Goal: Task Accomplishment & Management: Manage account settings

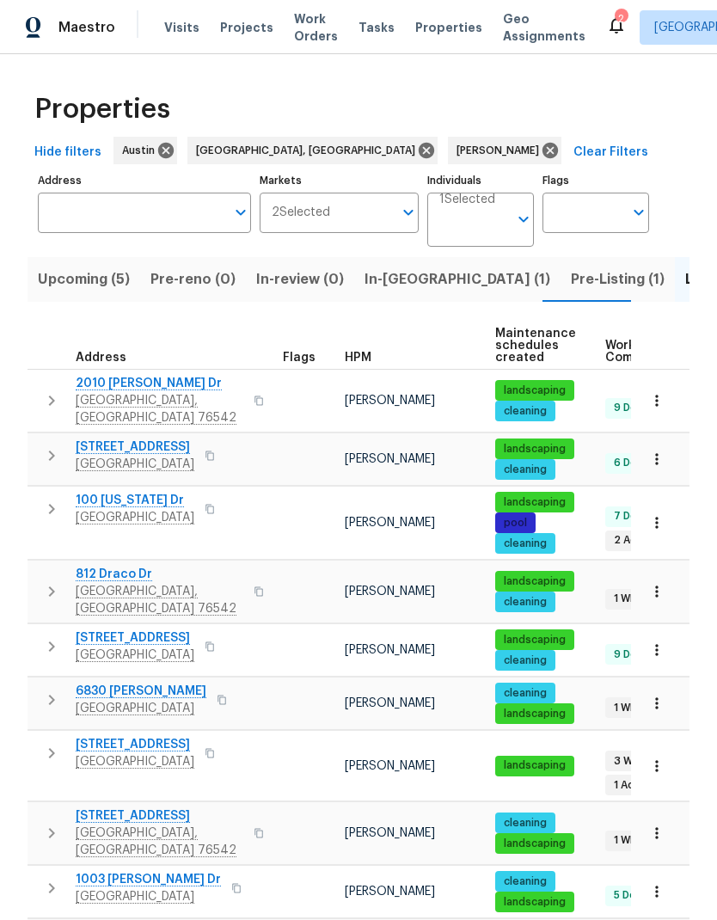
click at [78, 274] on span "Upcoming (5)" at bounding box center [84, 279] width 92 height 24
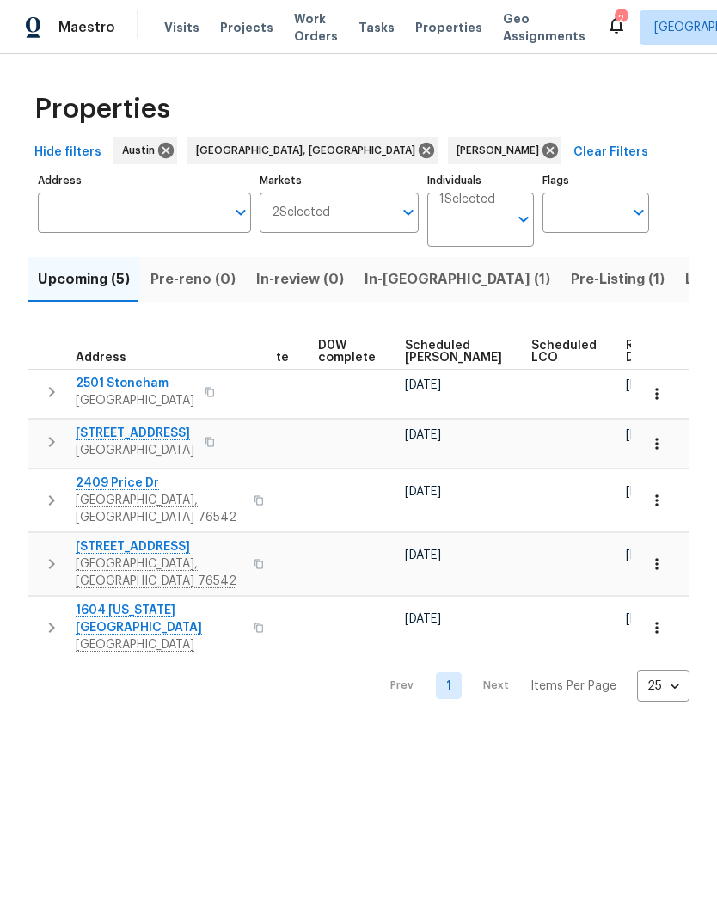
scroll to position [0, 432]
click at [427, 341] on span "Scheduled COE" at bounding box center [454, 352] width 97 height 24
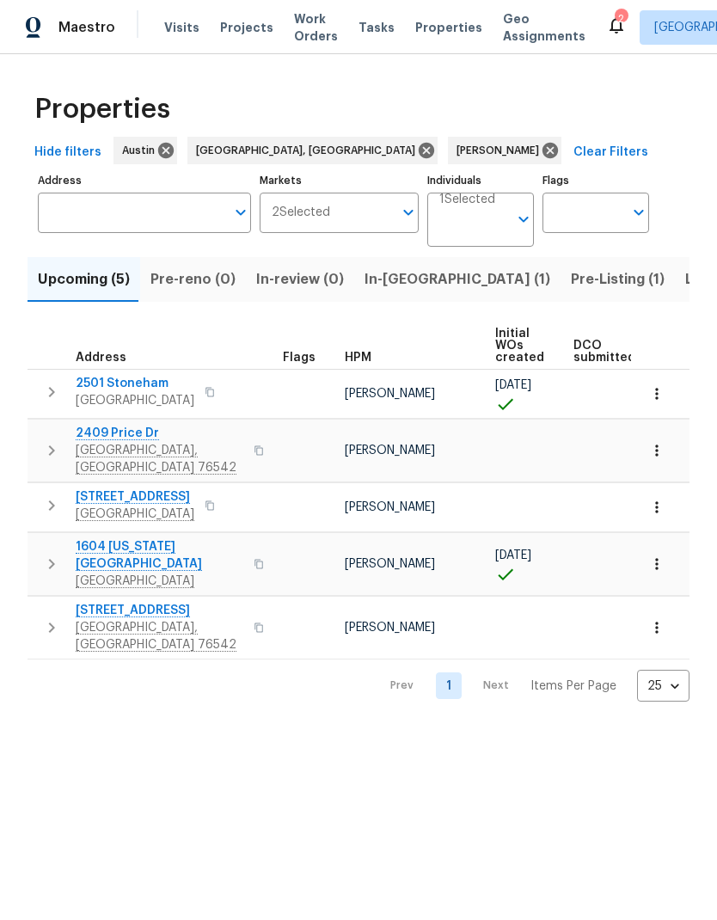
click at [663, 447] on icon "button" at bounding box center [656, 450] width 17 height 17
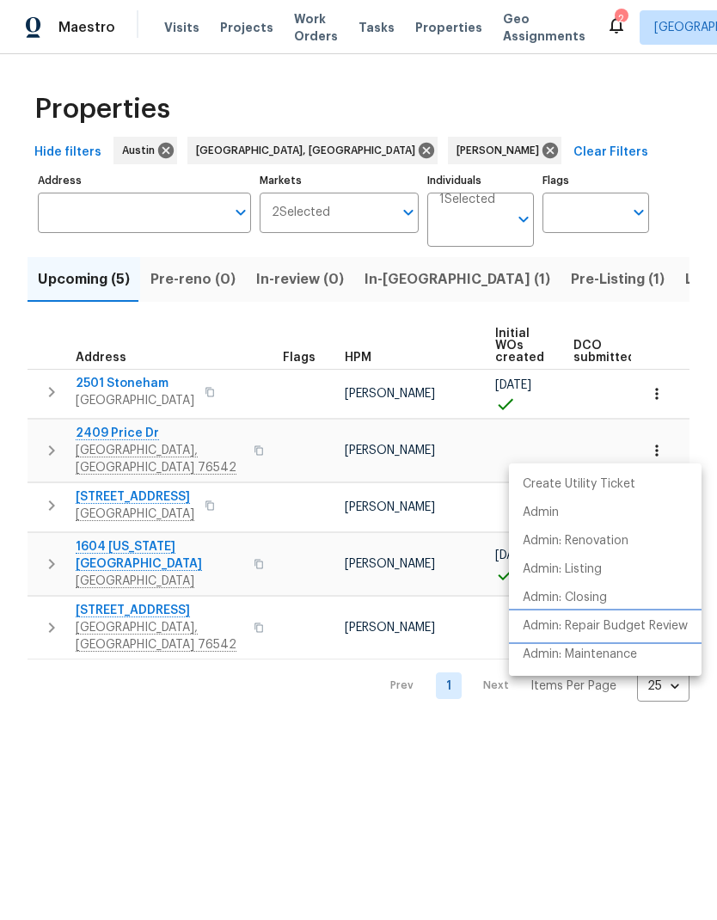
click at [665, 621] on p "Admin: Repair Budget Review" at bounding box center [605, 626] width 165 height 18
click at [659, 408] on div at bounding box center [358, 460] width 717 height 920
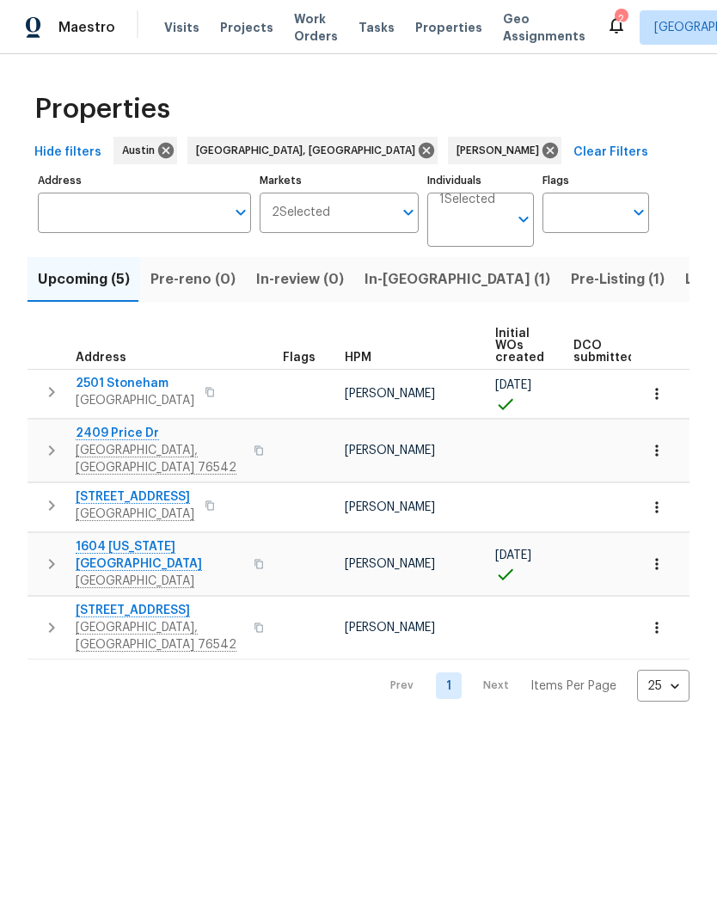
click at [666, 402] on button "button" at bounding box center [657, 394] width 38 height 38
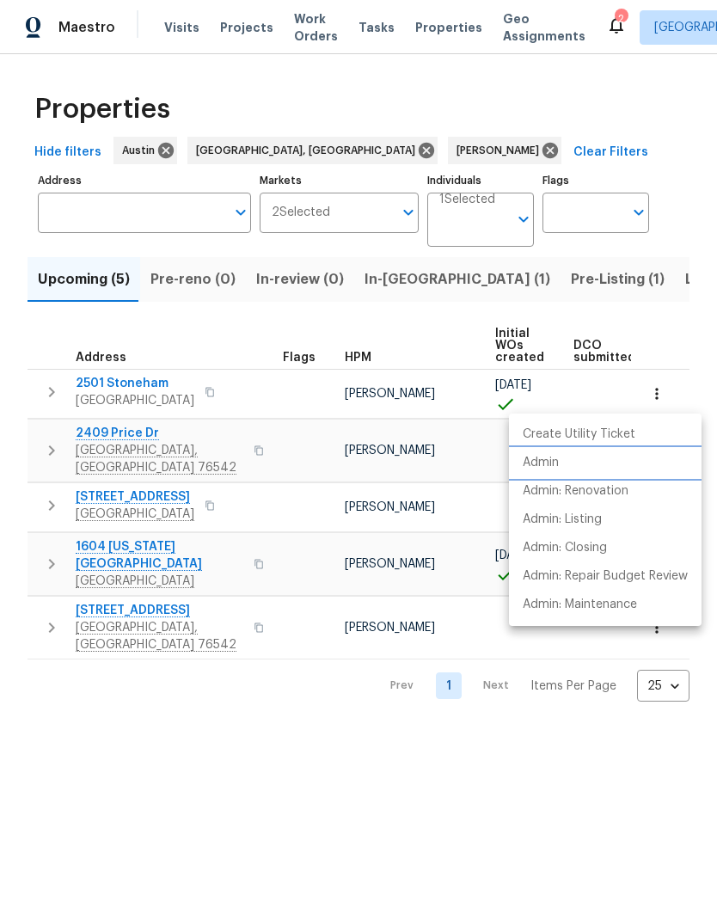
click at [584, 467] on li "Admin" at bounding box center [605, 463] width 193 height 28
click at [455, 765] on div at bounding box center [358, 460] width 717 height 920
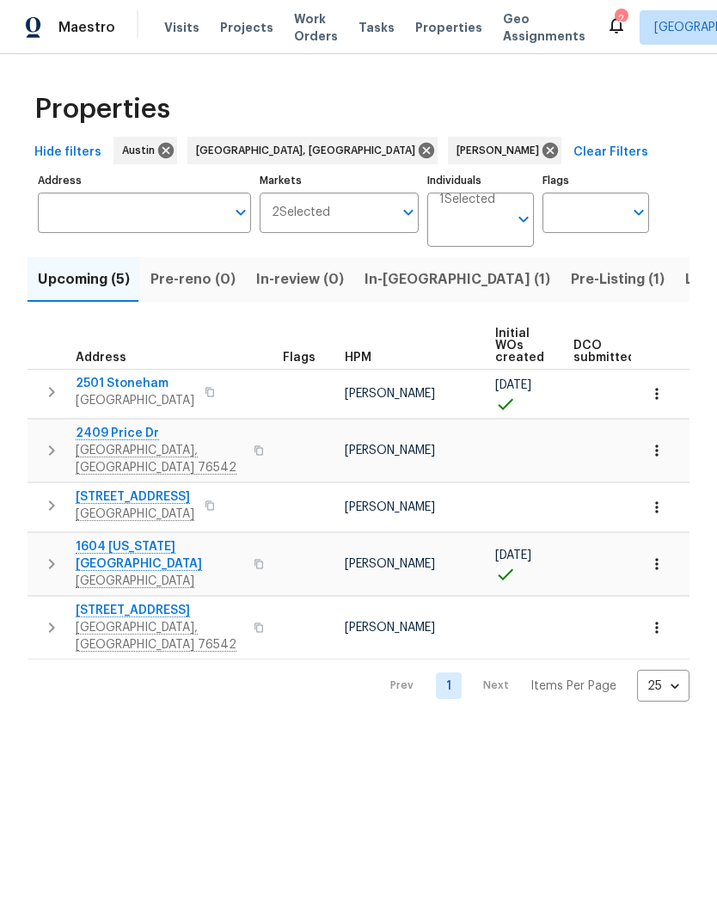
click at [132, 449] on span "[GEOGRAPHIC_DATA], [GEOGRAPHIC_DATA] 76542" at bounding box center [160, 459] width 168 height 34
click at [127, 438] on span "2409 Price Dr" at bounding box center [160, 433] width 168 height 17
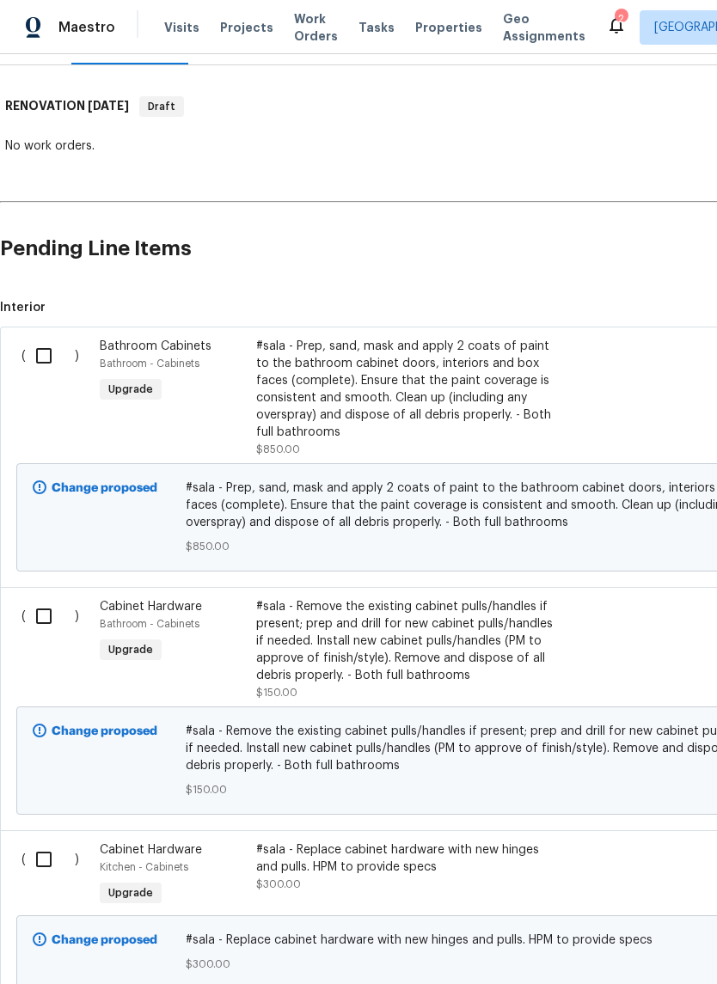
scroll to position [247, 0]
click at [383, 378] on div "#sala - Prep, sand, mask and apply 2 coats of paint to the bathroom cabinet doo…" at bounding box center [407, 389] width 303 height 103
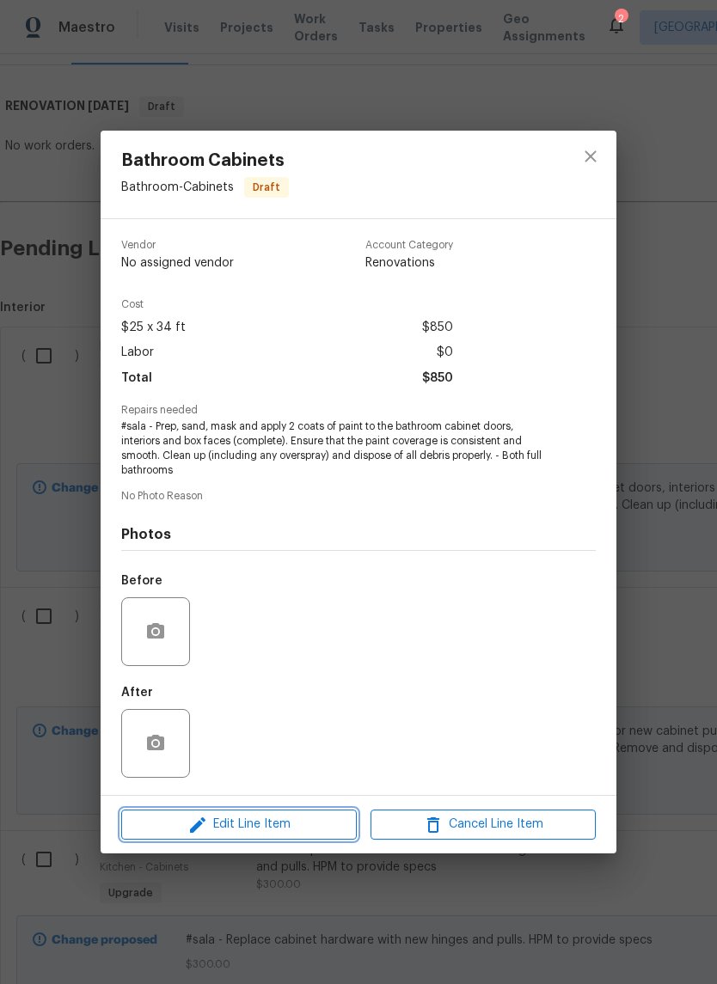
click at [282, 829] on span "Edit Line Item" at bounding box center [238, 824] width 225 height 21
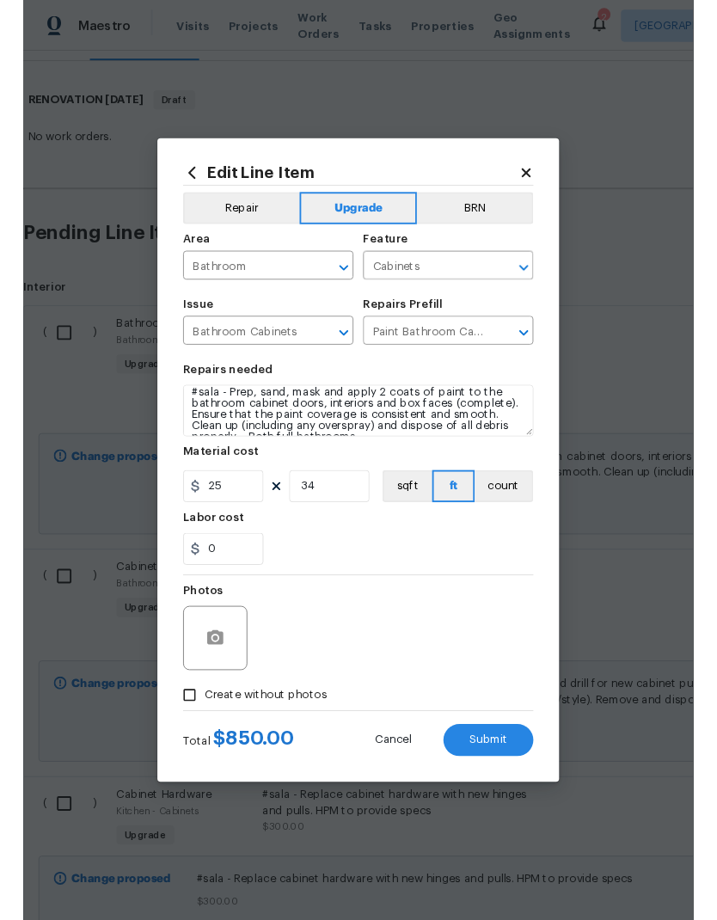
scroll to position [9, 0]
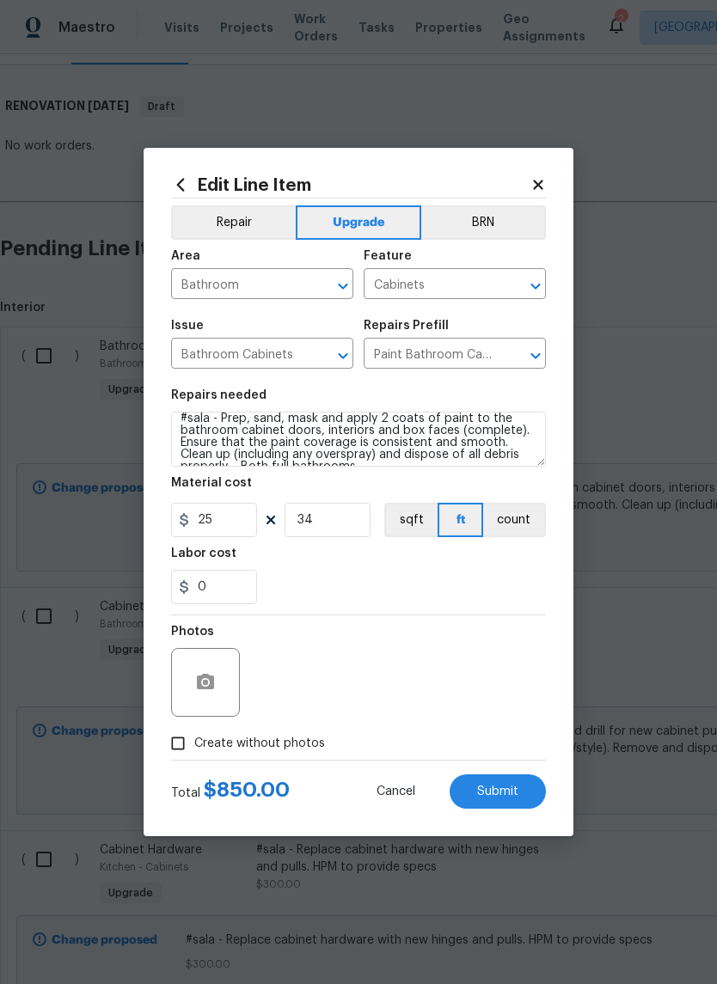
click at [453, 350] on input "Paint Bathroom Cabinets $25.00" at bounding box center [431, 355] width 134 height 27
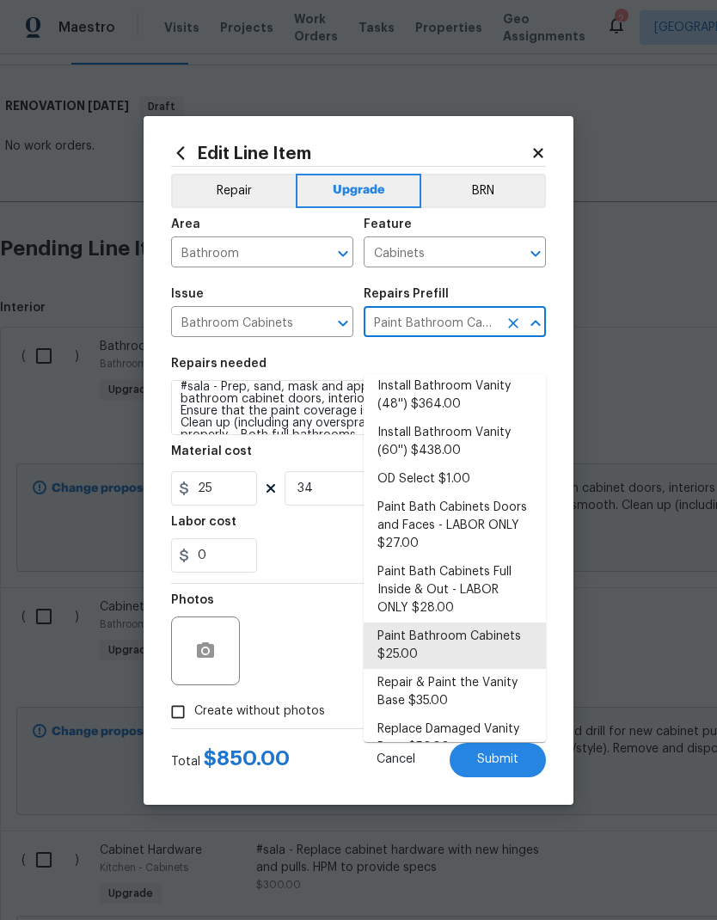
scroll to position [129, 0]
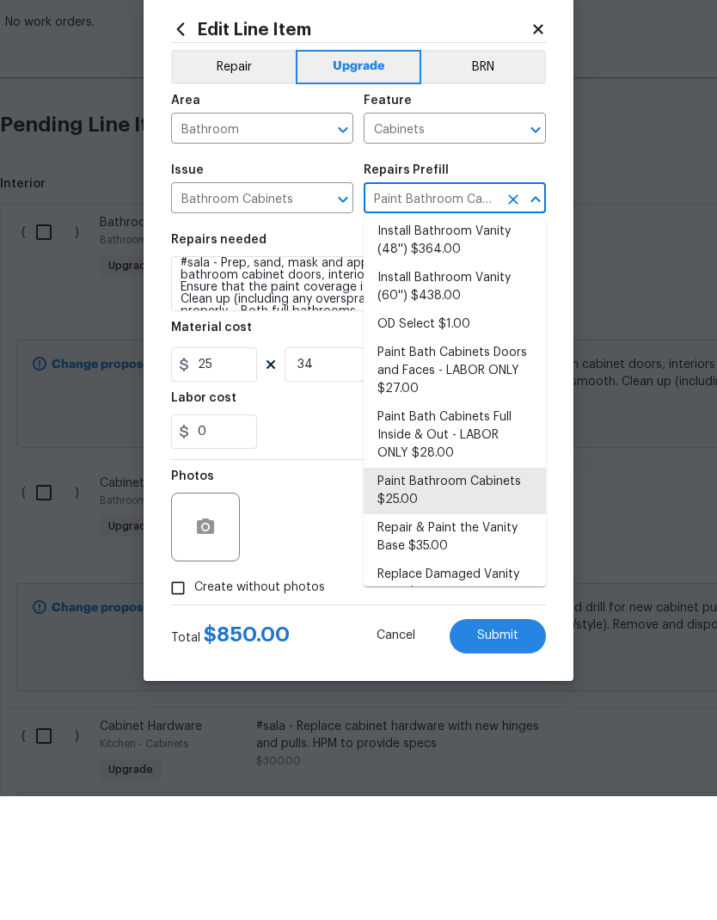
click at [469, 527] on li "Paint Bath Cabinets Full Inside & Out - LABOR ONLY $28.00" at bounding box center [455, 559] width 182 height 64
type input "Paint Bathroom Cabinets $25.00"
type textarea "Prep, sand, mask and apply 2 coats of paint to the bathroom cabinet doors, inte…"
type input "Paint Bath Cabinets Full Inside & Out - LABOR ONLY $28.00"
type input "28"
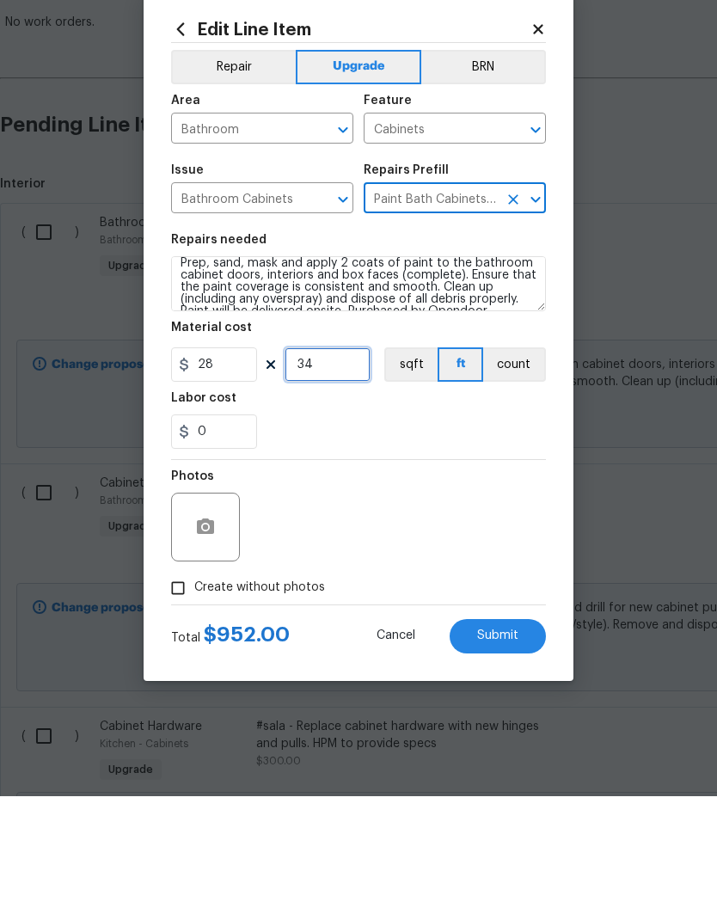
click at [338, 471] on input "34" at bounding box center [328, 488] width 86 height 34
type input "20"
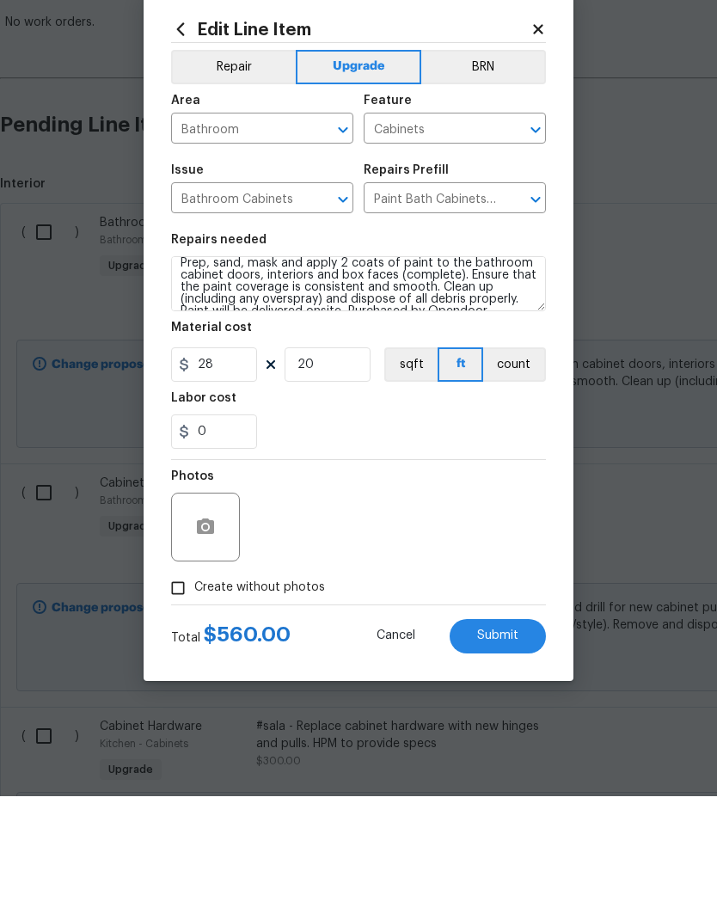
click at [501, 584] on div "Photos" at bounding box center [358, 640] width 375 height 112
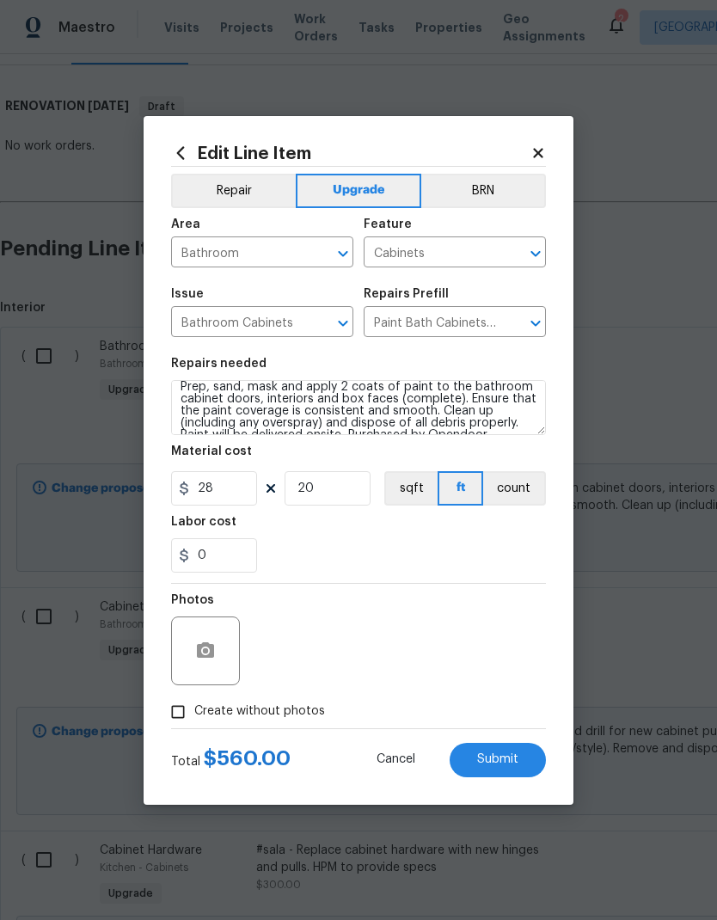
click at [183, 716] on input "Create without photos" at bounding box center [178, 712] width 33 height 33
checkbox input "true"
click at [344, 653] on textarea at bounding box center [400, 650] width 292 height 69
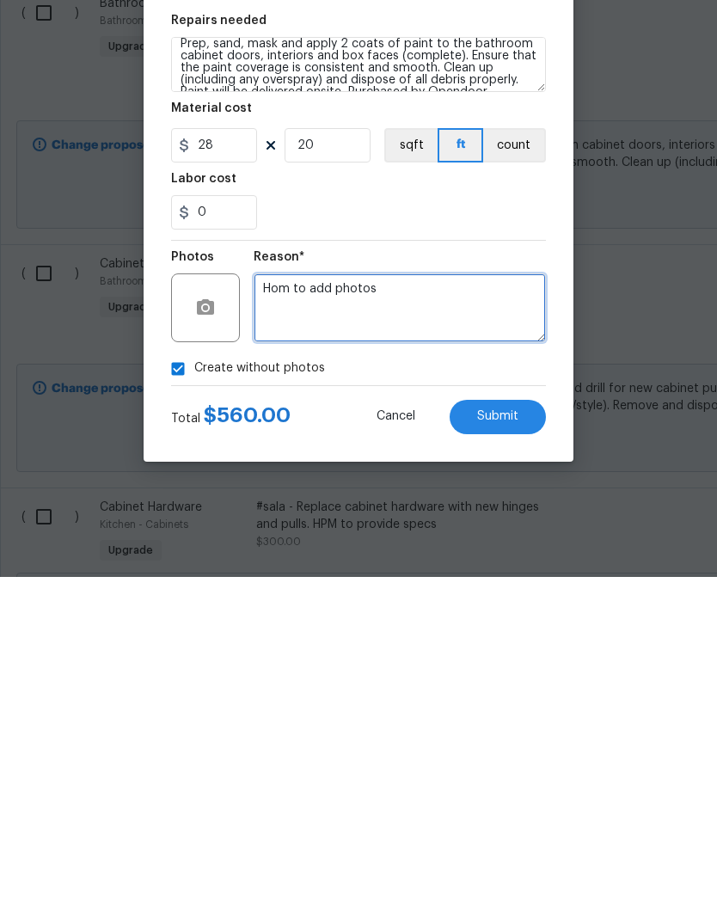
type textarea "Hom to add photos"
click at [342, 441] on div "Edit Line Item Repair Upgrade BRN Area Bathroom ​ Feature Cabinets ​ Issue Bath…" at bounding box center [359, 460] width 430 height 689
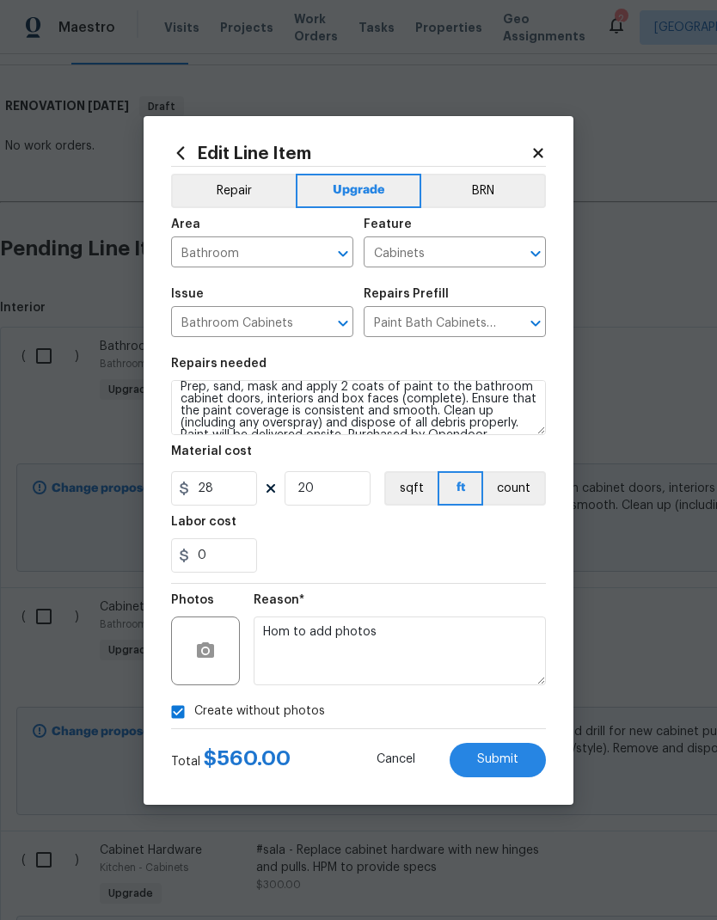
click at [501, 757] on span "Submit" at bounding box center [497, 759] width 41 height 13
type textarea "#sala - Prep, sand, mask and apply 2 coats of paint to the bathroom cabinet doo…"
type input "34"
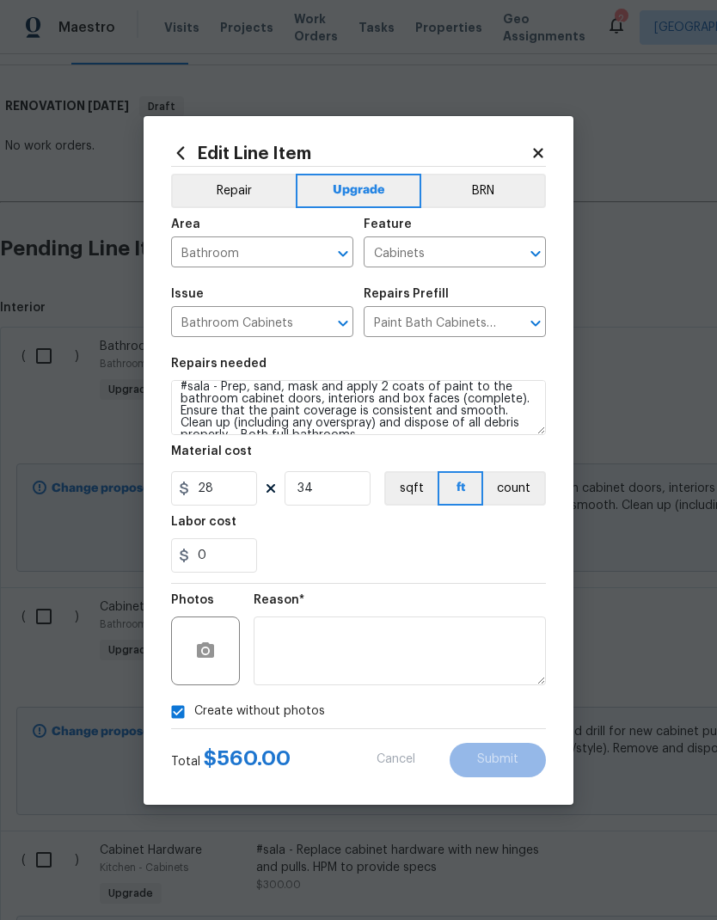
type input "25"
type textarea "Prep, sand, mask and apply 2 coats of paint to the bathroom cabinet doors, inte…"
type input "28"
type input "20"
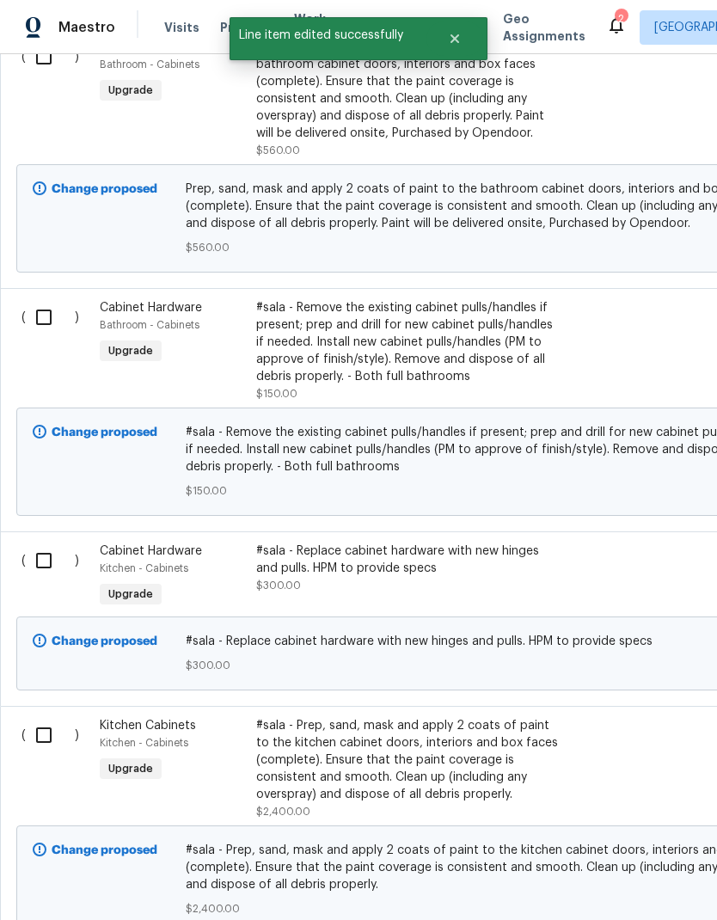
scroll to position [547, 0]
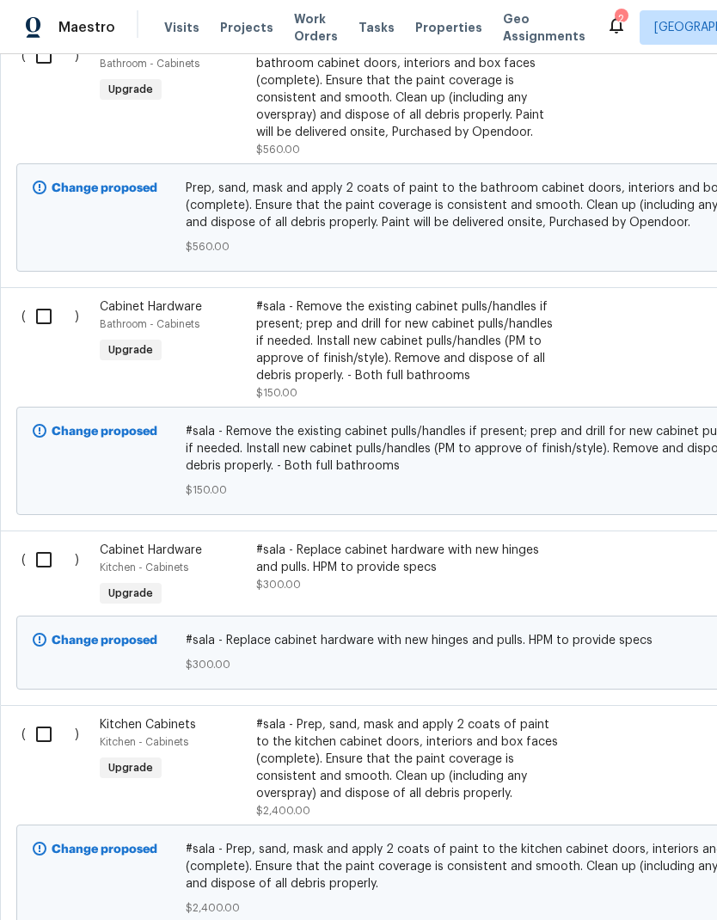
click at [360, 542] on div "#sala - Replace cabinet hardware with new hinges and pulls. HPM to provide specs" at bounding box center [407, 559] width 303 height 34
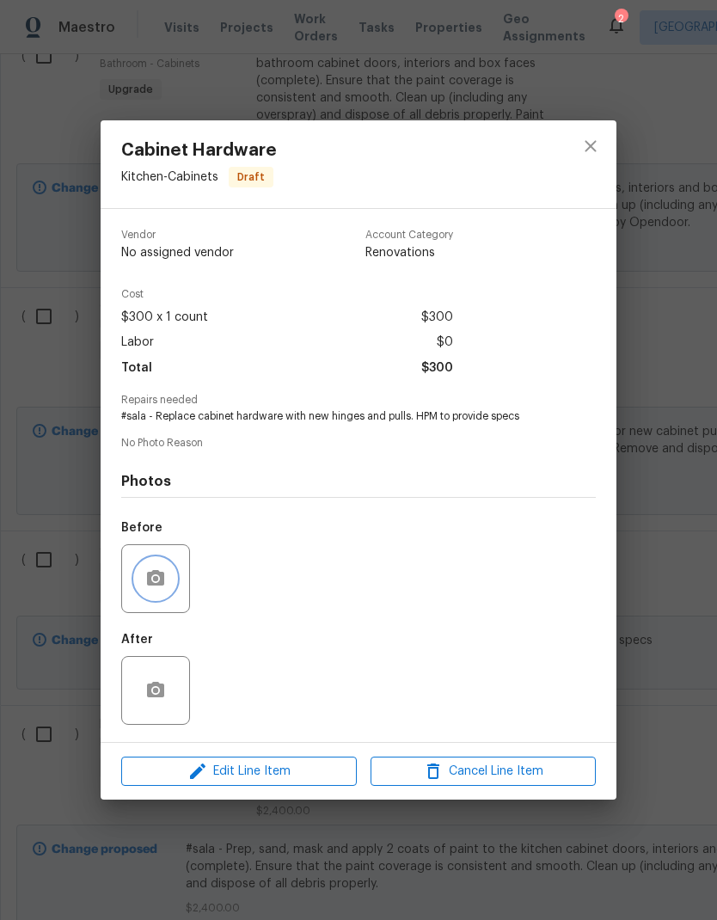
click at [169, 573] on button "button" at bounding box center [155, 578] width 41 height 41
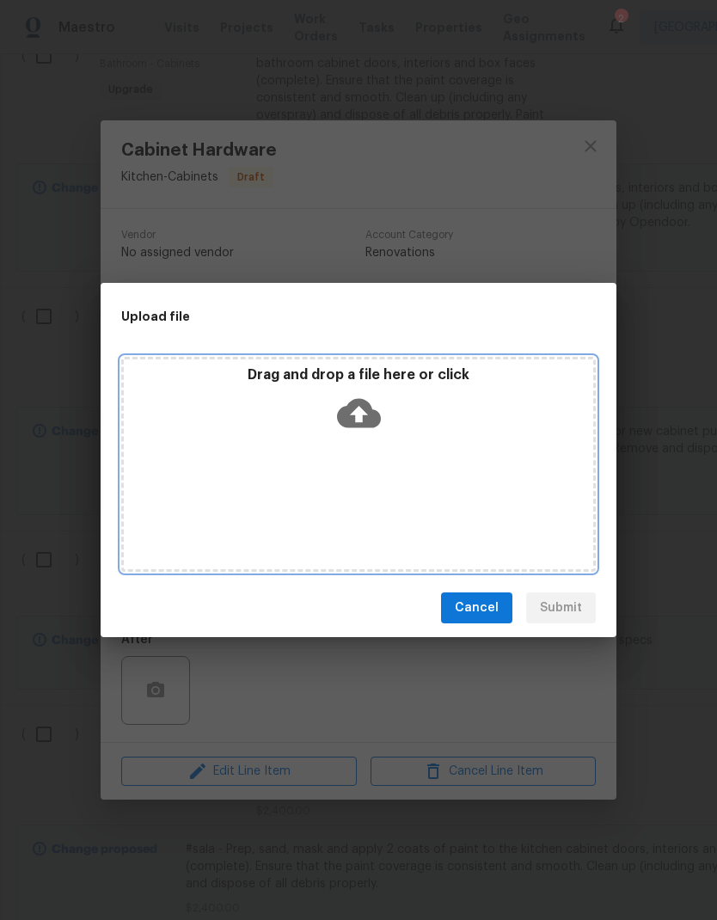
click at [359, 416] on icon at bounding box center [359, 413] width 44 height 44
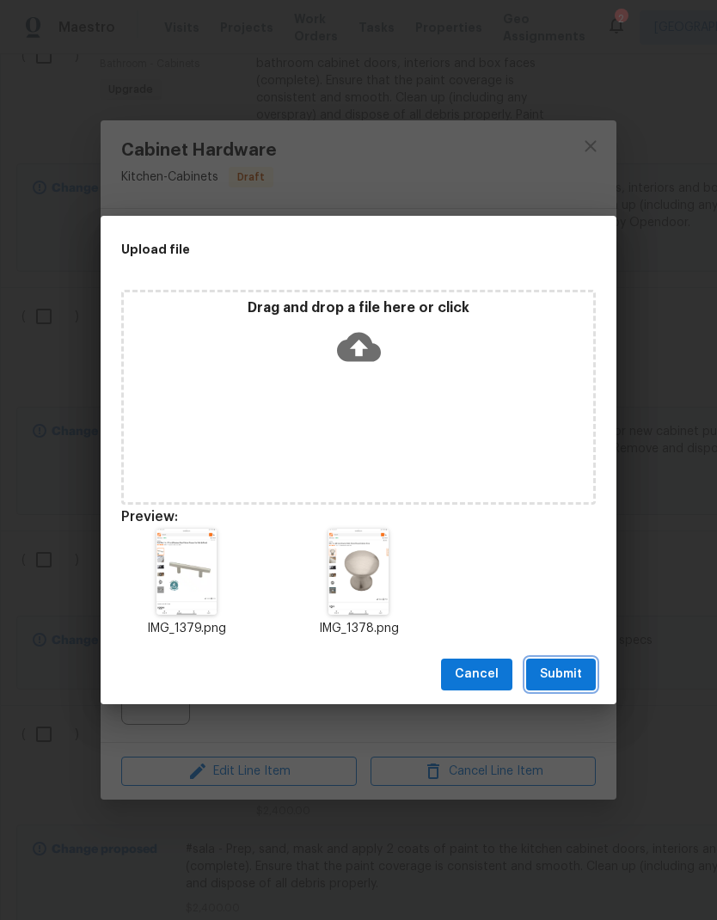
click at [574, 672] on span "Submit" at bounding box center [561, 674] width 42 height 21
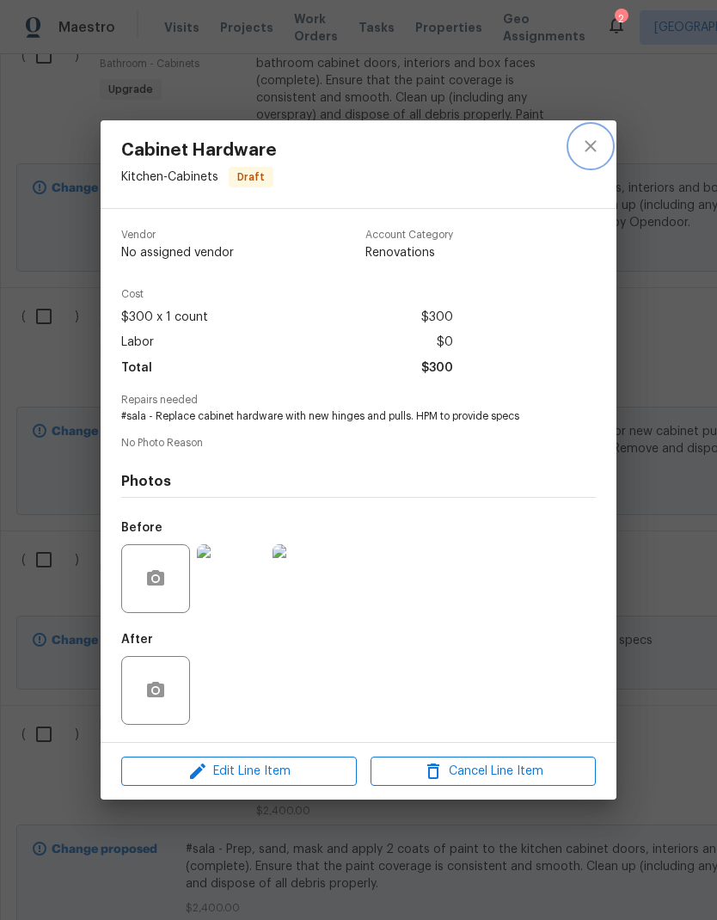
click at [595, 150] on icon "close" at bounding box center [590, 146] width 21 height 21
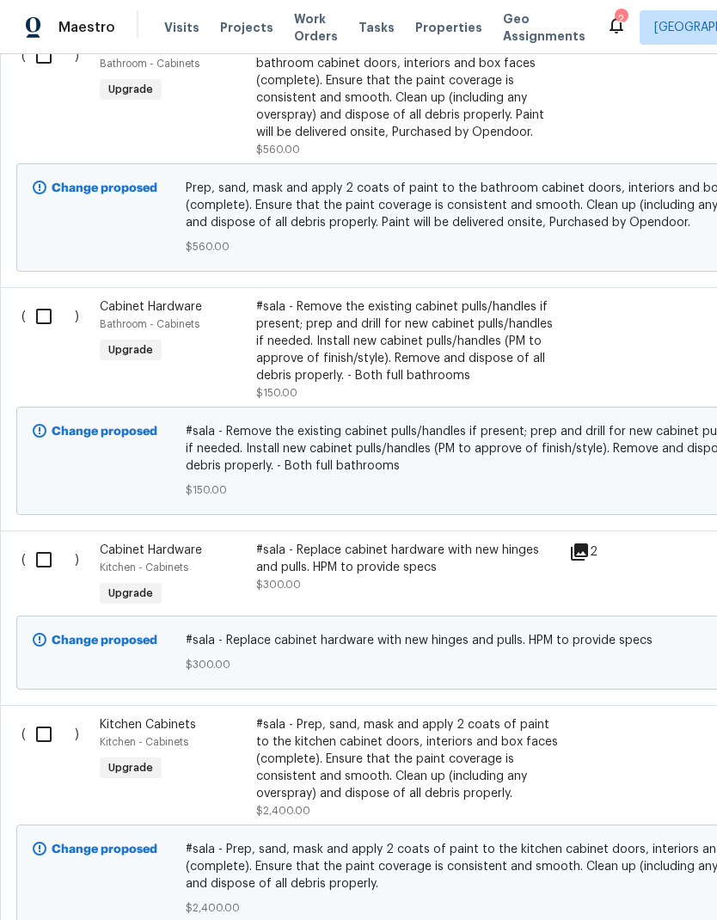
click at [414, 716] on div "#sala - Prep, sand, mask and apply 2 coats of paint to the kitchen cabinet door…" at bounding box center [407, 759] width 303 height 86
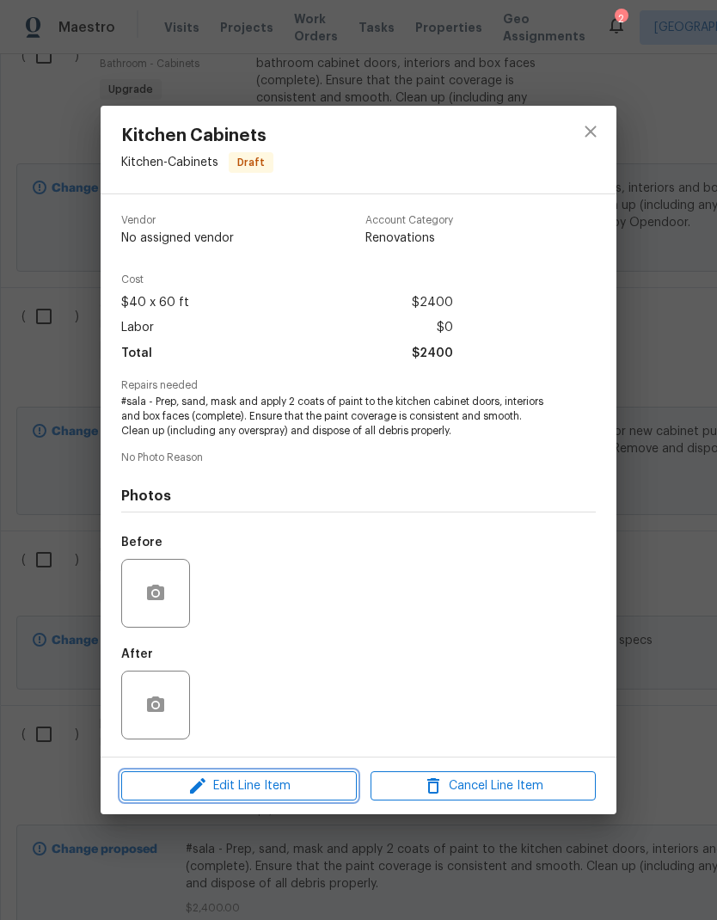
click at [248, 794] on span "Edit Line Item" at bounding box center [238, 785] width 225 height 21
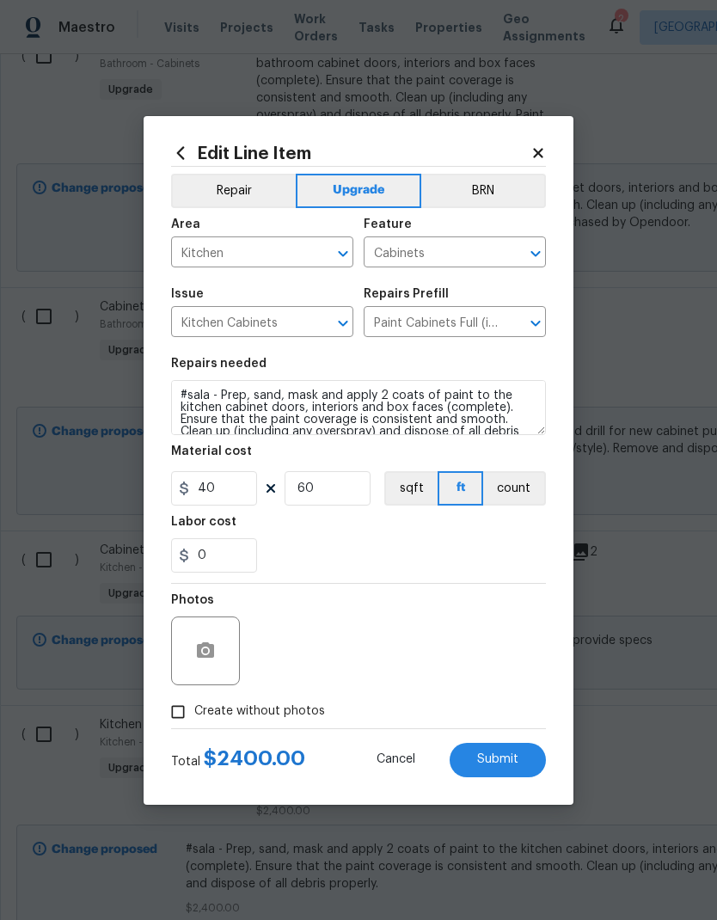
click at [478, 327] on input "Paint Cabinets Full (inside & out) $40.00" at bounding box center [431, 323] width 134 height 27
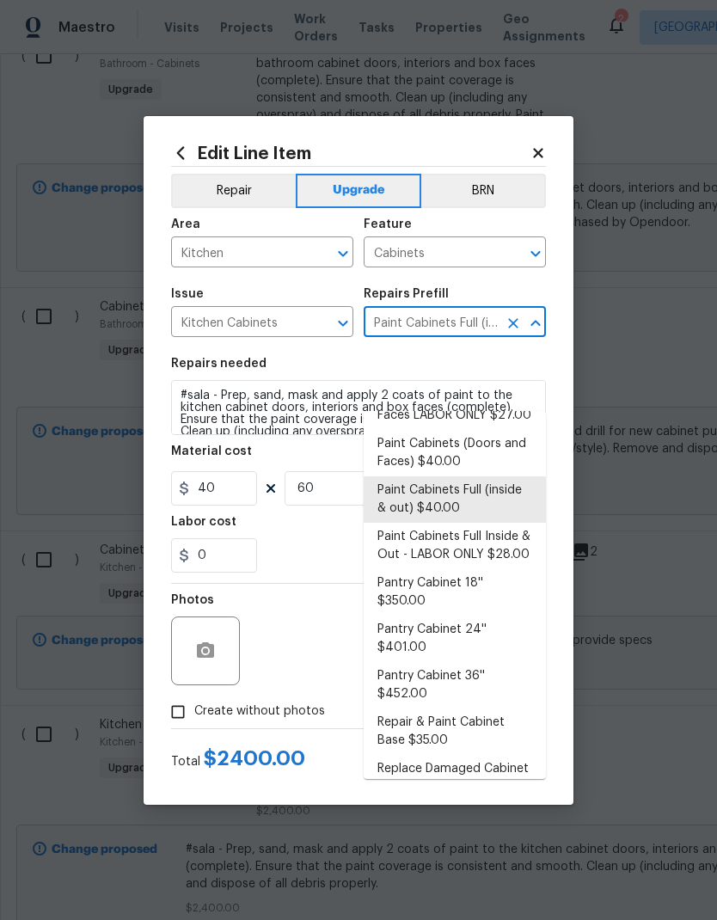
scroll to position [354, 0]
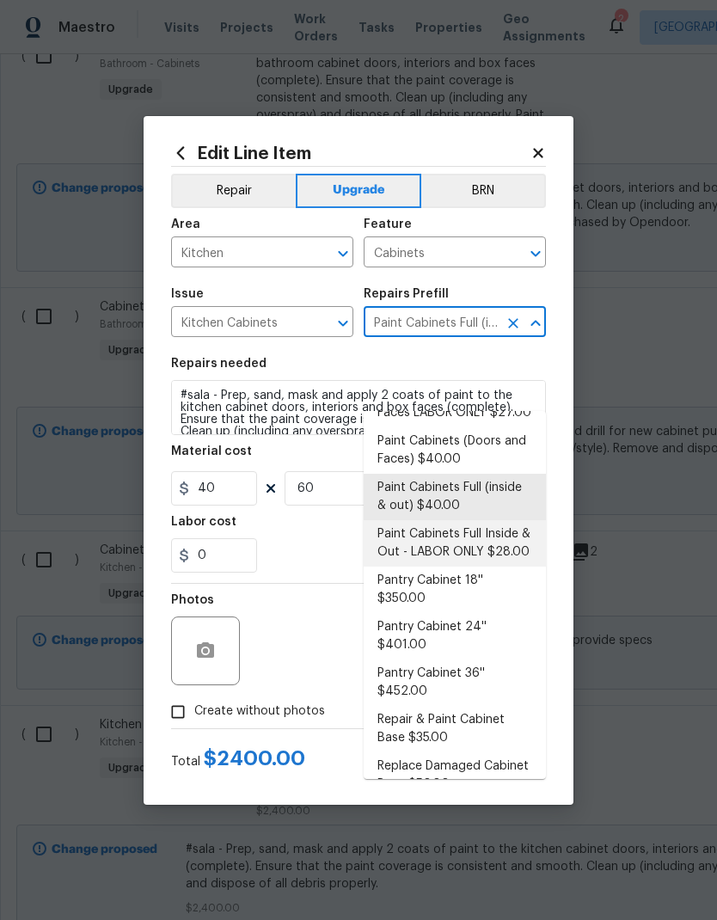
click at [498, 520] on li "Paint Cabinets Full Inside & Out - LABOR ONLY $28.00" at bounding box center [455, 543] width 182 height 46
type input "Paint Cabinets Full (inside & out) $40.00"
type textarea "Prep, sand, mask and apply 2 coats of paint to the kitchen cabinet doors, inter…"
type input "Paint Cabinets Full Inside & Out - LABOR ONLY $28.00"
type input "28"
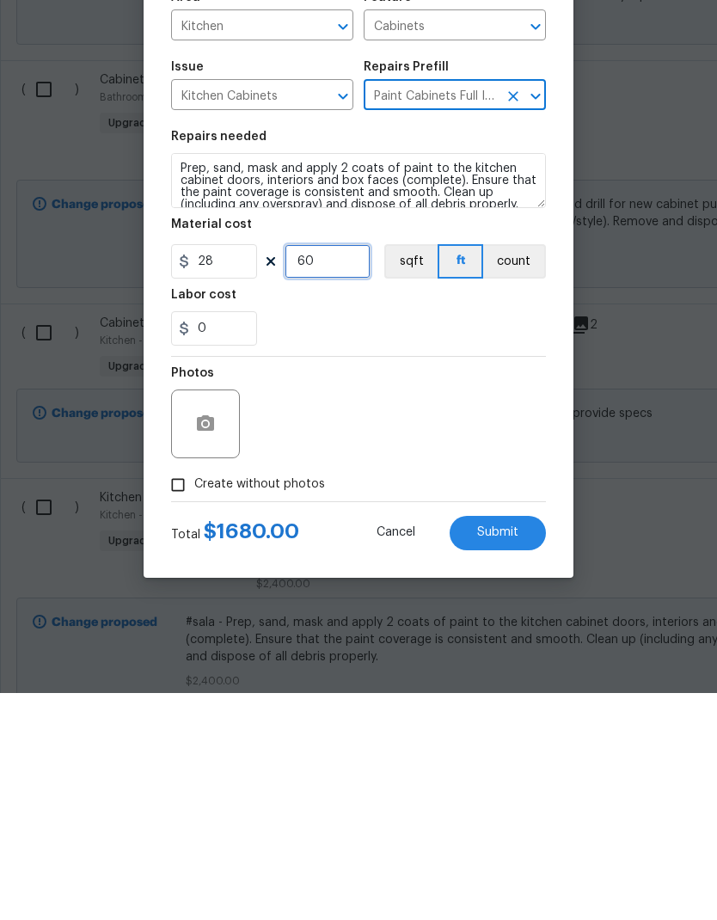
click at [327, 471] on input "60" at bounding box center [328, 488] width 86 height 34
type input "30"
click at [169, 696] on input "Create without photos" at bounding box center [178, 712] width 33 height 33
checkbox input "true"
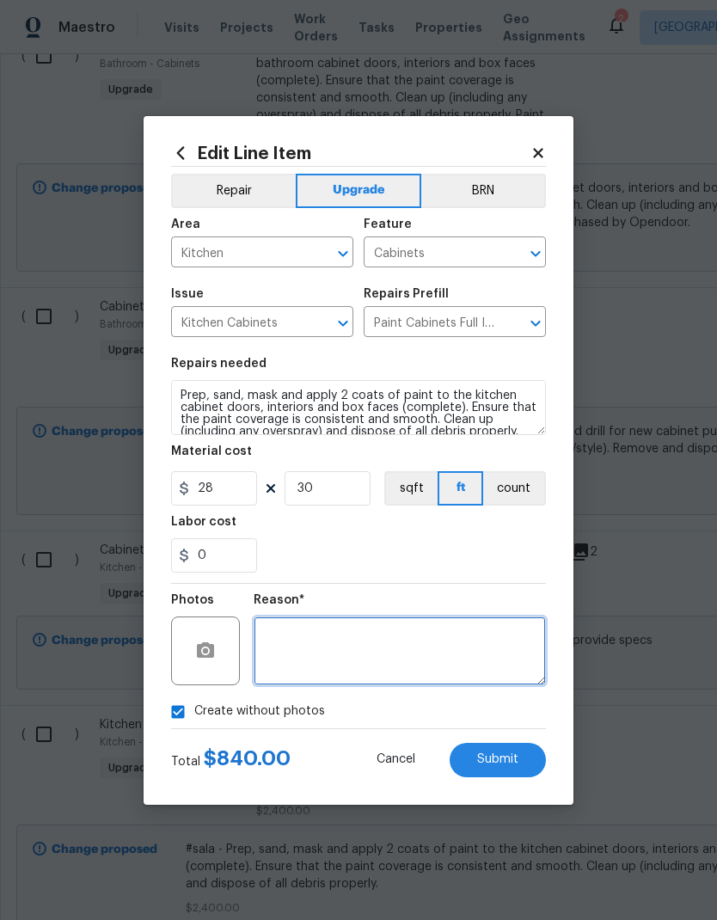
click at [323, 636] on textarea at bounding box center [400, 650] width 292 height 69
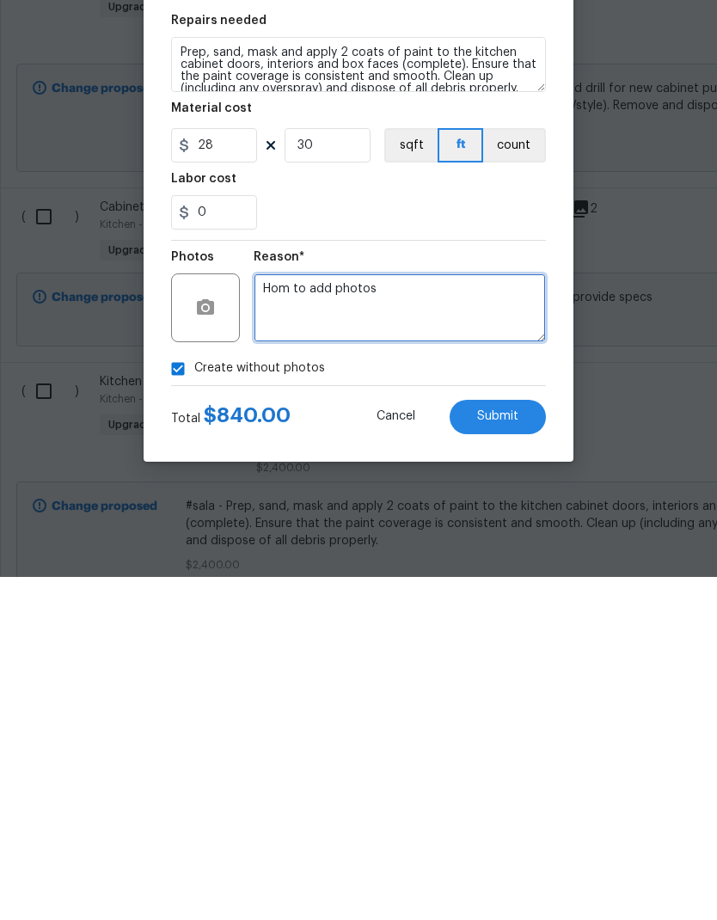
click at [284, 616] on textarea "Hom to add photos" at bounding box center [400, 650] width 292 height 69
click at [277, 616] on textarea "Hom to add photos" at bounding box center [400, 650] width 292 height 69
type textarea "HPM to add photos"
click at [510, 753] on span "Submit" at bounding box center [497, 759] width 41 height 13
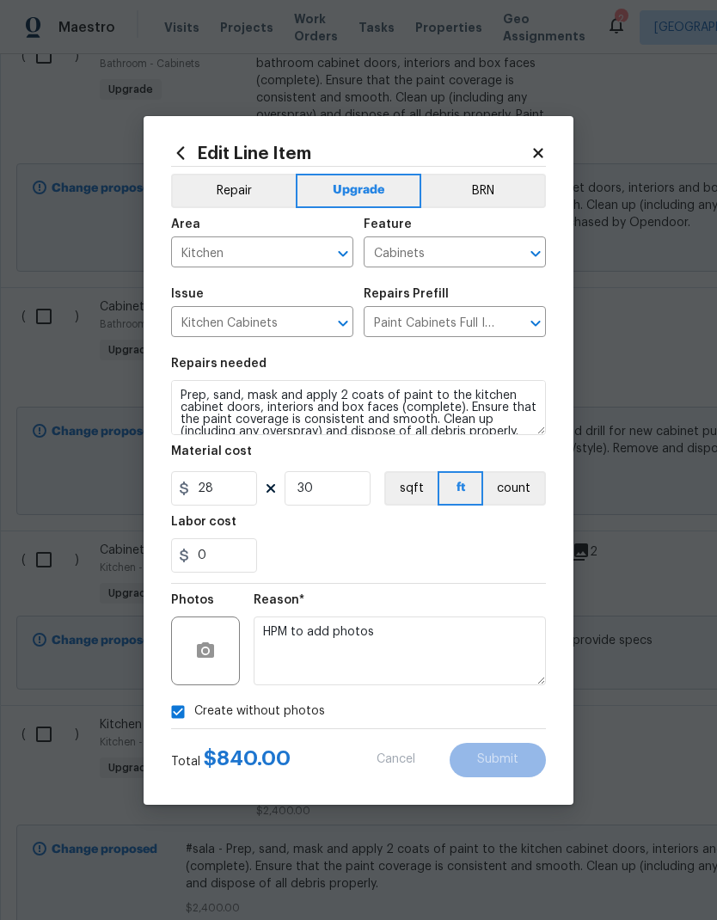
type textarea "#sala - Prep, sand, mask and apply 2 coats of paint to the kitchen cabinet door…"
type input "60"
type input "40"
type textarea "Prep, sand, mask and apply 2 coats of paint to the kitchen cabinet doors, inter…"
type input "30"
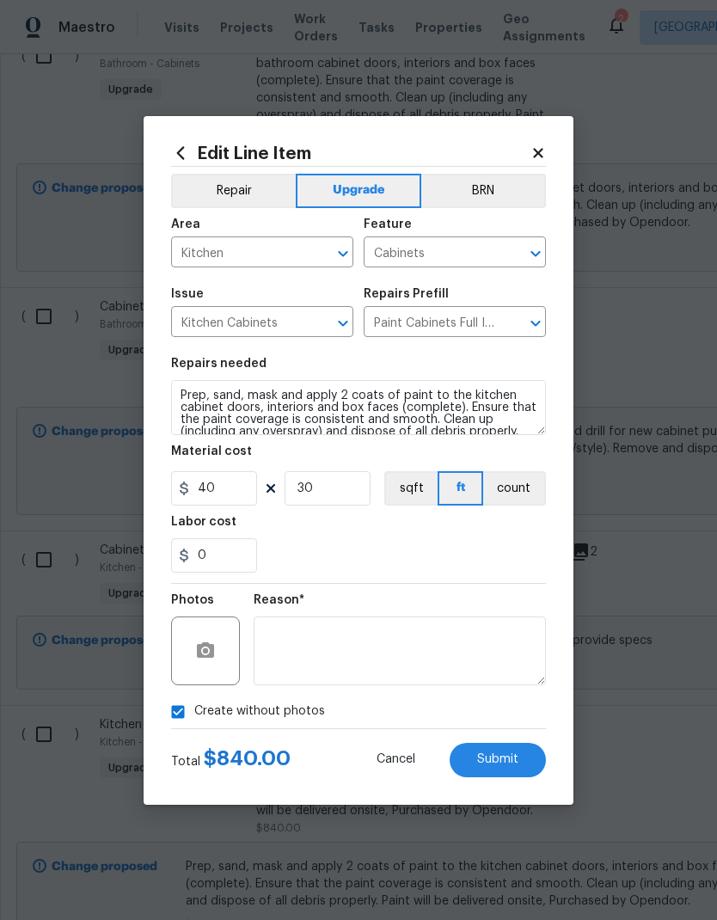
type input "28"
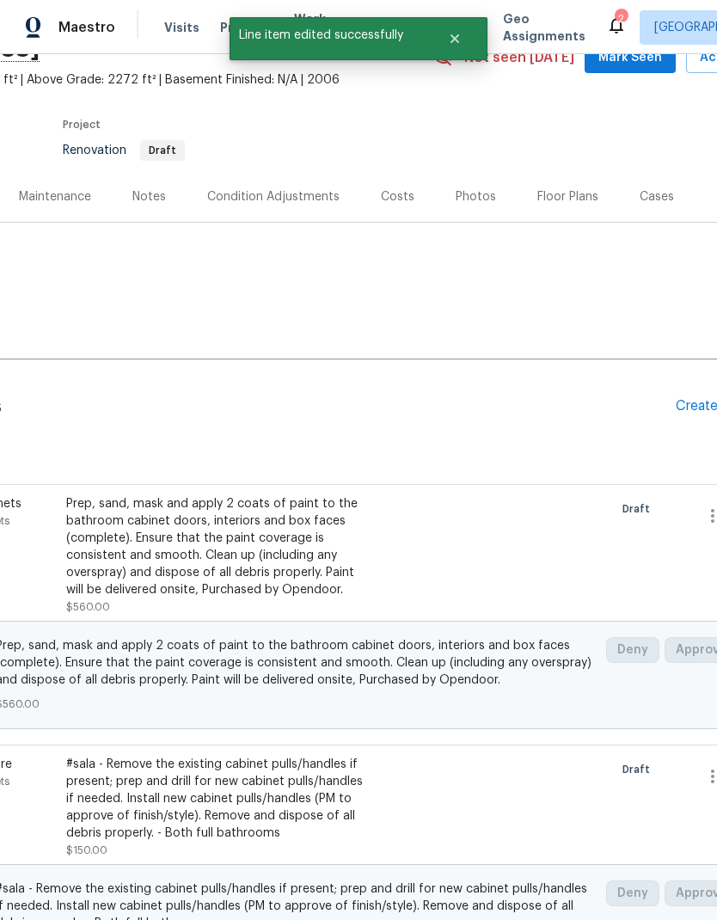
scroll to position [89, 190]
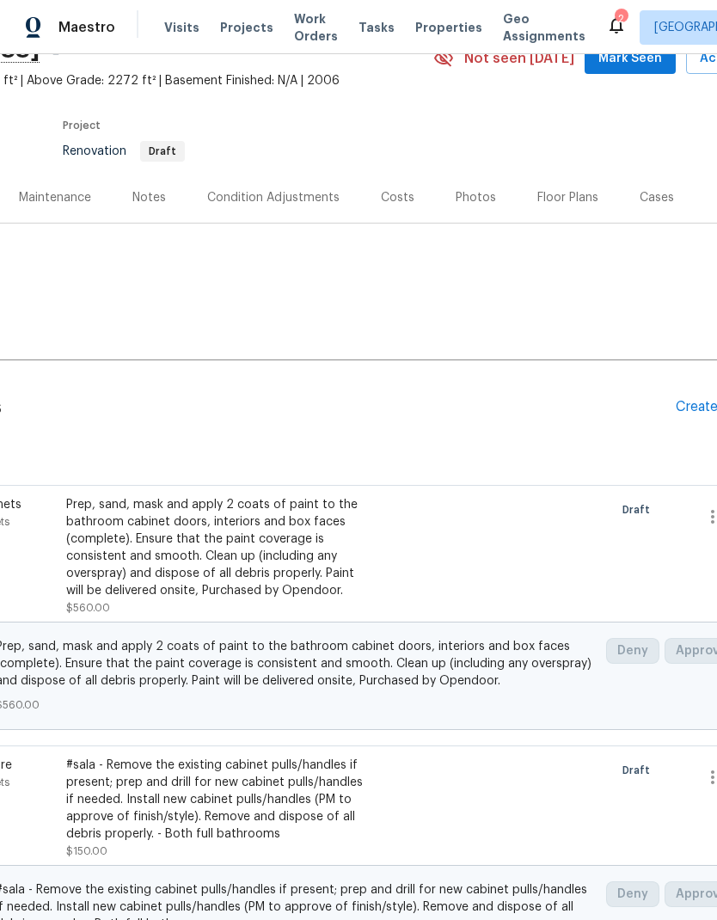
click at [677, 399] on div "Create Line Item" at bounding box center [729, 407] width 106 height 16
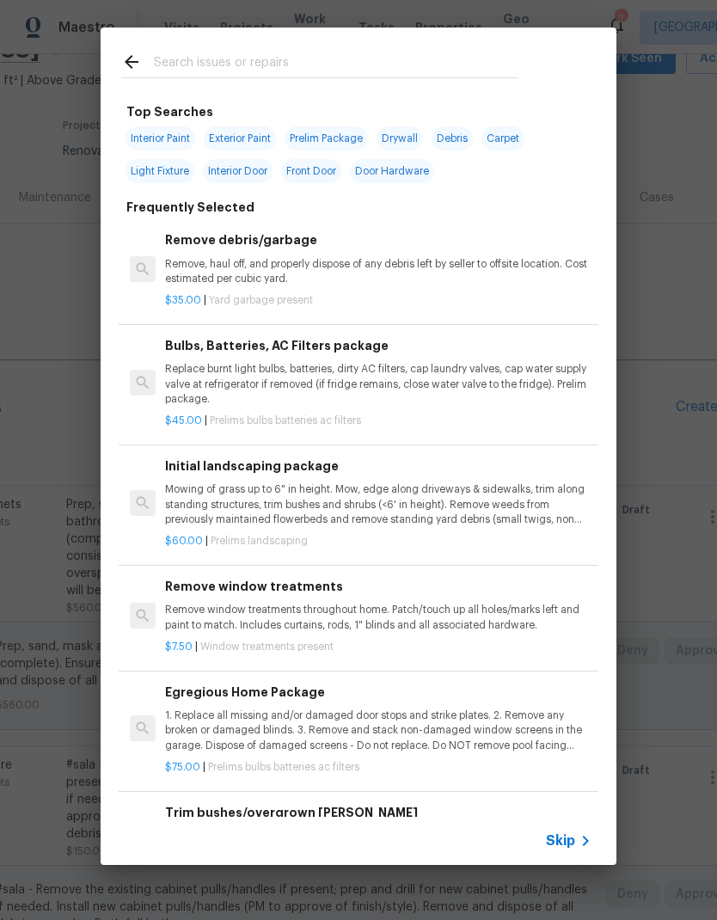
click at [331, 69] on input "text" at bounding box center [336, 65] width 365 height 26
type input "Imitial"
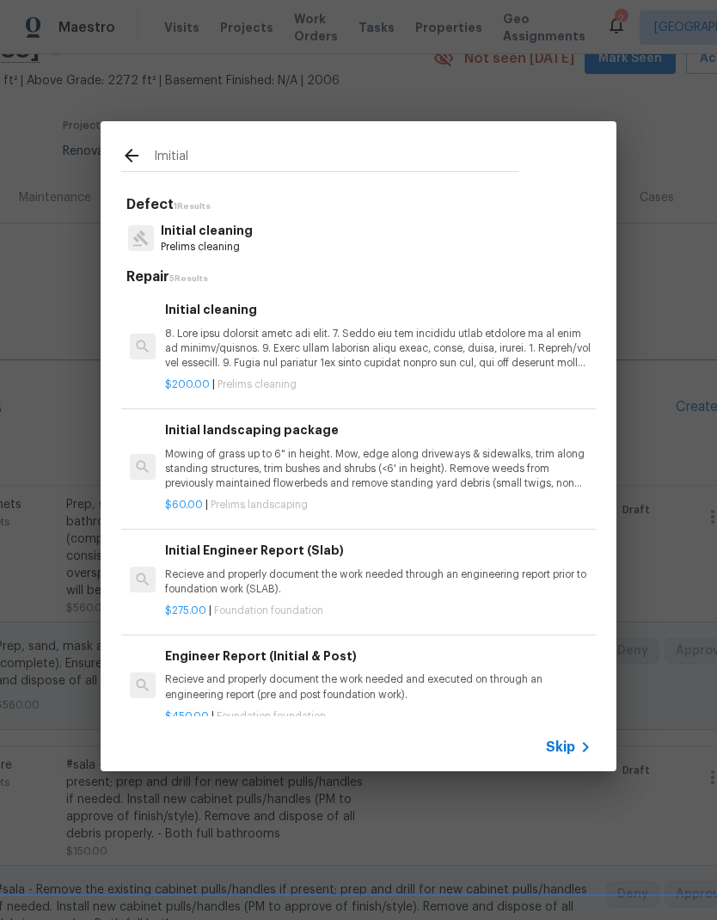
click at [381, 349] on p at bounding box center [378, 349] width 426 height 44
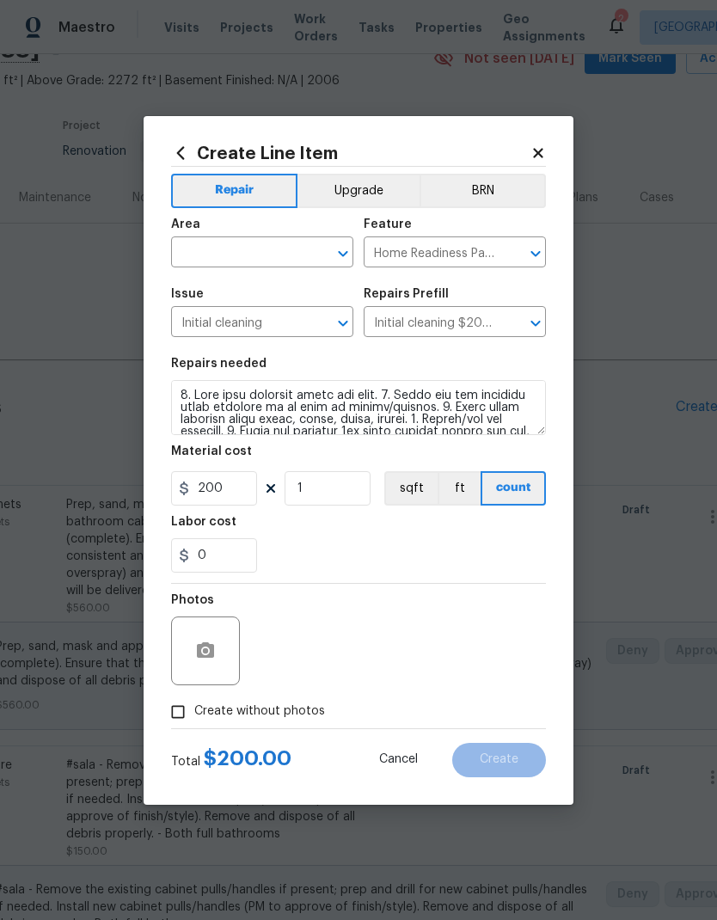
click at [381, 300] on h5 "Repairs Prefill" at bounding box center [406, 294] width 85 height 12
click at [286, 256] on input "text" at bounding box center [238, 254] width 134 height 27
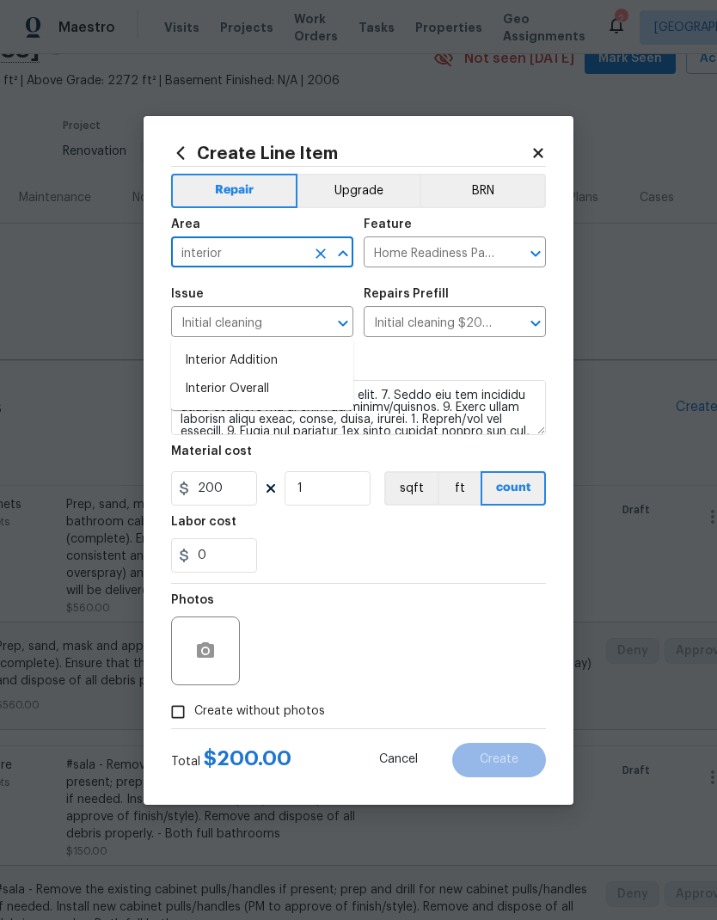
click at [272, 375] on li "Interior Overall" at bounding box center [262, 389] width 182 height 28
type input "Interior Overall"
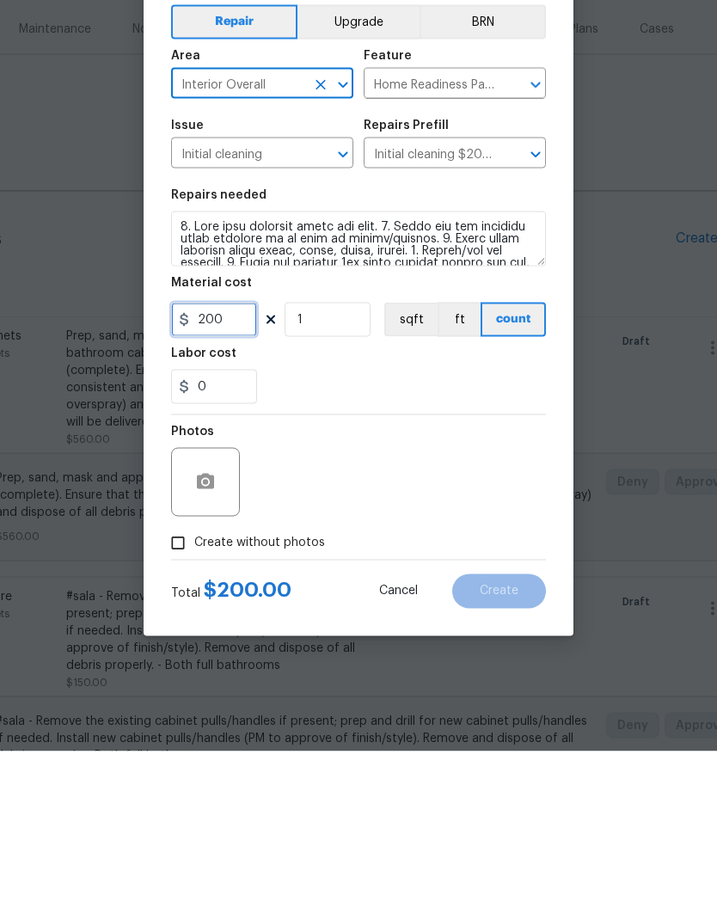
click at [238, 471] on input "200" at bounding box center [214, 488] width 86 height 34
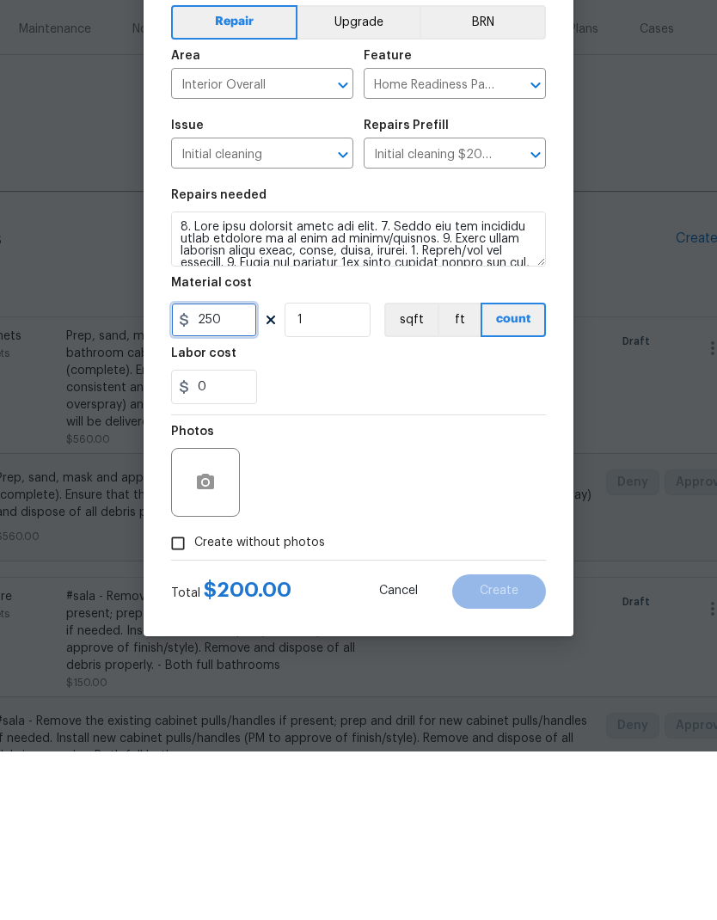
type input "250"
click at [496, 584] on div "Photos" at bounding box center [358, 640] width 375 height 112
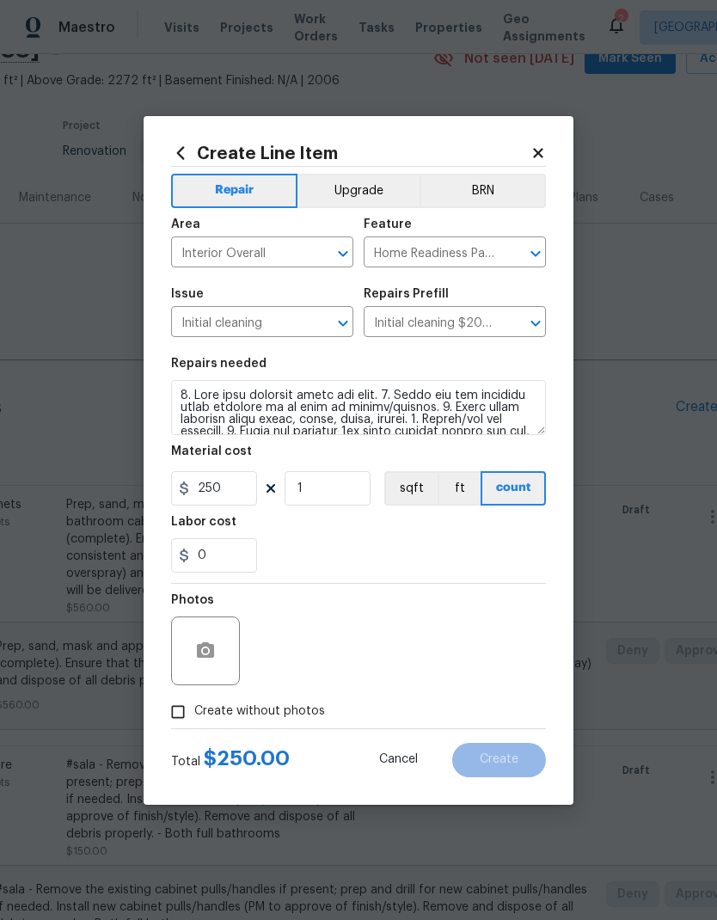
click at [163, 711] on input "Create without photos" at bounding box center [178, 712] width 33 height 33
checkbox input "true"
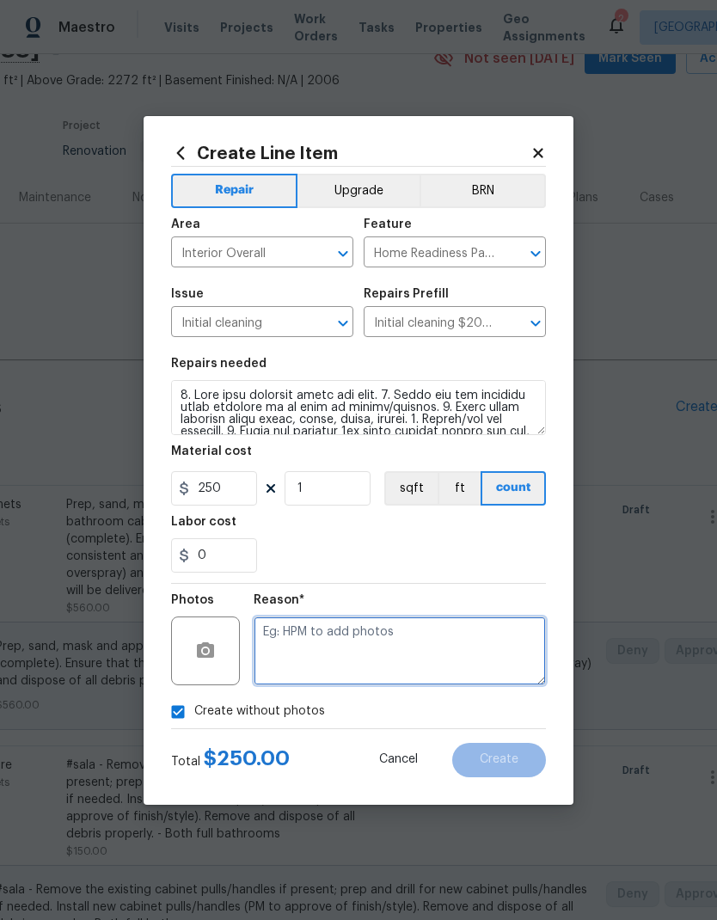
click at [383, 631] on textarea at bounding box center [400, 650] width 292 height 69
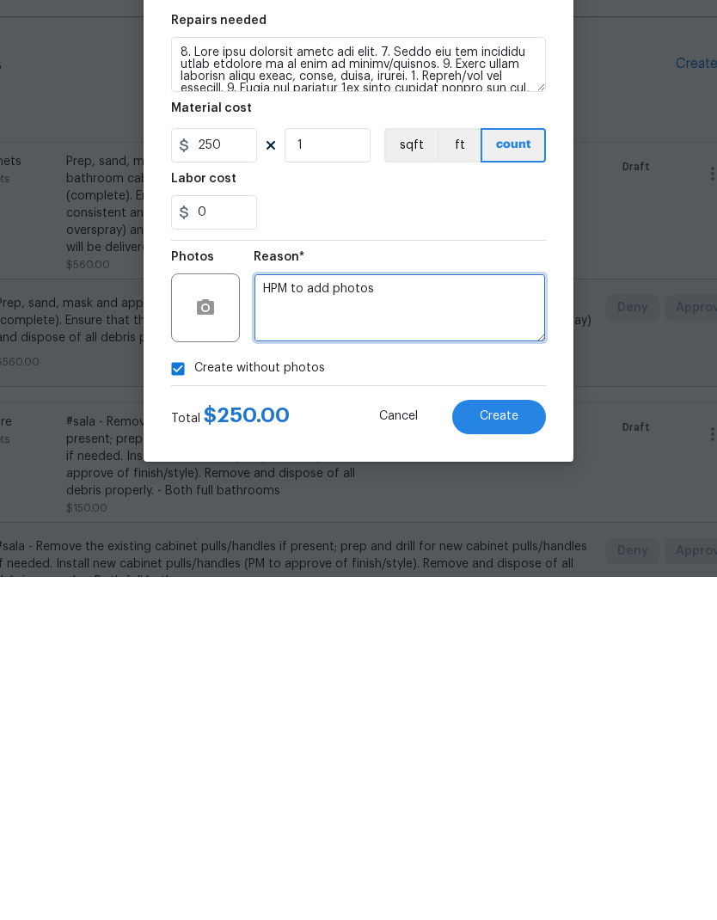
type textarea "HPM to add photos"
click at [505, 753] on span "Create" at bounding box center [499, 759] width 39 height 13
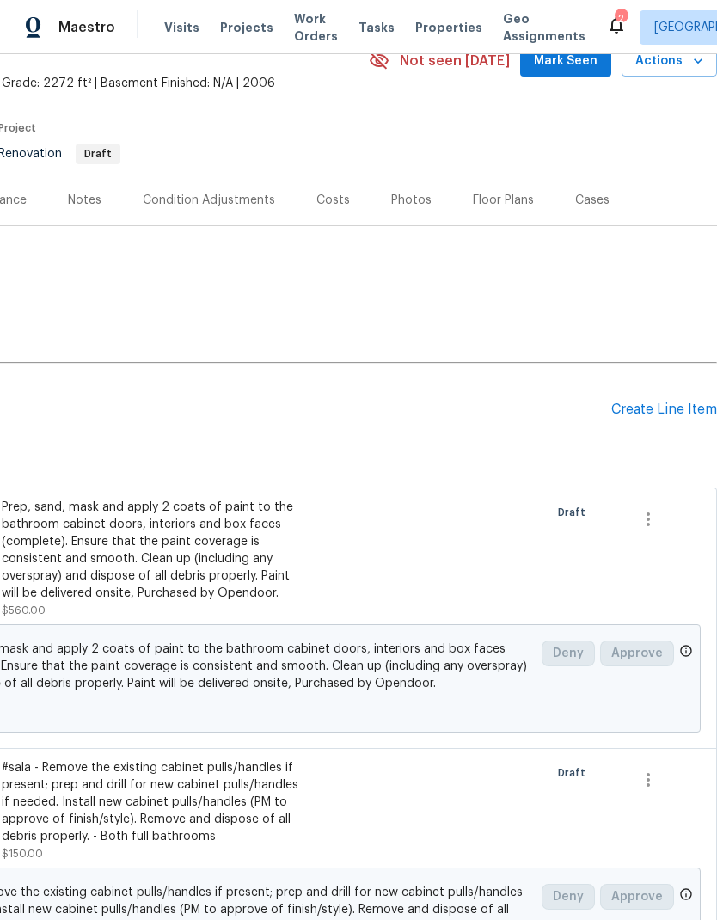
scroll to position [86, 254]
click at [675, 409] on div "Create Line Item" at bounding box center [664, 409] width 106 height 16
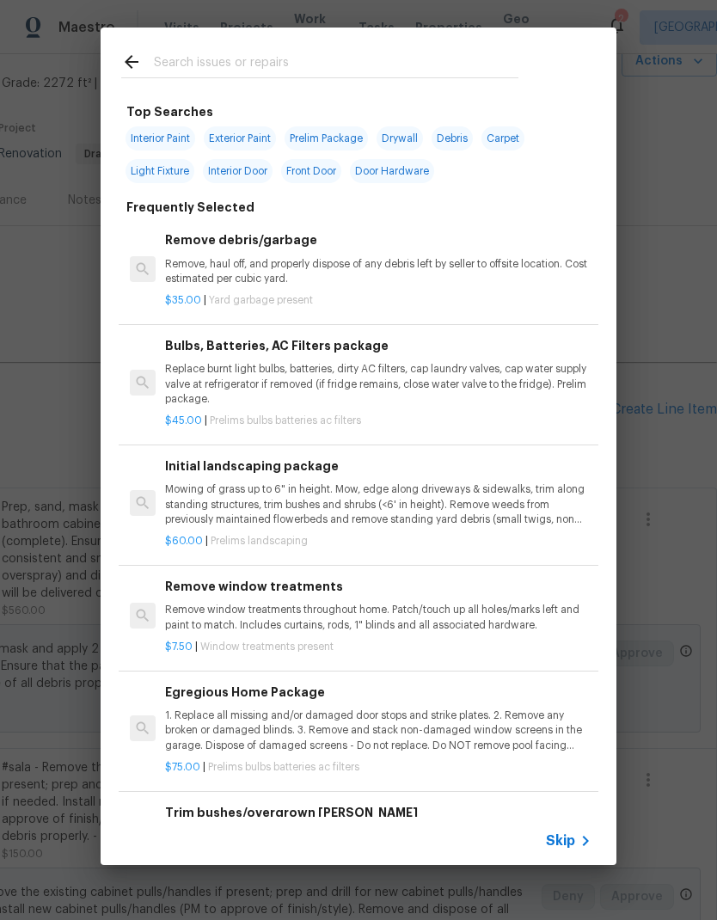
click at [336, 62] on input "text" at bounding box center [336, 65] width 365 height 26
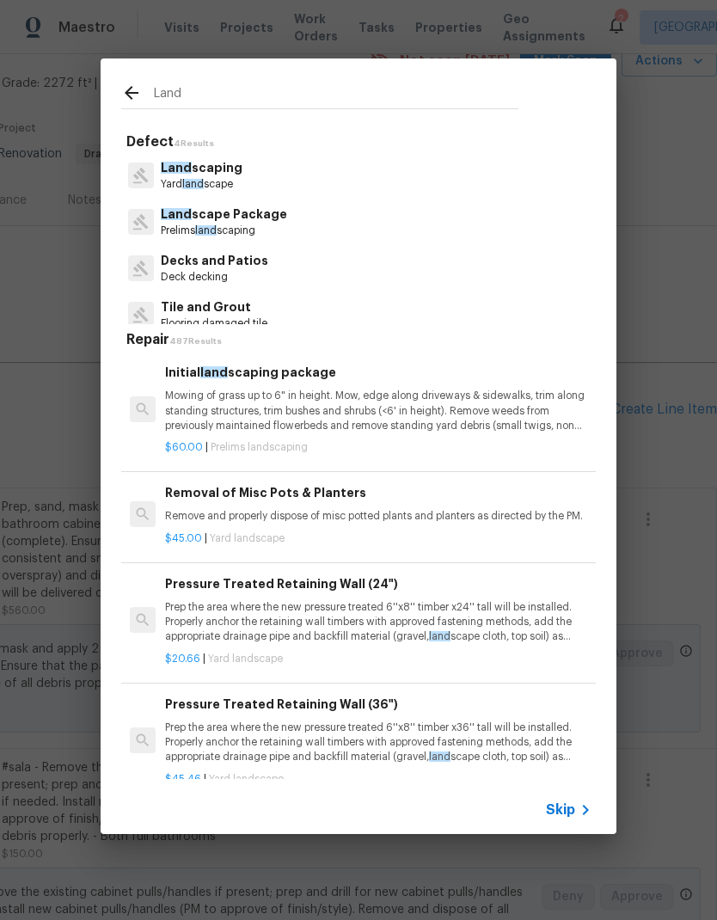
type input "Land"
click at [296, 221] on div "Land scape Package Prelims land scaping" at bounding box center [358, 222] width 475 height 46
click at [235, 228] on p "Prelims land scaping" at bounding box center [224, 231] width 126 height 15
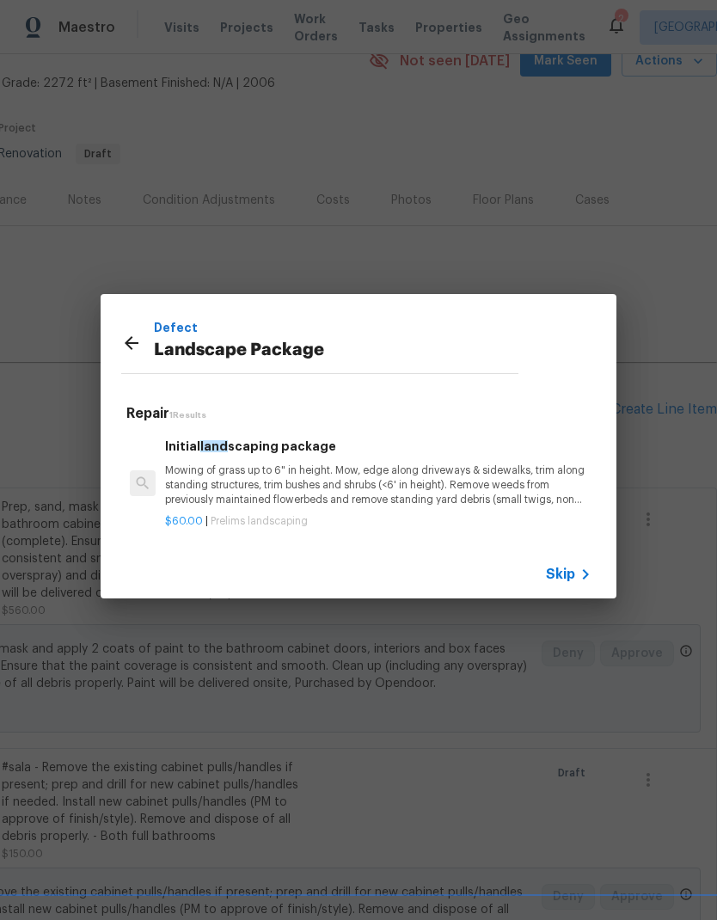
click at [350, 497] on p "Mowing of grass up to 6" in height. Mow, edge along driveways & sidewalks, trim…" at bounding box center [378, 485] width 426 height 44
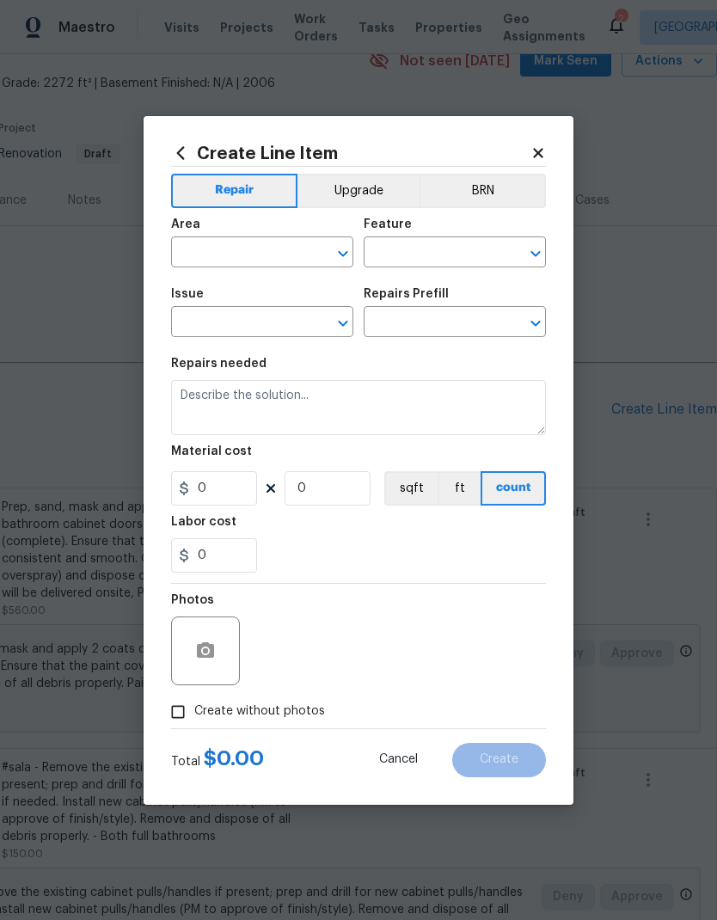
type input "Home Readiness Packages"
type input "Landscape Package"
type input "Initial landscaping package $60.00"
type textarea "Mowing of grass up to 6" in height. Mow, edge along driveways & sidewalks, trim…"
type input "60"
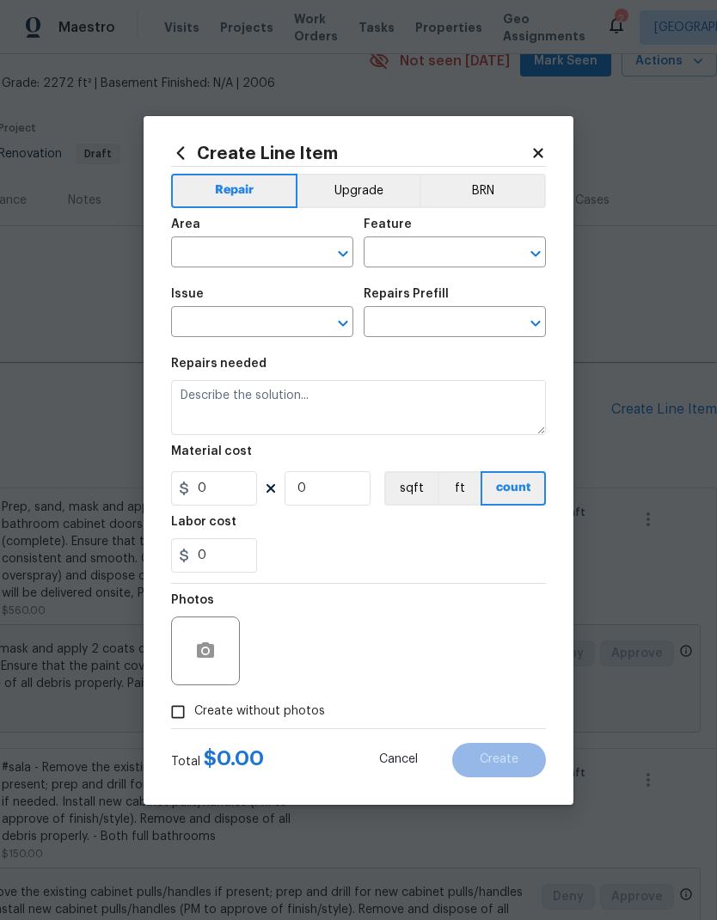
type input "1"
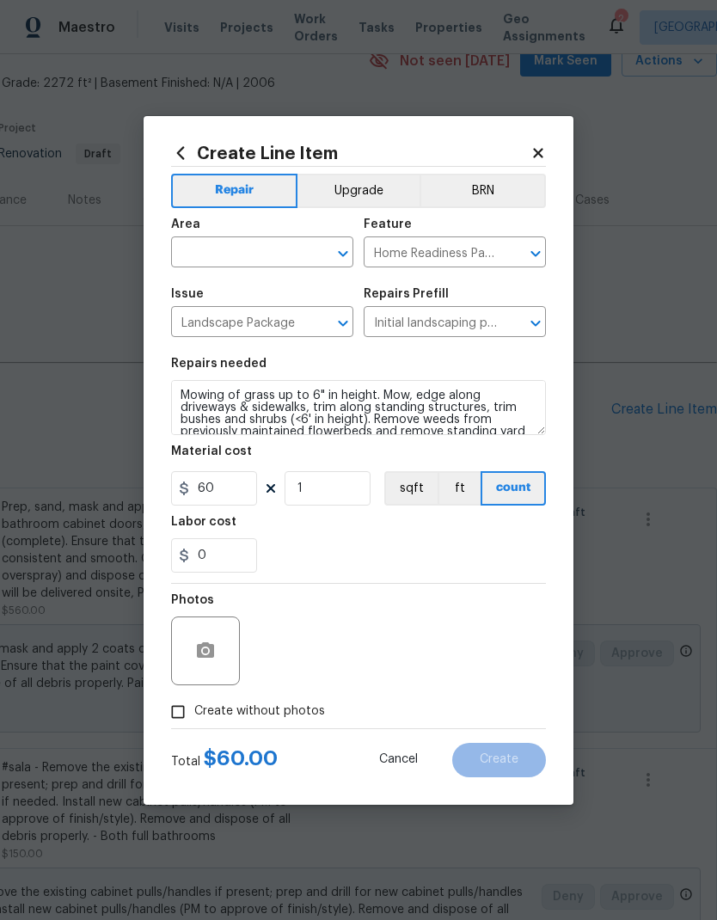
click at [269, 243] on input "text" at bounding box center [238, 254] width 134 height 27
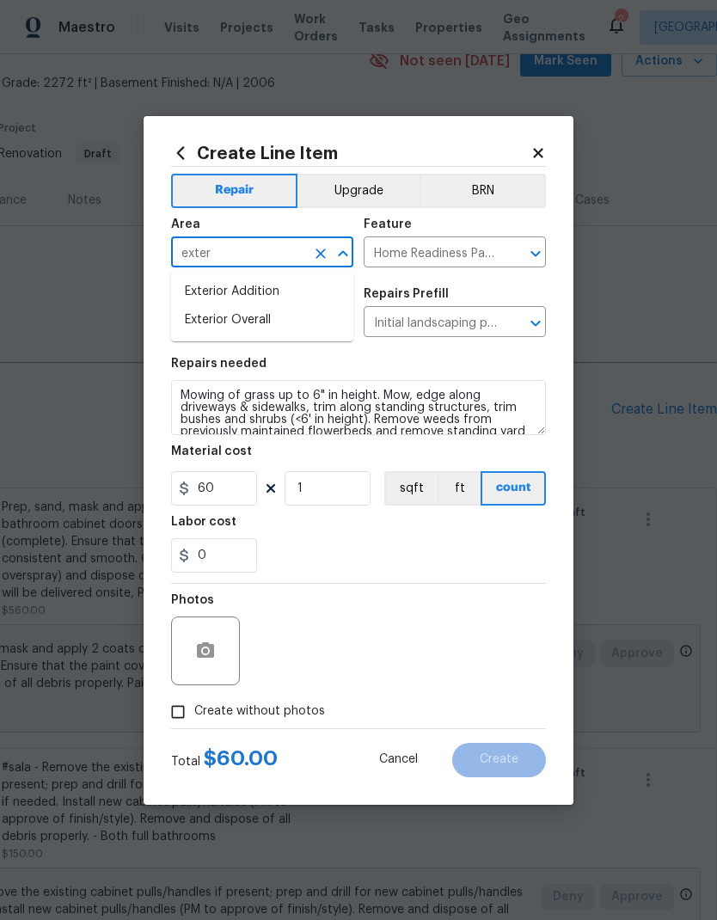
click at [247, 332] on li "Exterior Overall" at bounding box center [262, 320] width 182 height 28
type input "Exterior Overall"
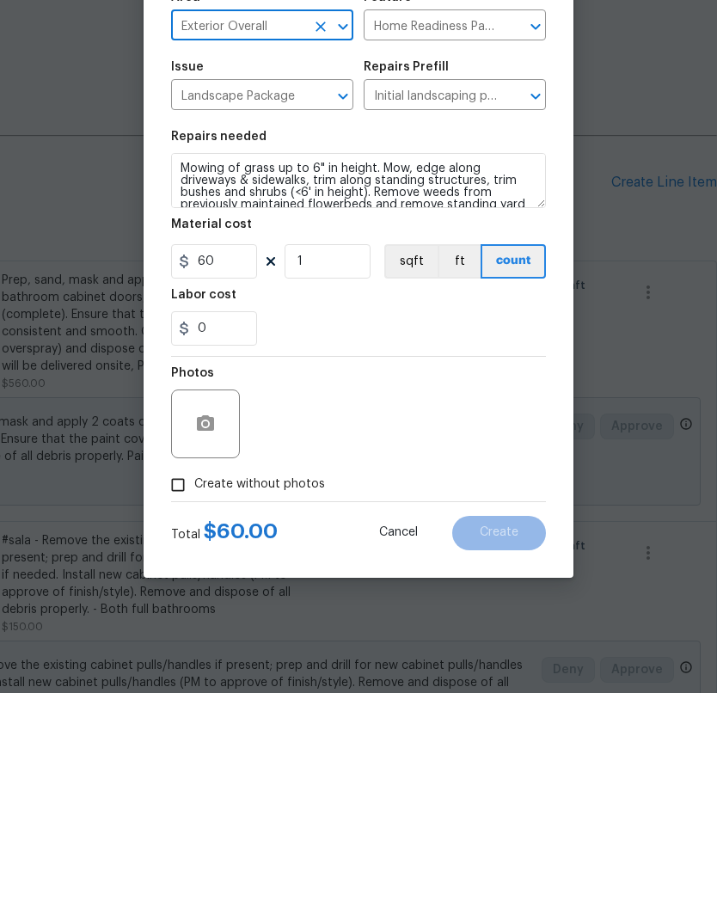
click at [172, 696] on input "Create without photos" at bounding box center [178, 712] width 33 height 33
checkbox input "true"
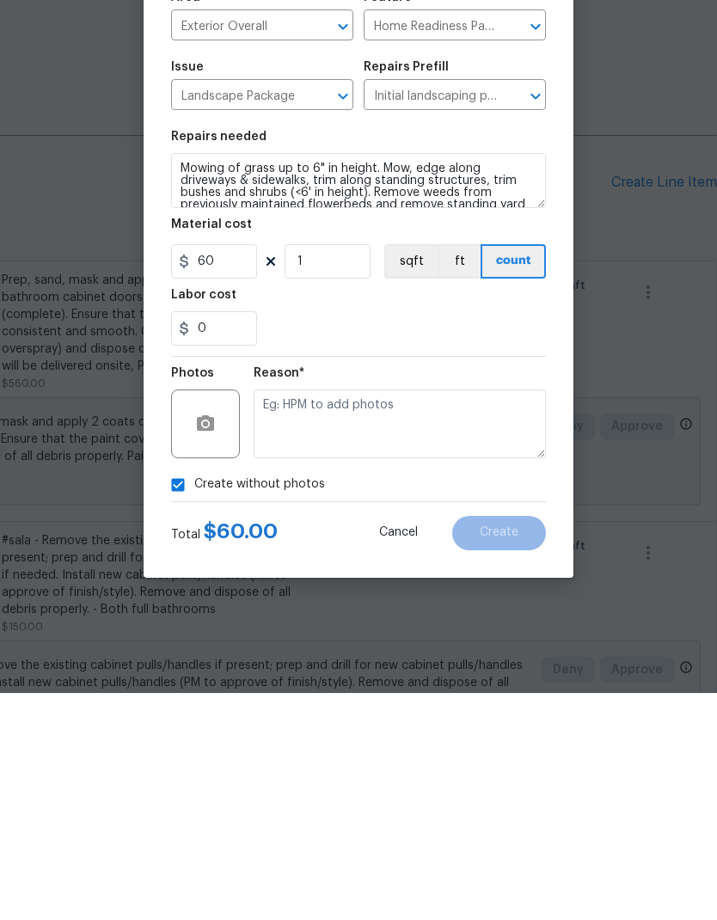
scroll to position [69, 0]
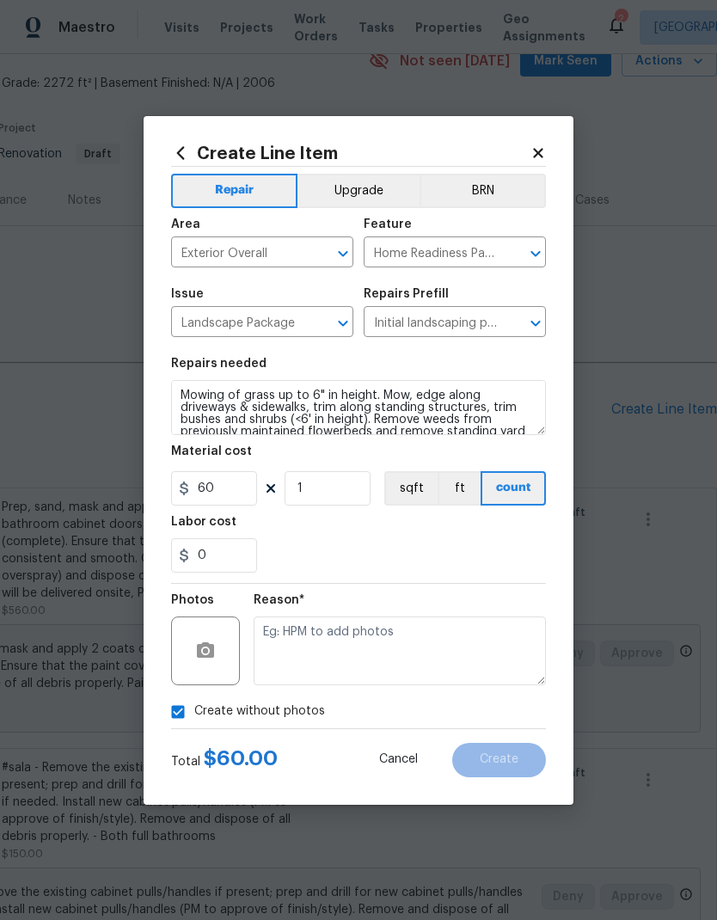
click at [391, 637] on textarea at bounding box center [400, 650] width 292 height 69
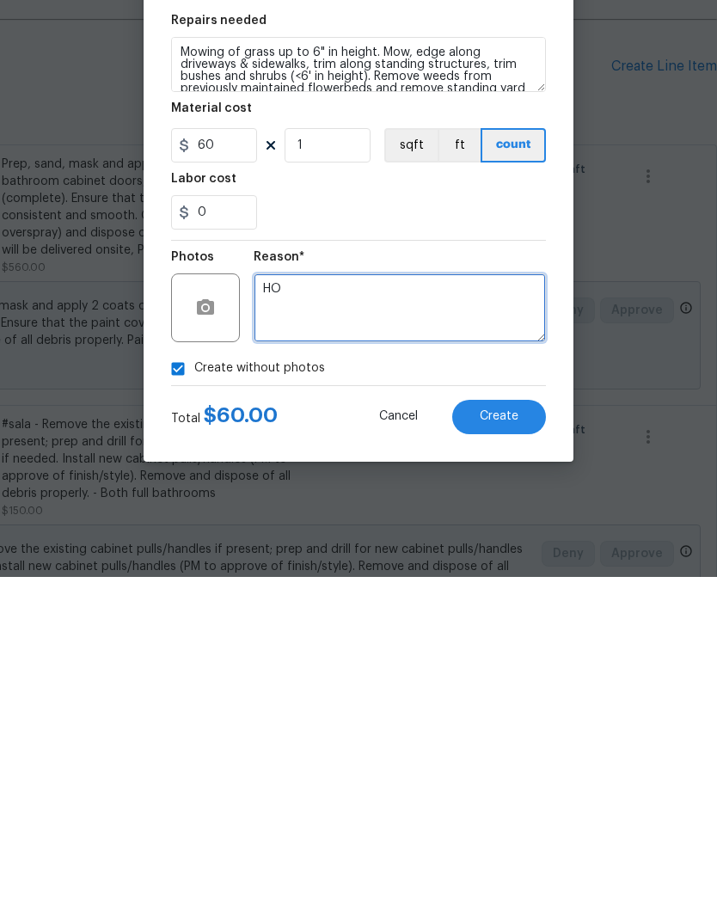
type textarea "H"
type textarea "HPM to add photos"
click at [517, 753] on span "Create" at bounding box center [499, 759] width 39 height 13
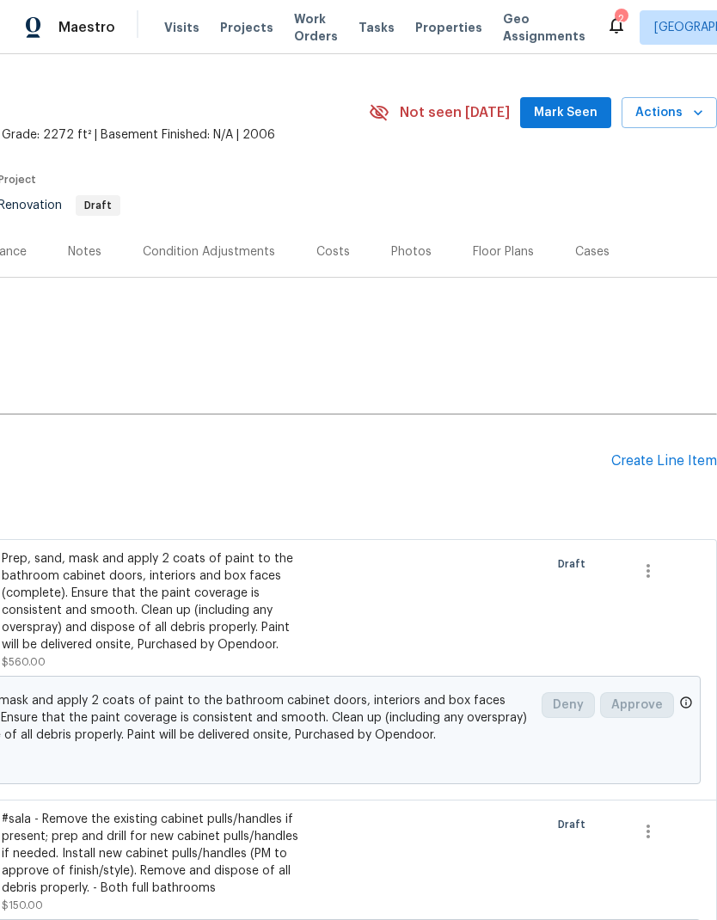
scroll to position [34, 254]
click at [677, 453] on div "Create Line Item" at bounding box center [664, 461] width 106 height 16
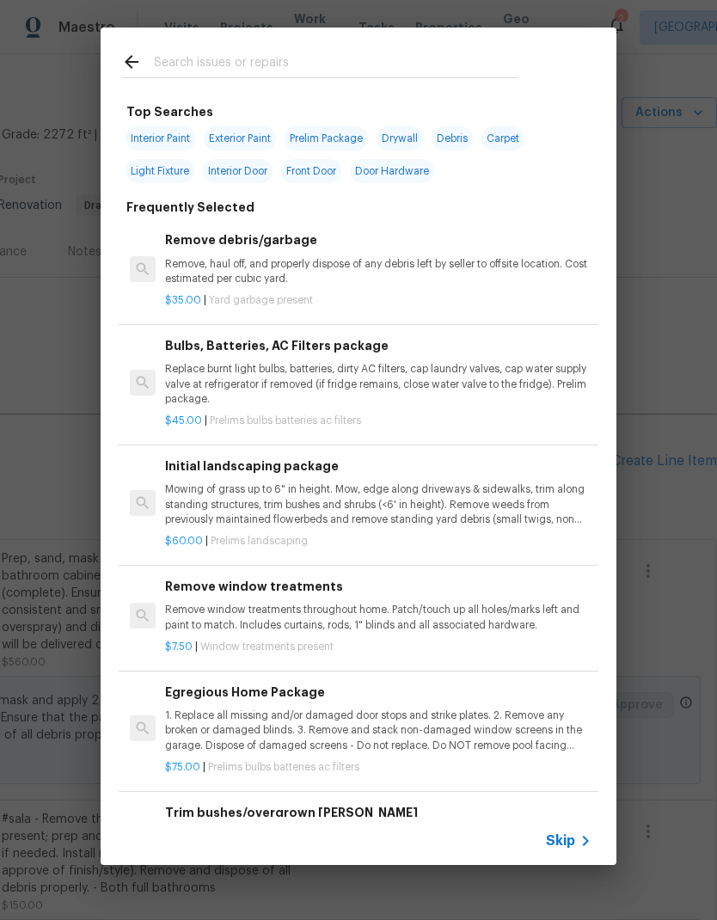
click at [256, 59] on input "text" at bounding box center [336, 65] width 365 height 26
type input "Pressure wash"
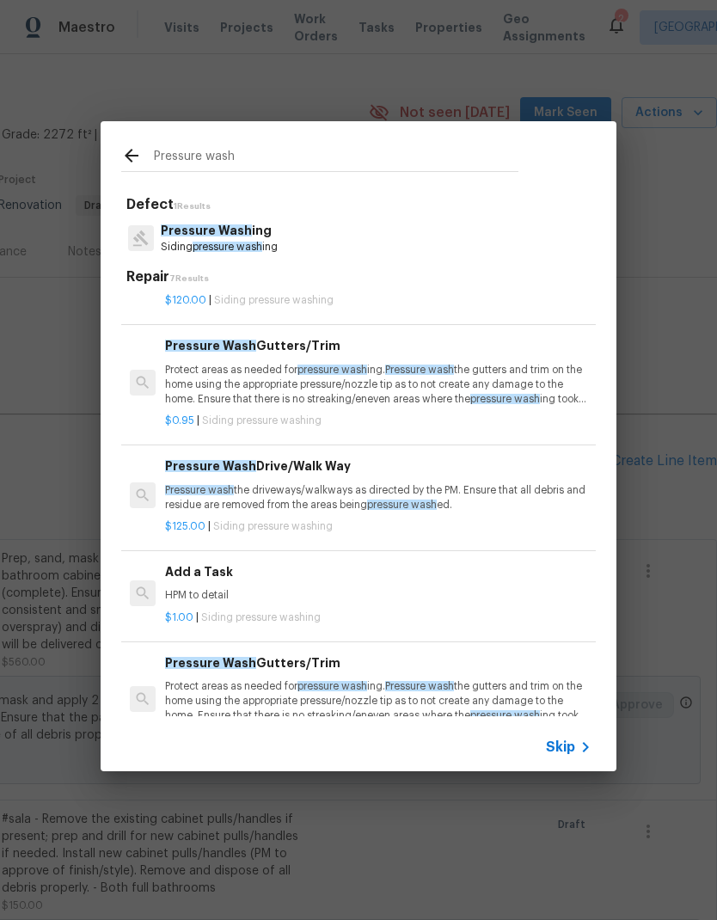
scroll to position [84, 0]
click at [418, 483] on p "Pressure wash the driveways/walkways as directed by the PM. Ensure that all deb…" at bounding box center [378, 497] width 426 height 29
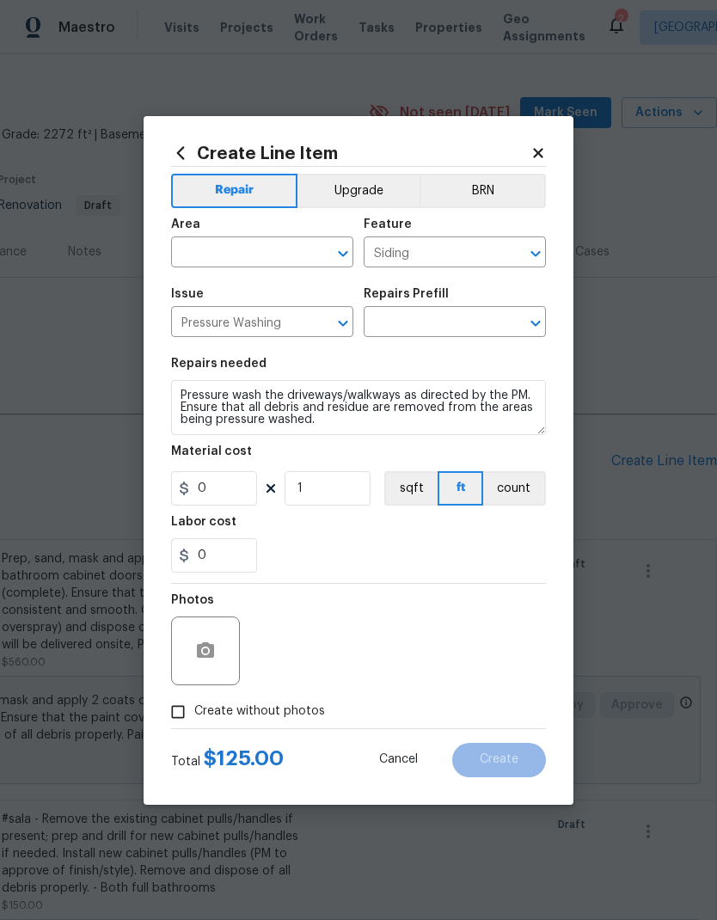
type input "Pressure Wash Drive/Walk Way $125.00"
type input "125"
click at [184, 720] on input "Create without photos" at bounding box center [178, 712] width 33 height 33
checkbox input "true"
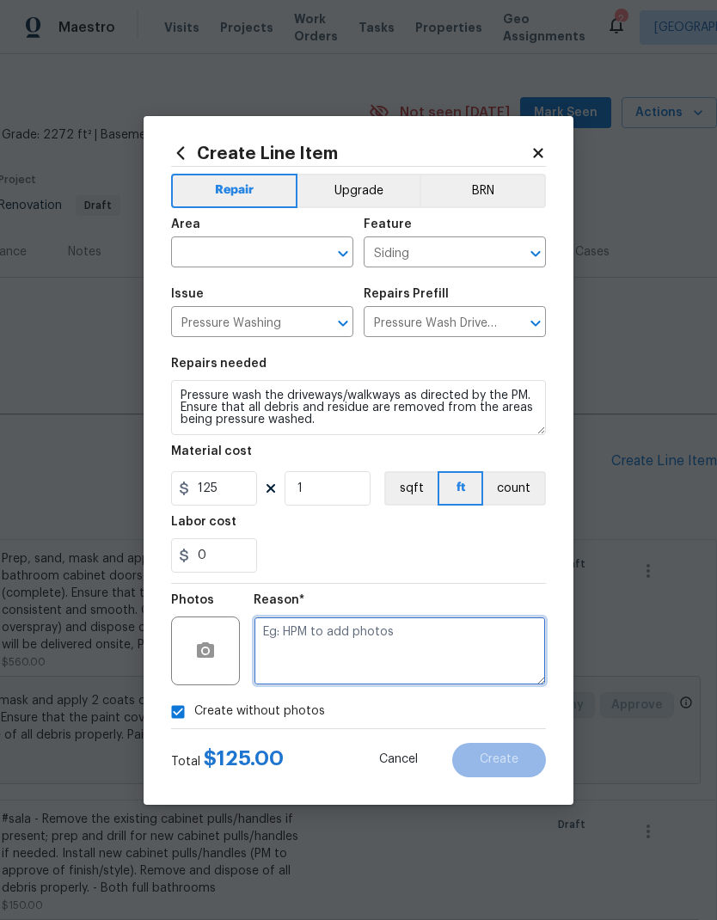
click at [371, 672] on textarea at bounding box center [400, 650] width 292 height 69
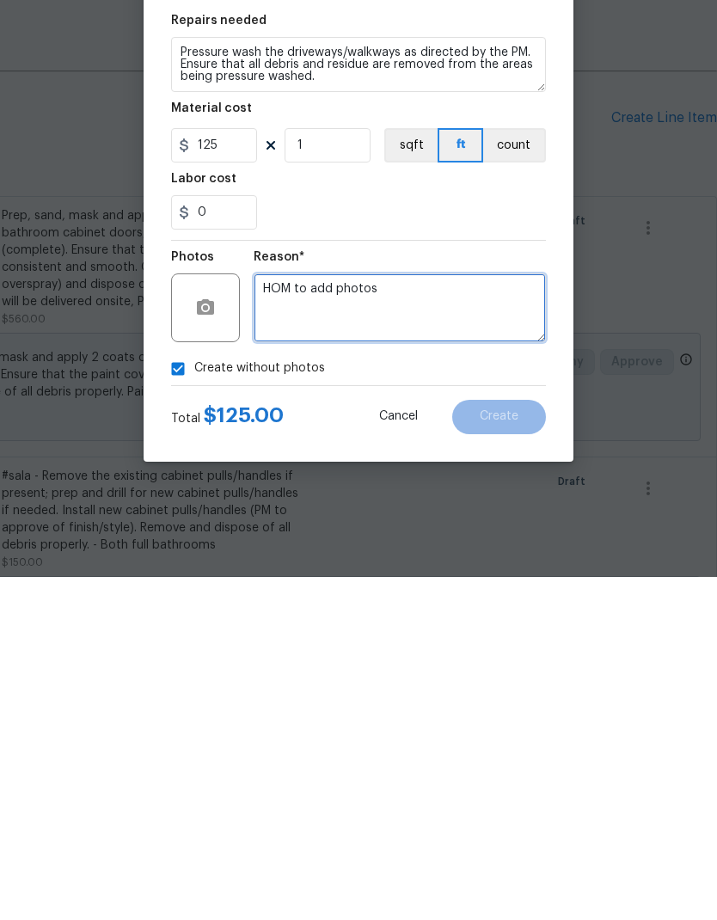
type textarea "HOM to add photos"
click at [440, 538] on div "0" at bounding box center [358, 555] width 375 height 34
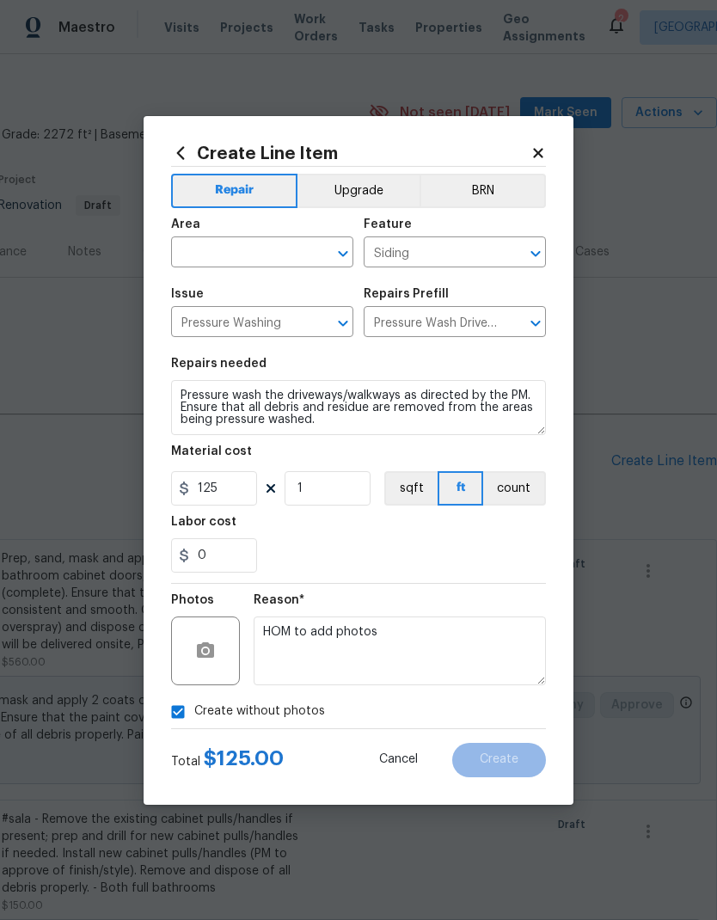
click at [277, 268] on span "Area ​" at bounding box center [262, 243] width 182 height 70
click at [263, 262] on input "text" at bounding box center [238, 254] width 134 height 27
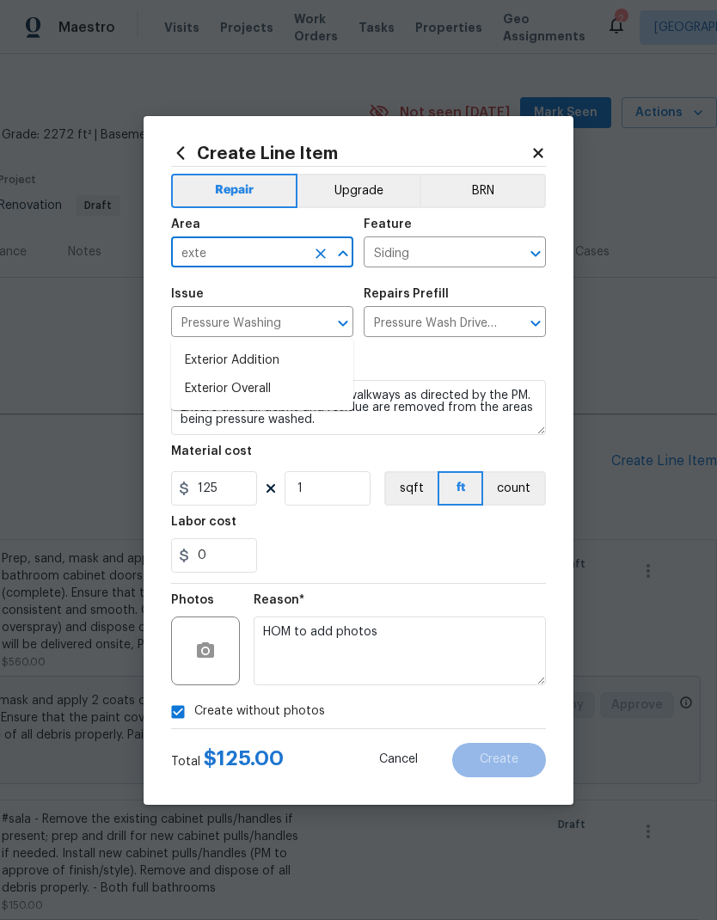
click at [277, 375] on li "Exterior Overall" at bounding box center [262, 389] width 182 height 28
type input "Exterior Overall"
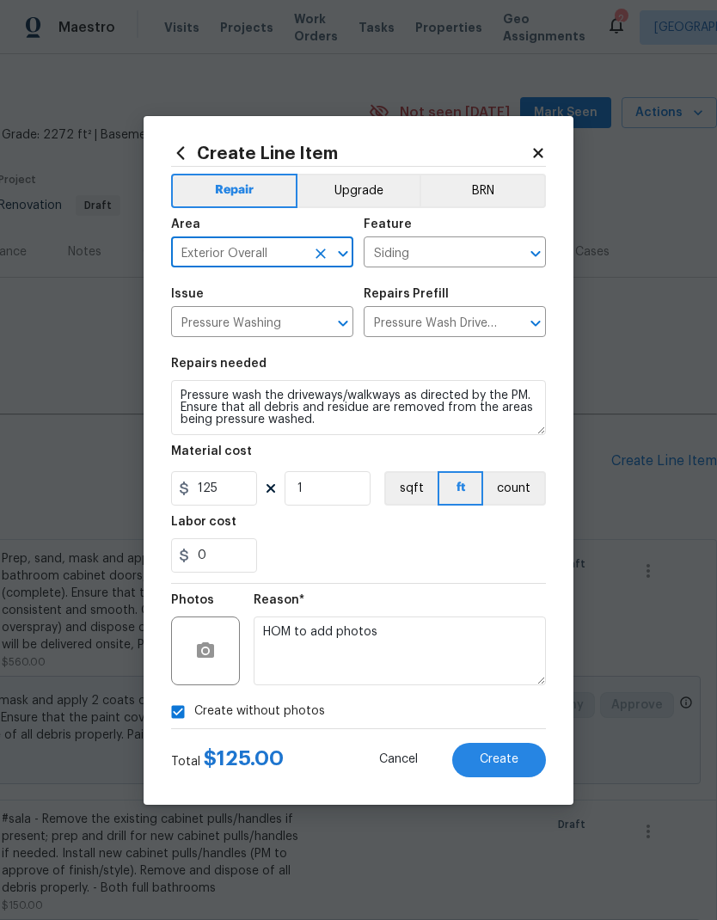
click at [516, 773] on button "Create" at bounding box center [499, 760] width 94 height 34
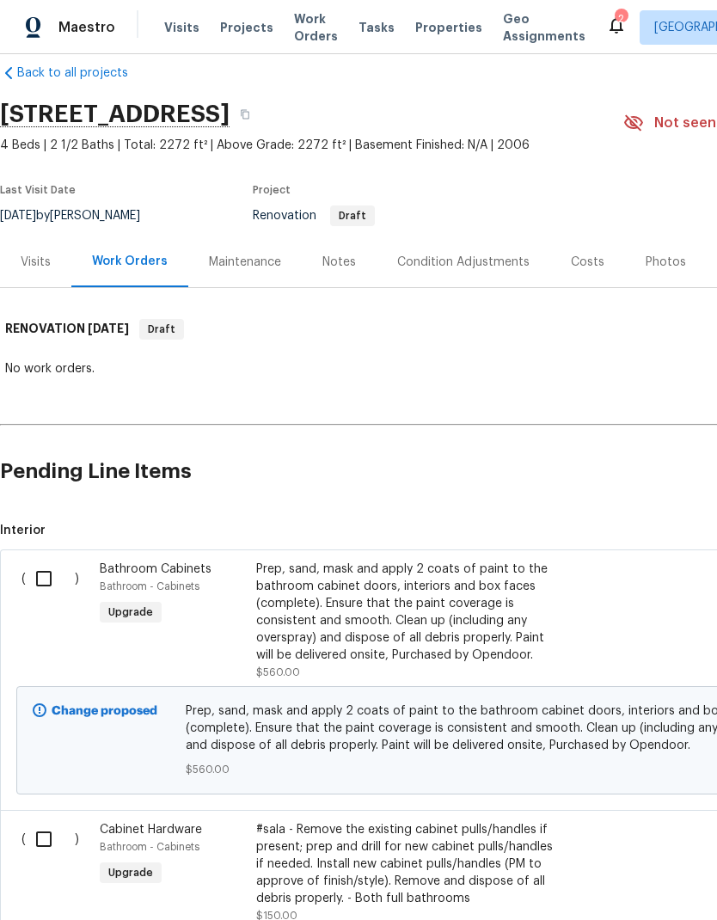
scroll to position [23, 0]
click at [57, 561] on input "checkbox" at bounding box center [50, 579] width 49 height 36
checkbox input "true"
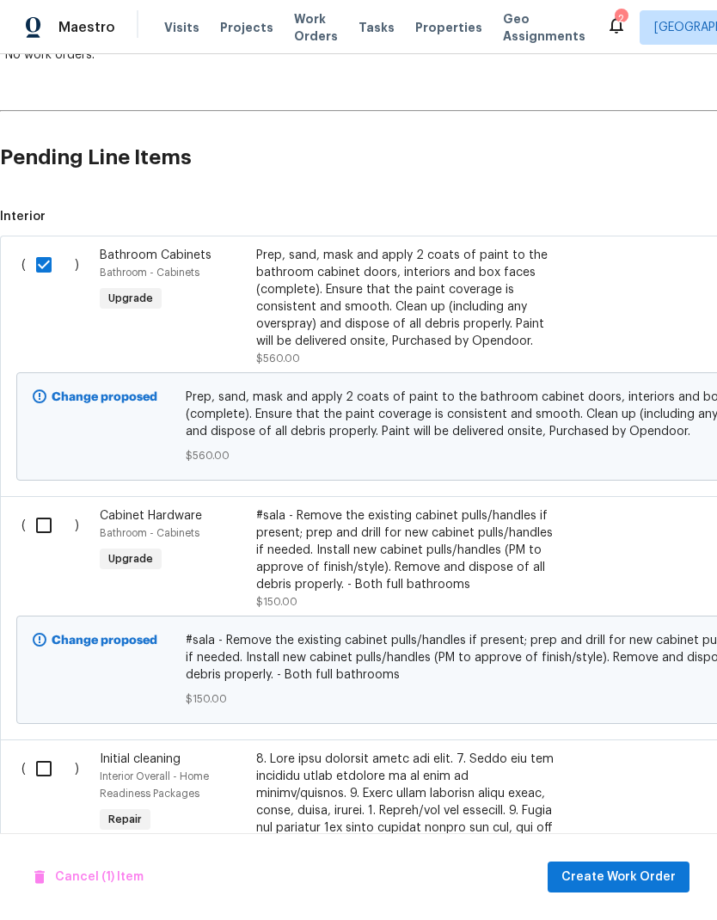
scroll to position [340, 0]
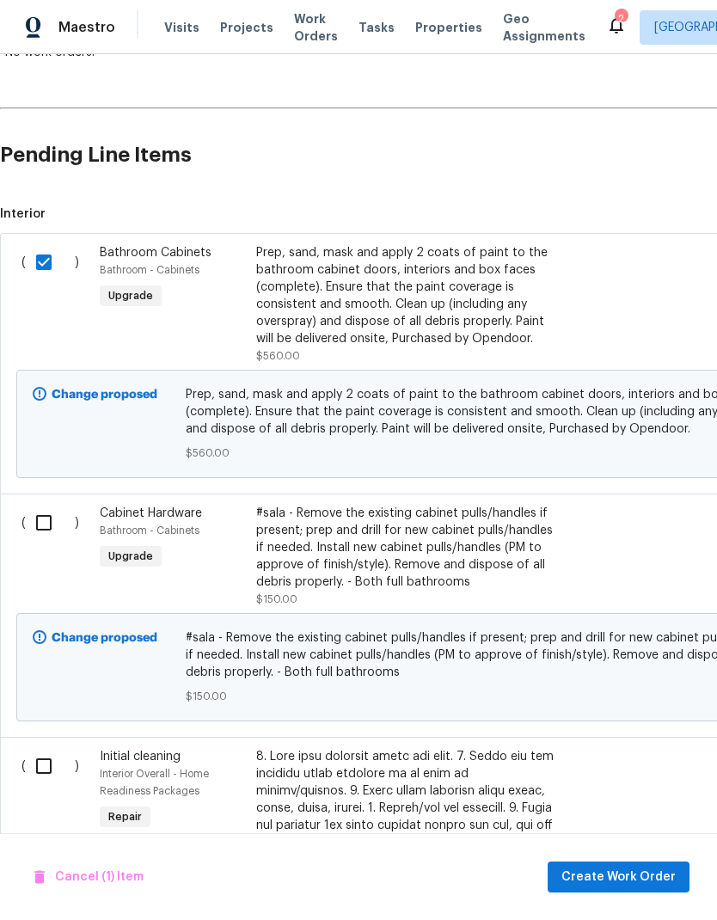
click at [45, 505] on input "checkbox" at bounding box center [50, 523] width 49 height 36
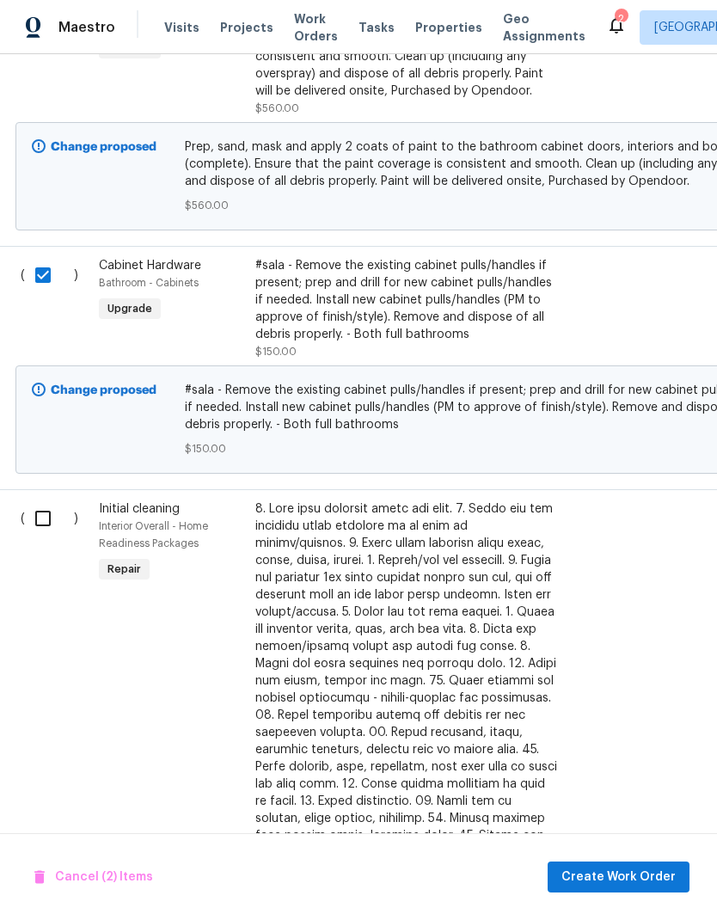
scroll to position [588, 2]
click at [46, 257] on input "checkbox" at bounding box center [48, 275] width 49 height 36
checkbox input "false"
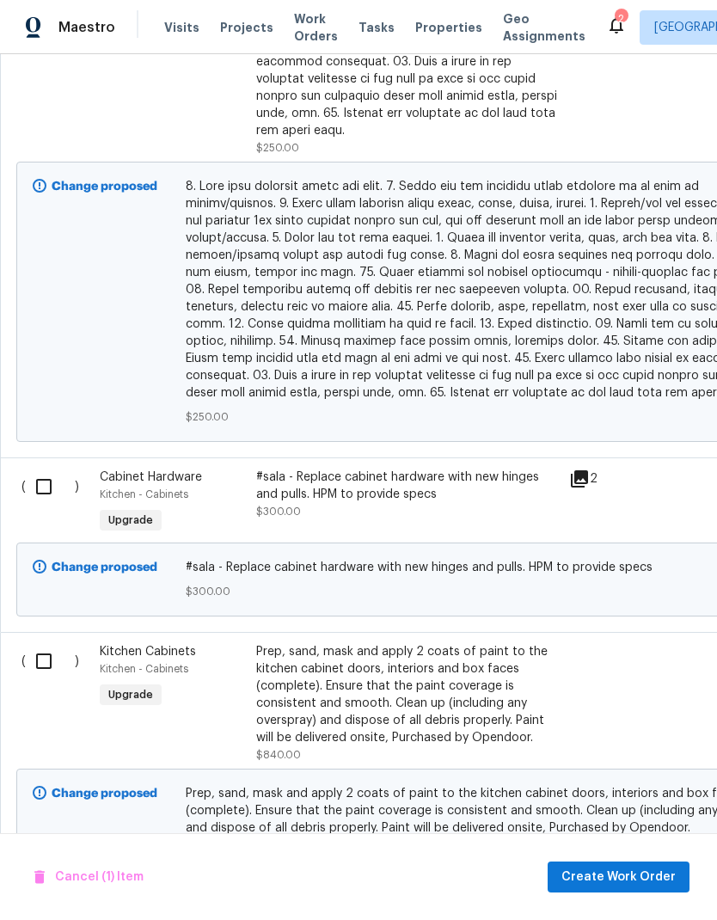
scroll to position [1415, 0]
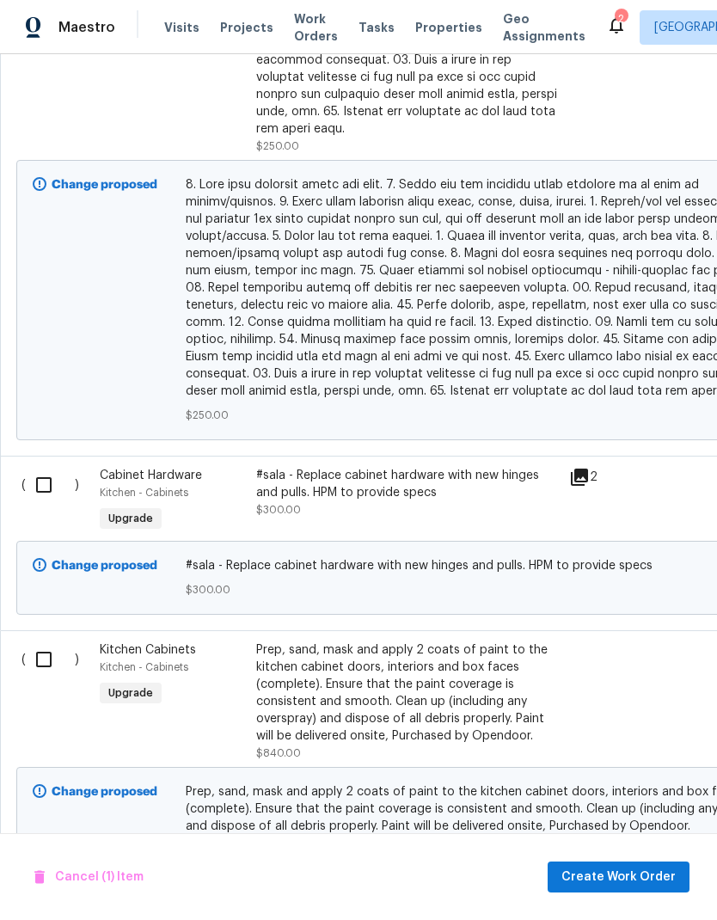
click at [51, 467] on input "checkbox" at bounding box center [50, 485] width 49 height 36
checkbox input "true"
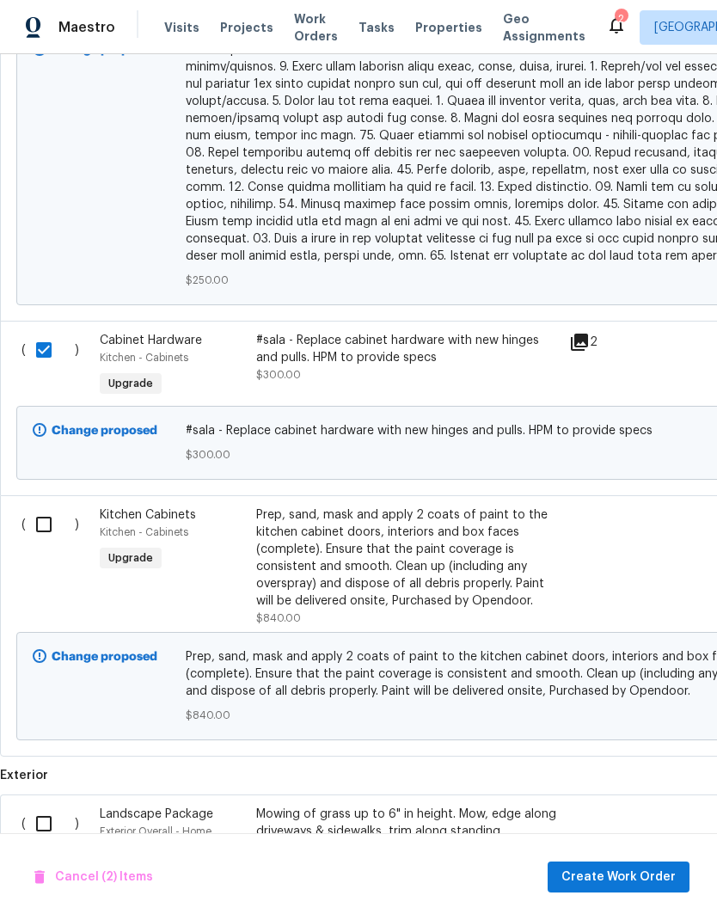
scroll to position [1549, 0]
click at [45, 507] on input "checkbox" at bounding box center [50, 525] width 49 height 36
checkbox input "true"
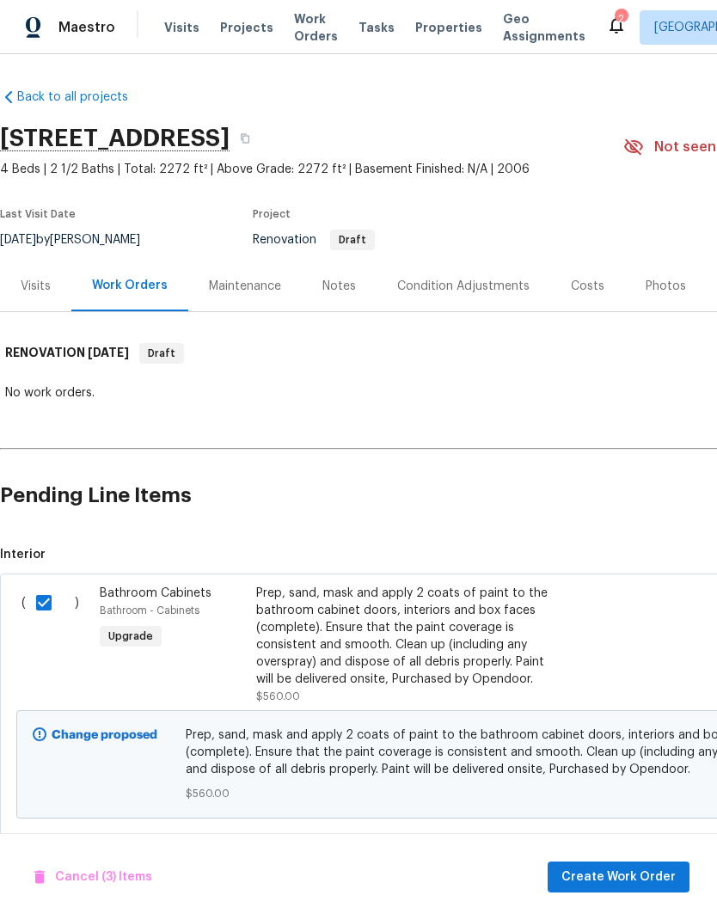
scroll to position [0, 0]
click at [469, 278] on div "Condition Adjustments" at bounding box center [463, 286] width 132 height 17
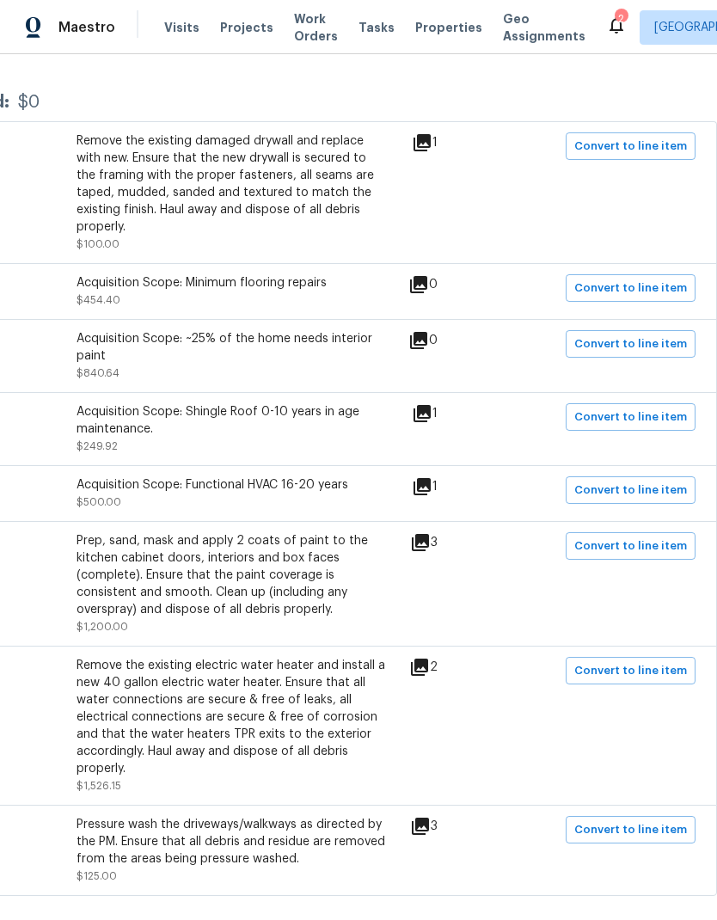
scroll to position [315, 254]
click at [642, 661] on span "Convert to line item" at bounding box center [630, 671] width 113 height 20
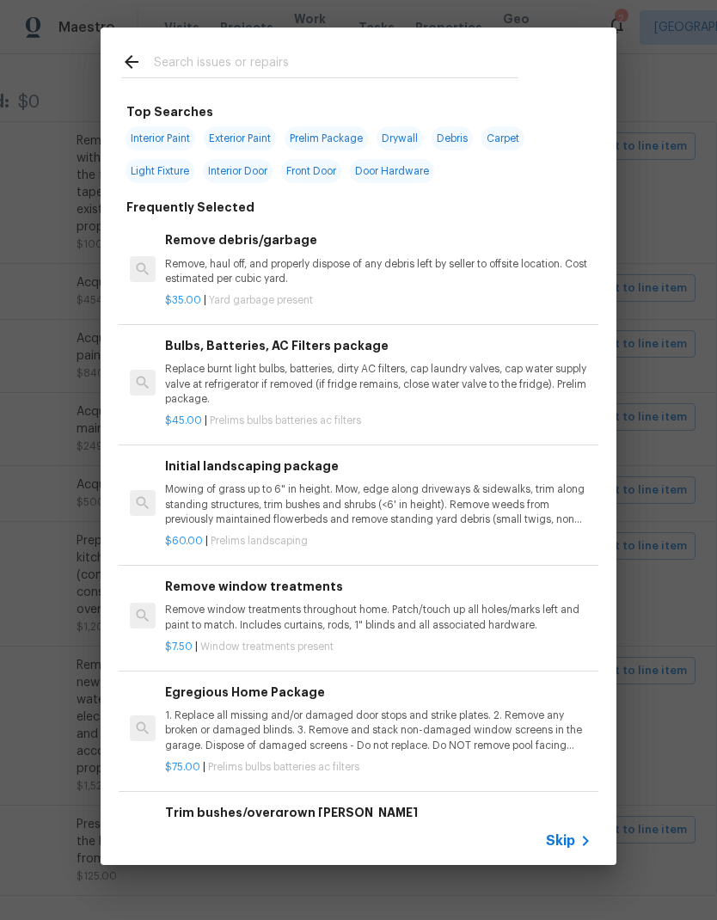
click at [246, 61] on input "text" at bounding box center [336, 65] width 365 height 26
type input "Plumb"
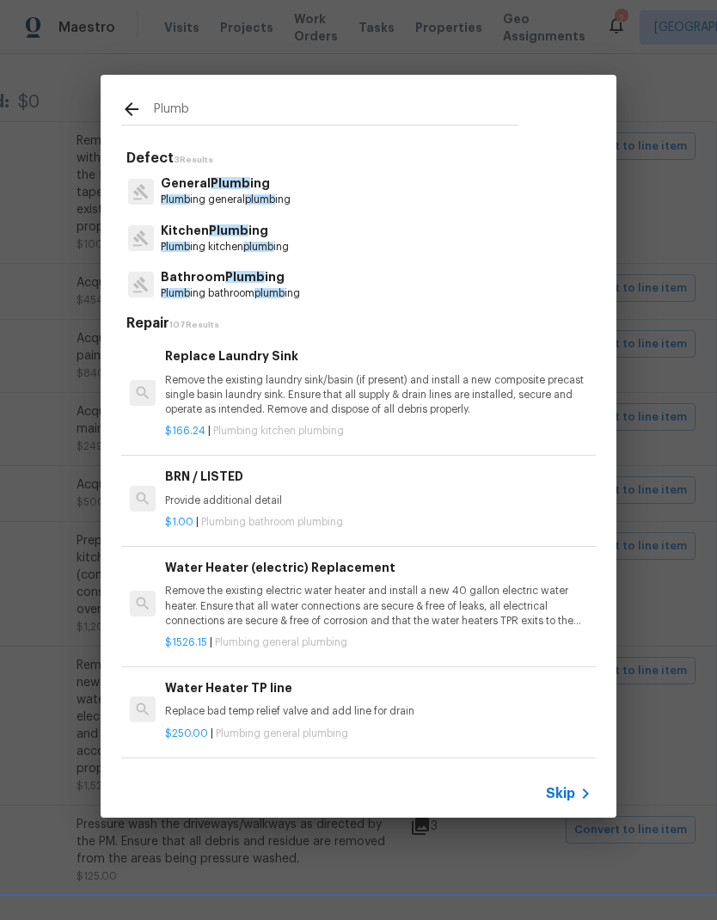
click at [291, 187] on p "General Plumb ing" at bounding box center [226, 184] width 130 height 18
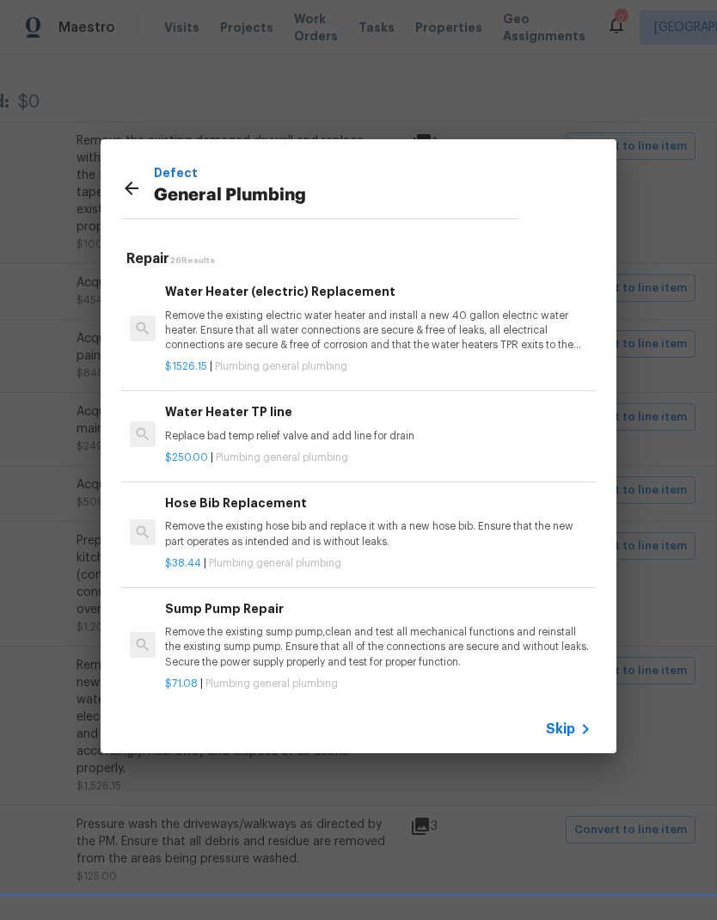
click at [445, 312] on p "Remove the existing electric water heater and install a new 40 gallon electric …" at bounding box center [378, 331] width 426 height 44
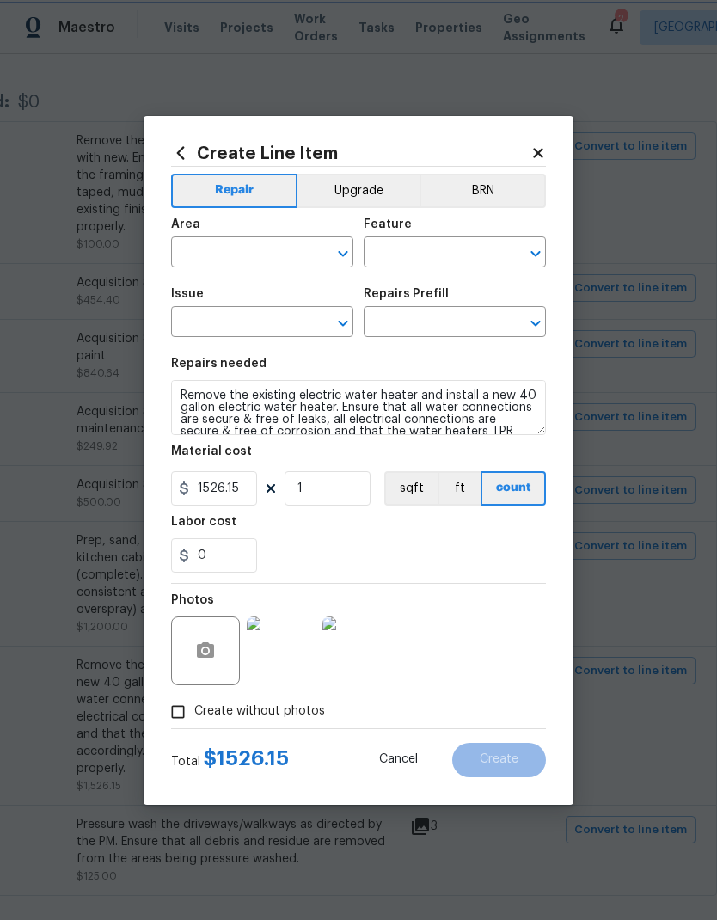
type input "Exterior Overall"
type input "Plumbing"
type input "General Plumbing"
type input "Water Heater (electric) Replacement $1,526.15"
click at [521, 759] on button "Create" at bounding box center [499, 760] width 94 height 34
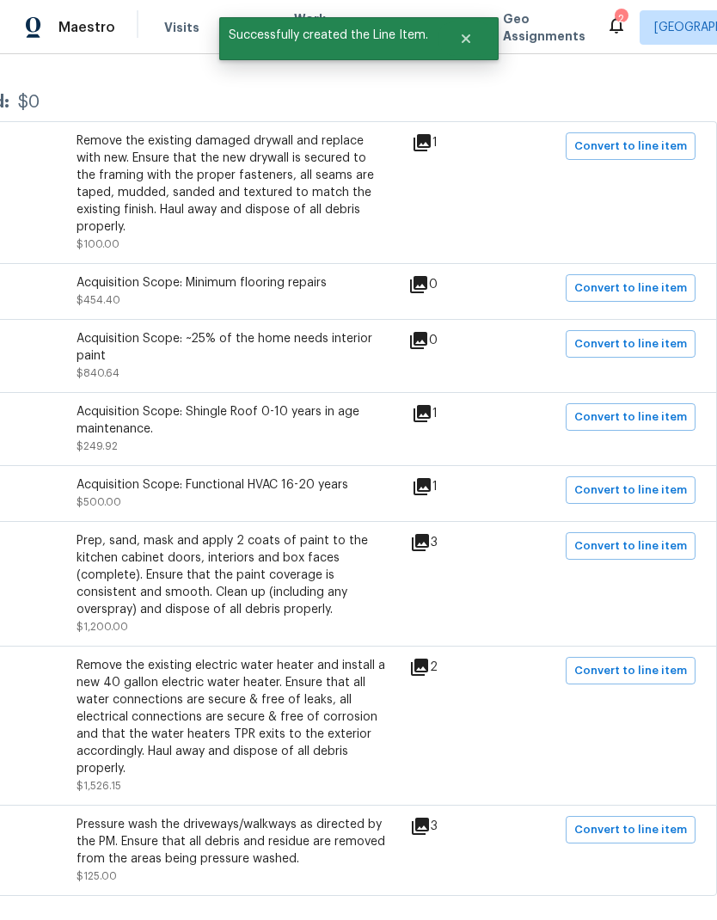
click at [170, 35] on span "Visits" at bounding box center [181, 27] width 35 height 17
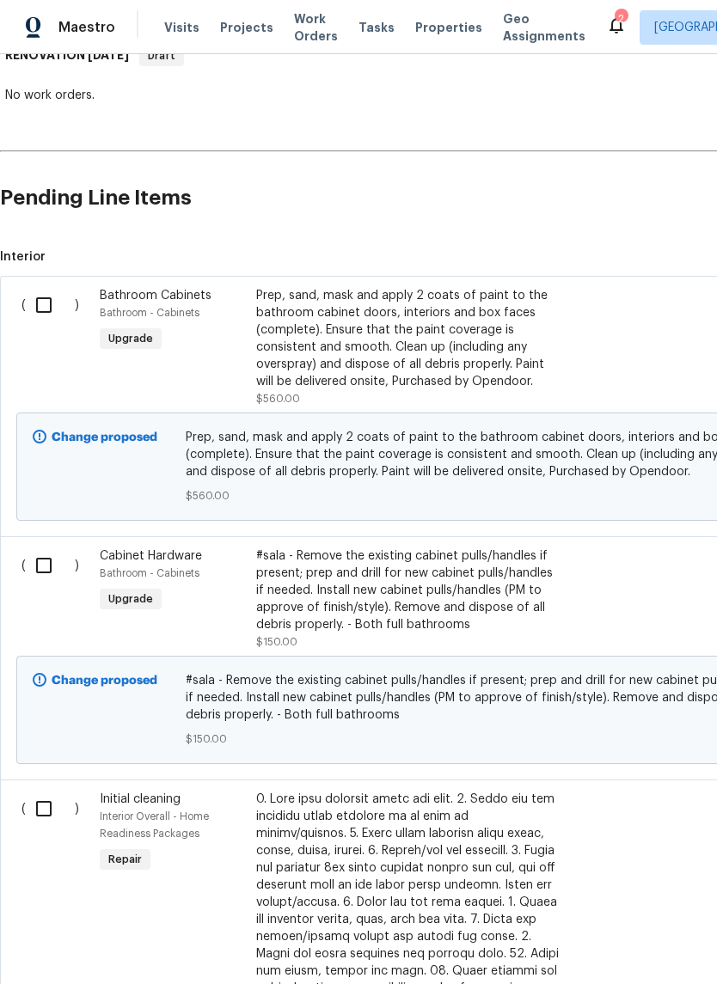
scroll to position [297, 0]
click at [52, 293] on input "checkbox" at bounding box center [50, 305] width 49 height 36
checkbox input "true"
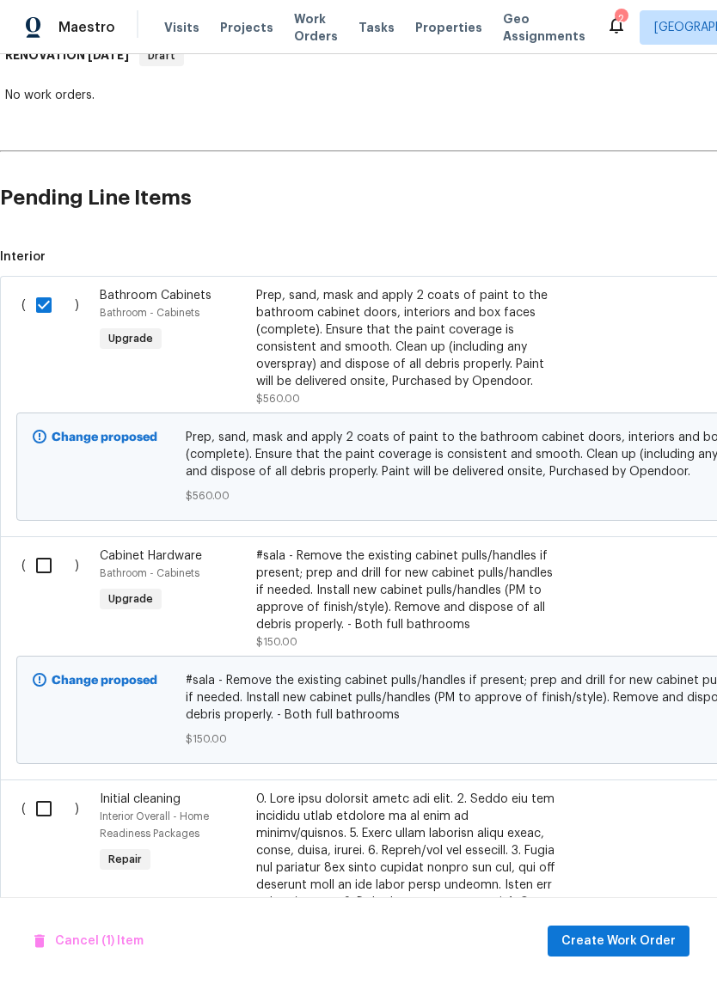
click at [34, 555] on input "checkbox" at bounding box center [50, 566] width 49 height 36
checkbox input "true"
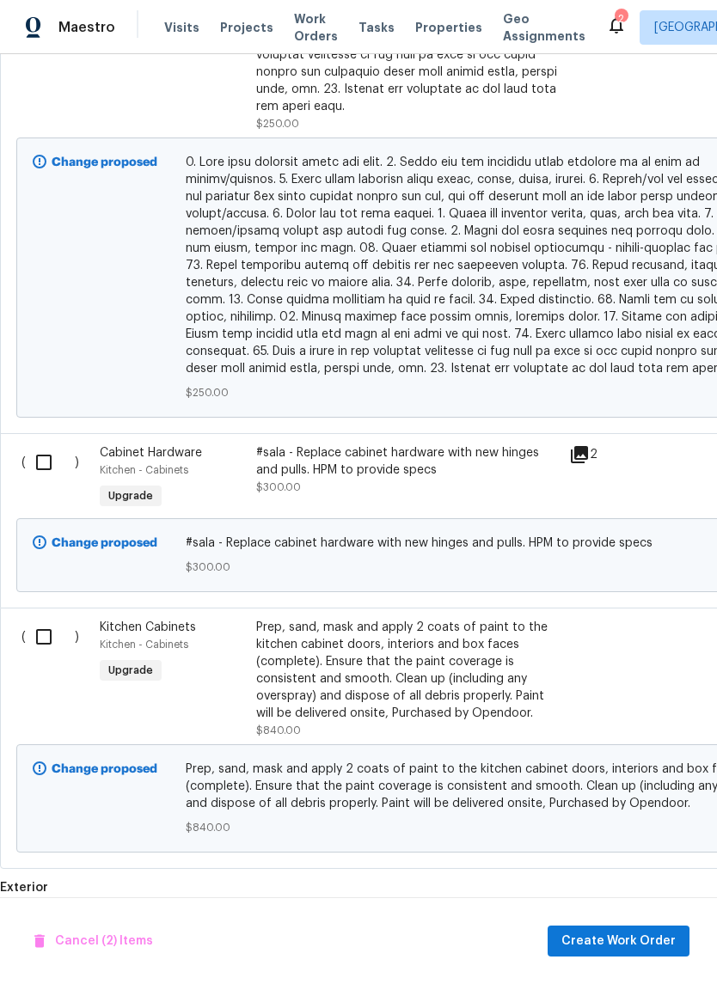
scroll to position [1437, 0]
click at [44, 444] on input "checkbox" at bounding box center [50, 462] width 49 height 36
checkbox input "true"
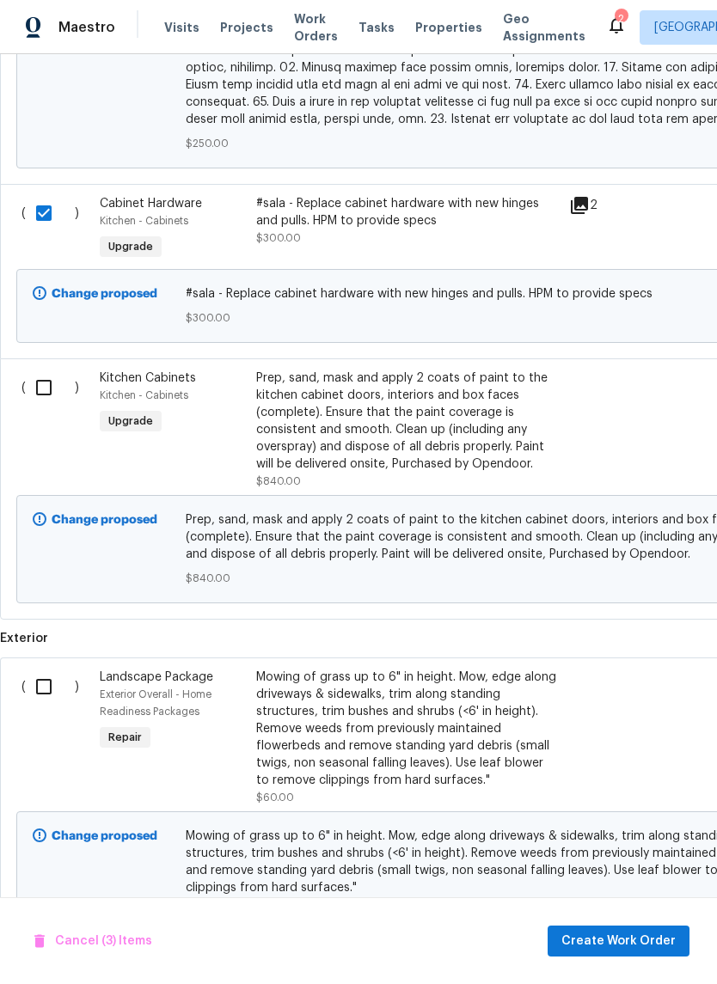
scroll to position [1687, 0]
click at [33, 370] on input "checkbox" at bounding box center [50, 388] width 49 height 36
checkbox input "true"
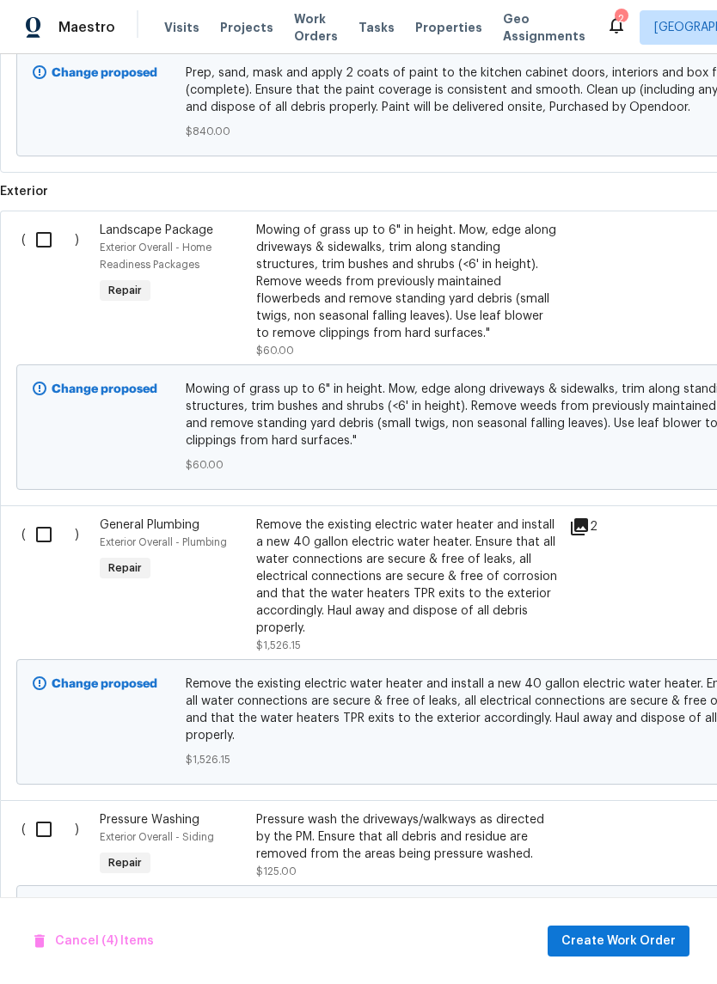
scroll to position [2136, 0]
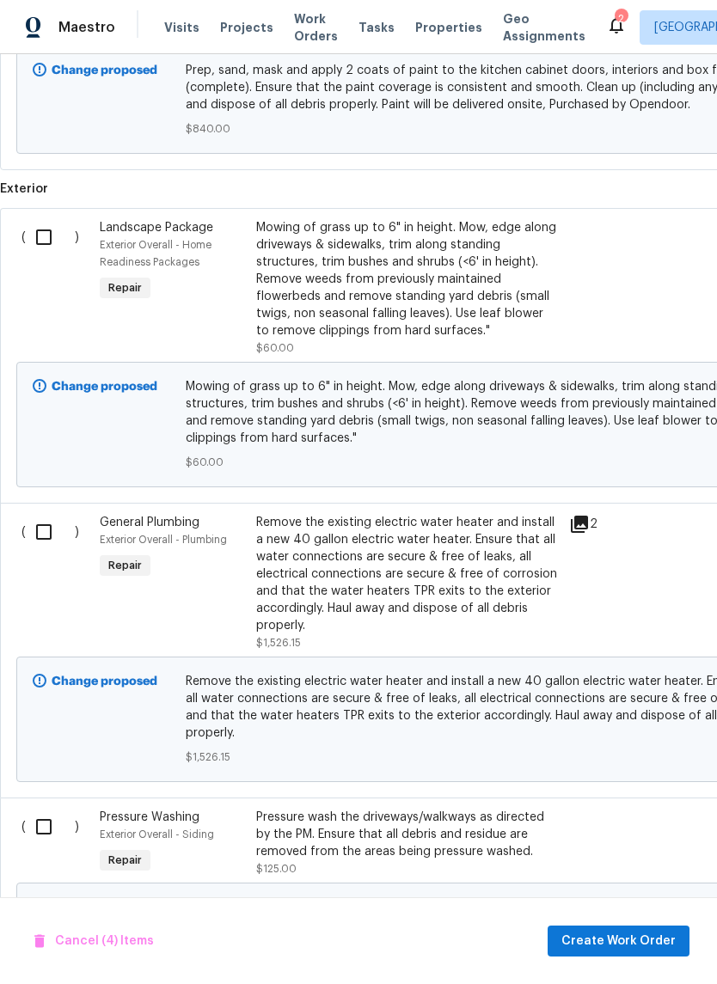
click at [41, 514] on input "checkbox" at bounding box center [50, 532] width 49 height 36
checkbox input "true"
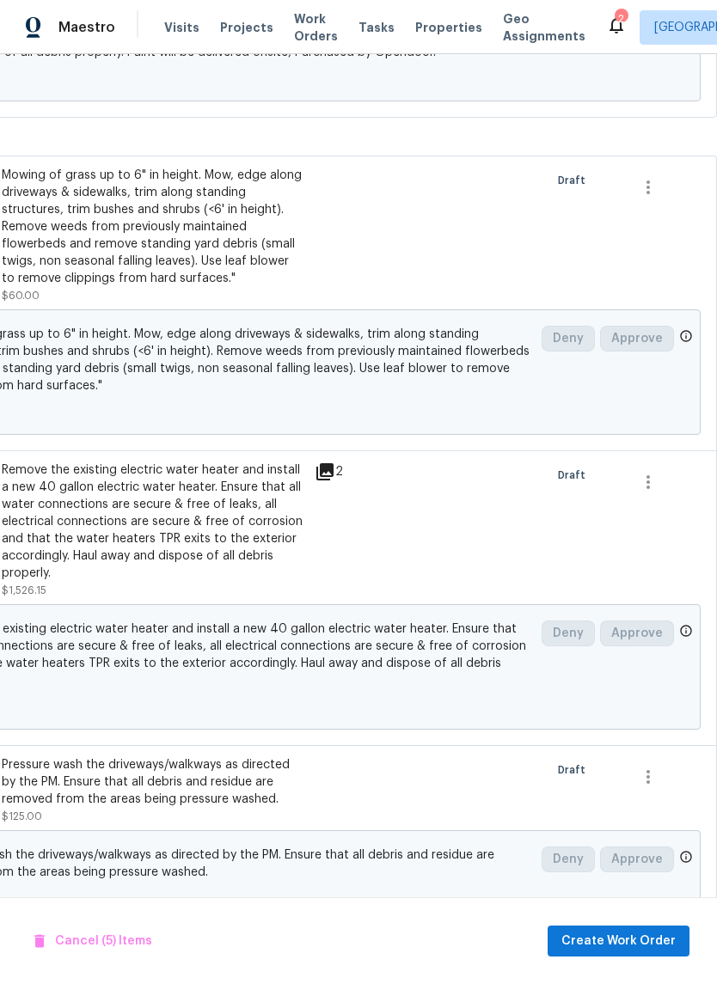
scroll to position [2189, 254]
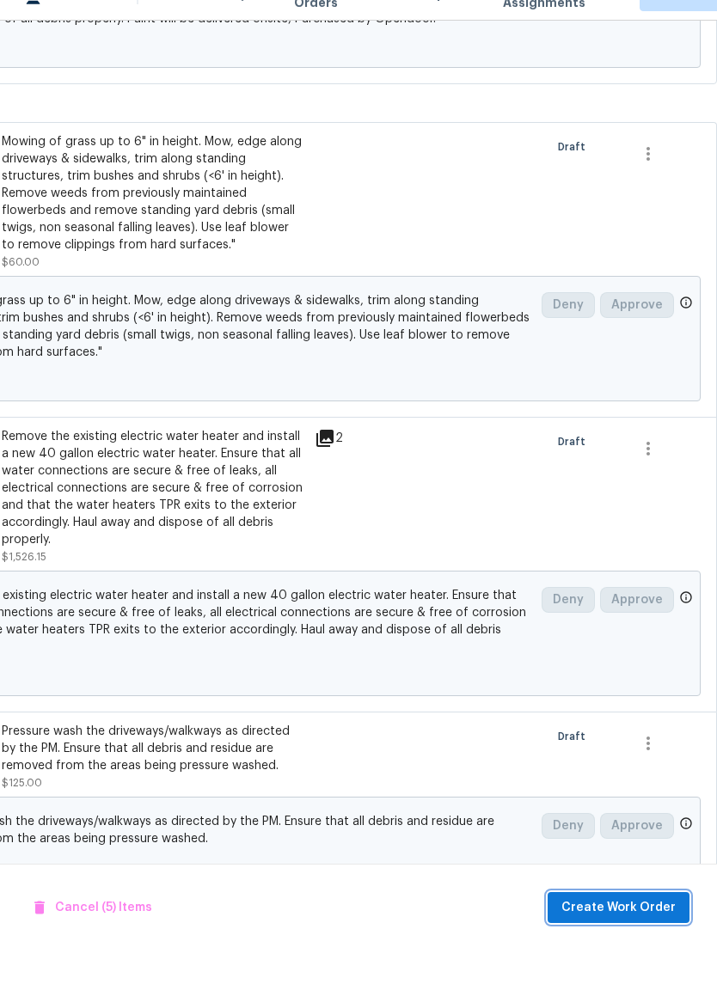
click at [634, 931] on span "Create Work Order" at bounding box center [618, 941] width 114 height 21
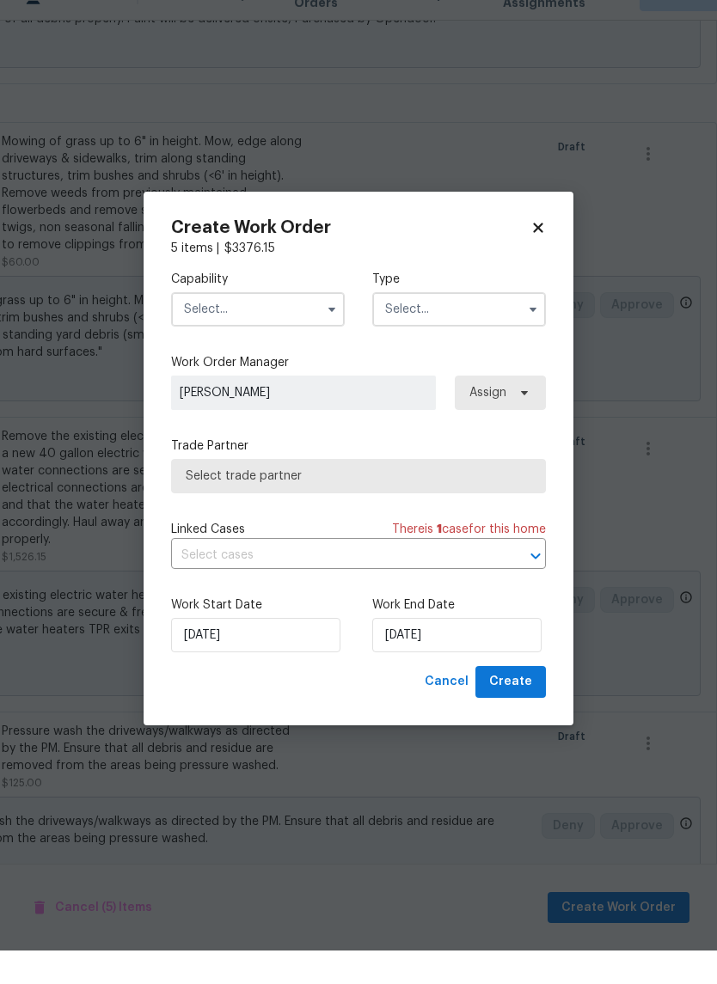
click at [300, 326] on input "text" at bounding box center [258, 343] width 174 height 34
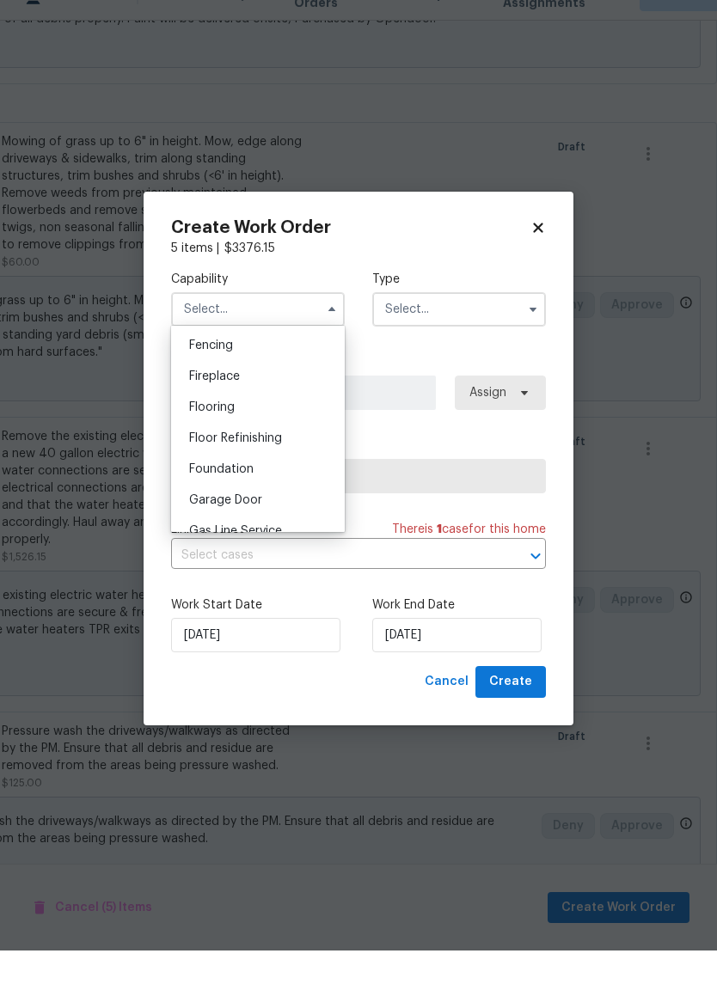
scroll to position [701, 0]
click at [305, 485] on div "General Contractor" at bounding box center [257, 500] width 165 height 31
type input "General Contractor"
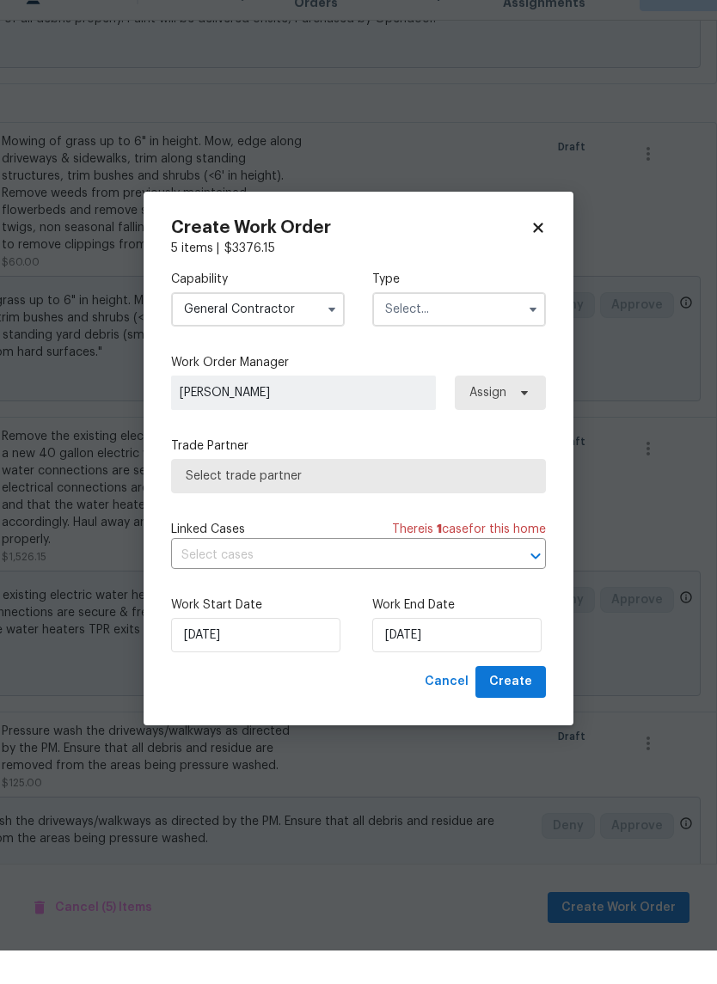
click at [467, 326] on input "text" at bounding box center [459, 343] width 174 height 34
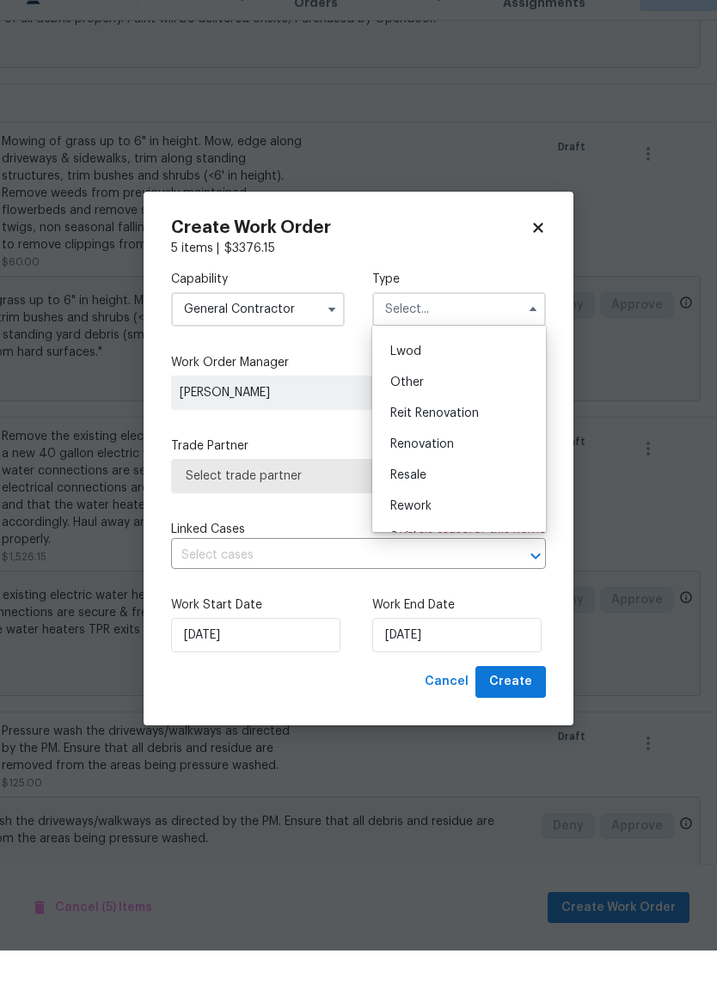
scroll to position [181, 0]
click at [477, 462] on div "Renovation" at bounding box center [459, 477] width 165 height 31
type input "Renovation"
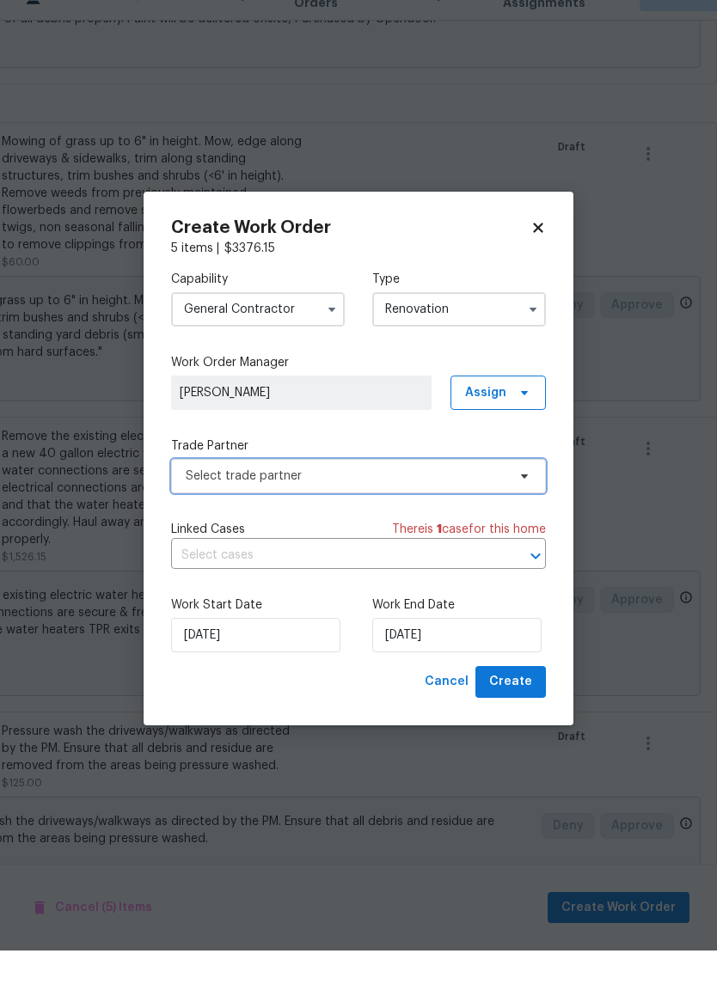
click at [451, 501] on span "Select trade partner" at bounding box center [346, 509] width 321 height 17
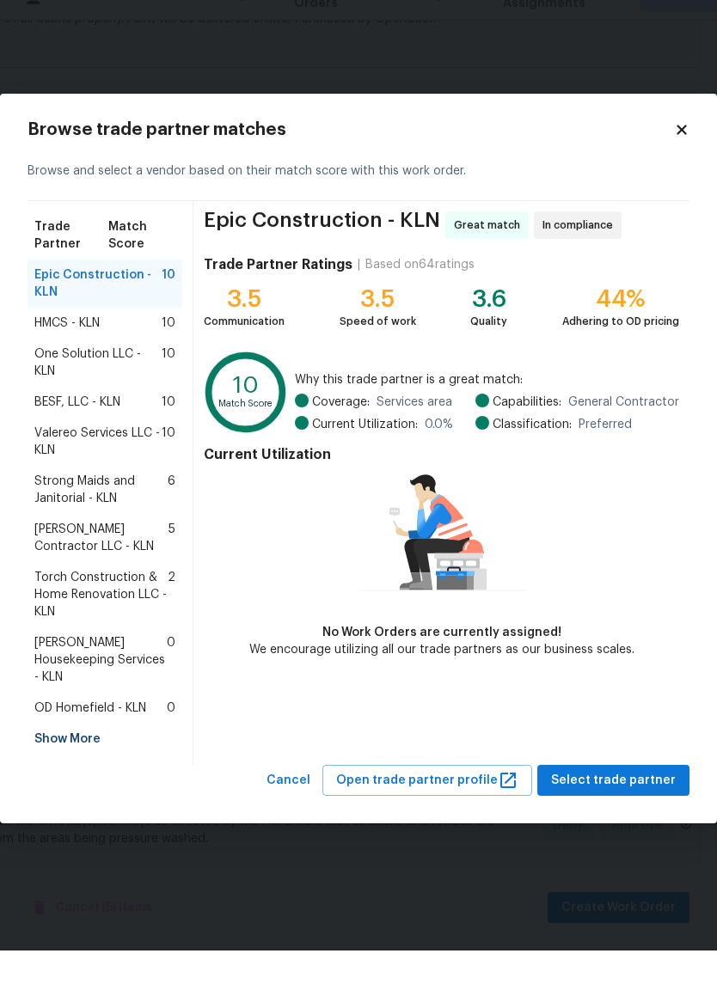
click at [129, 603] on span "Torch Construction & Home Renovation LLC - KLN" at bounding box center [100, 629] width 133 height 52
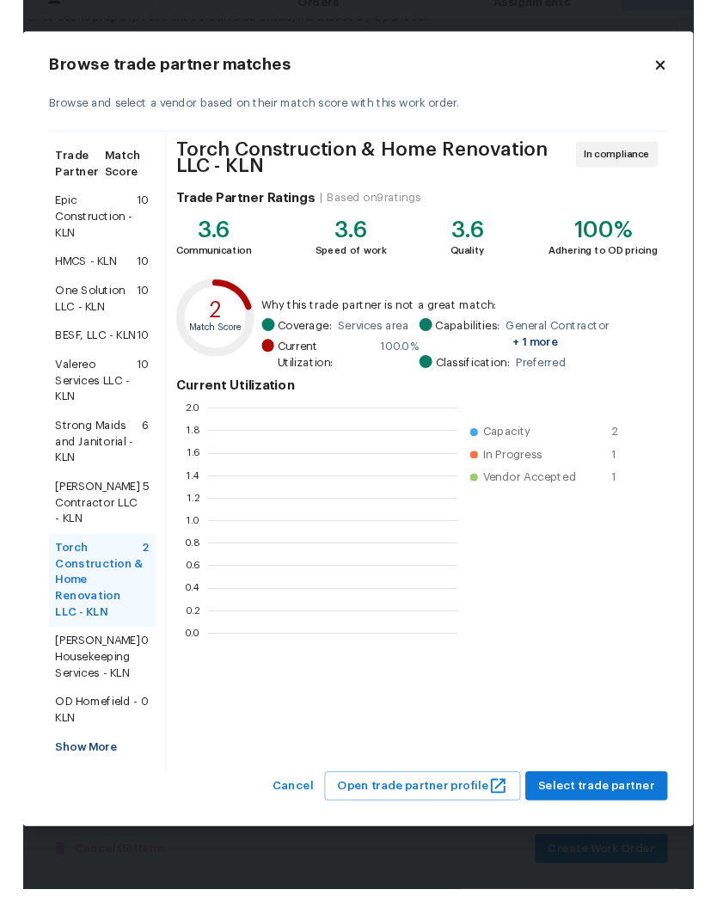
scroll to position [241, 267]
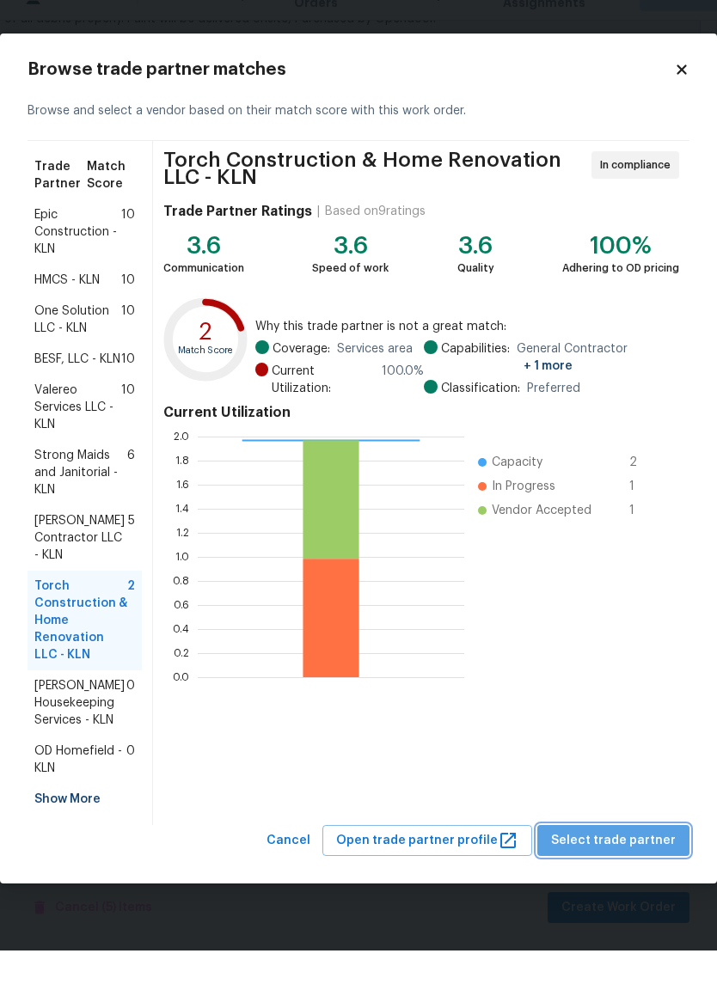
click at [626, 864] on span "Select trade partner" at bounding box center [613, 874] width 125 height 21
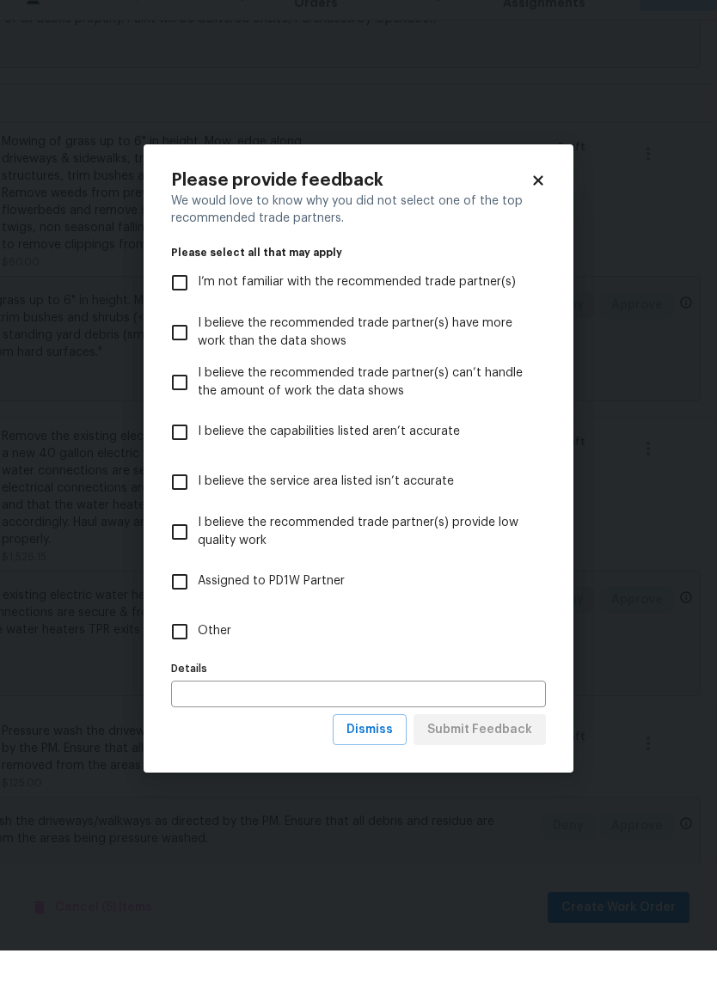
click at [196, 647] on input "Other" at bounding box center [180, 665] width 36 height 36
checkbox input "true"
click at [465, 753] on span "Submit Feedback" at bounding box center [479, 763] width 105 height 21
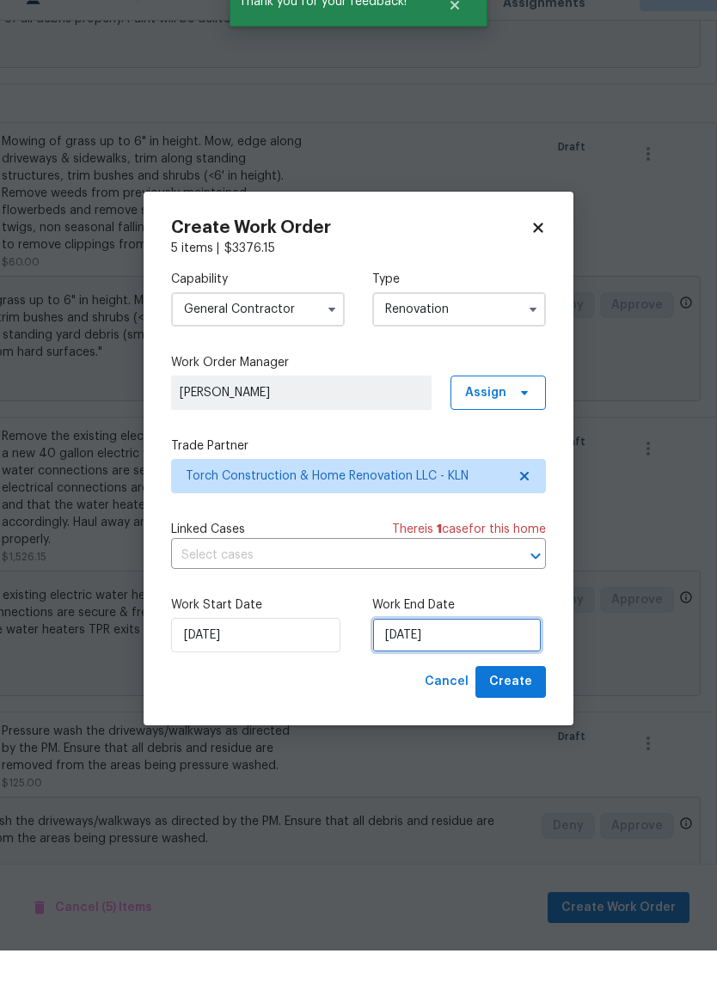
click at [447, 652] on input "10/1/2025" at bounding box center [456, 669] width 169 height 34
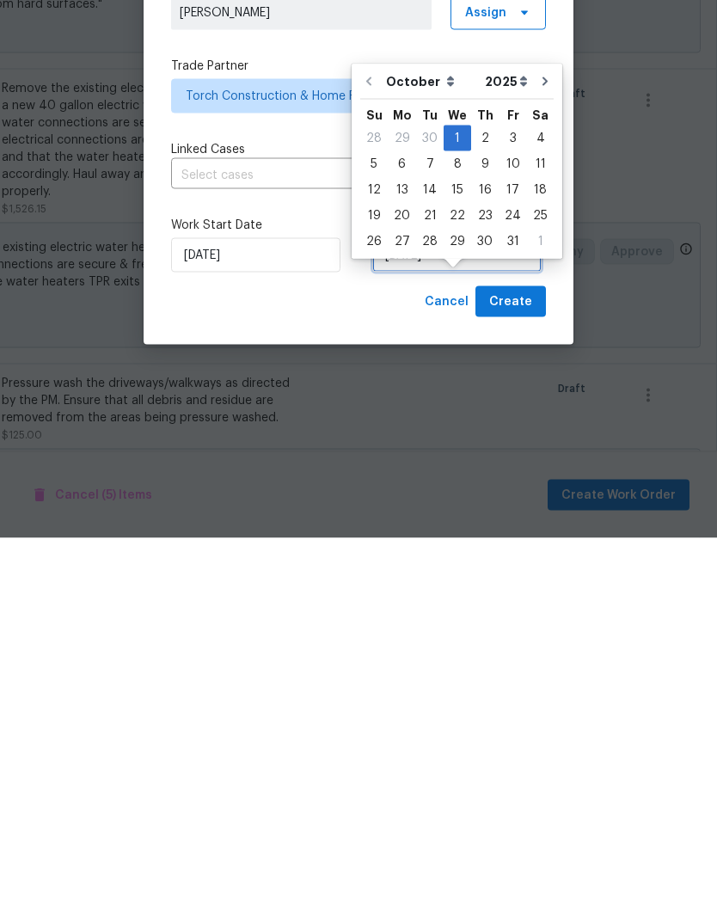
scroll to position [39, 0]
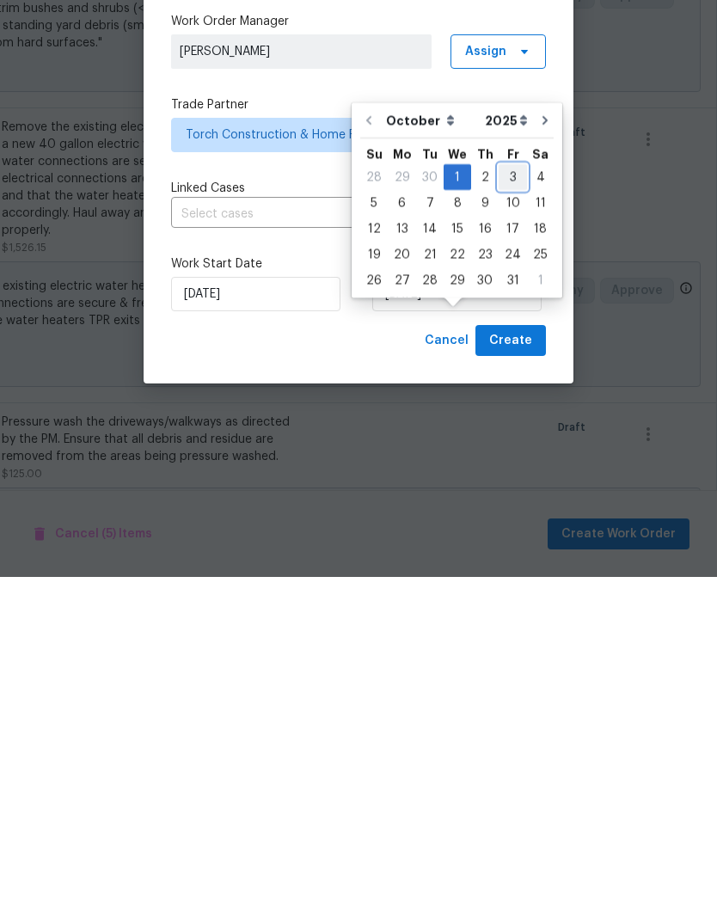
click at [511, 508] on div "3" at bounding box center [513, 520] width 28 height 24
type input "10/3/2025"
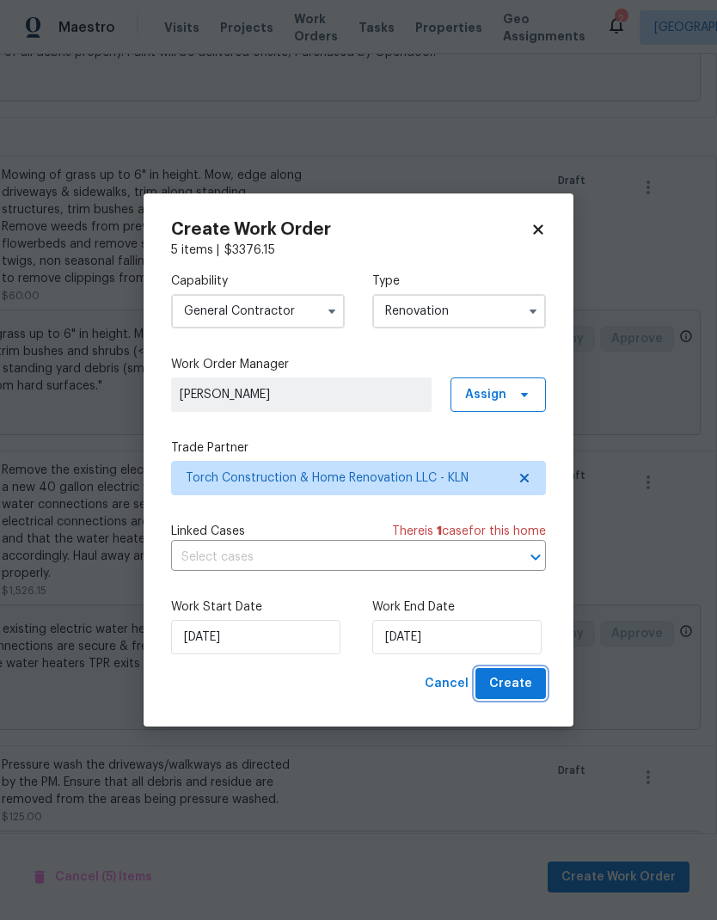
click at [527, 683] on span "Create" at bounding box center [510, 683] width 43 height 21
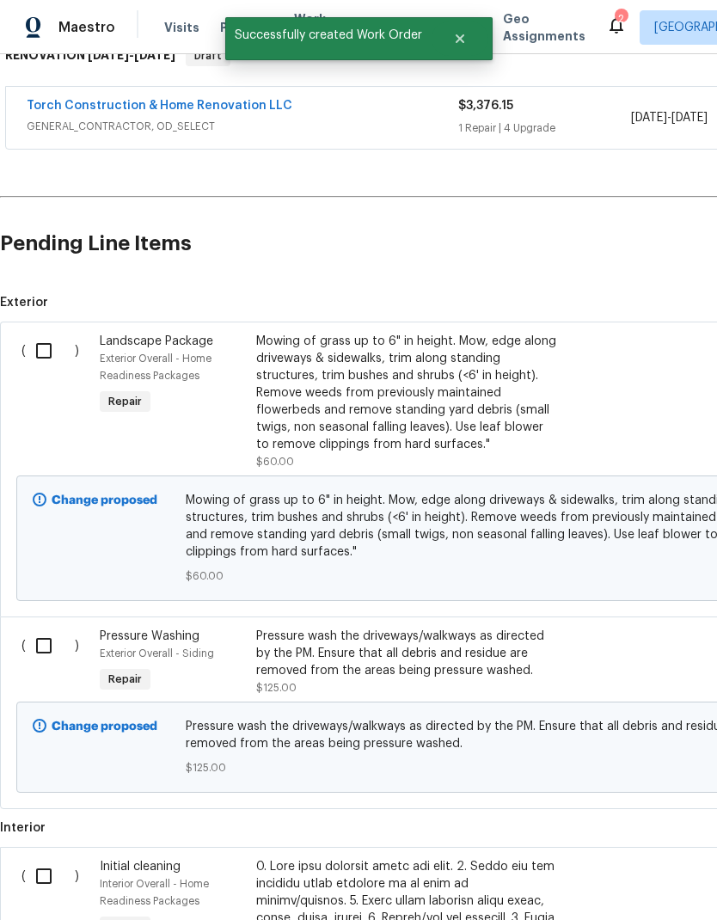
scroll to position [297, 0]
click at [34, 341] on input "checkbox" at bounding box center [50, 351] width 49 height 36
checkbox input "true"
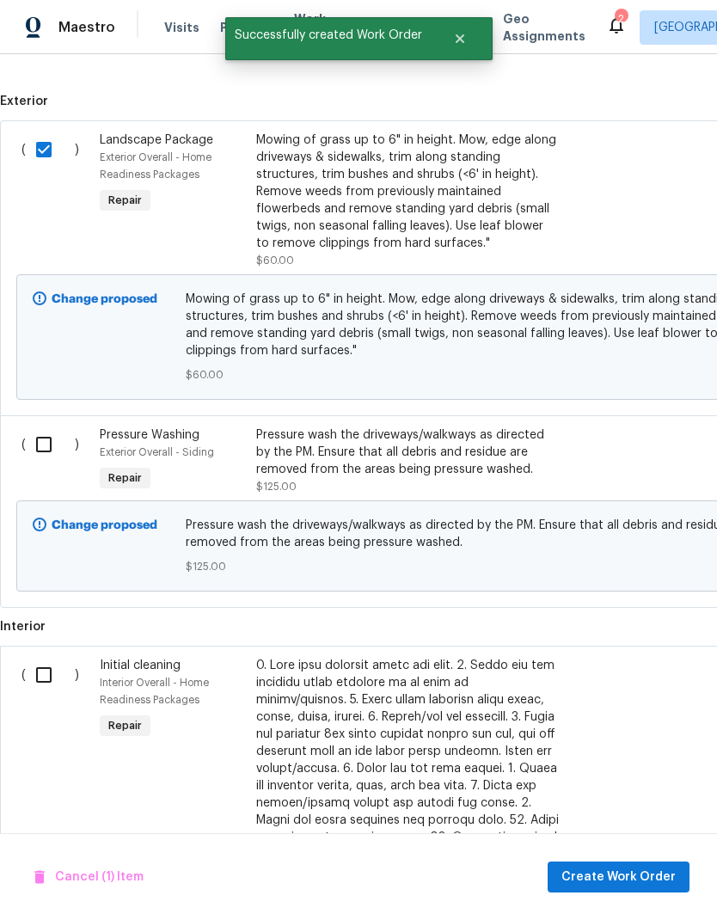
scroll to position [499, 0]
click at [37, 444] on input "checkbox" at bounding box center [50, 444] width 49 height 36
checkbox input "true"
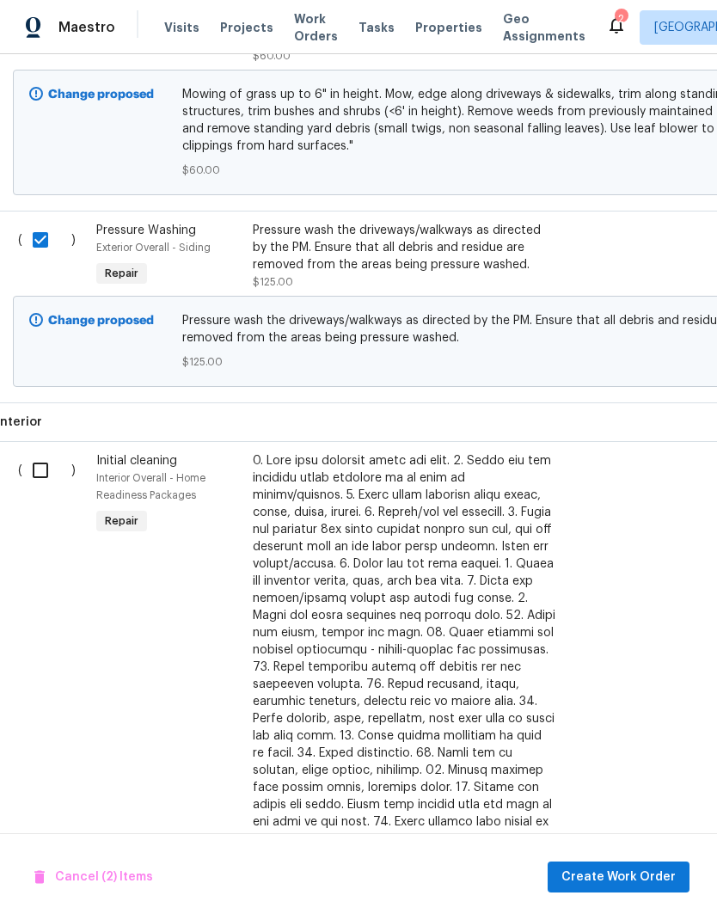
scroll to position [703, 4]
click at [35, 479] on input "checkbox" at bounding box center [45, 470] width 49 height 36
checkbox input "true"
click at [626, 882] on span "Create Work Order" at bounding box center [618, 877] width 114 height 21
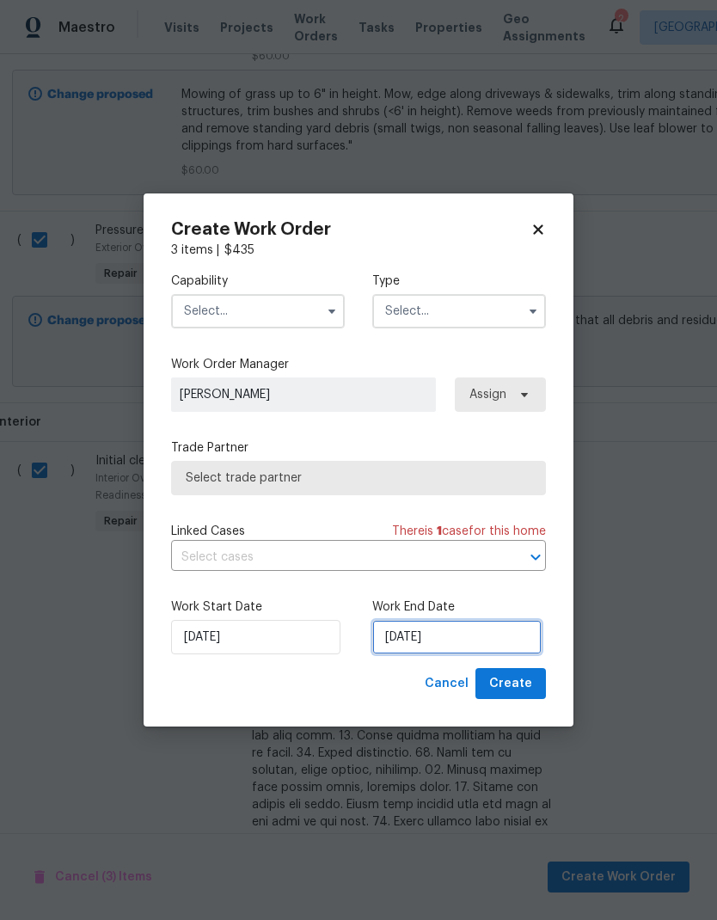
click at [416, 641] on input "10/1/2025" at bounding box center [456, 637] width 169 height 34
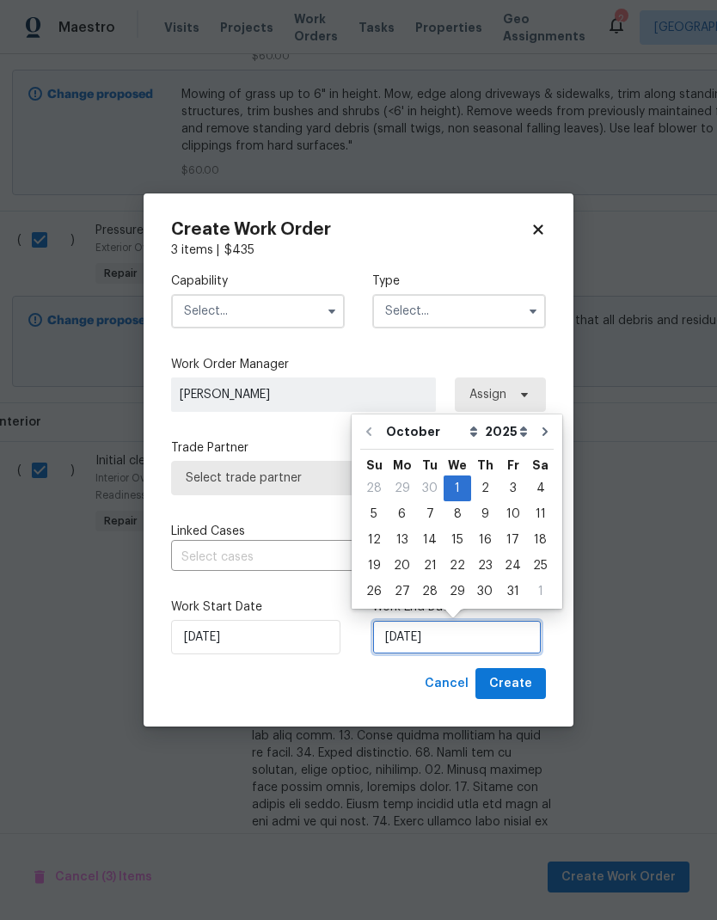
scroll to position [7, 0]
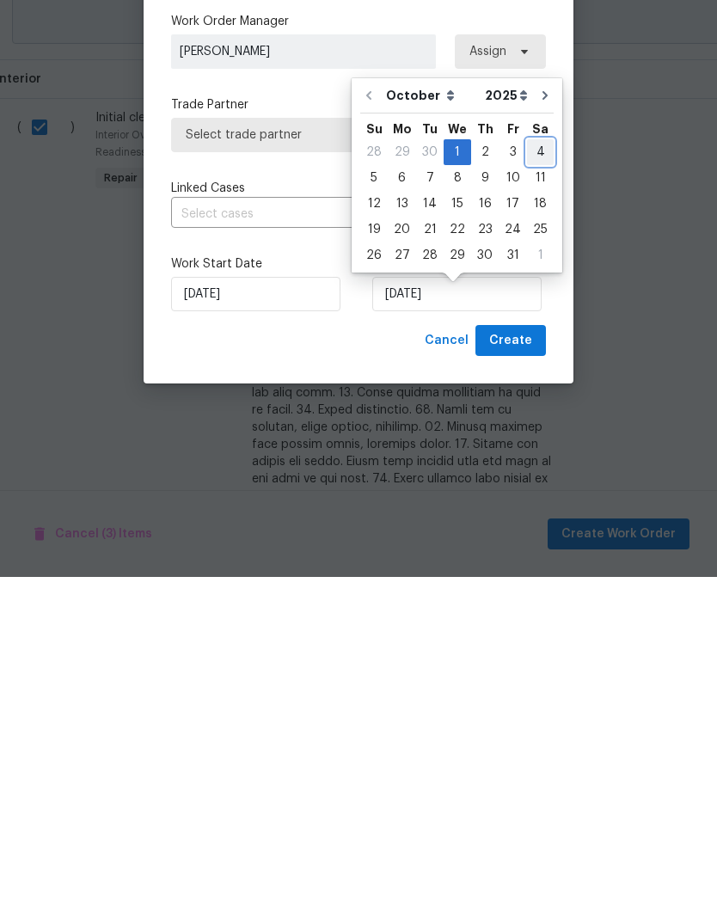
click at [530, 483] on div "4" at bounding box center [540, 495] width 27 height 24
type input "10/4/2025"
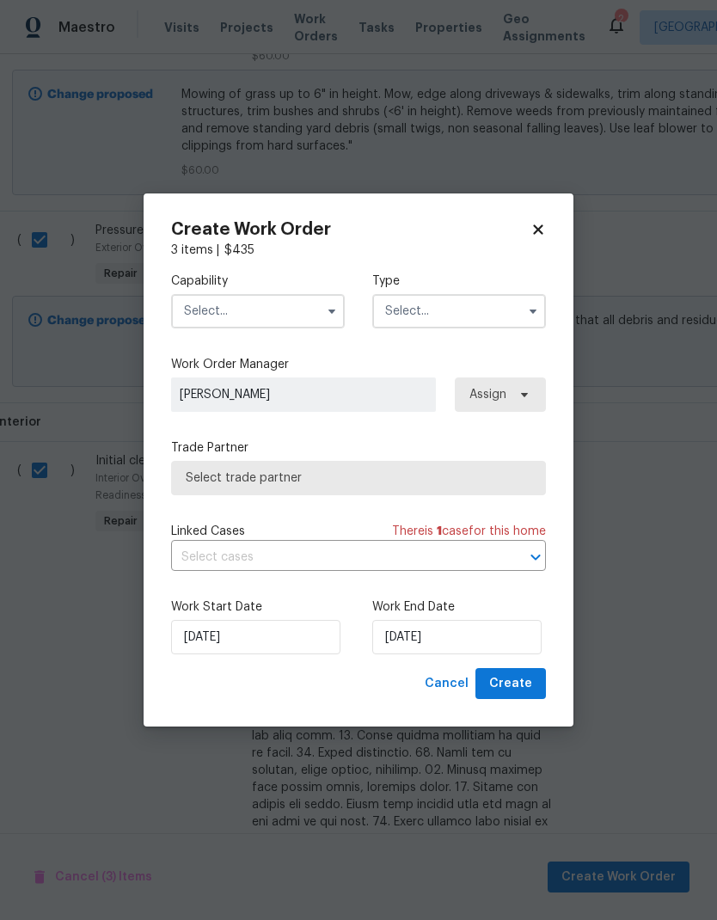
click at [289, 311] on input "text" at bounding box center [258, 311] width 174 height 34
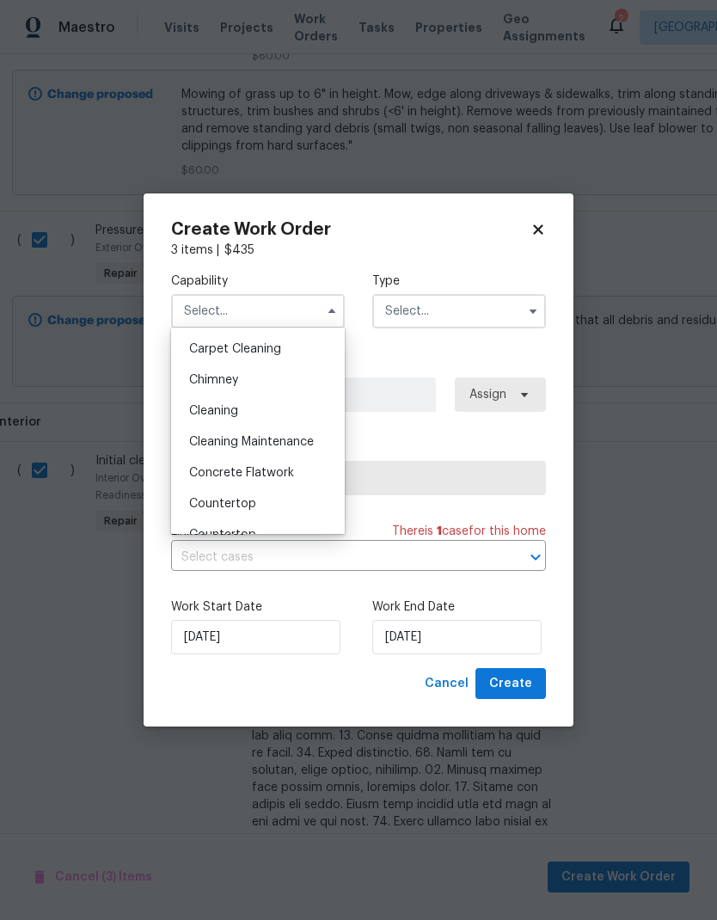
scroll to position [190, 0]
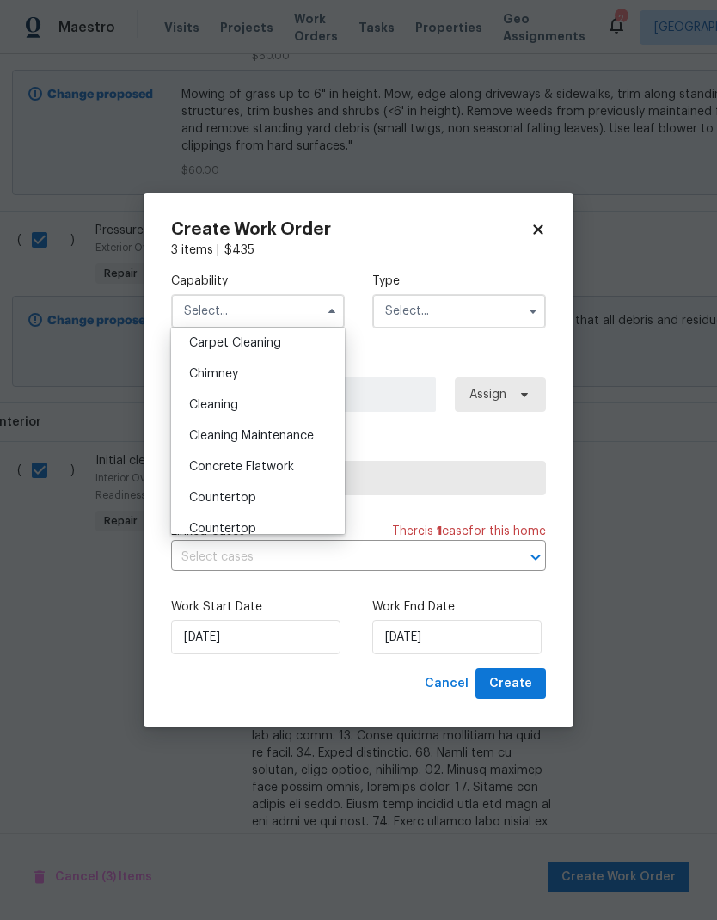
click at [256, 406] on div "Cleaning" at bounding box center [257, 404] width 165 height 31
type input "Cleaning"
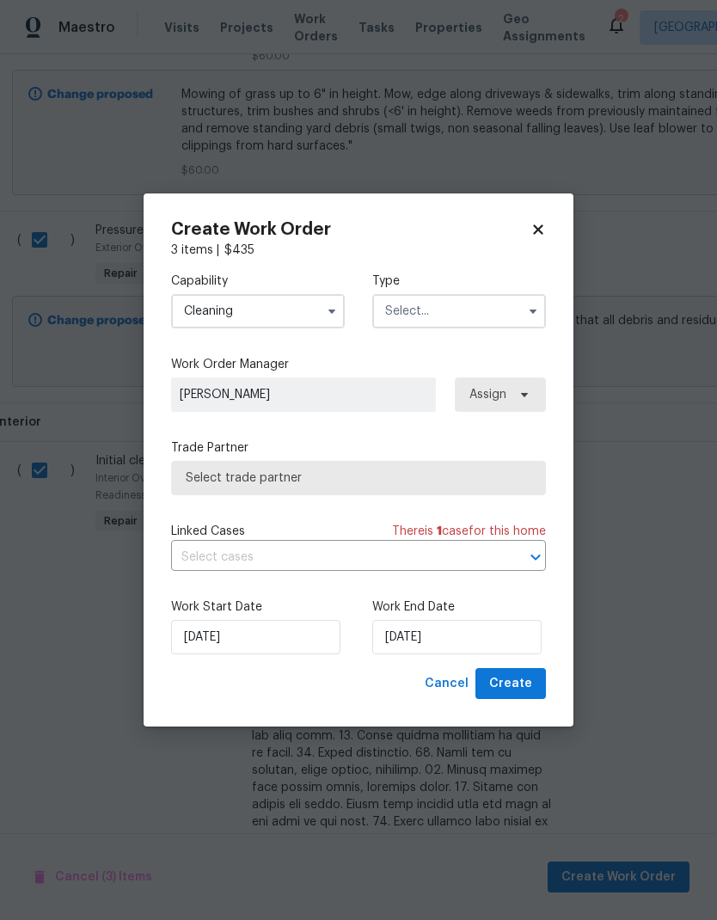
click at [517, 310] on input "text" at bounding box center [459, 311] width 174 height 34
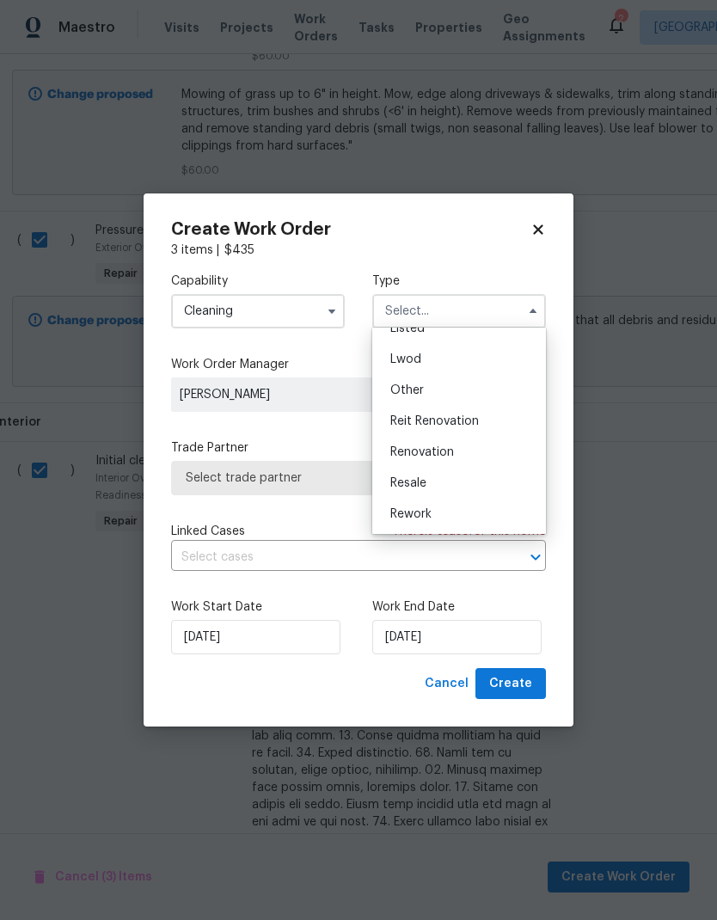
scroll to position [0, 0]
click at [488, 447] on div "Renovation" at bounding box center [459, 441] width 165 height 31
type input "Renovation"
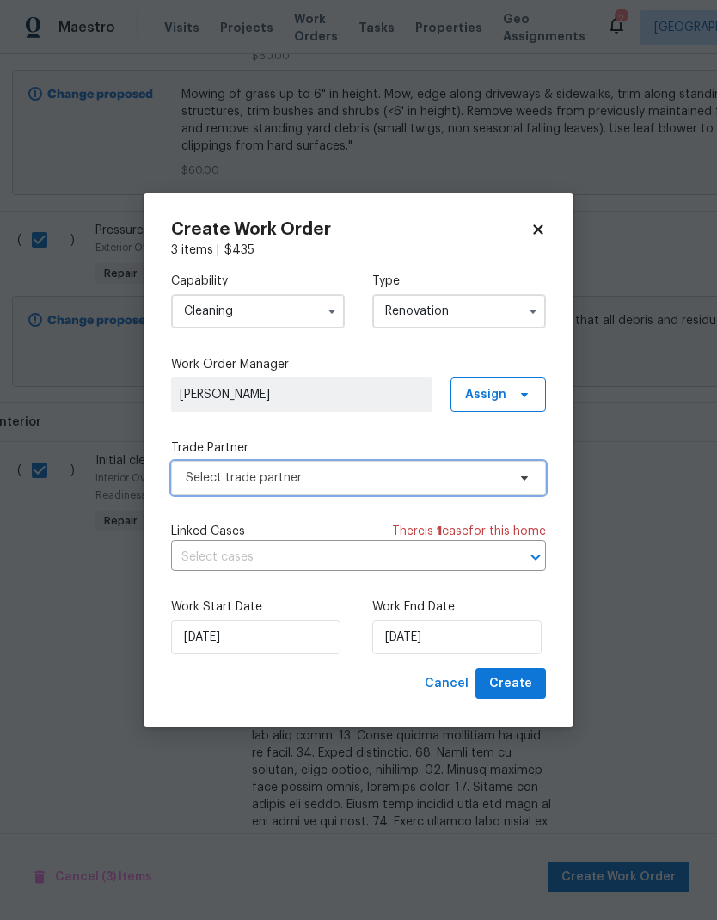
click at [403, 487] on span "Select trade partner" at bounding box center [358, 478] width 375 height 34
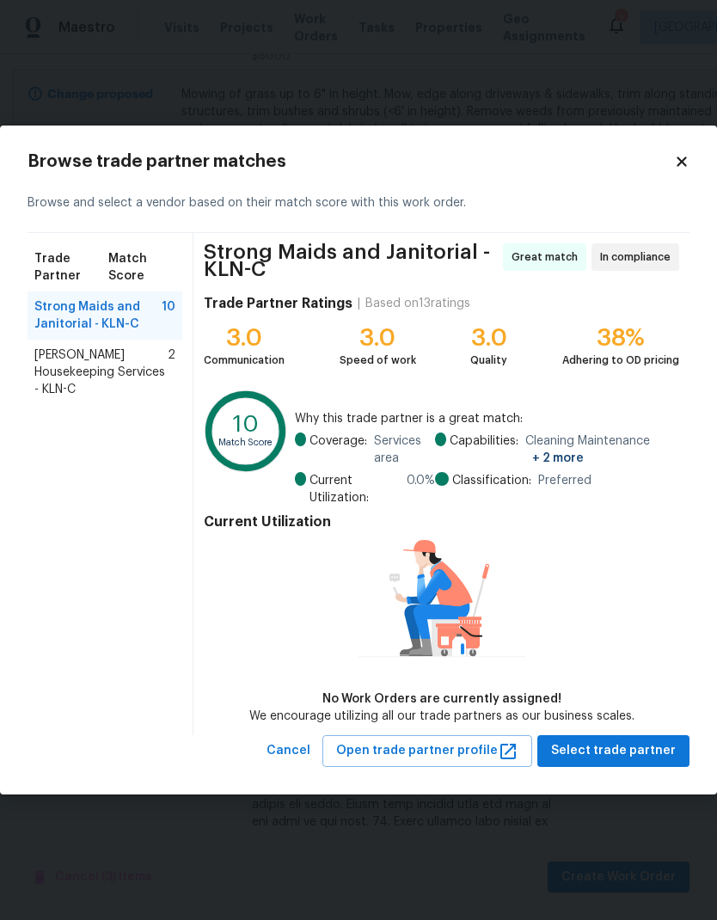
click at [109, 360] on span "Arelis Housekeeping Services - KLN-C" at bounding box center [100, 372] width 133 height 52
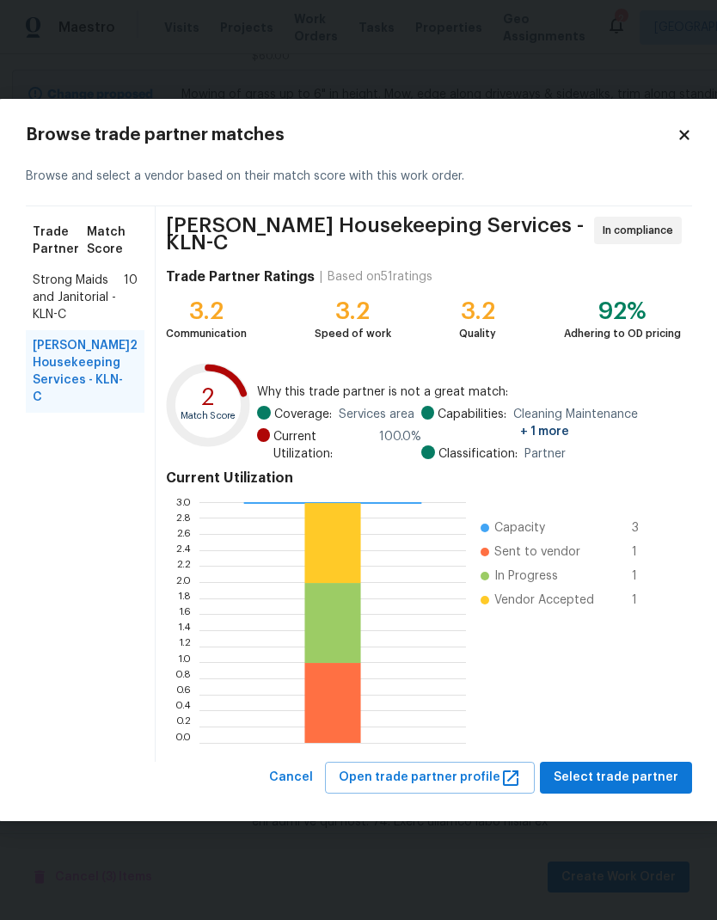
click at [626, 767] on span "Select trade partner" at bounding box center [616, 777] width 125 height 21
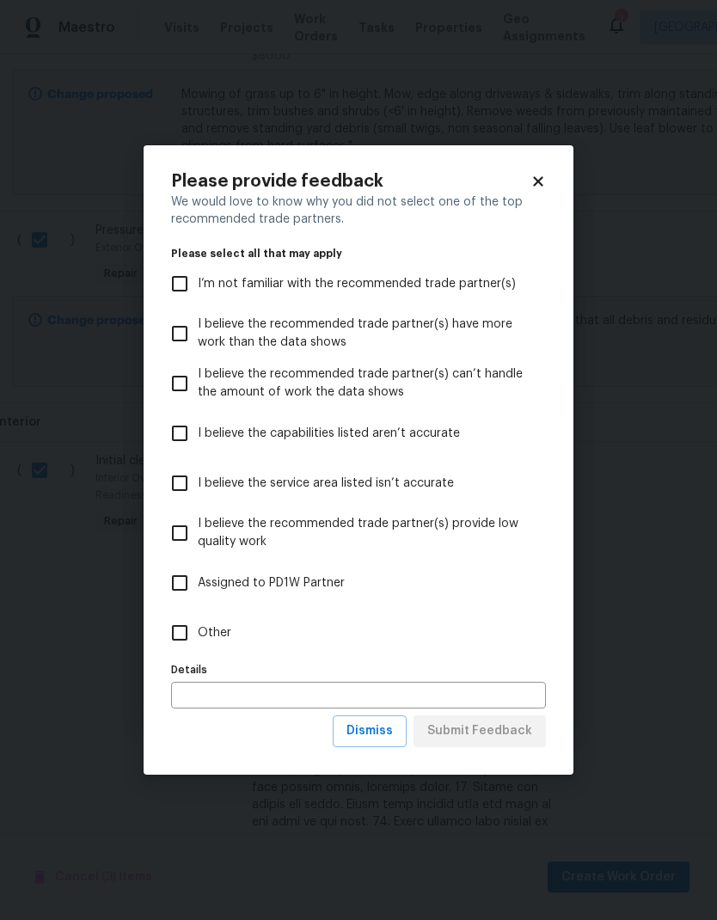
click at [191, 627] on input "Other" at bounding box center [180, 633] width 36 height 36
checkbox input "true"
click at [480, 743] on button "Submit Feedback" at bounding box center [480, 731] width 132 height 32
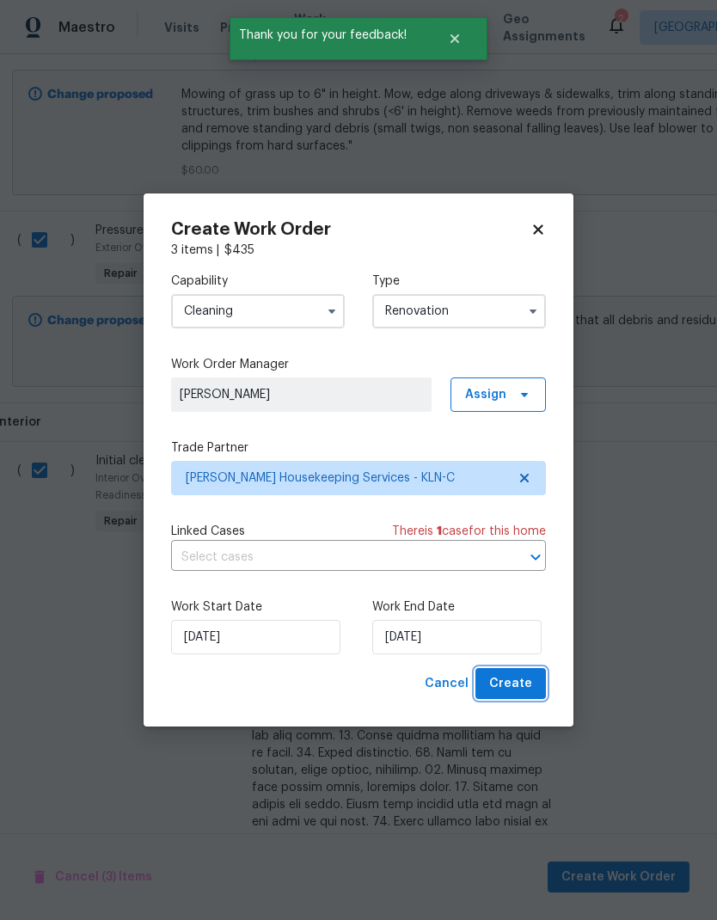
click at [527, 690] on span "Create" at bounding box center [510, 683] width 43 height 21
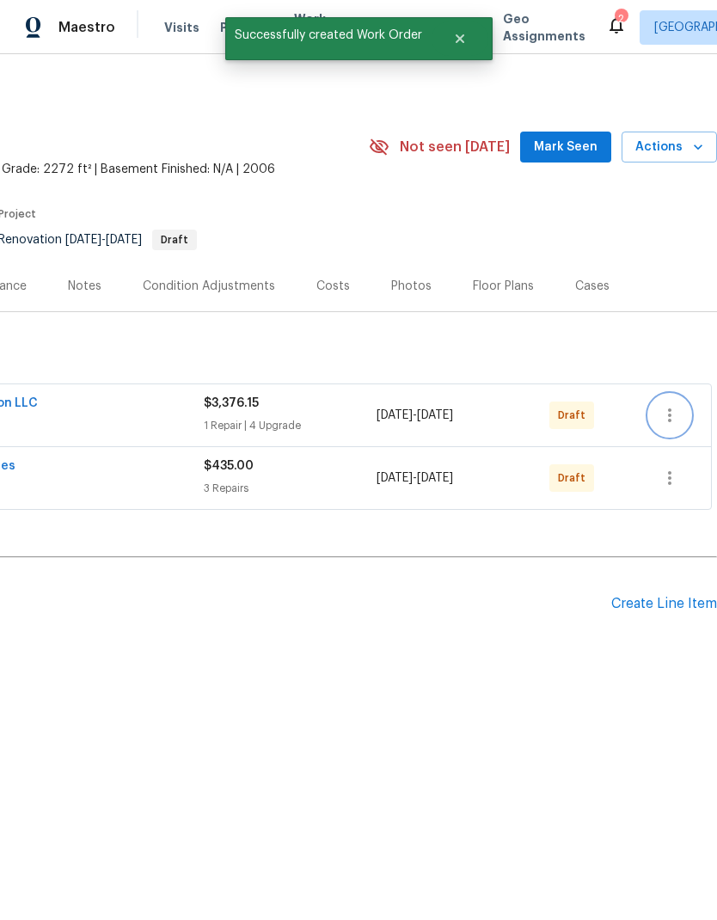
click at [676, 419] on icon "button" at bounding box center [669, 415] width 21 height 21
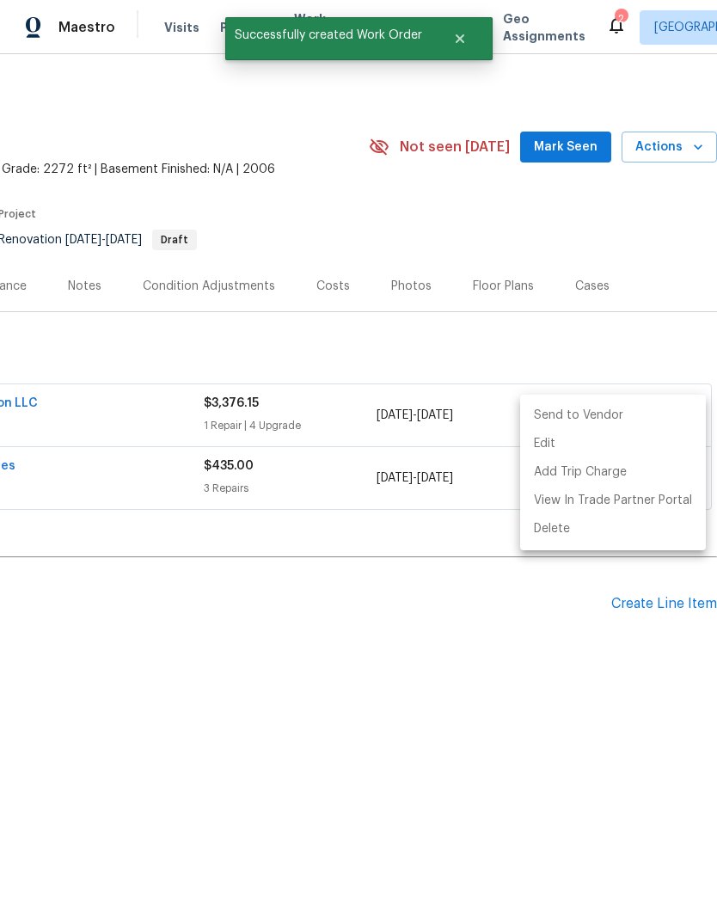
click at [619, 413] on li "Send to Vendor" at bounding box center [613, 415] width 186 height 28
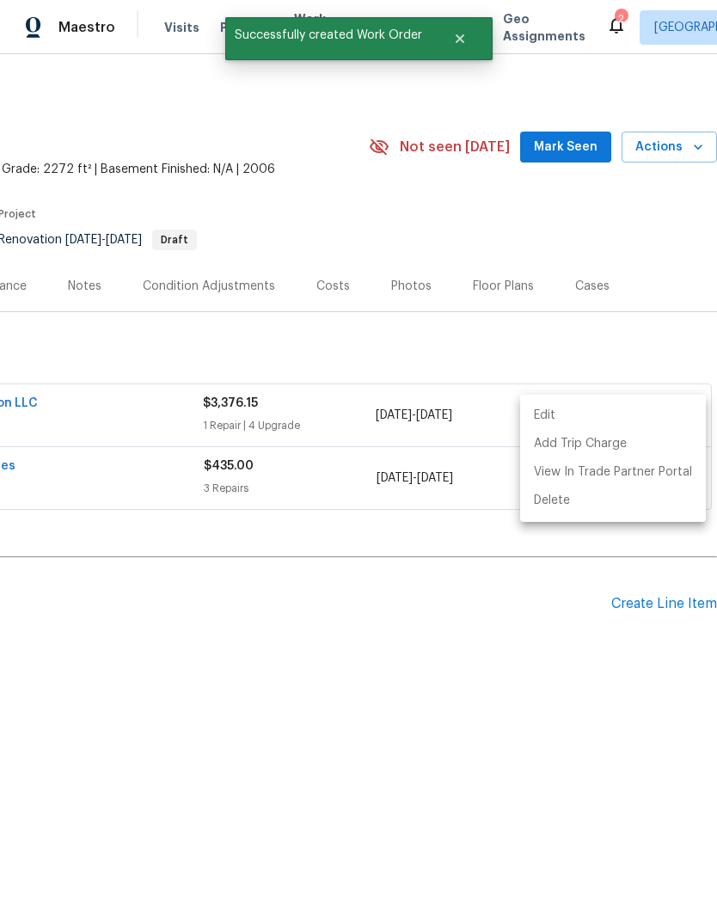
click at [609, 598] on div at bounding box center [358, 460] width 717 height 920
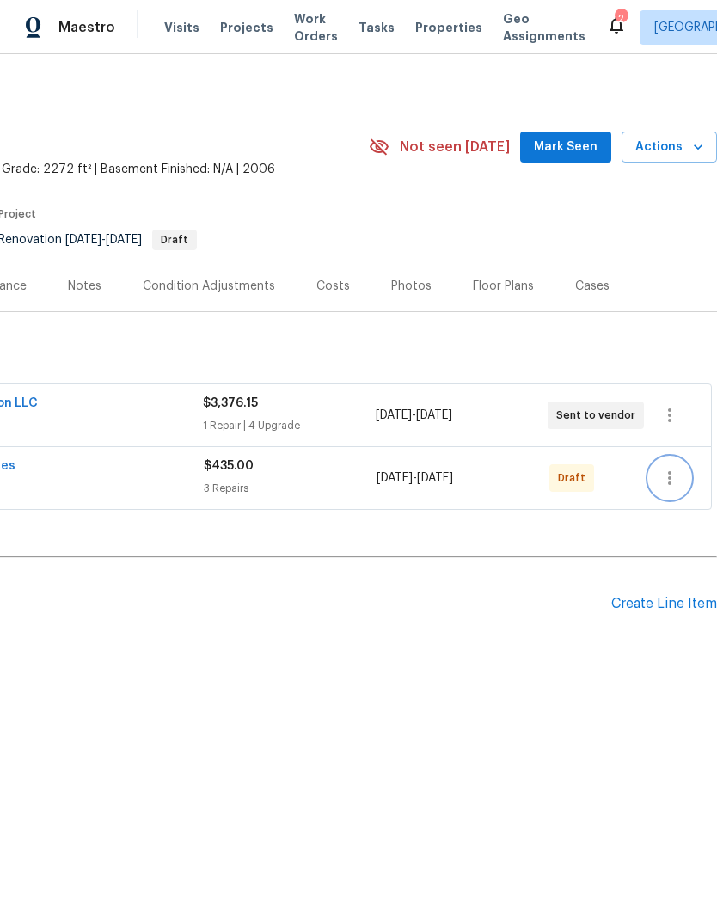
click at [681, 475] on button "button" at bounding box center [669, 477] width 41 height 41
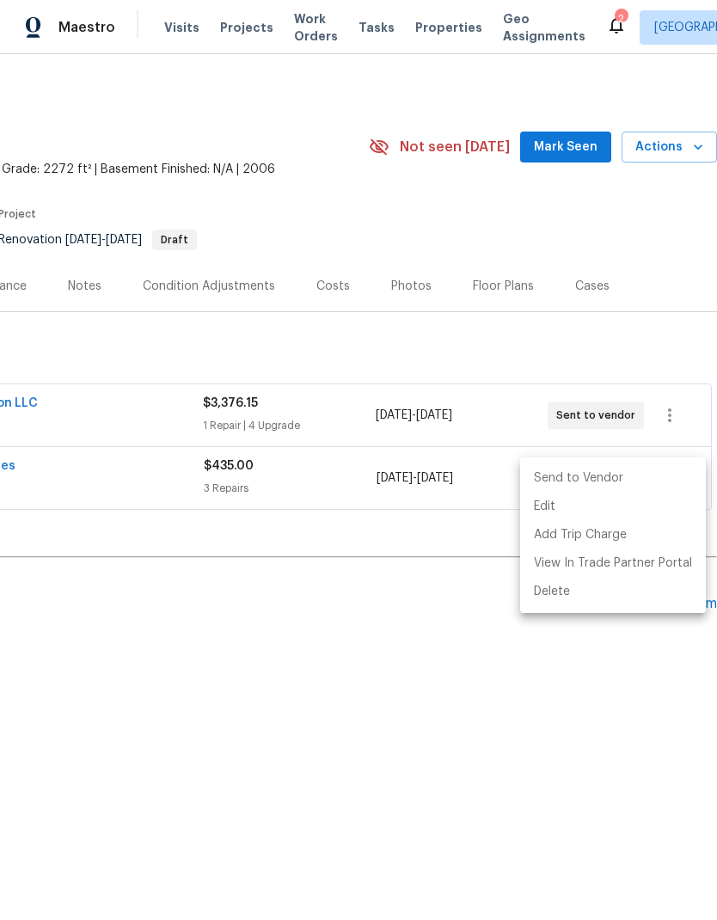
click at [627, 474] on li "Send to Vendor" at bounding box center [613, 478] width 186 height 28
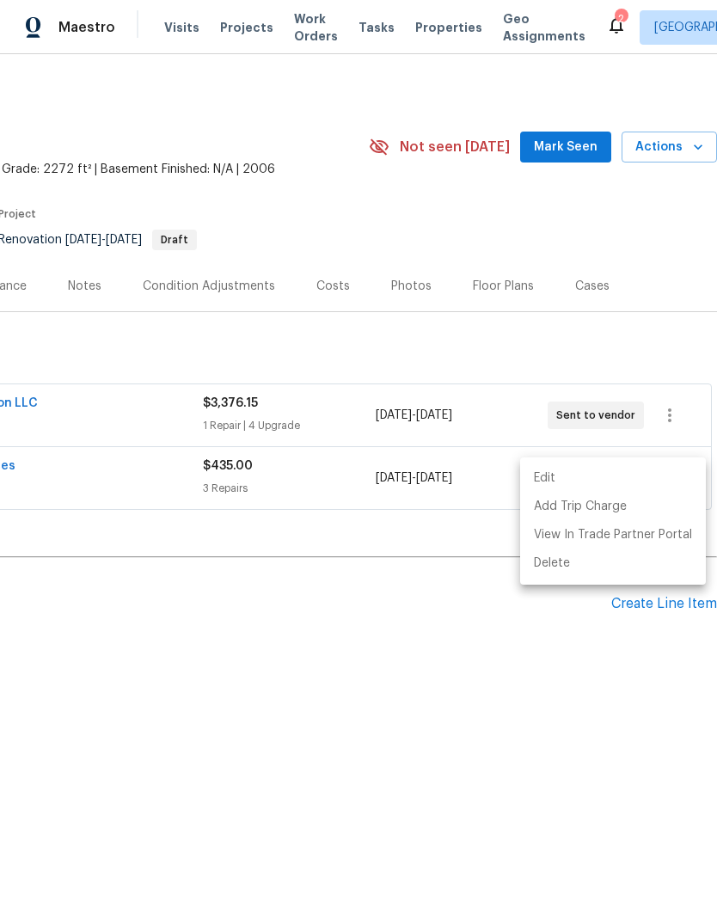
click at [651, 273] on div at bounding box center [358, 460] width 717 height 920
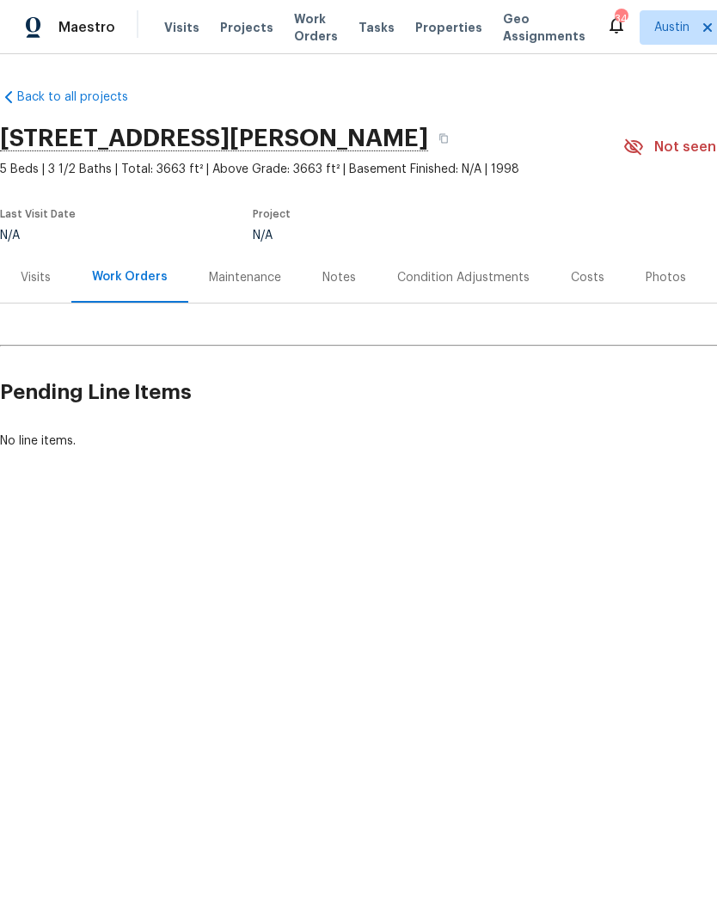
click at [578, 289] on div "Costs" at bounding box center [587, 277] width 75 height 51
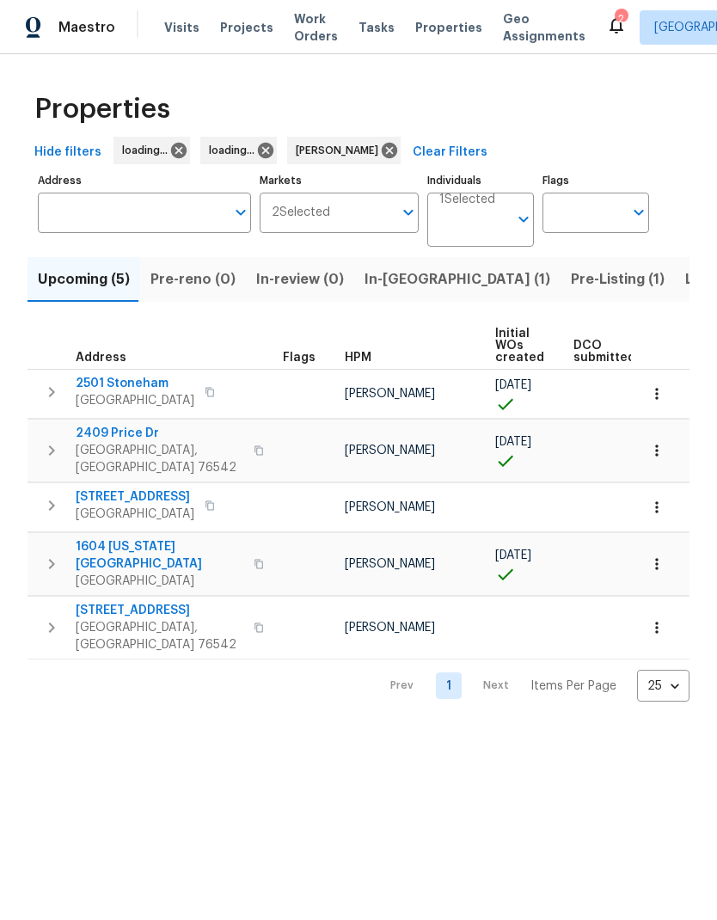
click at [397, 289] on span "In-[GEOGRAPHIC_DATA] (1)" at bounding box center [458, 279] width 186 height 24
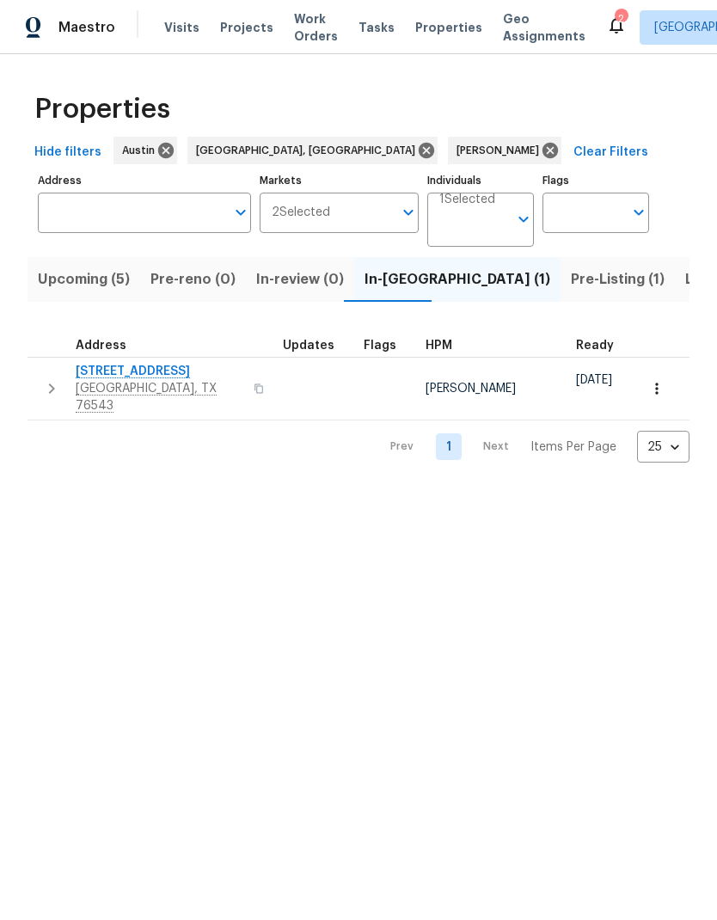
click at [254, 384] on icon "button" at bounding box center [258, 388] width 9 height 9
click at [248, 376] on button "button" at bounding box center [258, 388] width 21 height 41
click at [254, 383] on icon "button" at bounding box center [259, 388] width 10 height 10
click at [248, 376] on button "button" at bounding box center [258, 388] width 21 height 41
click at [503, 224] on input "Individuals" at bounding box center [473, 226] width 69 height 40
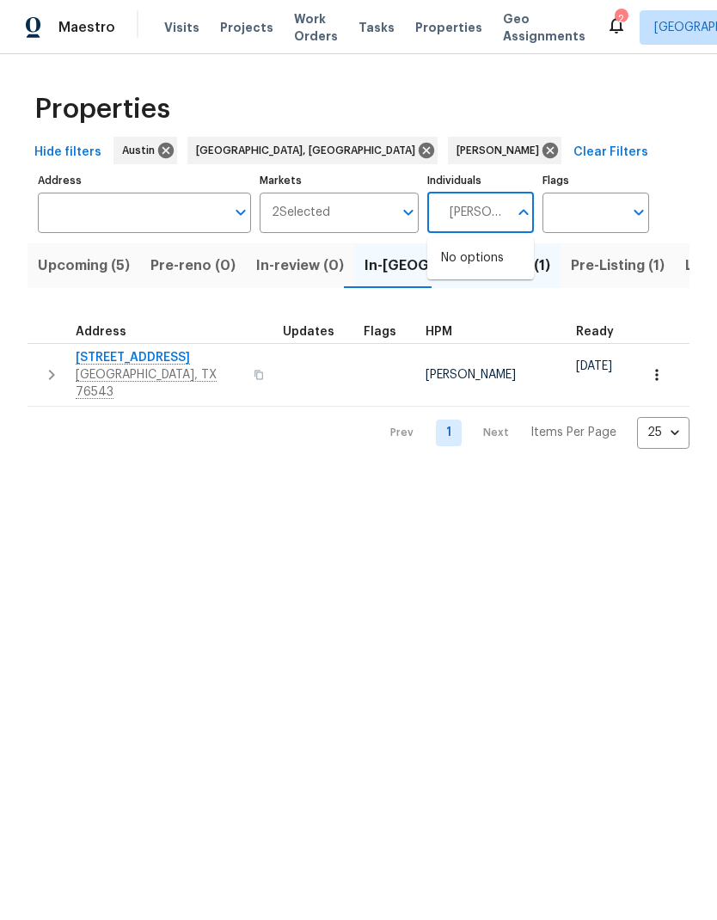
type input "Martin chagolla"
click at [460, 275] on input "checkbox" at bounding box center [459, 267] width 36 height 36
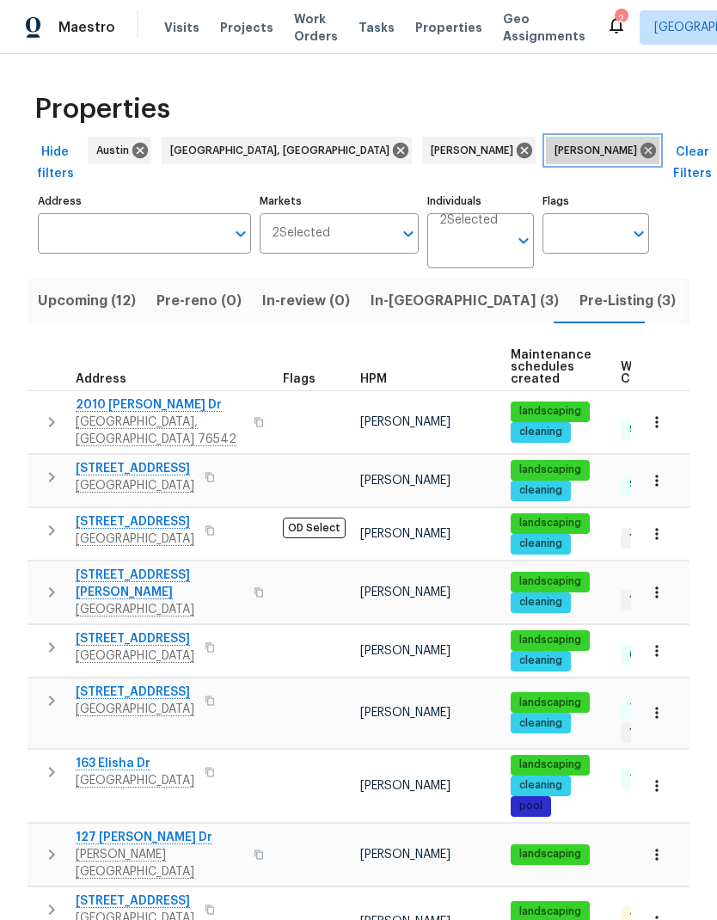
click at [639, 148] on icon at bounding box center [648, 150] width 19 height 19
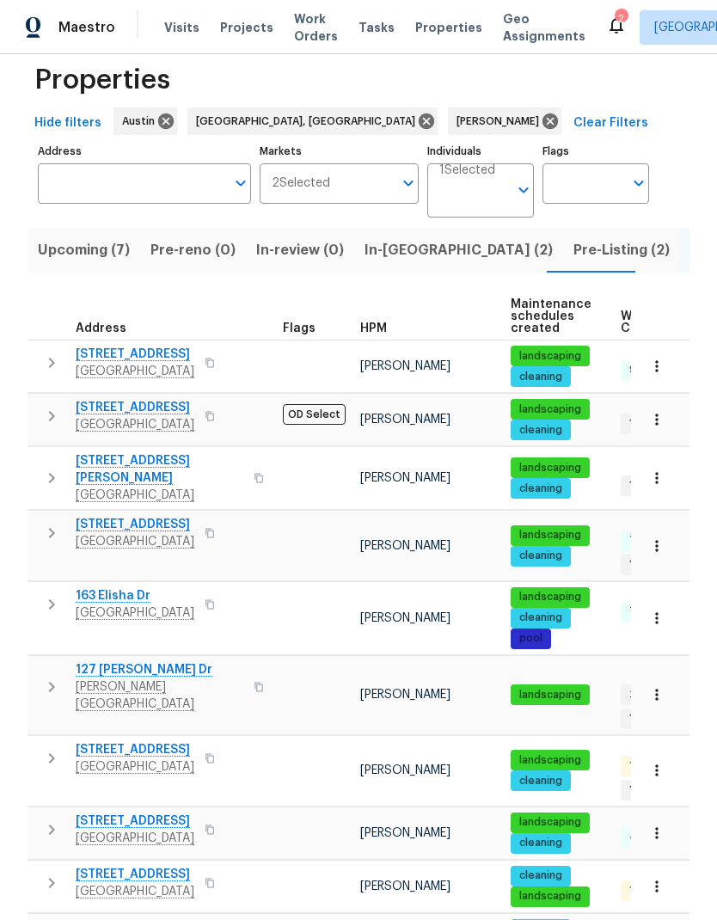
scroll to position [31, 0]
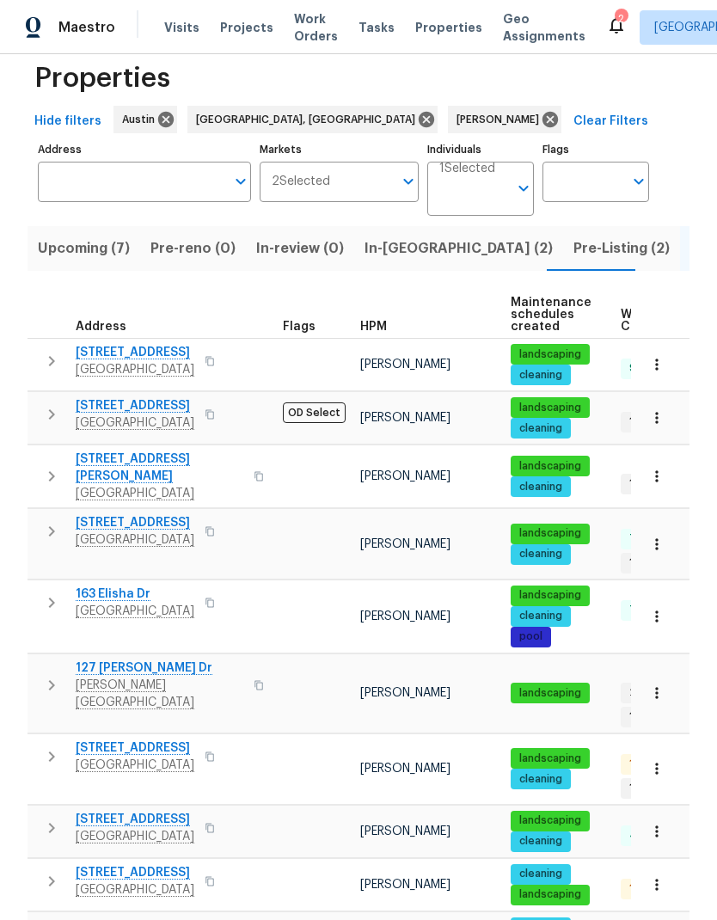
click at [138, 531] on span "Round Rock, TX 78681" at bounding box center [135, 539] width 119 height 17
click at [542, 127] on icon at bounding box center [549, 119] width 15 height 15
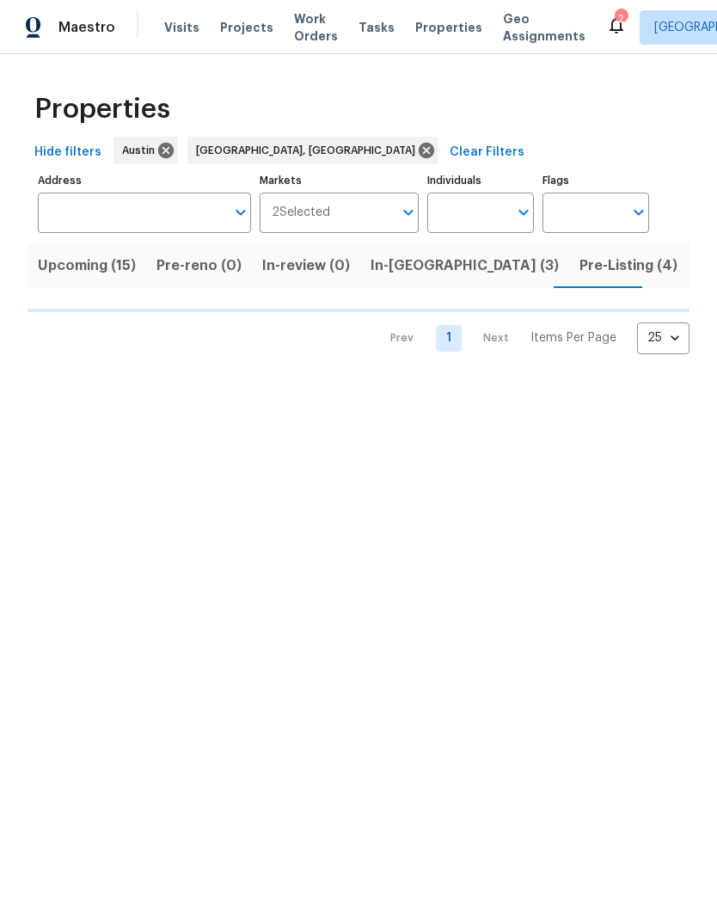
click at [478, 213] on input "Individuals" at bounding box center [467, 213] width 81 height 40
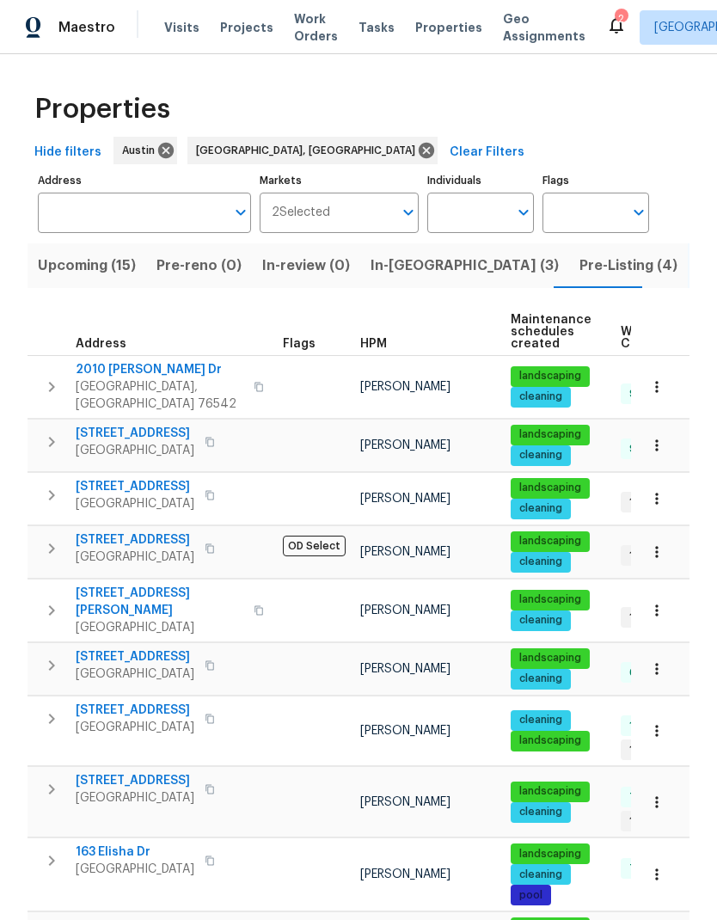
click at [502, 221] on input "Individuals" at bounding box center [467, 213] width 81 height 40
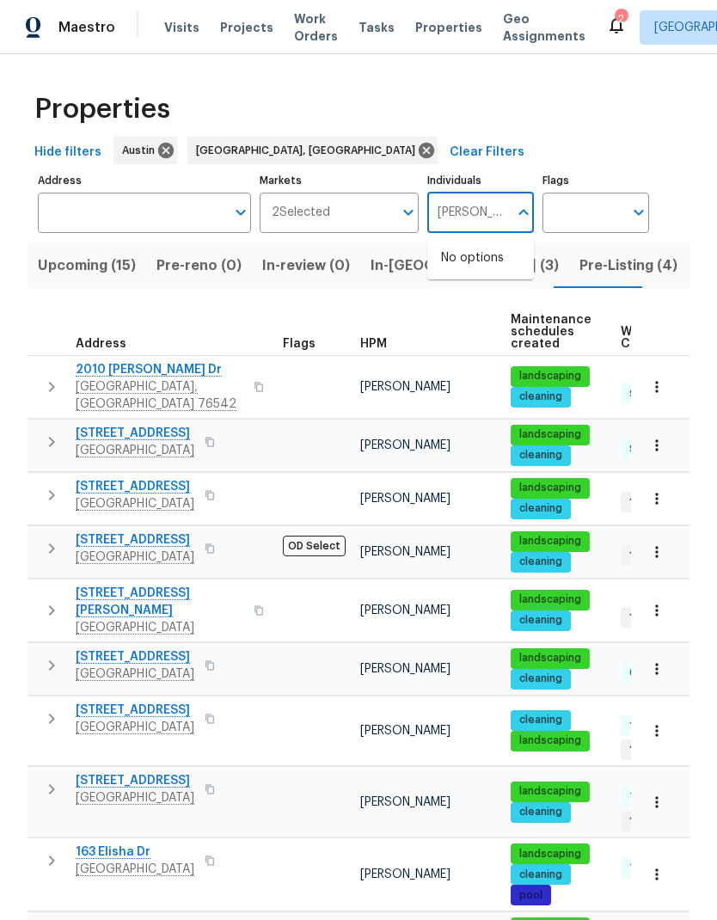
type input "Nelson figu"
click at [555, 117] on div "Properties" at bounding box center [359, 109] width 662 height 55
click at [138, 372] on span "2010 Schorn Dr" at bounding box center [160, 369] width 168 height 17
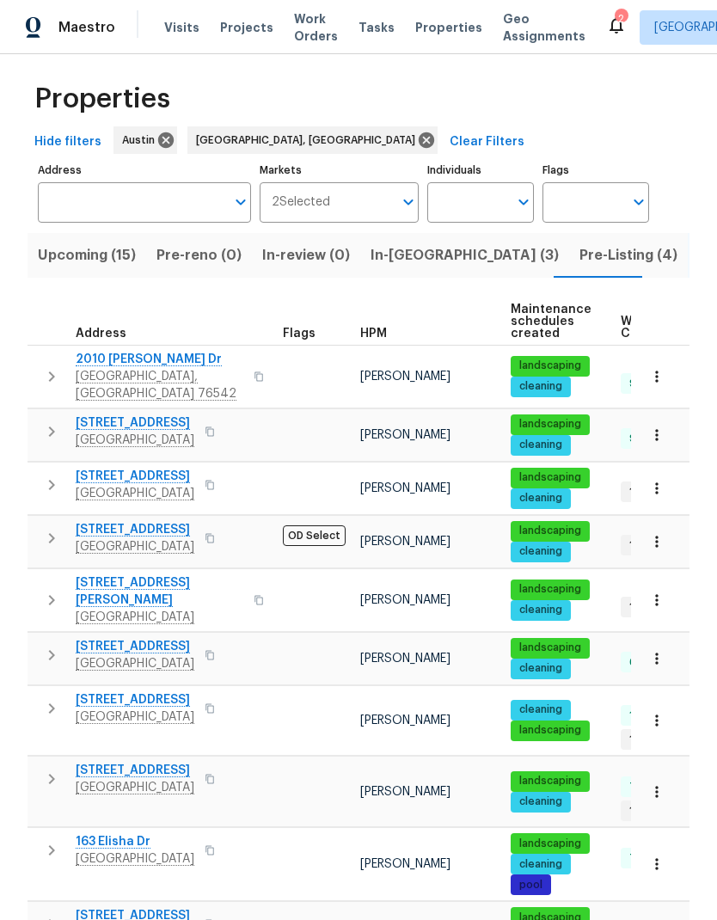
scroll to position [9, 0]
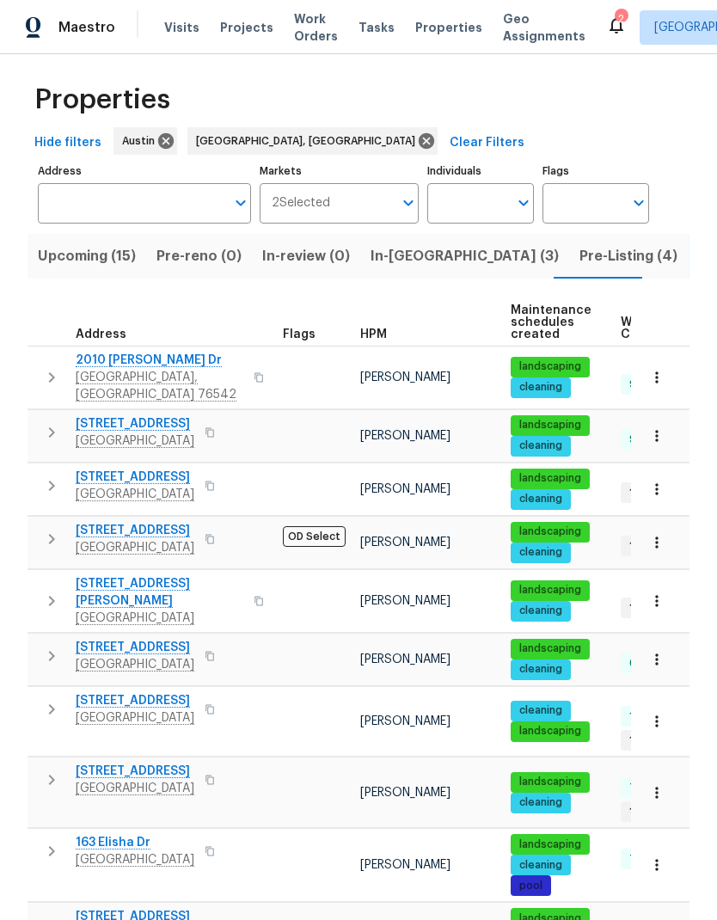
click at [585, 118] on div "Properties" at bounding box center [359, 99] width 662 height 55
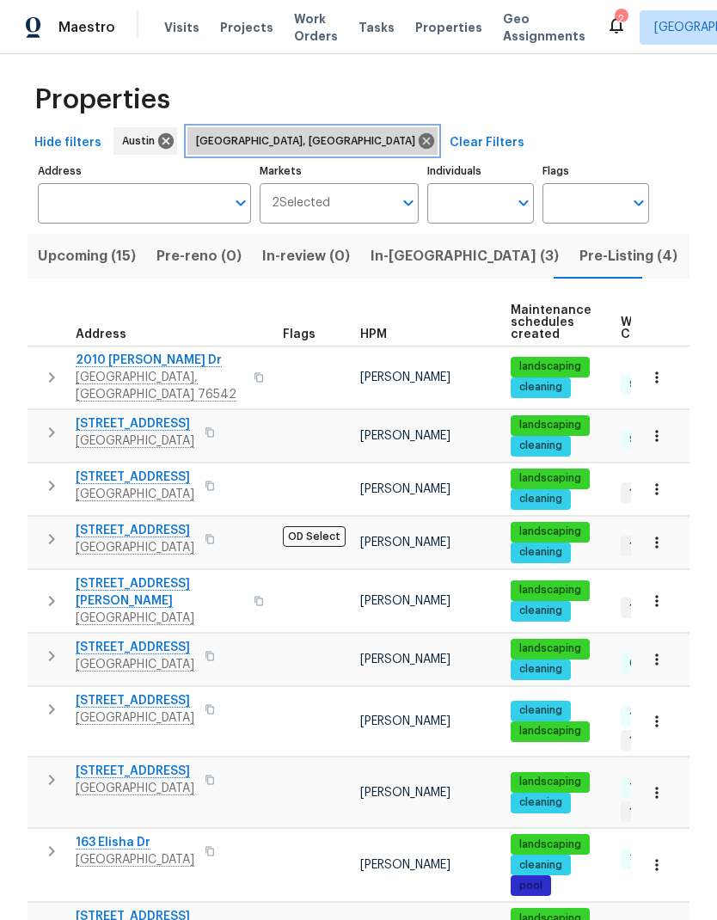
click at [419, 143] on icon at bounding box center [426, 140] width 15 height 15
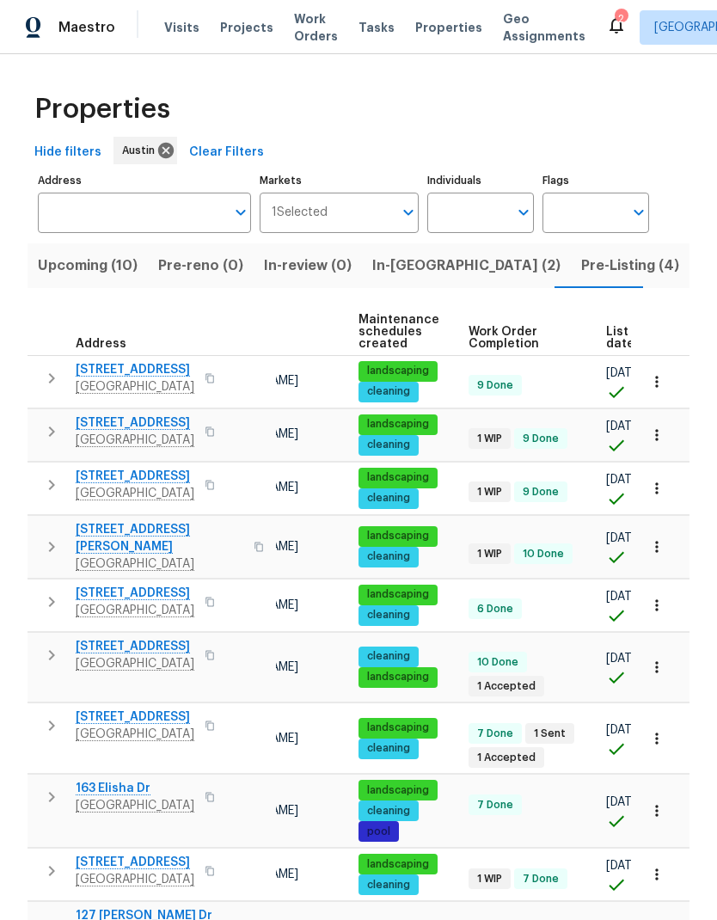
click at [181, 193] on input "Address" at bounding box center [131, 213] width 187 height 40
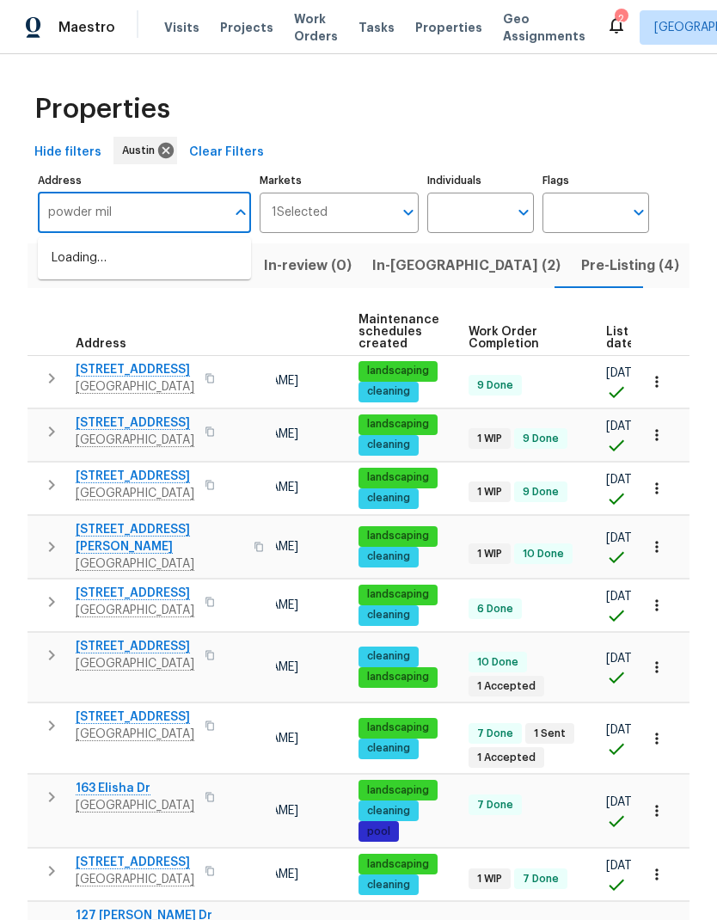
type input "powder mill"
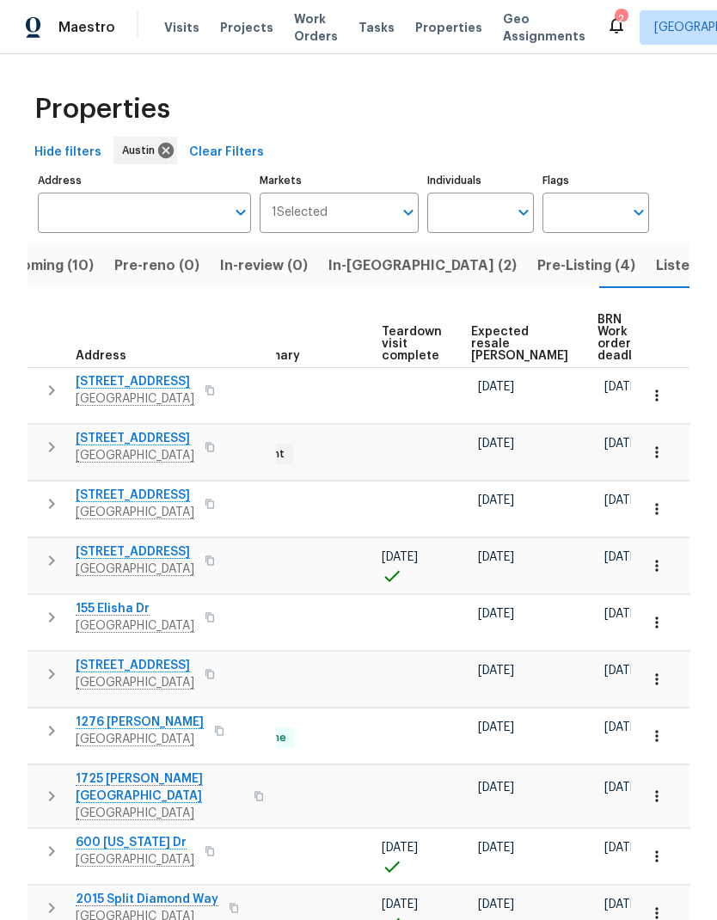
scroll to position [0, 364]
click at [497, 326] on span "Expected resale COE" at bounding box center [520, 344] width 97 height 36
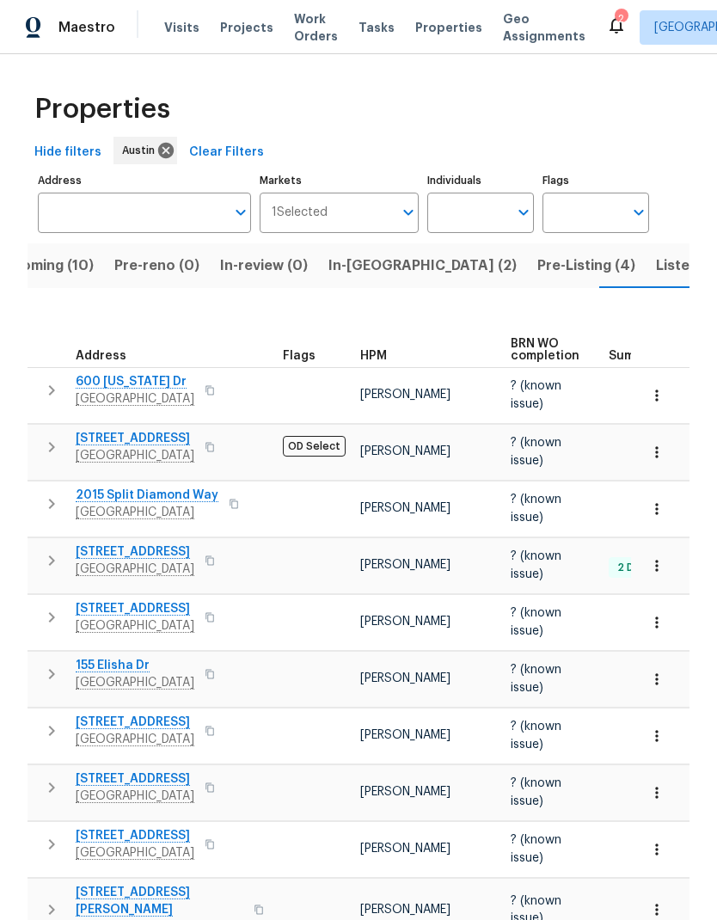
click at [164, 193] on input "Address" at bounding box center [131, 213] width 187 height 40
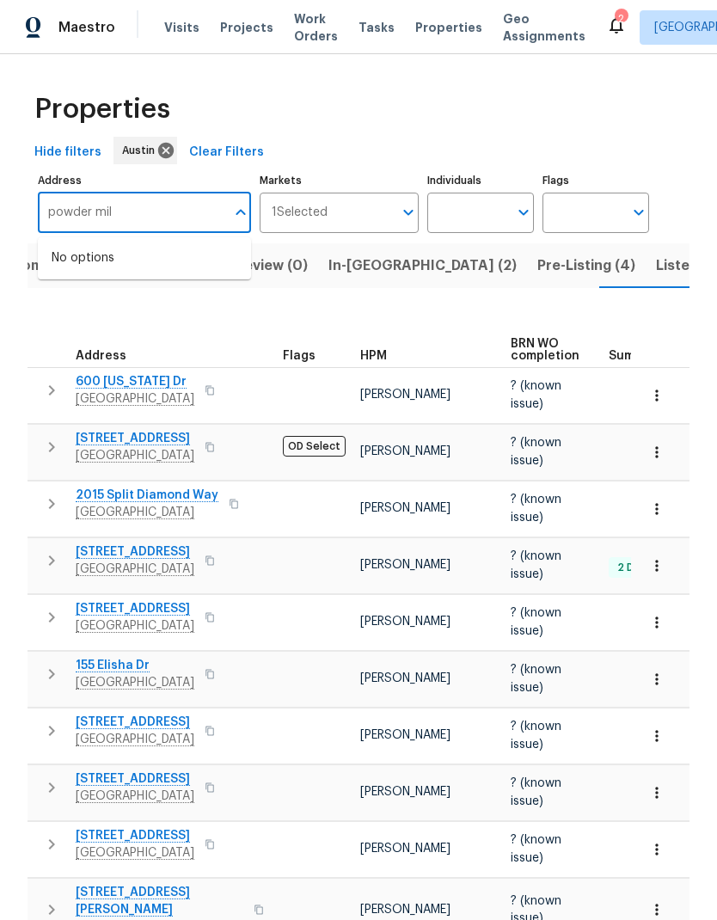
type input "powder mill"
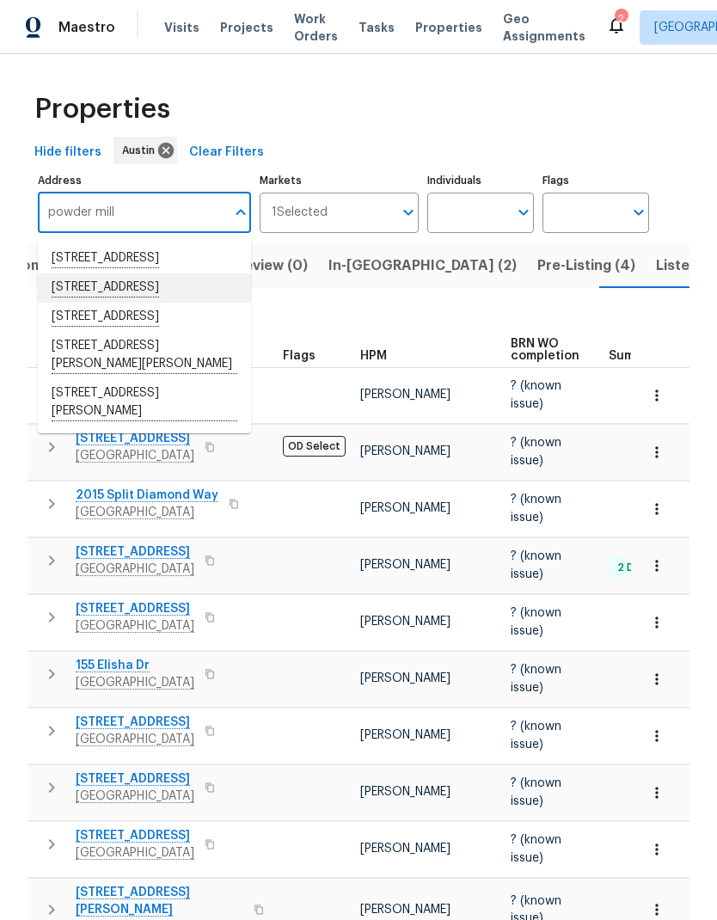
click at [183, 273] on li "11510 Powder Mill Trl Austin TX 78750" at bounding box center [144, 287] width 213 height 29
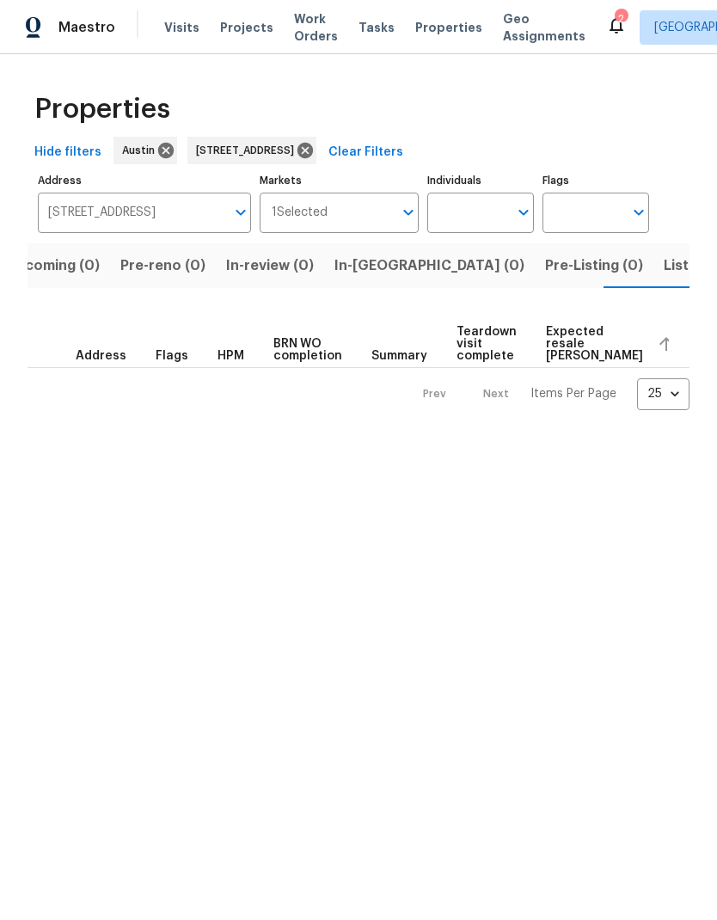
scroll to position [0, 32]
click at [222, 211] on input "11510 Powder Mill Trl Austin TX 78750" at bounding box center [131, 213] width 187 height 40
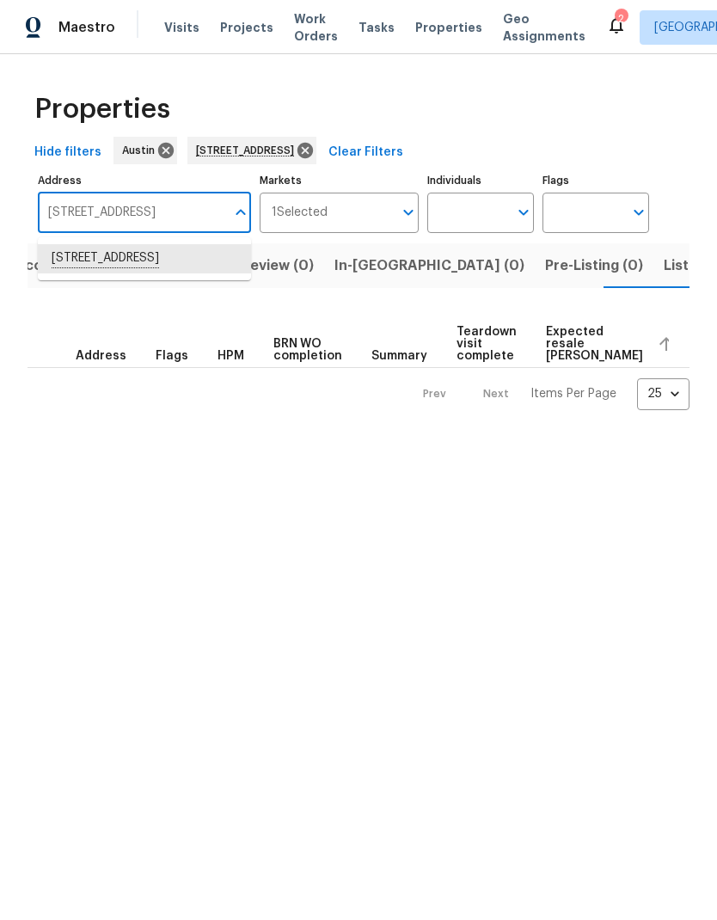
click at [210, 437] on div "Properties Hide filters Austin 11510 Powder Mill Trl Austin TX 78750 Clear Filt…" at bounding box center [358, 245] width 717 height 383
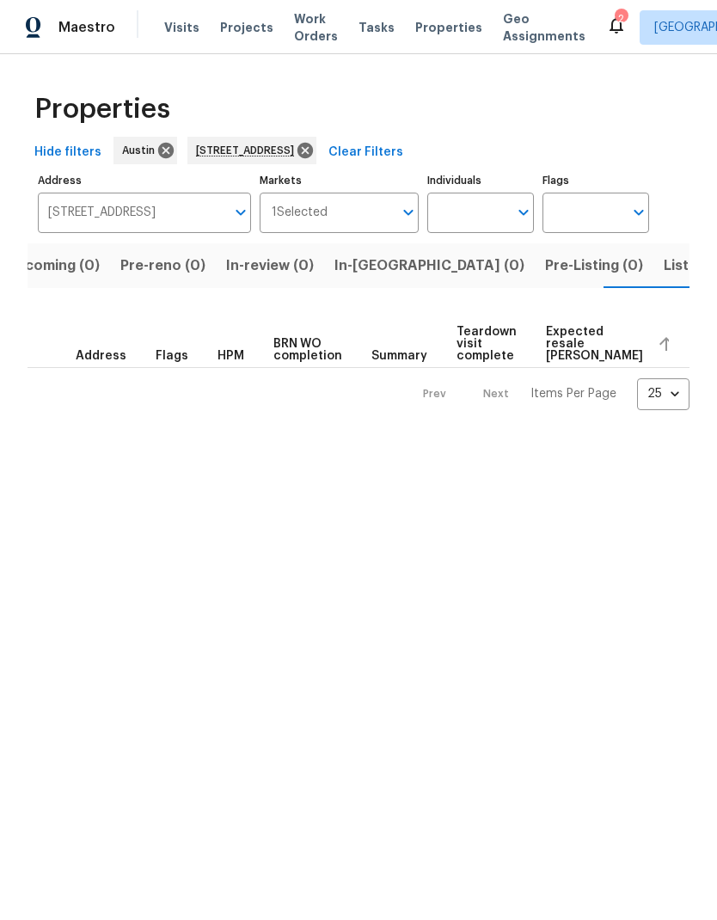
click at [224, 215] on input "11510 Powder Mill Trl Austin TX 78750" at bounding box center [131, 213] width 187 height 40
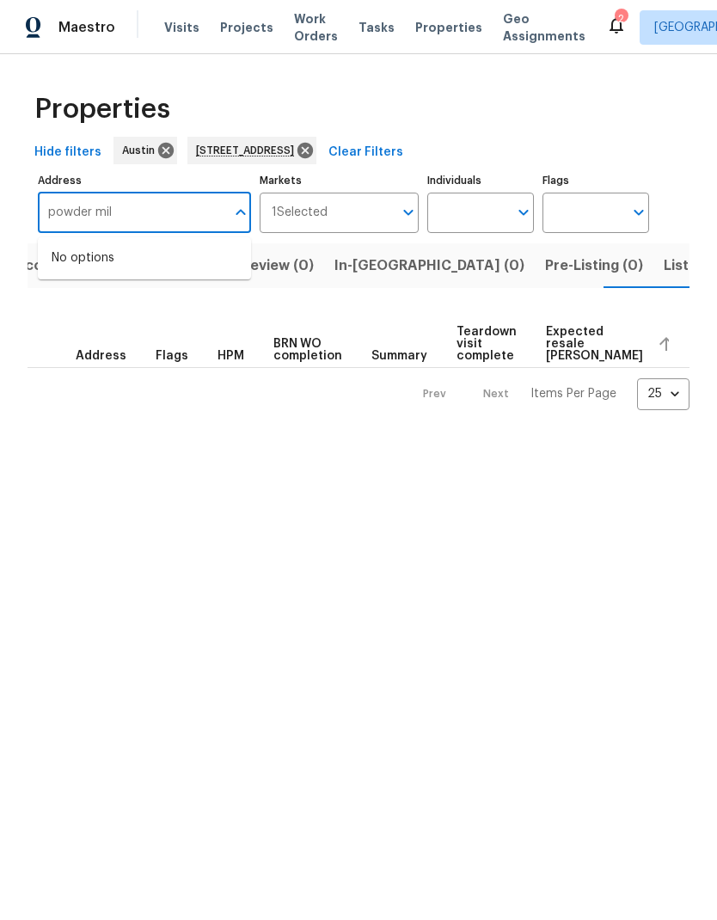
type input "powder mill"
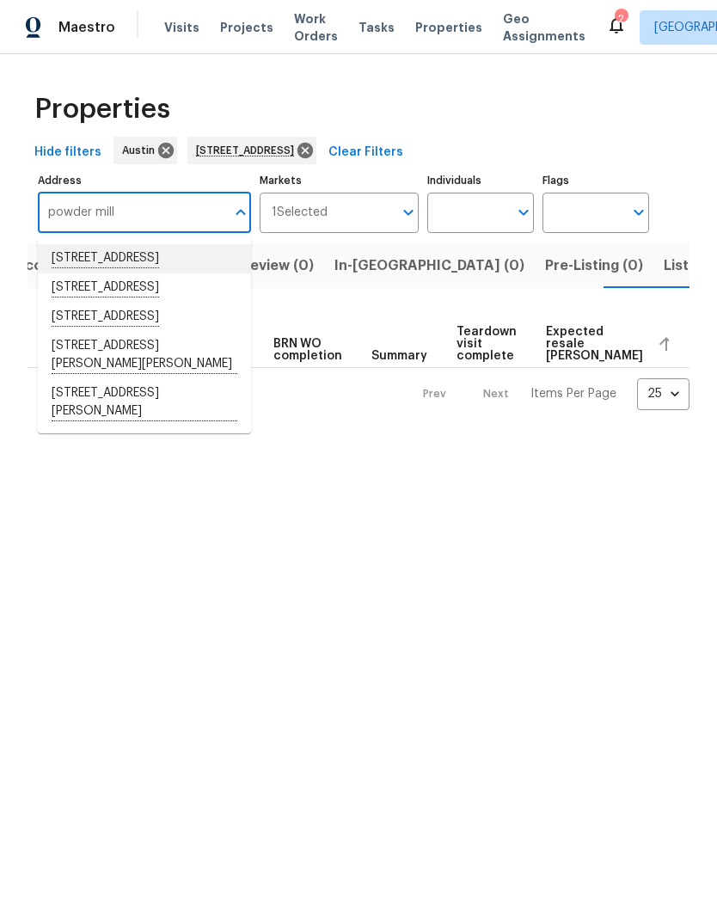
click at [181, 267] on li "11400 Powder Mill Trl Austin TX 78750" at bounding box center [144, 258] width 213 height 29
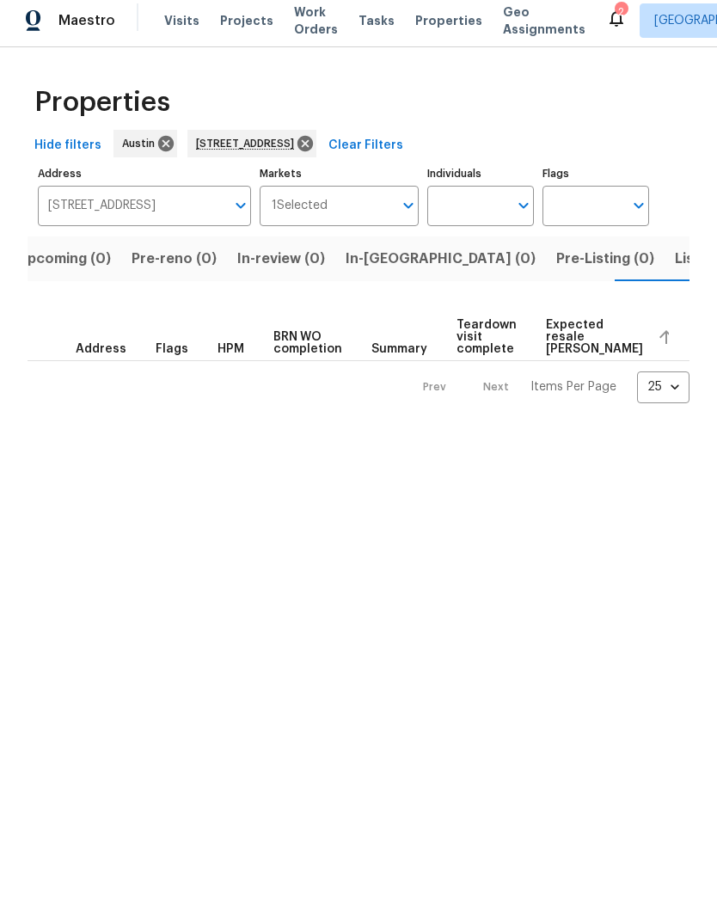
scroll to position [0, 32]
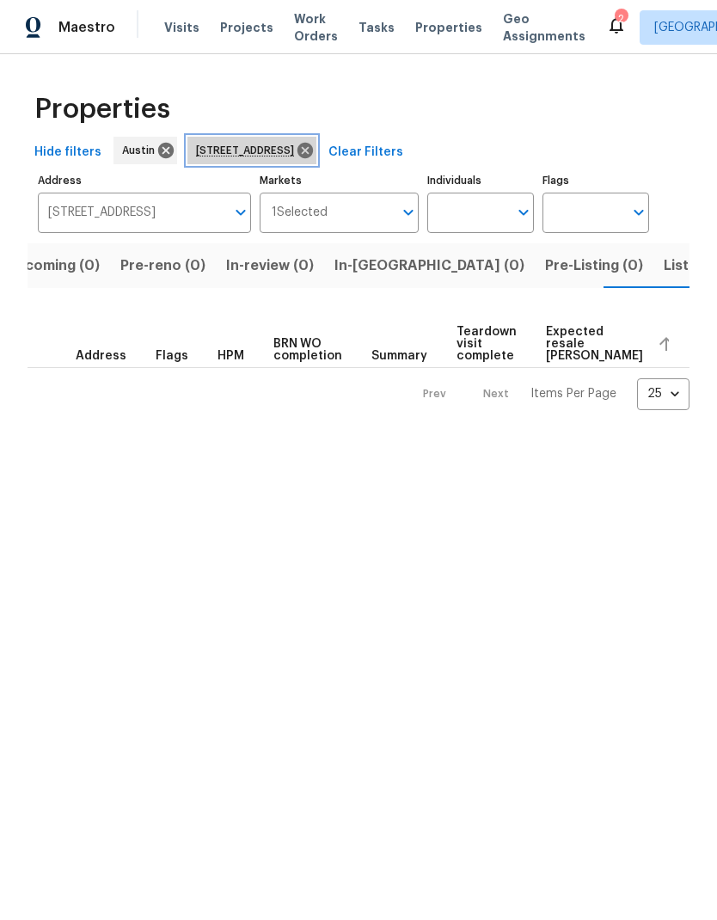
click at [313, 155] on icon at bounding box center [304, 150] width 15 height 15
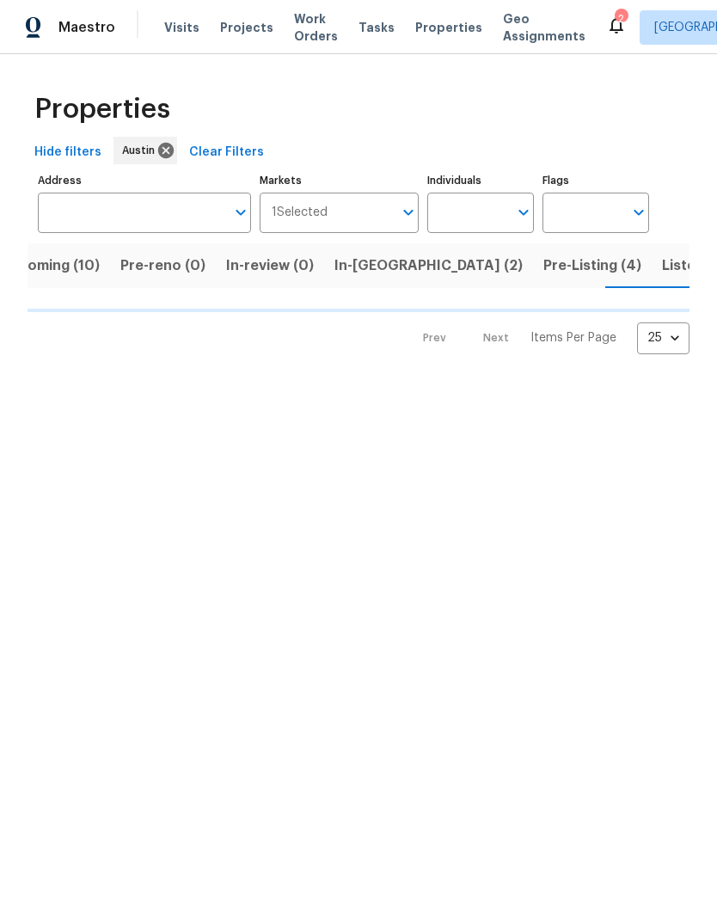
scroll to position [0, 44]
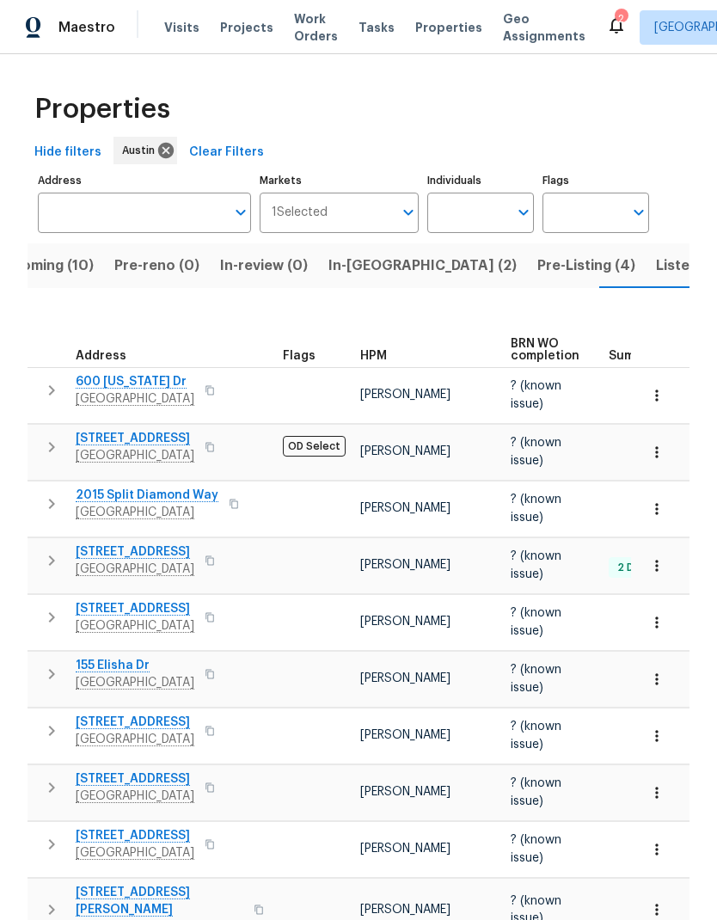
click at [671, 400] on button "button" at bounding box center [657, 396] width 38 height 38
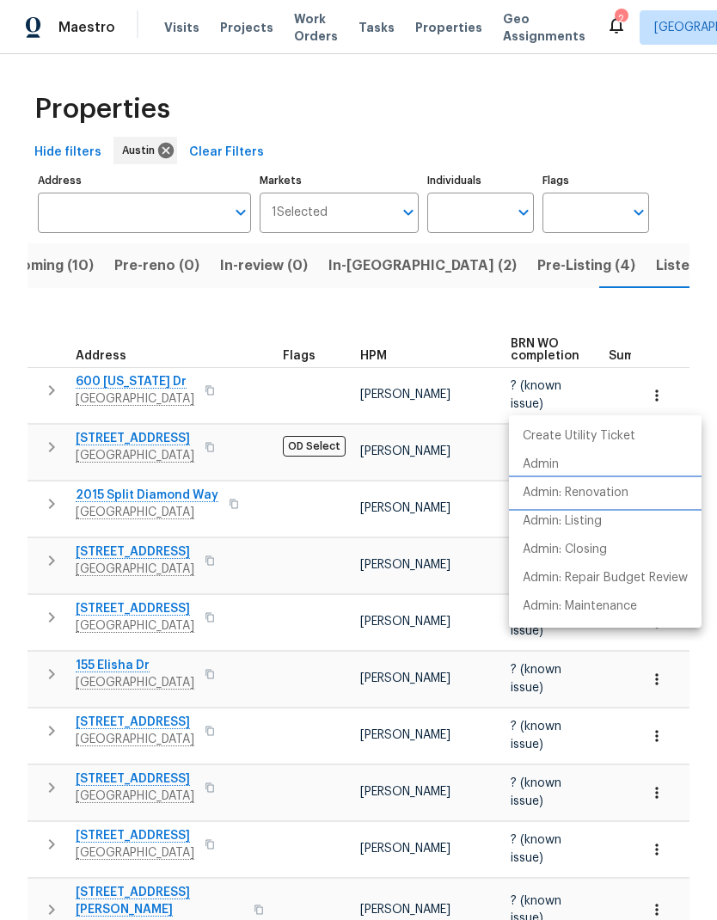
click at [617, 480] on li "Admin: Renovation" at bounding box center [605, 493] width 193 height 28
click at [484, 716] on div at bounding box center [358, 460] width 717 height 920
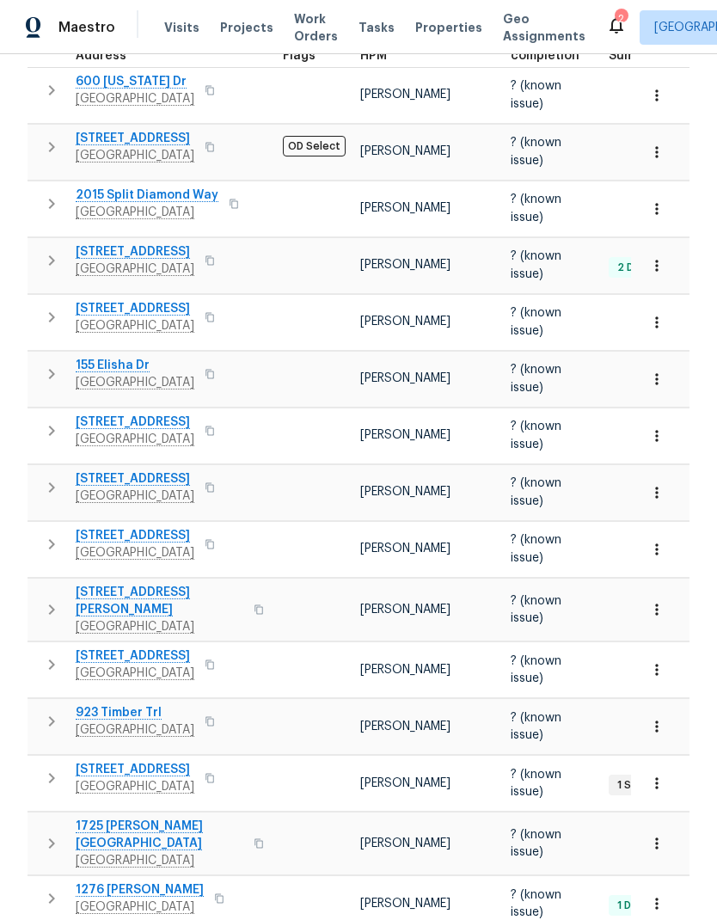
scroll to position [69, 0]
click at [662, 886] on body "Maestro Visits Projects Work Orders Tasks Properties Geo Assignments 2 Albuquer…" at bounding box center [358, 460] width 717 height 920
click at [665, 872] on li "100" at bounding box center [663, 874] width 80 height 52
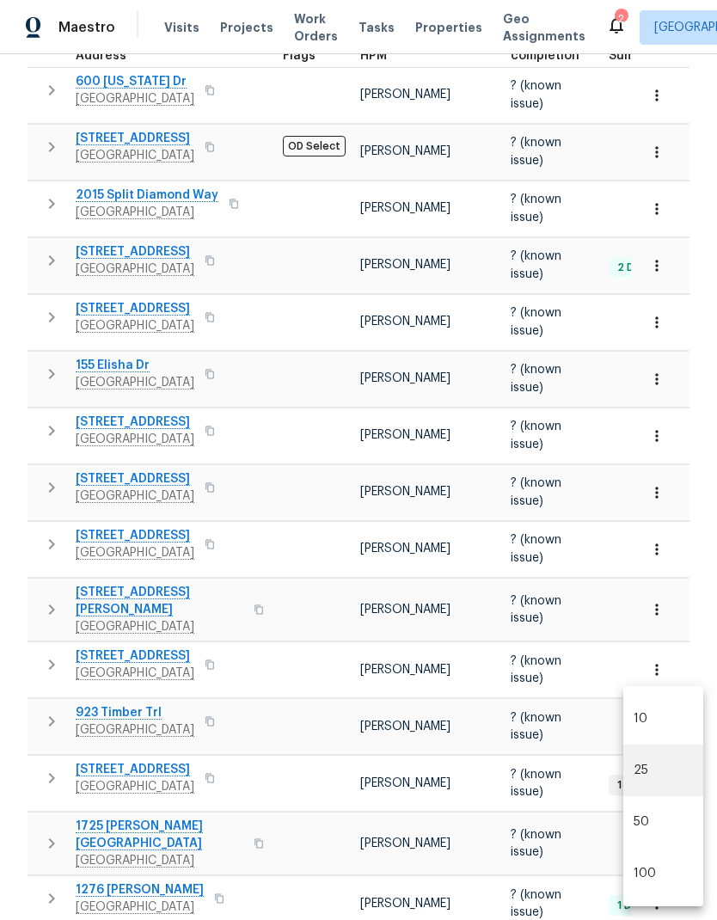
type input "100"
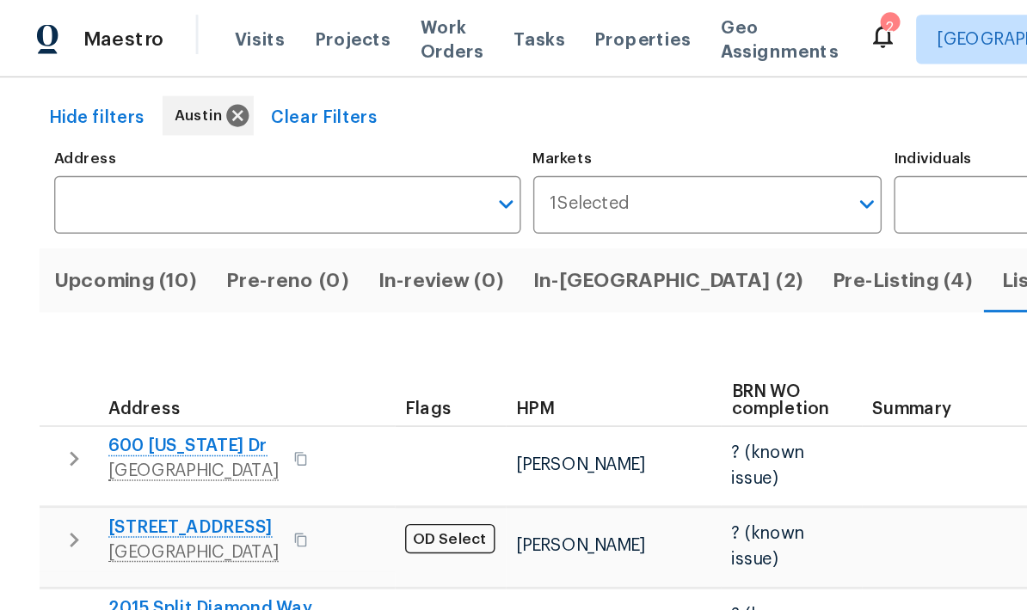
scroll to position [59, 0]
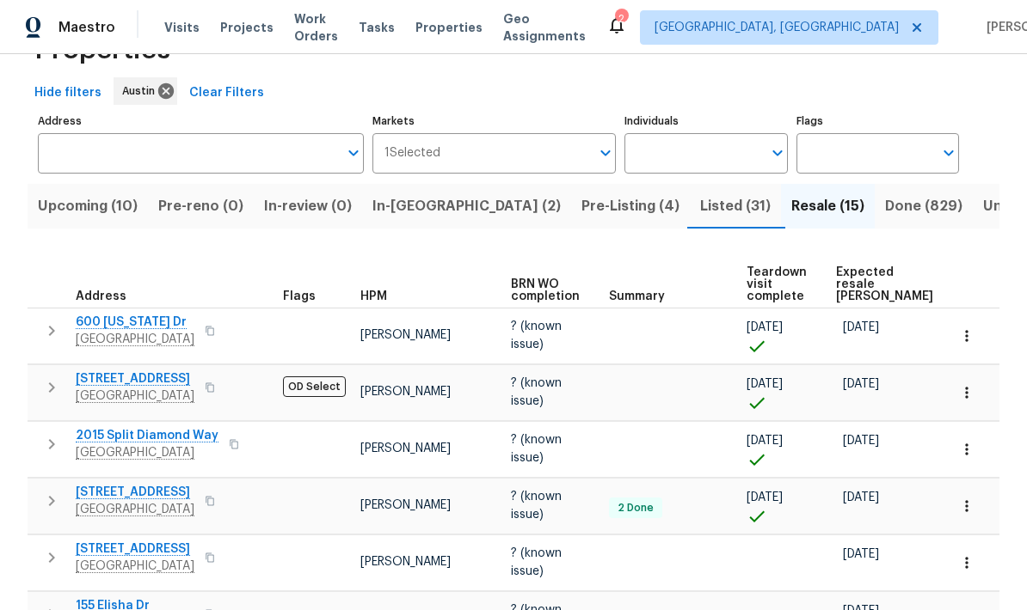
click at [716, 219] on button "Done (829)" at bounding box center [923, 206] width 98 height 45
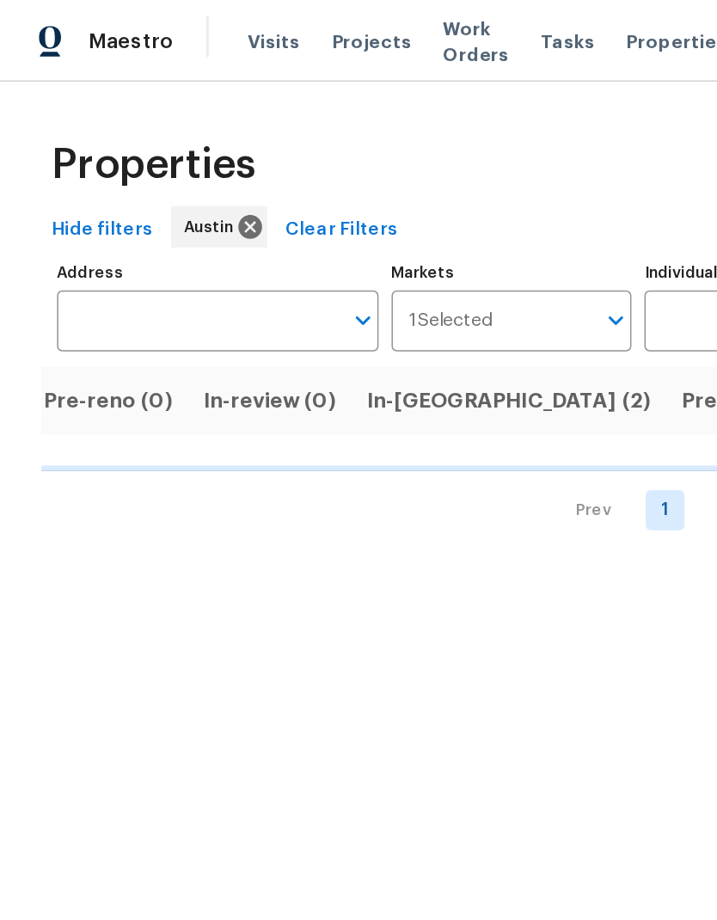
scroll to position [0, 138]
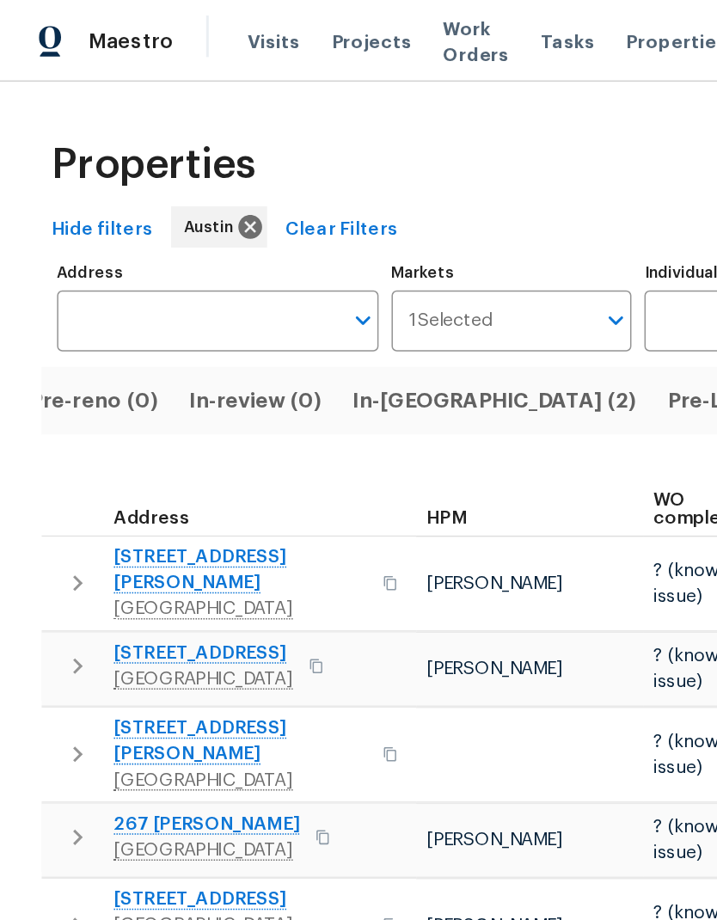
click at [531, 335] on span "Resale COE date" at bounding box center [579, 332] width 97 height 36
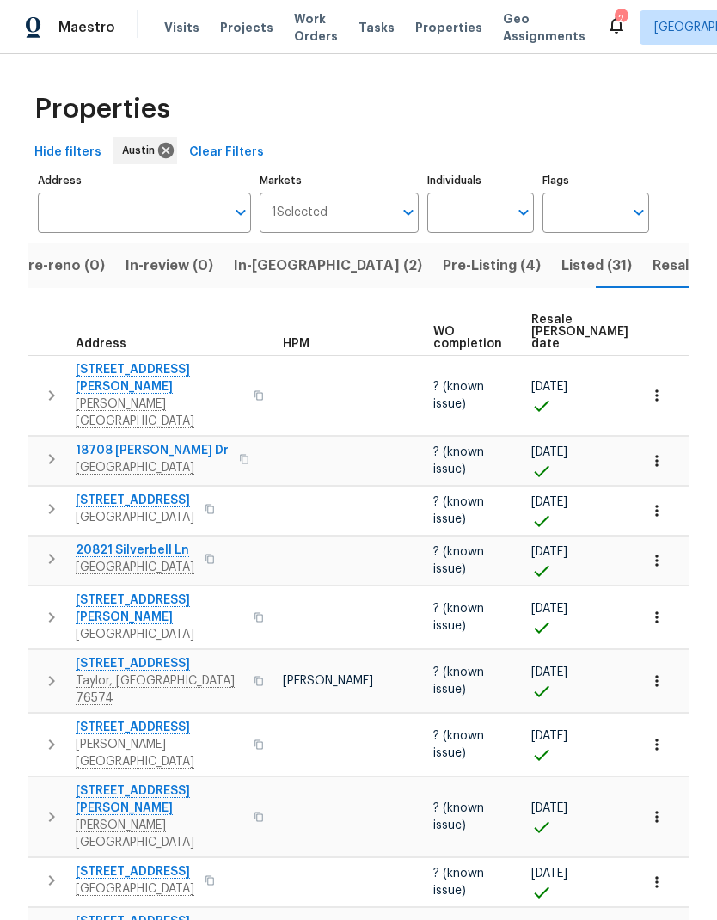
scroll to position [0, 115]
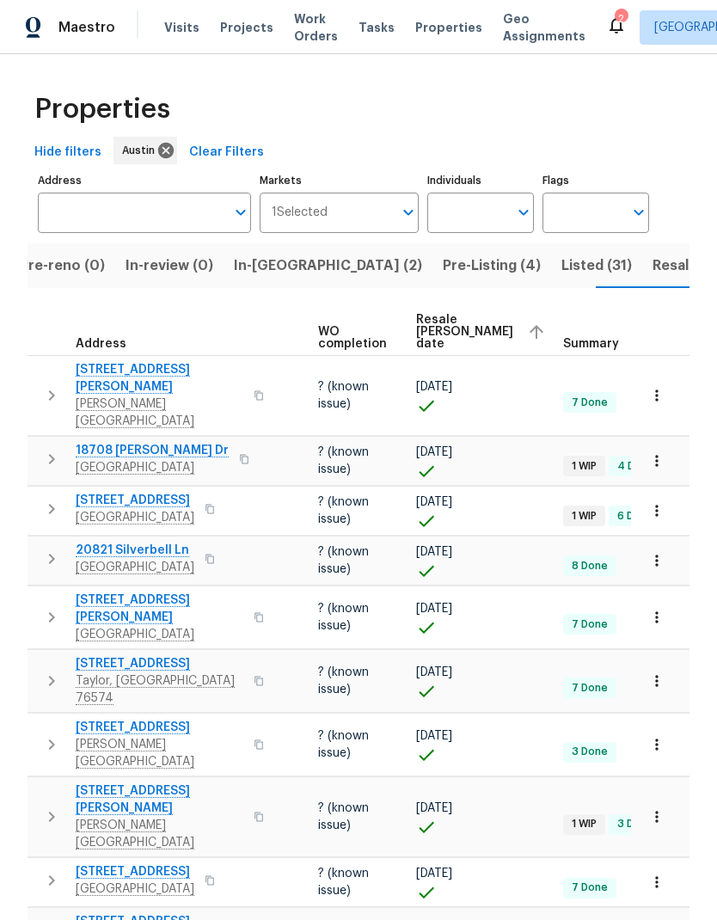
click at [524, 345] on button "button" at bounding box center [537, 332] width 26 height 26
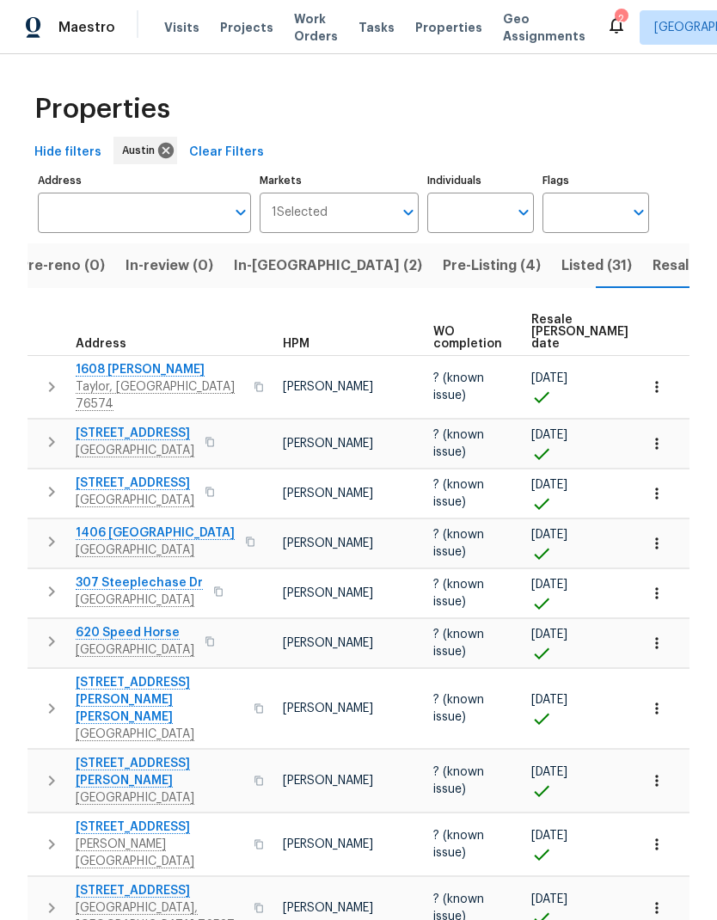
click at [128, 425] on span "[STREET_ADDRESS]" at bounding box center [135, 433] width 119 height 17
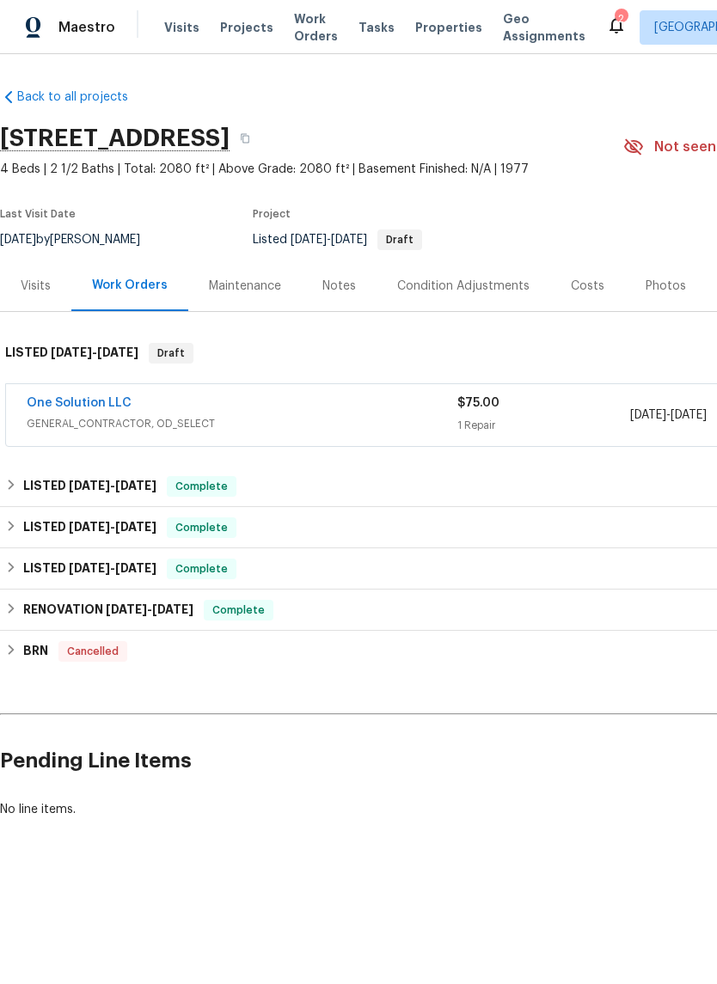
click at [350, 419] on span "GENERAL_CONTRACTOR, OD_SELECT" at bounding box center [242, 423] width 431 height 17
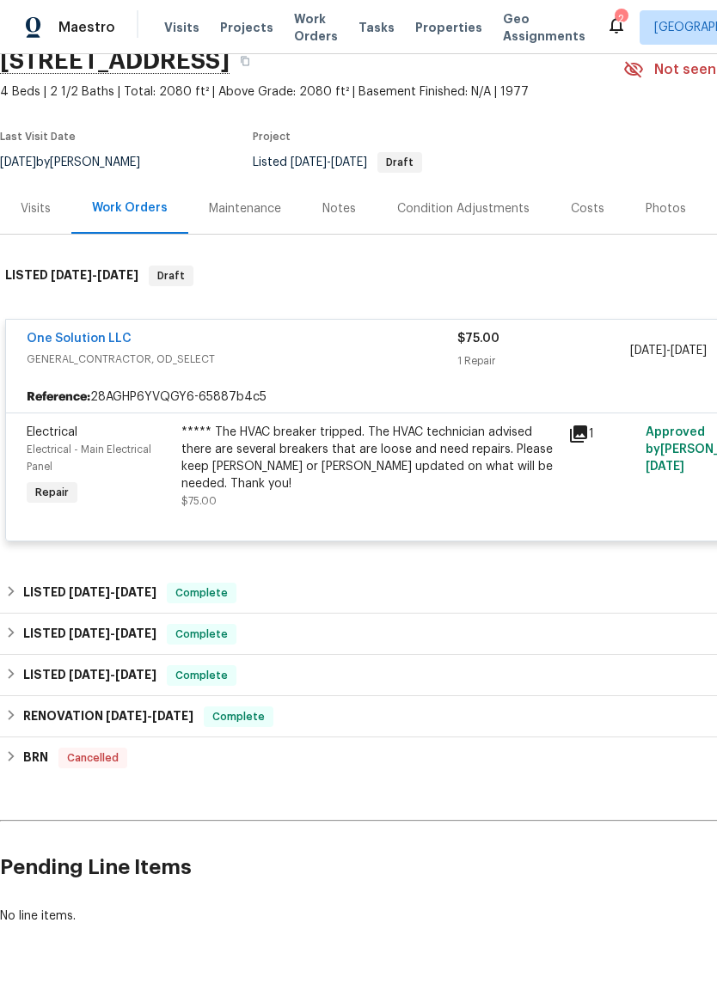
scroll to position [78, 0]
click at [342, 598] on div "LISTED 8/8/25 - 8/13/25 Complete" at bounding box center [485, 592] width 961 height 21
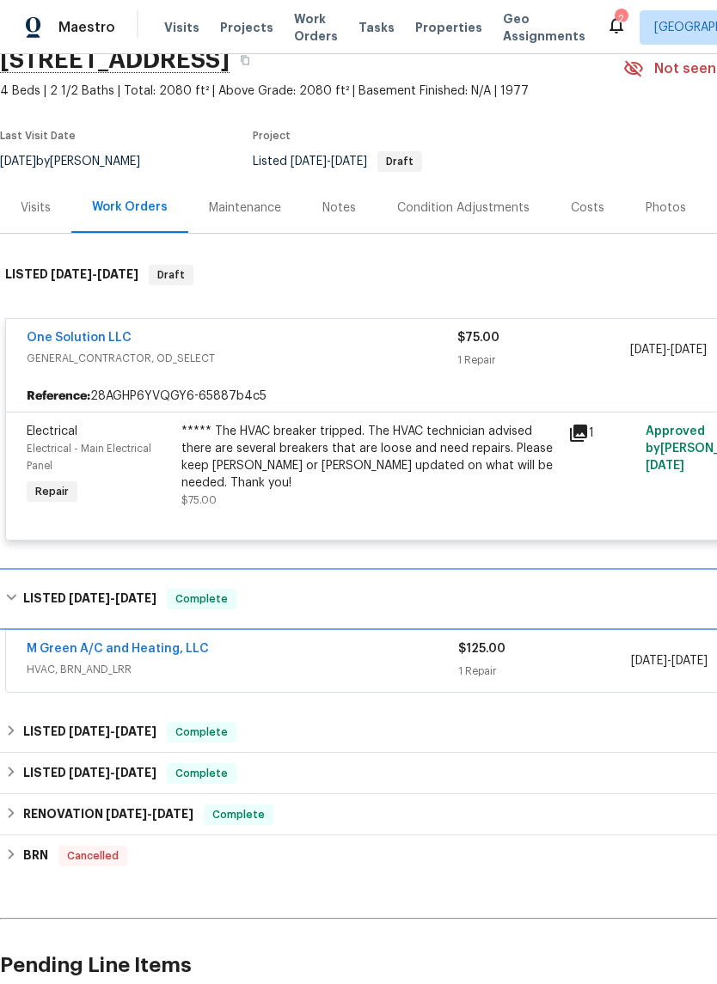
click at [354, 603] on div "LISTED 8/8/25 - 8/13/25 Complete" at bounding box center [485, 599] width 961 height 21
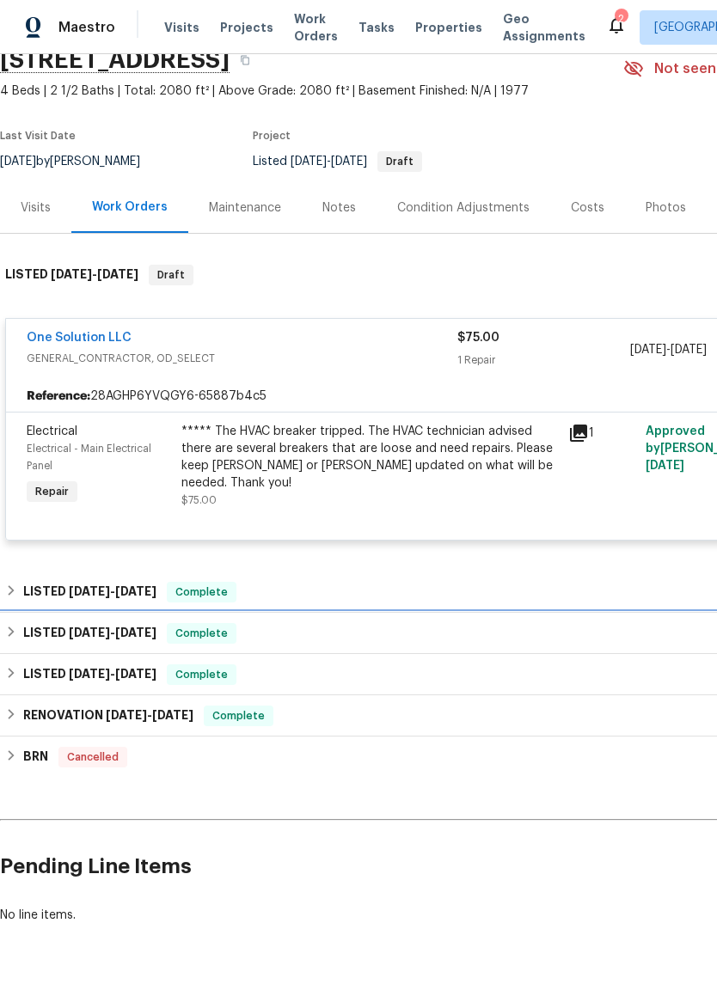
click at [349, 635] on div "LISTED 6/12/25 - 7/16/25 Complete" at bounding box center [485, 633] width 961 height 21
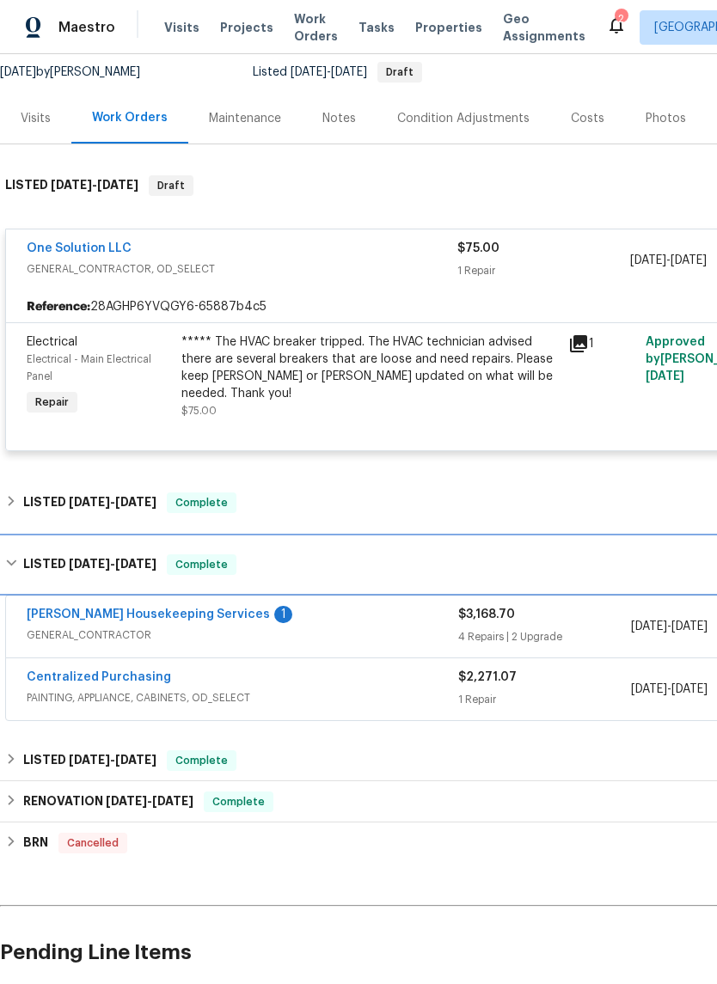
scroll to position [168, 0]
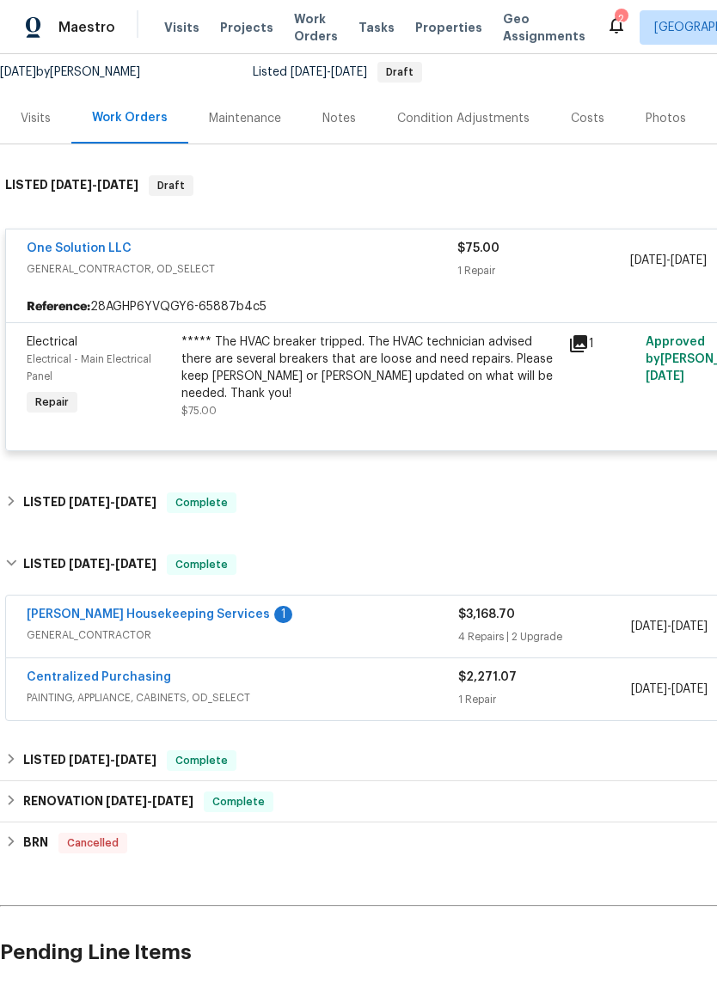
click at [173, 621] on link "[PERSON_NAME] Housekeeping Services" at bounding box center [148, 615] width 243 height 12
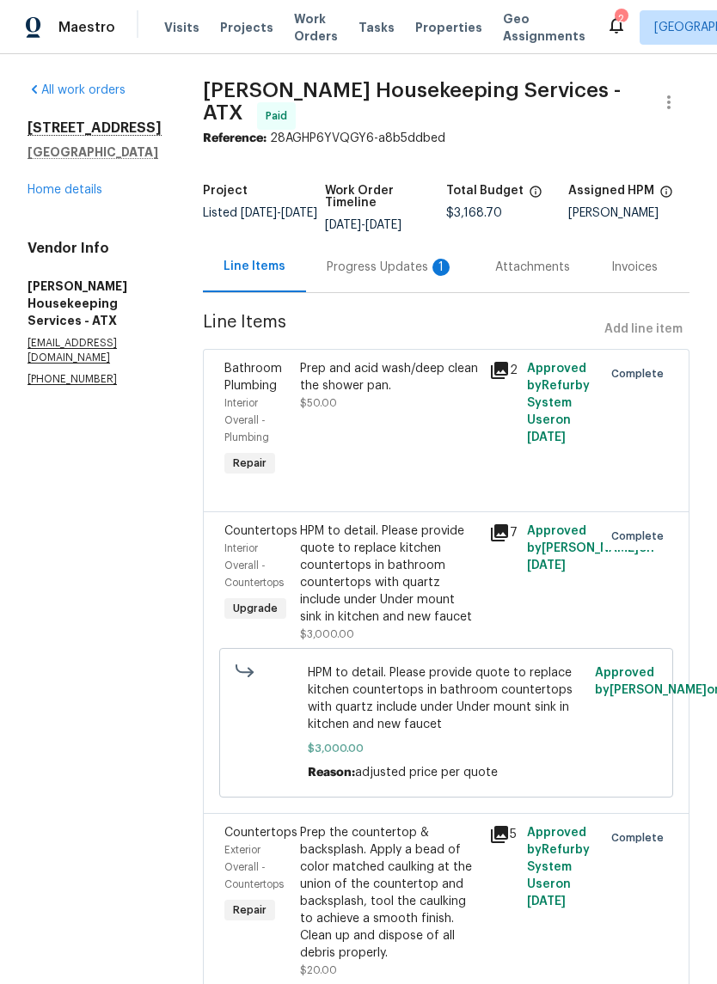
click at [382, 269] on div "Progress Updates 1" at bounding box center [390, 267] width 127 height 17
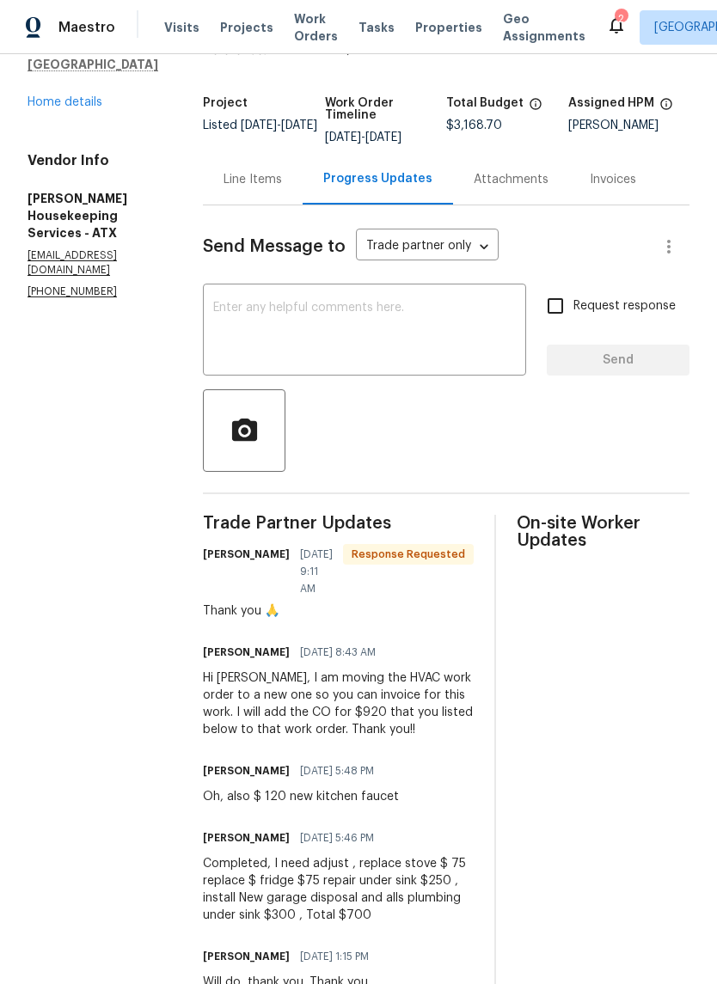
scroll to position [68, 0]
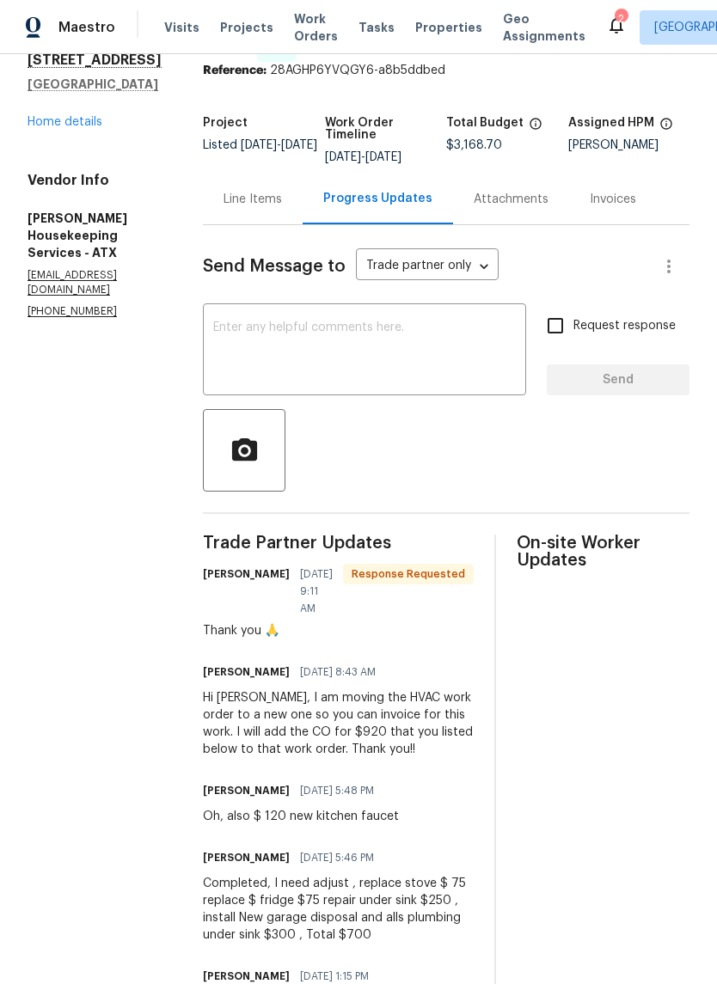
click at [278, 221] on div "Line Items" at bounding box center [253, 199] width 100 height 51
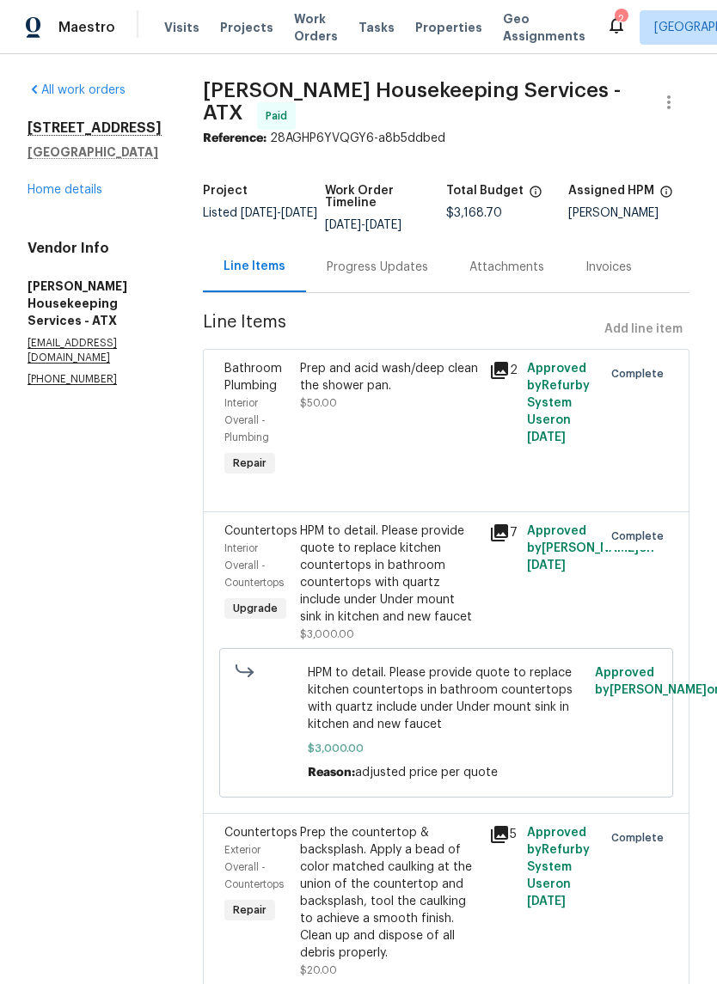
click at [56, 193] on link "Home details" at bounding box center [65, 190] width 75 height 12
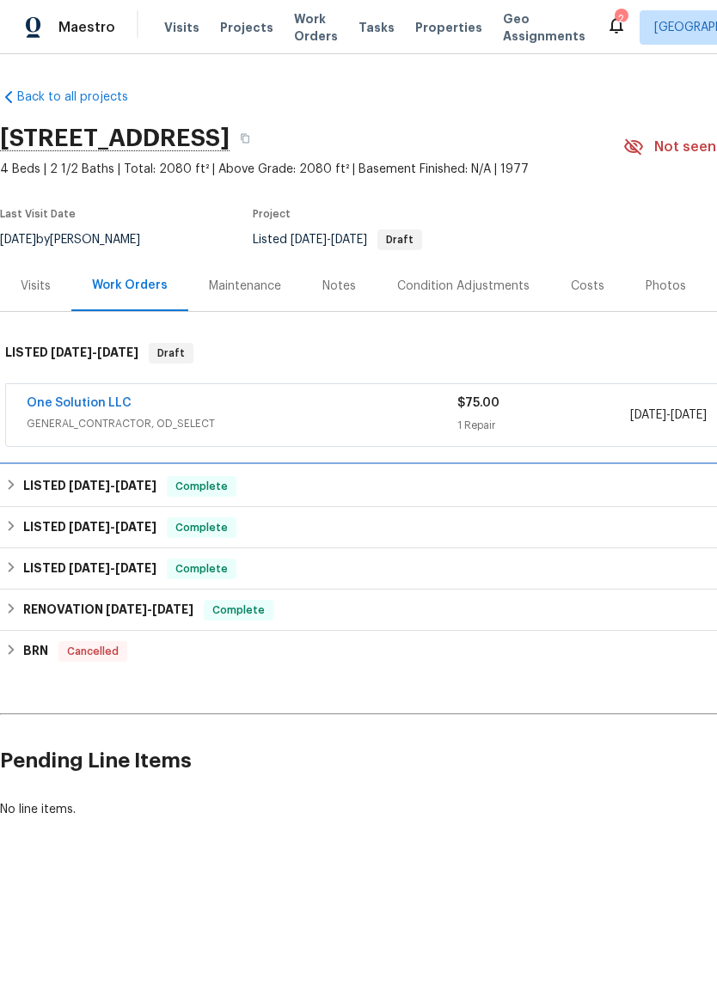
click at [369, 488] on div "LISTED 8/8/25 - 8/13/25 Complete" at bounding box center [485, 486] width 961 height 21
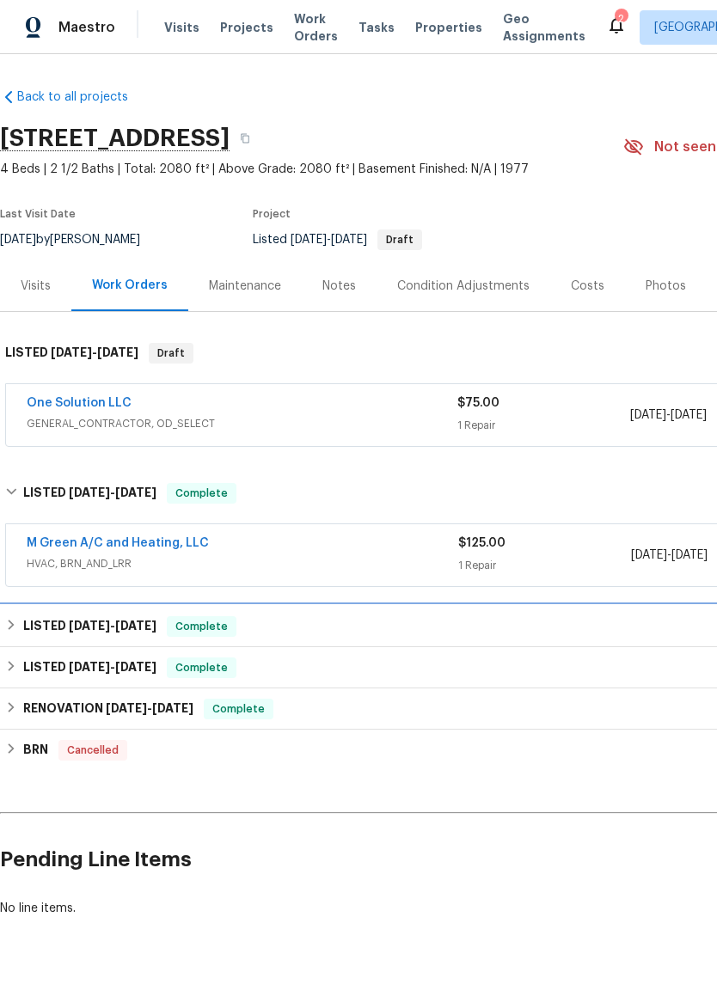
click at [393, 614] on div "LISTED 6/12/25 - 7/16/25 Complete" at bounding box center [486, 626] width 972 height 41
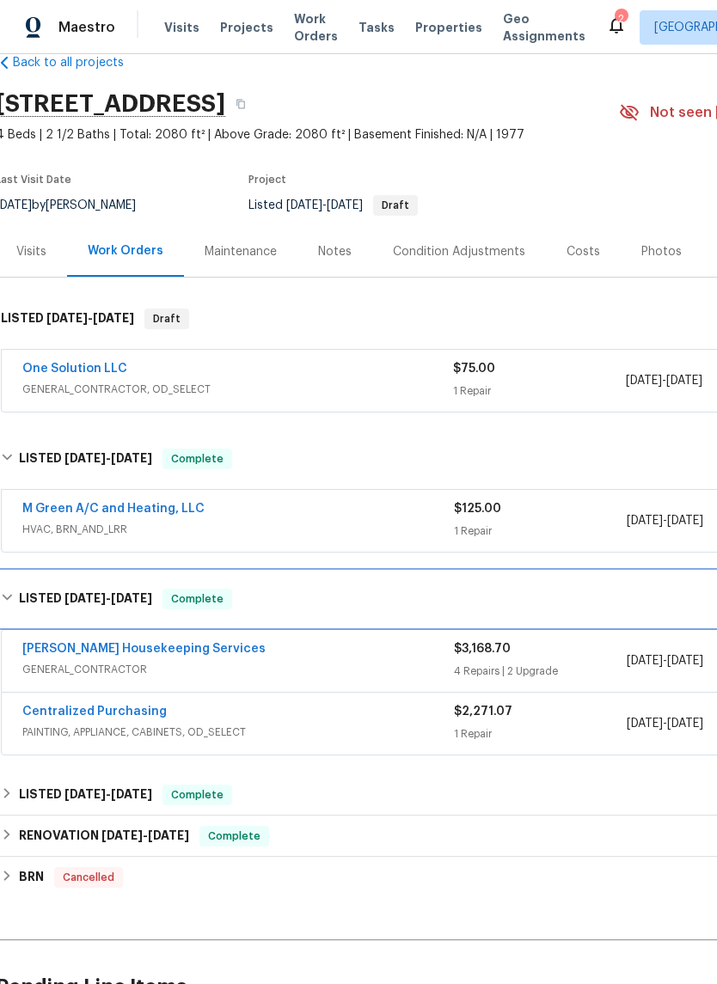
scroll to position [101, 4]
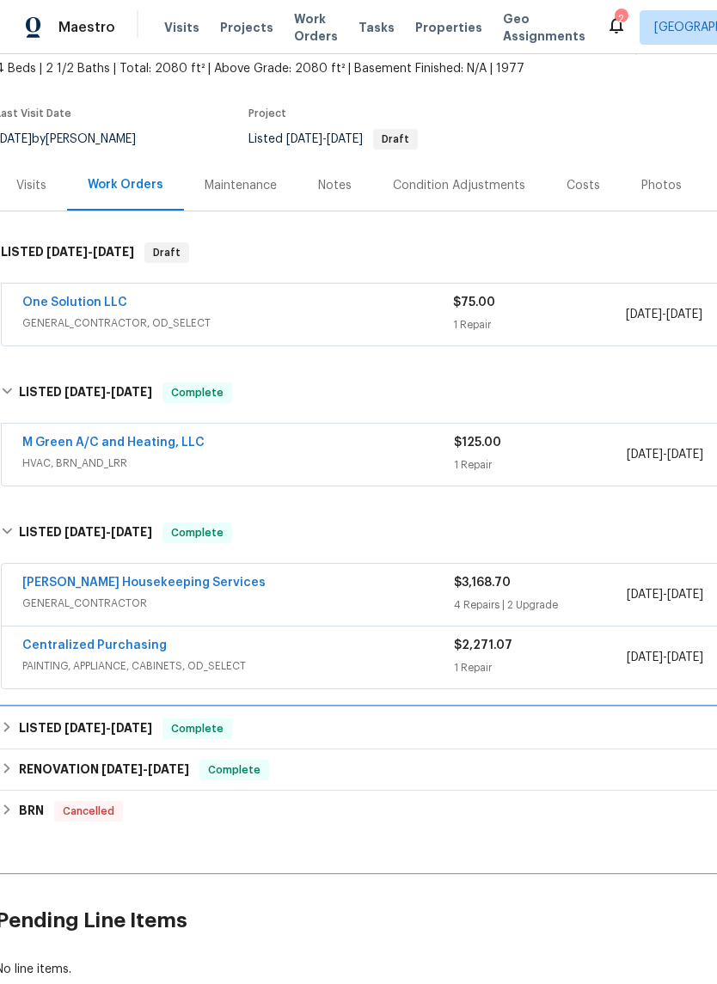
click at [432, 715] on div "LISTED 3/1/25 - 3/3/25 Complete" at bounding box center [482, 728] width 972 height 41
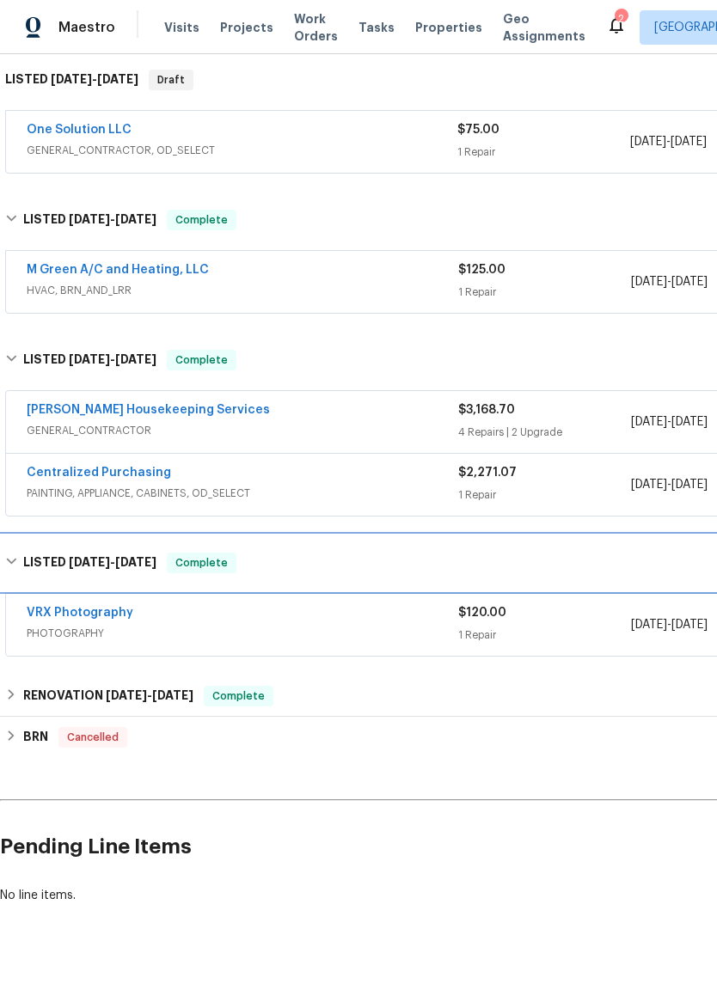
scroll to position [282, -1]
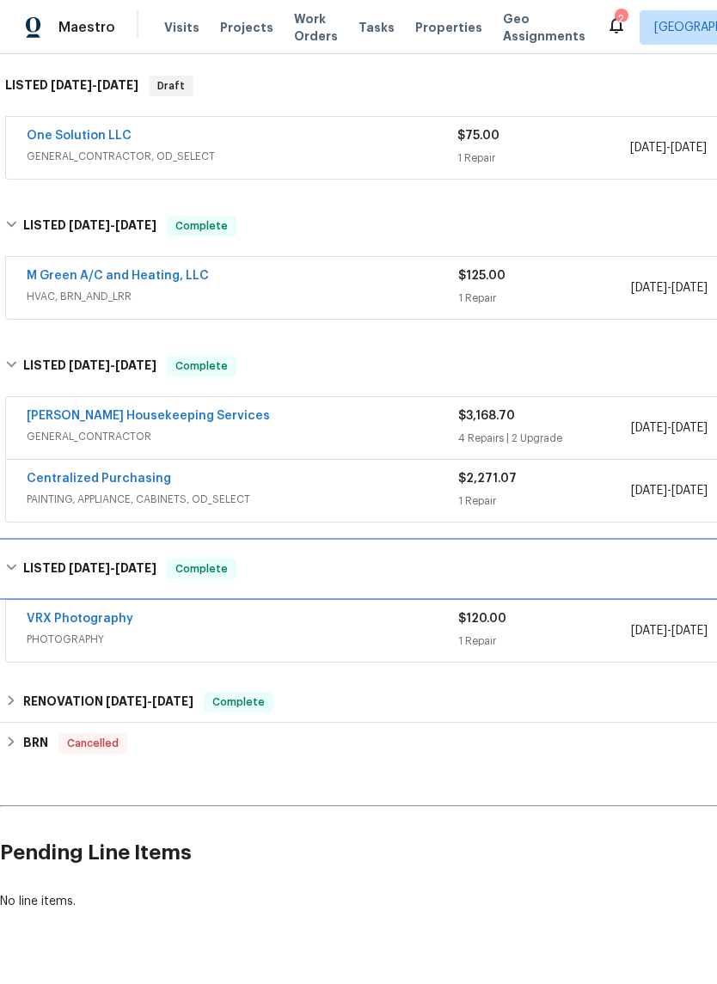
click at [358, 563] on div "LISTED 3/1/25 - 3/3/25 Complete" at bounding box center [485, 569] width 961 height 21
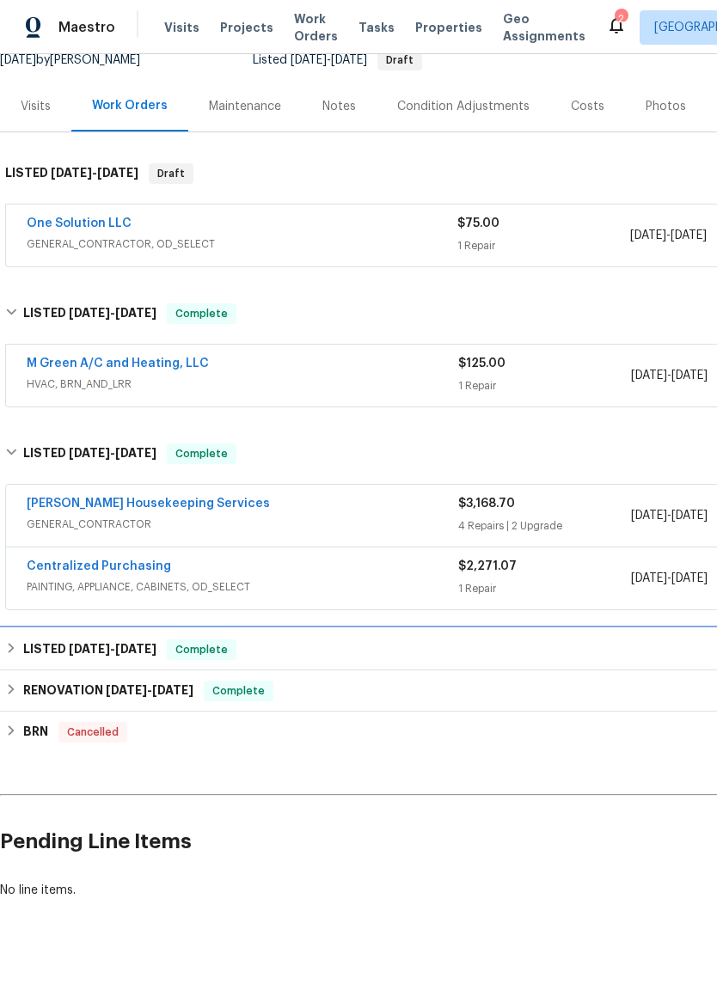
scroll to position [169, 0]
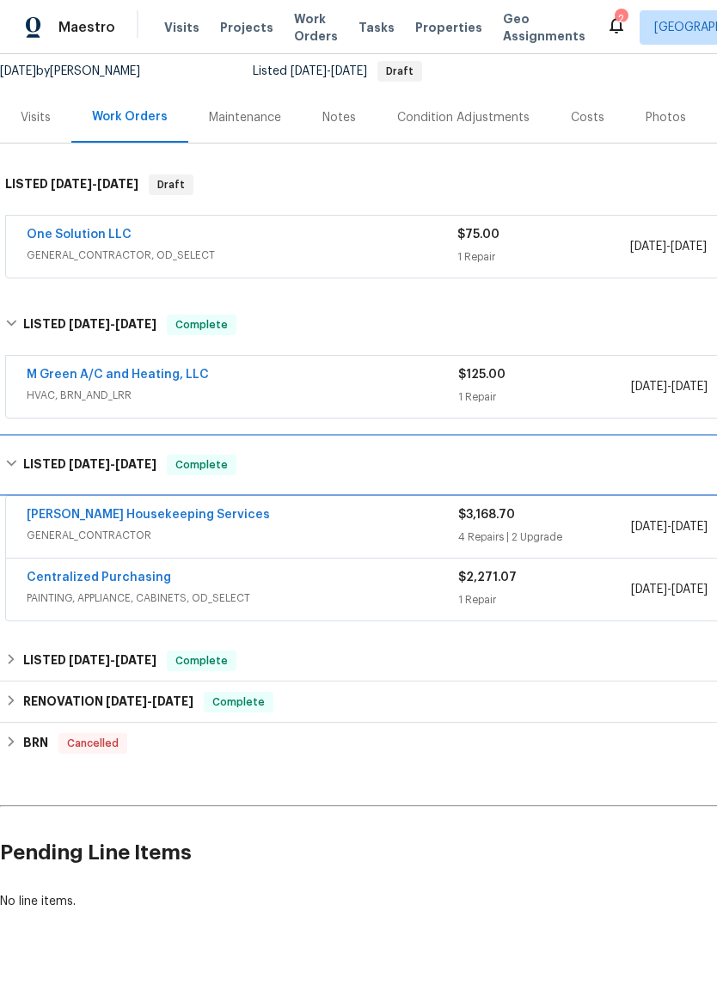
click at [339, 472] on div "LISTED 6/12/25 - 7/16/25 Complete" at bounding box center [485, 465] width 961 height 21
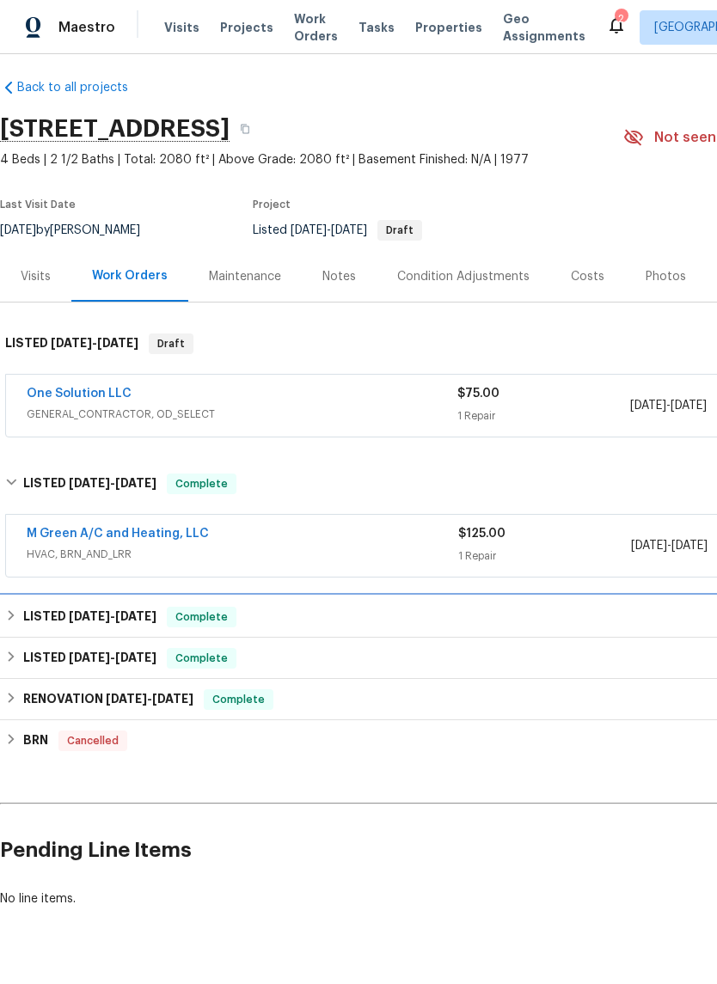
scroll to position [7, 0]
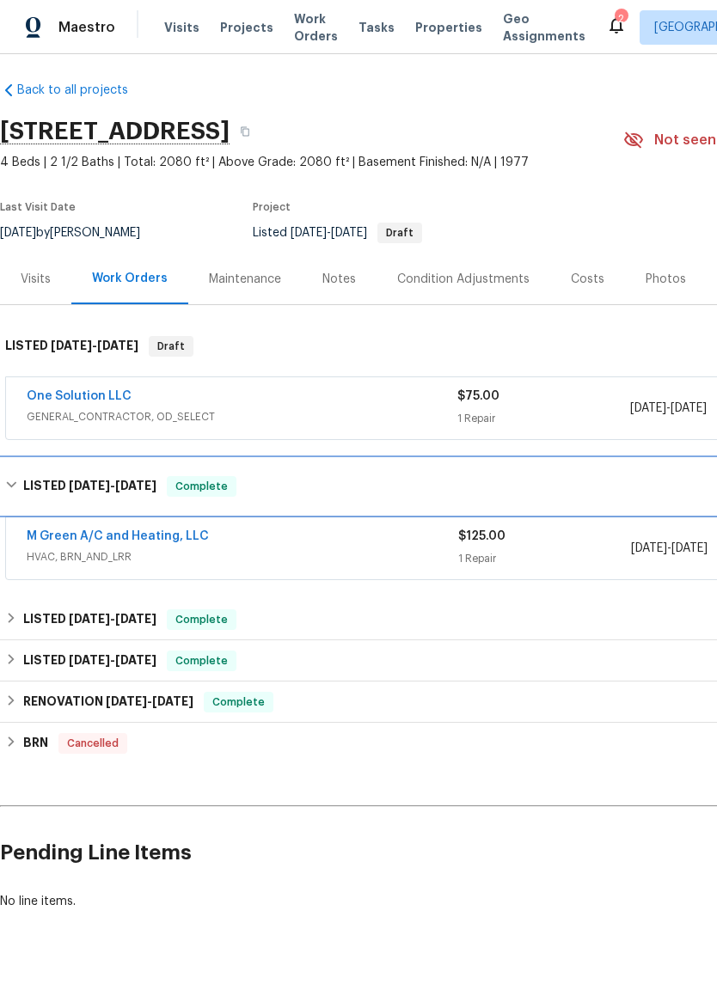
click at [325, 494] on div "LISTED 8/8/25 - 8/13/25 Complete" at bounding box center [485, 486] width 961 height 21
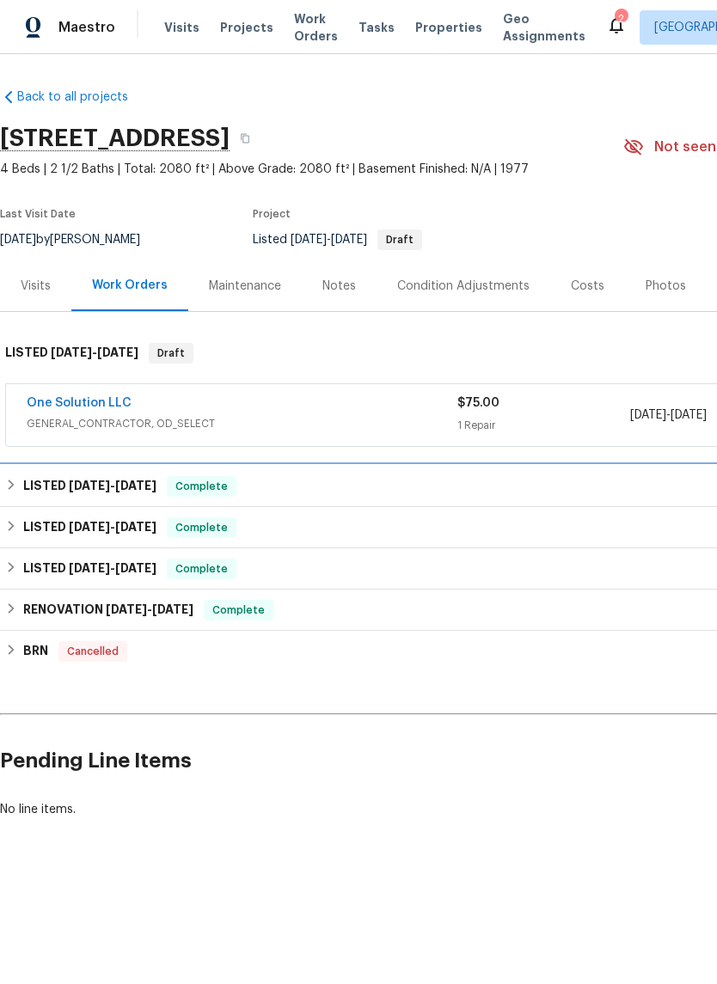
scroll to position [0, 0]
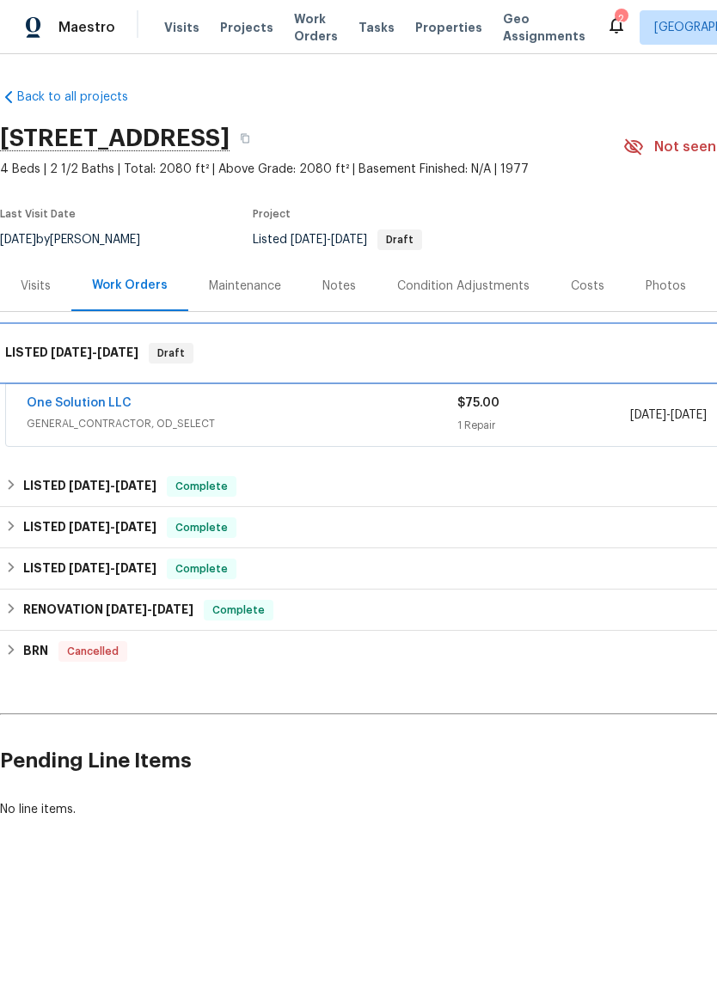
click at [350, 365] on div "LISTED 8/17/25 - 8/21/25 Draft" at bounding box center [486, 353] width 972 height 55
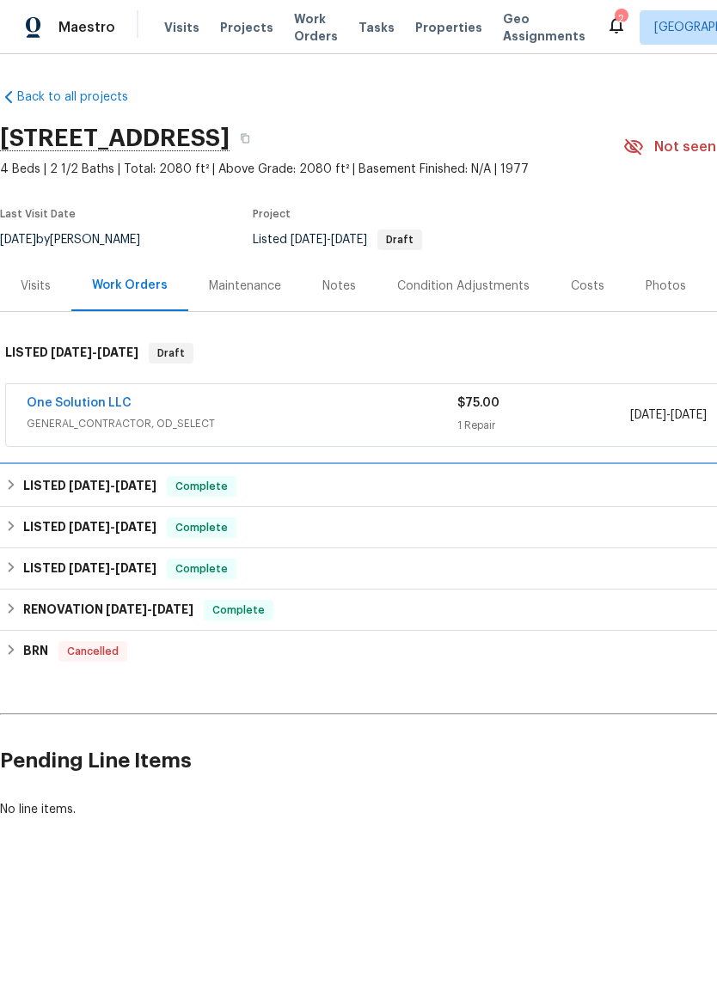
click at [132, 496] on h6 "LISTED 8/8/25 - 8/13/25" at bounding box center [89, 486] width 133 height 21
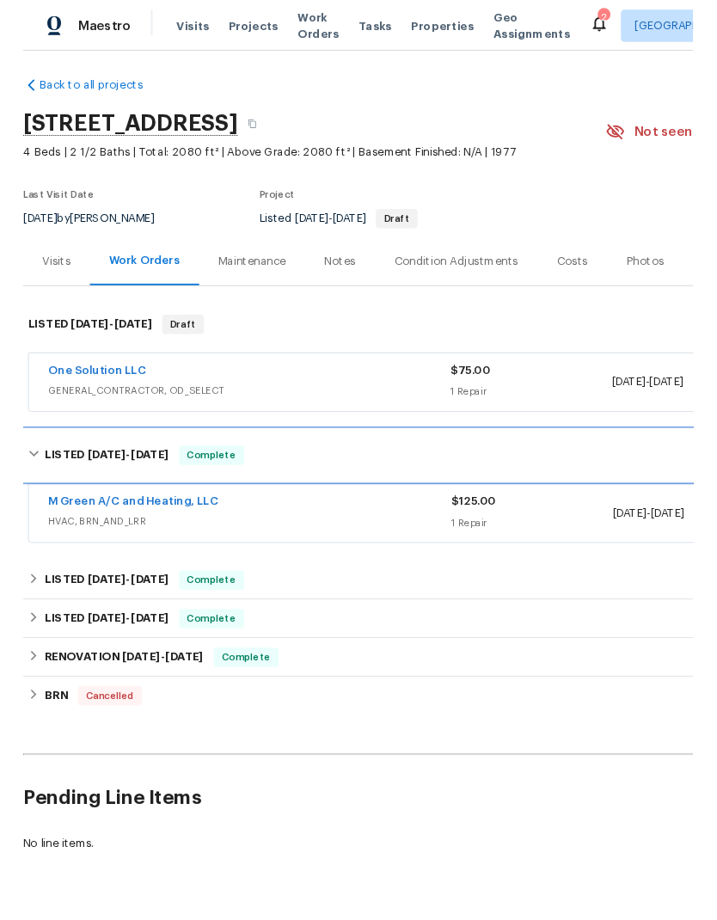
scroll to position [6, 0]
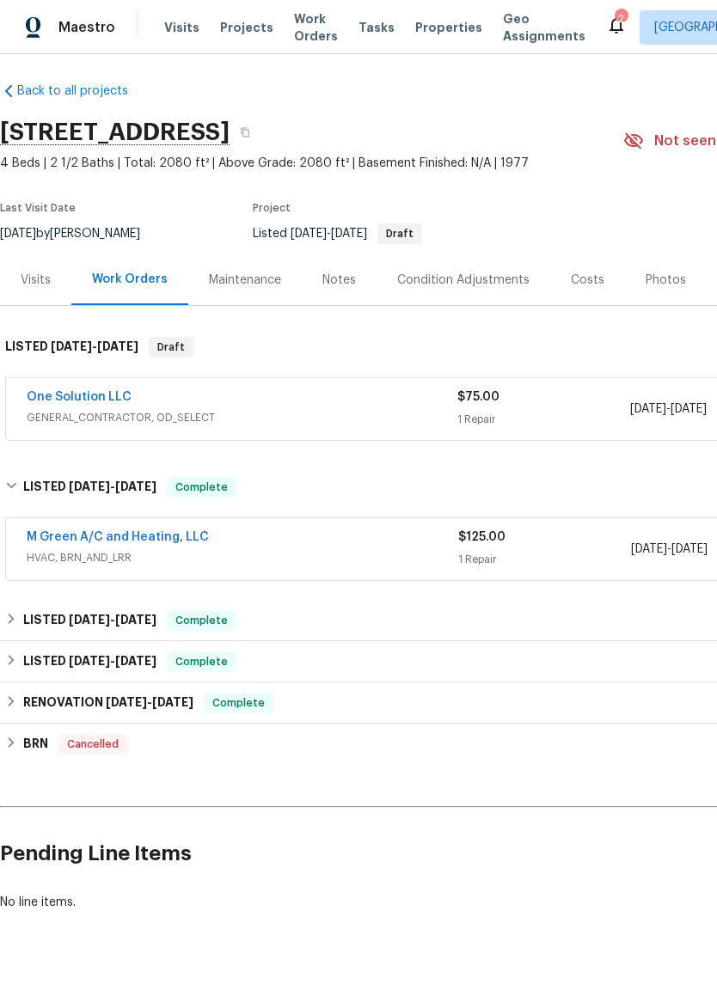
click at [281, 561] on span "HVAC, BRN_AND_LRR" at bounding box center [243, 557] width 432 height 17
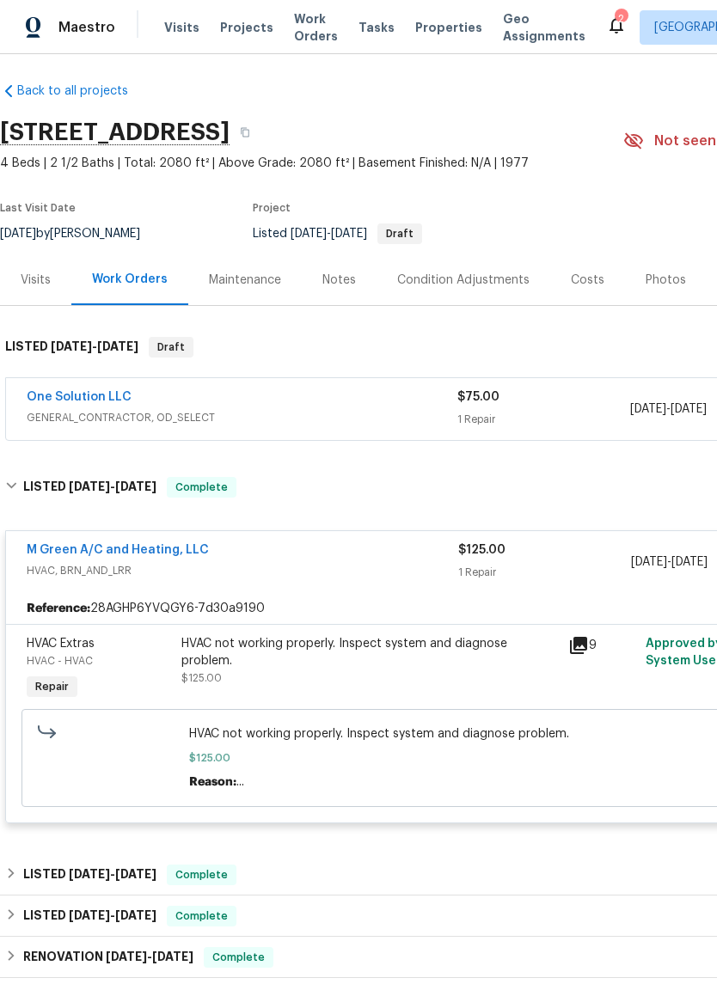
click at [193, 544] on link "M Green A/C and Heating, LLC" at bounding box center [118, 550] width 182 height 12
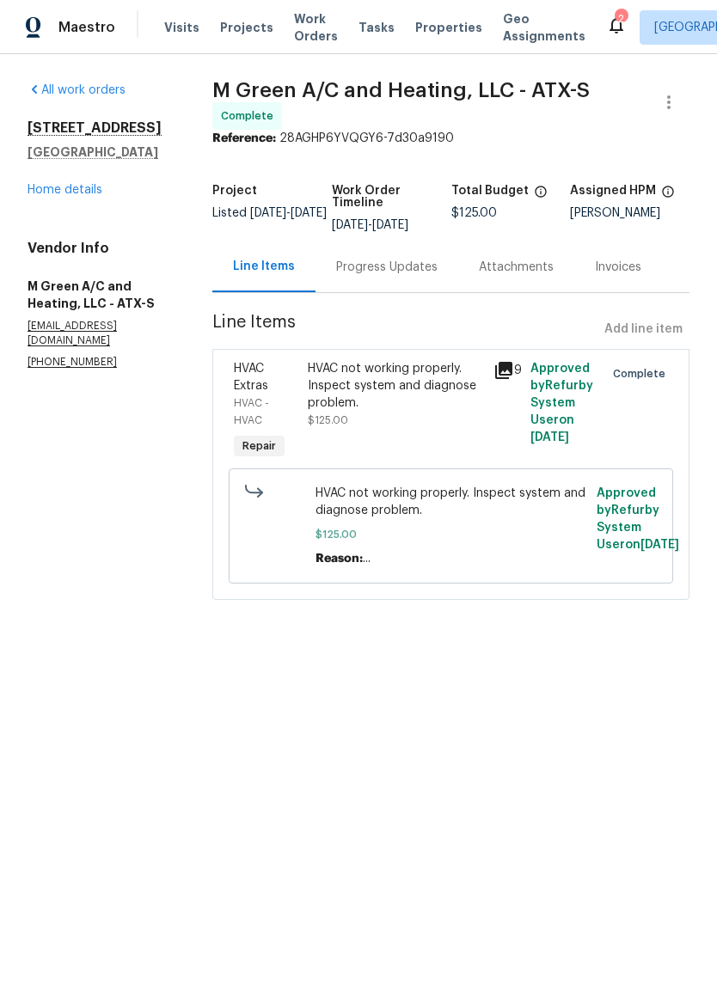
click at [443, 292] on div "Progress Updates" at bounding box center [387, 267] width 143 height 51
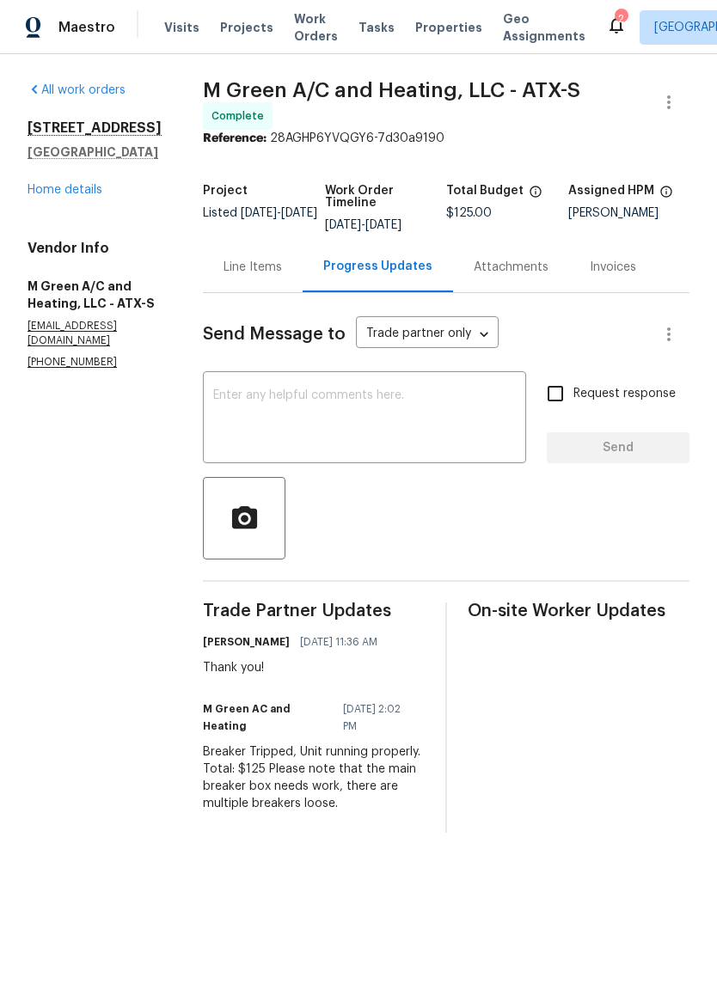
click at [162, 451] on section "All work orders 1602 Wildwood Dr Round Rock, TX 78681 Home details Vendor Info …" at bounding box center [95, 457] width 134 height 751
click at [58, 195] on link "Home details" at bounding box center [65, 190] width 75 height 12
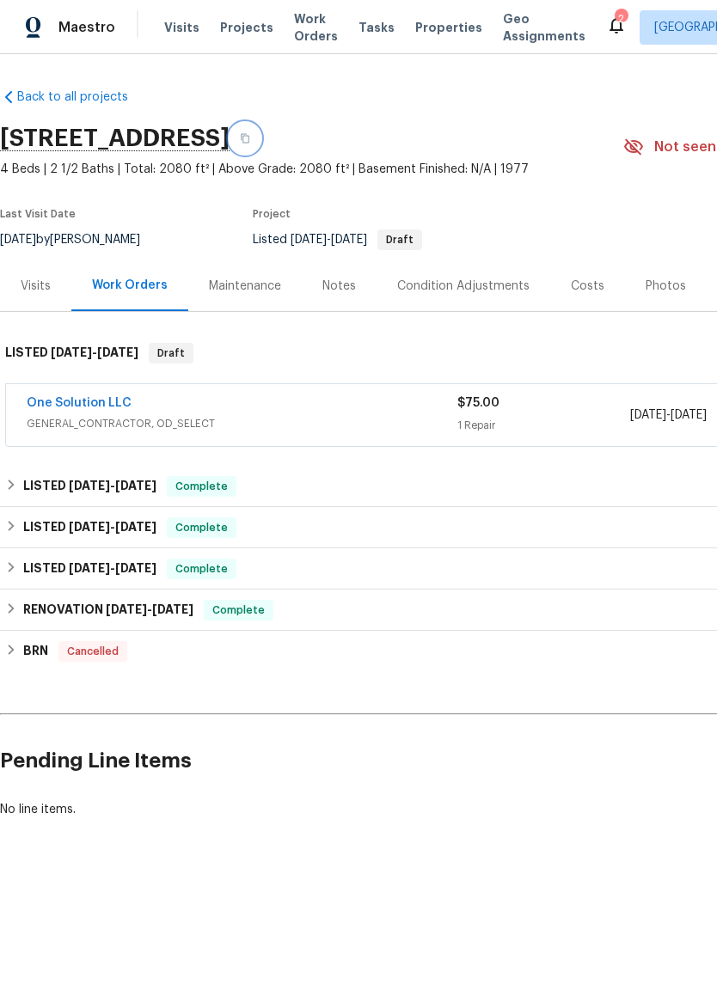
click at [250, 140] on icon "button" at bounding box center [245, 138] width 10 height 10
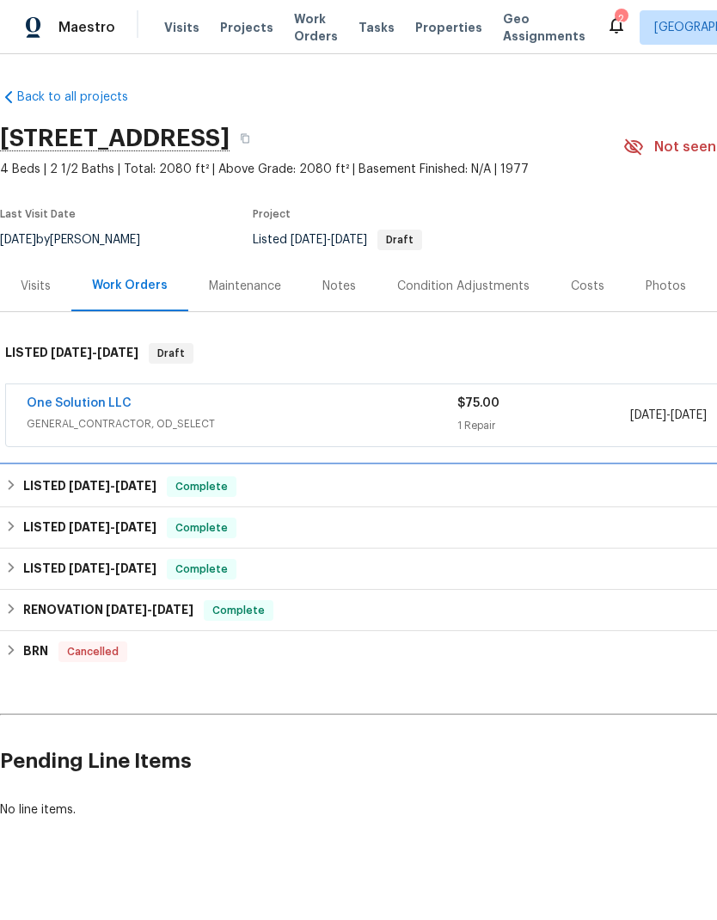
click at [150, 490] on span "8/13/25" at bounding box center [135, 486] width 41 height 12
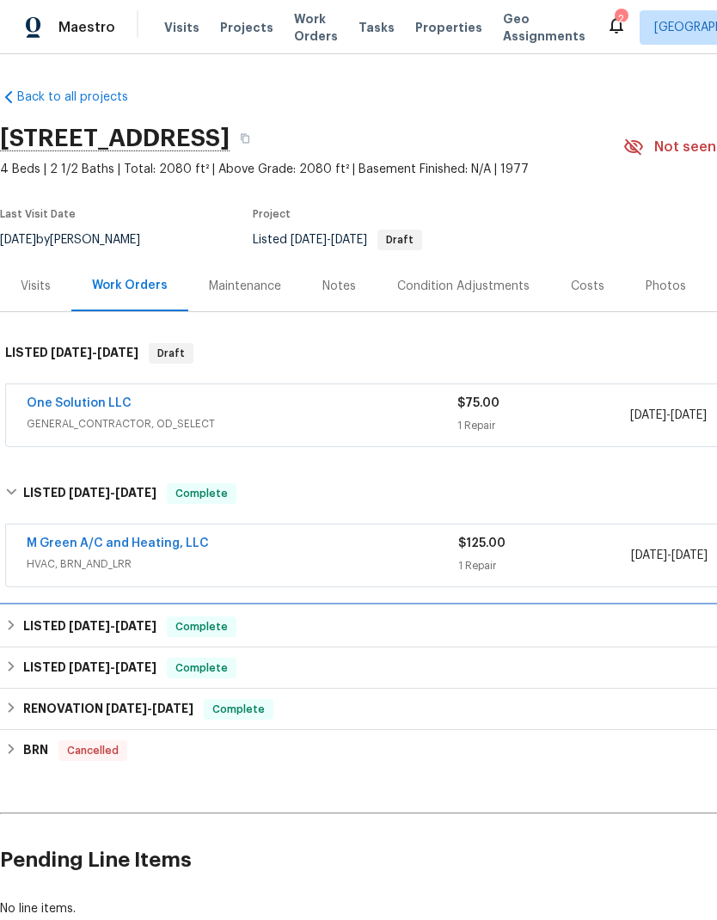
click at [156, 628] on span "7/16/25" at bounding box center [135, 626] width 41 height 12
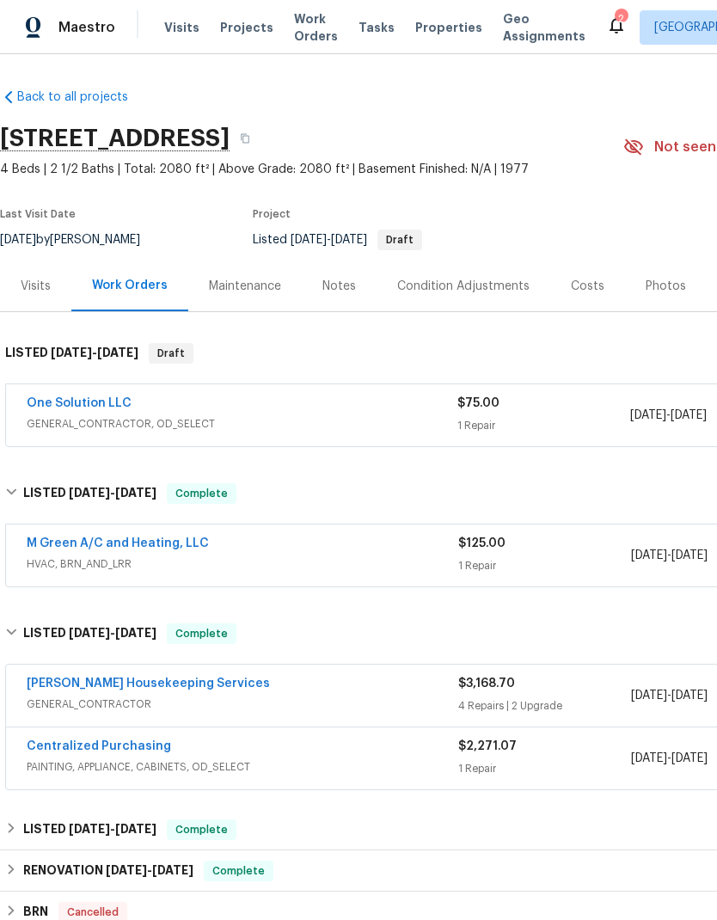
click at [156, 688] on link "[PERSON_NAME] Housekeeping Services" at bounding box center [148, 683] width 243 height 12
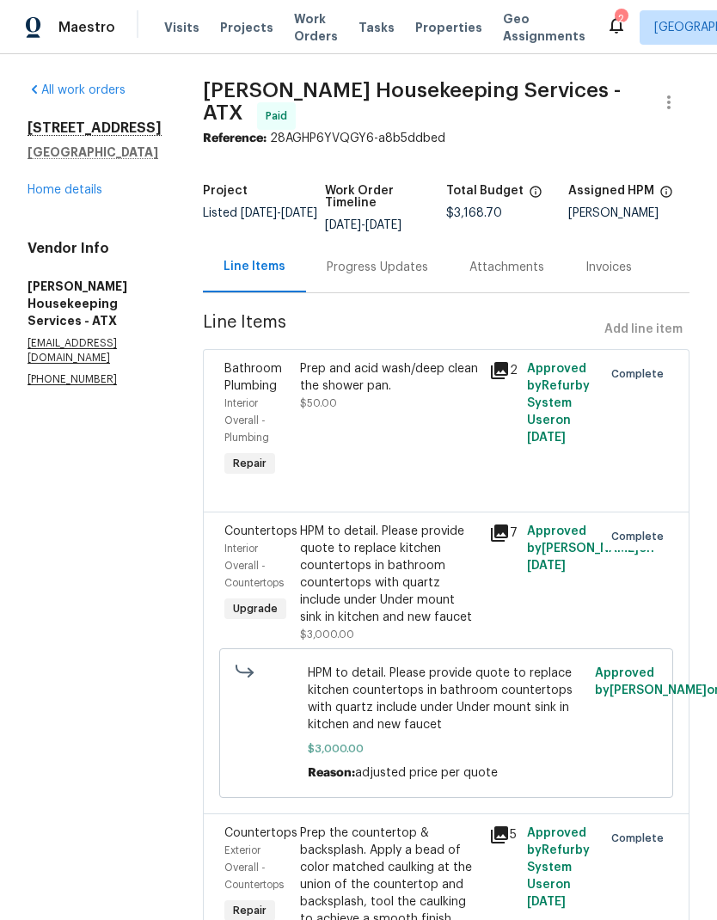
click at [414, 273] on div "Progress Updates" at bounding box center [377, 267] width 101 height 17
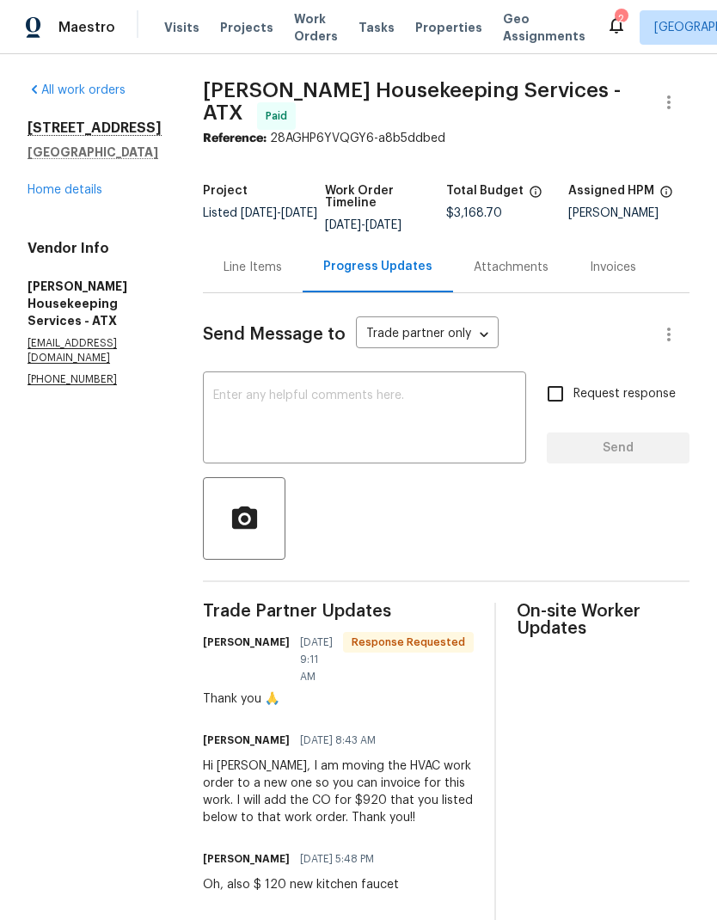
click at [77, 194] on link "Home details" at bounding box center [65, 190] width 75 height 12
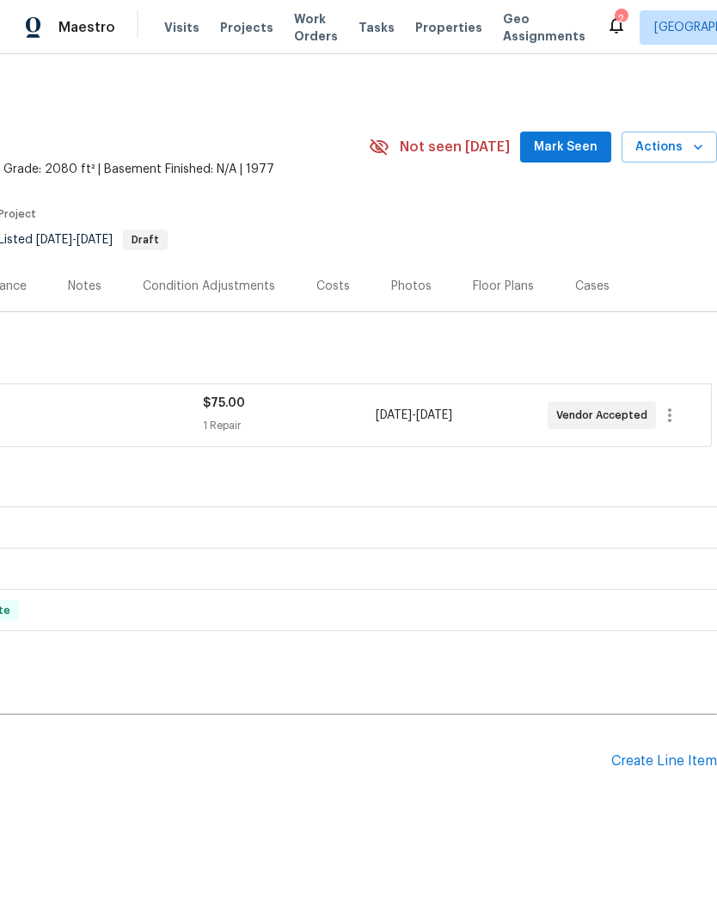
scroll to position [0, 254]
click at [665, 763] on div "Create Line Item" at bounding box center [664, 761] width 106 height 16
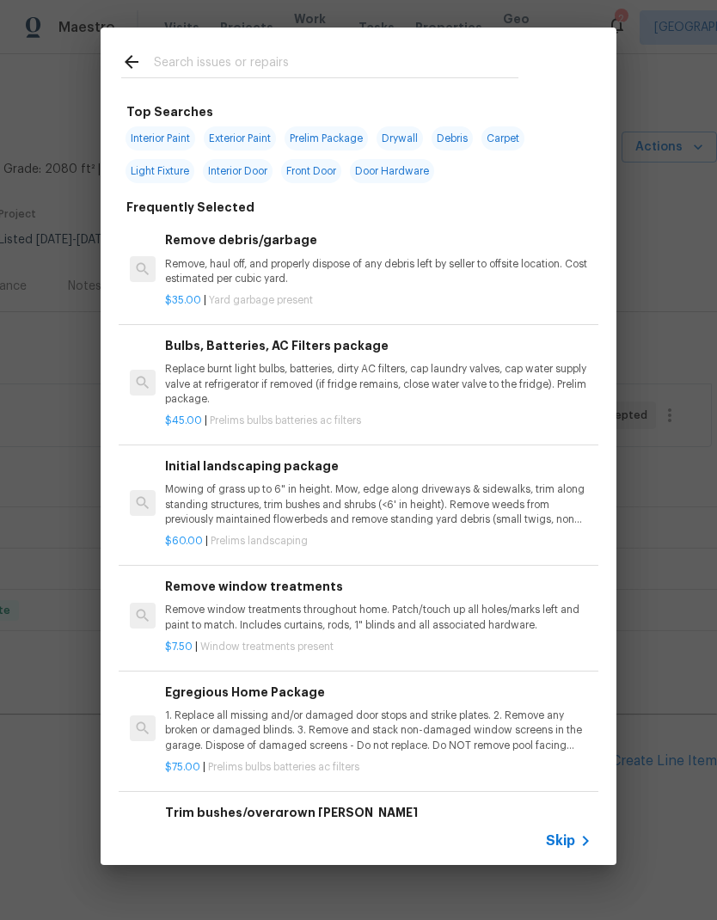
click at [257, 75] on input "text" at bounding box center [336, 65] width 365 height 26
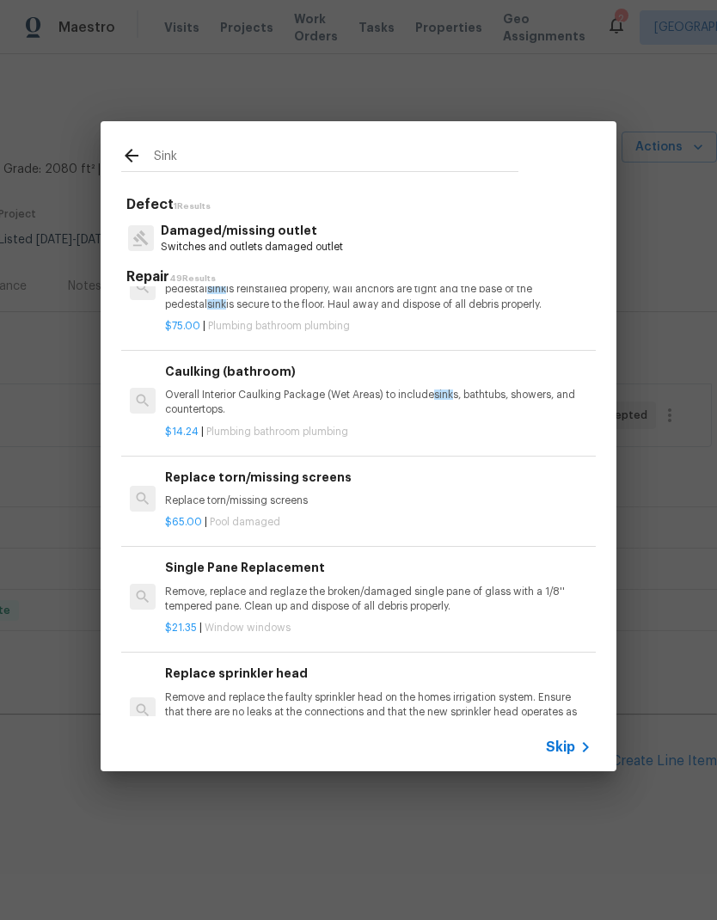
scroll to position [888, -1]
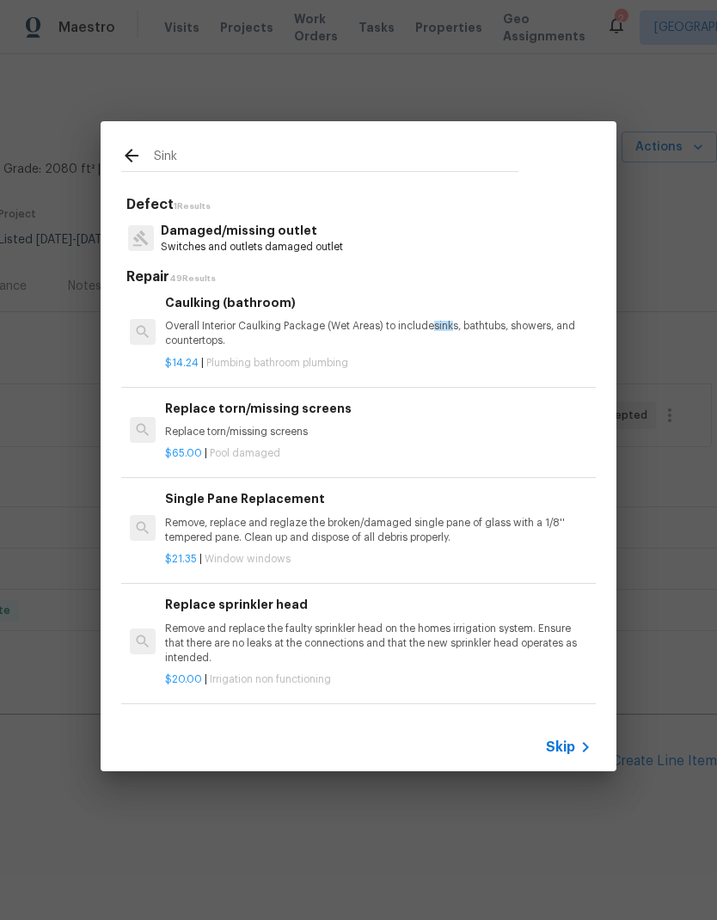
click at [230, 160] on input "Sink" at bounding box center [336, 158] width 365 height 26
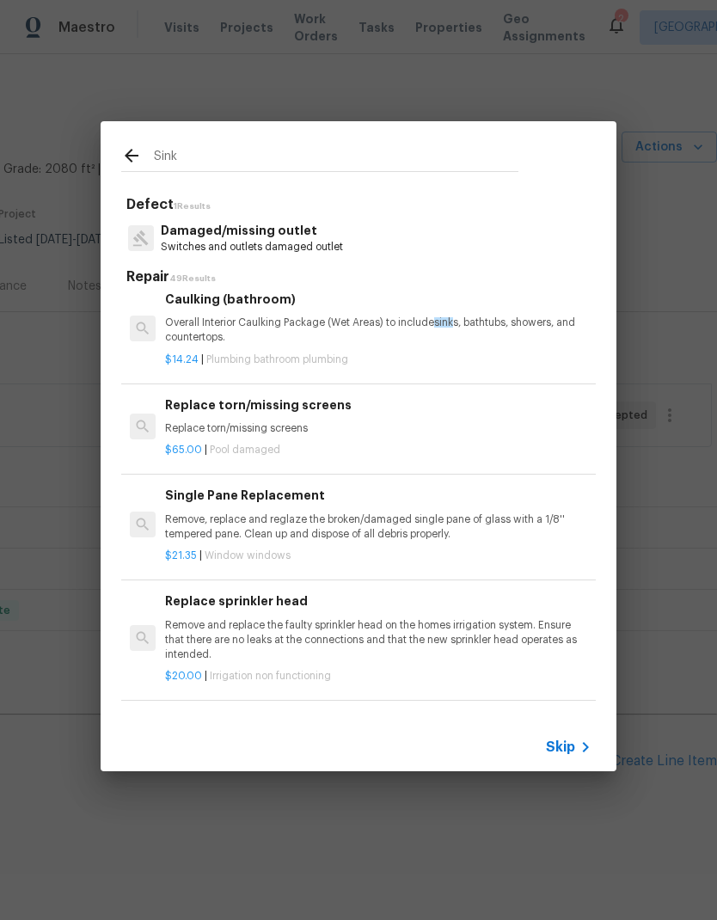
scroll to position [945, 0]
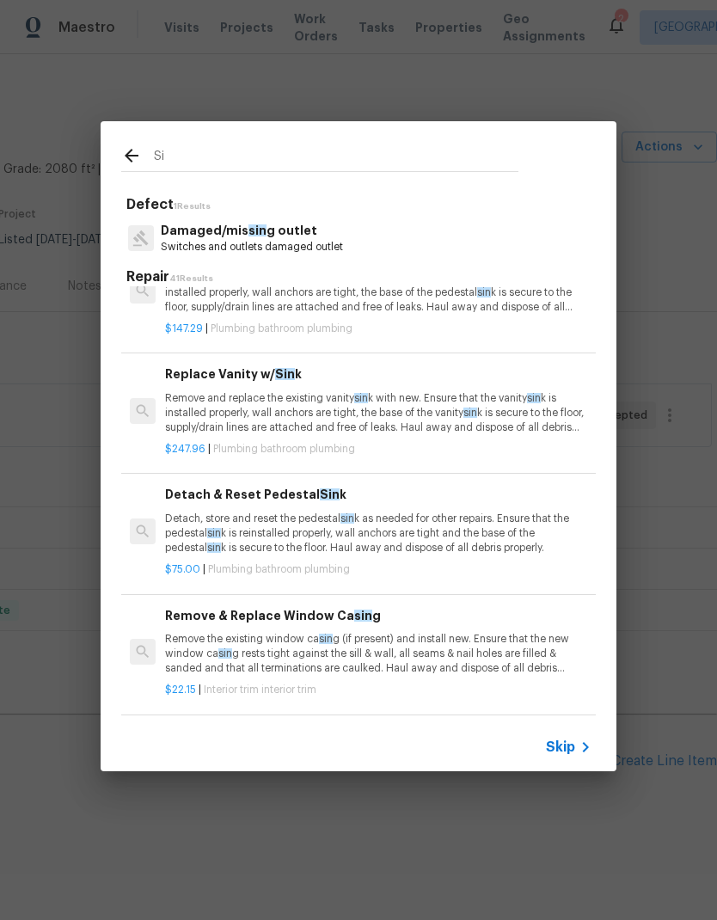
type input "S"
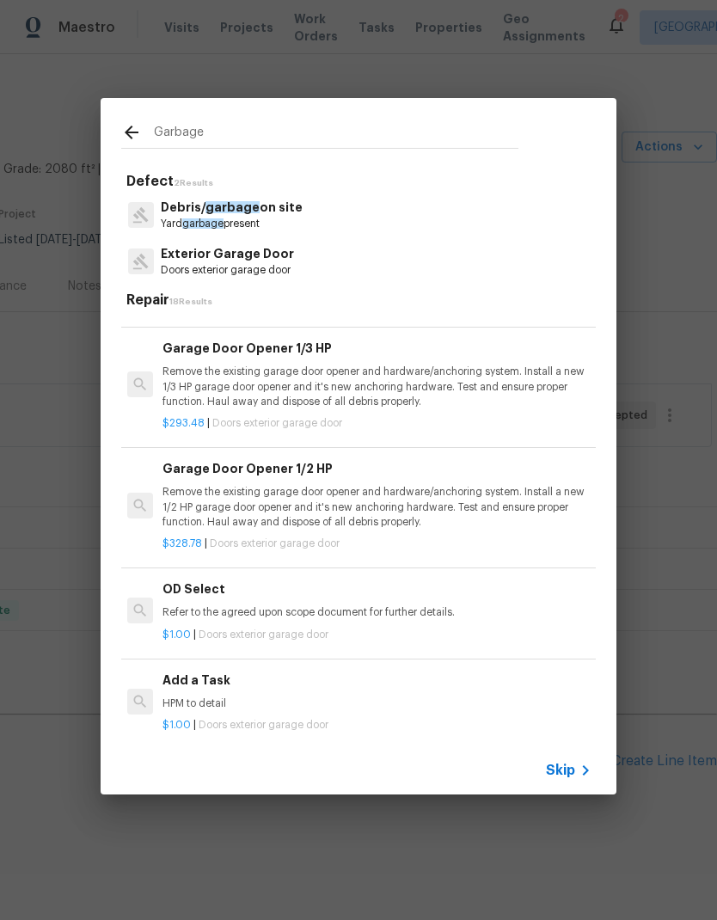
scroll to position [799, 3]
type input "G"
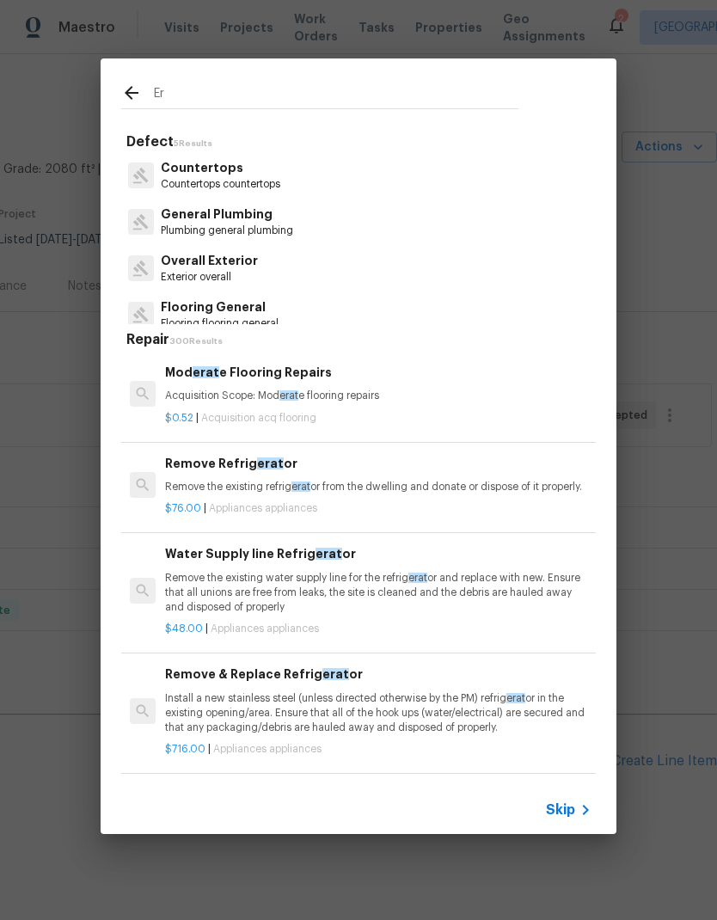
type input "E"
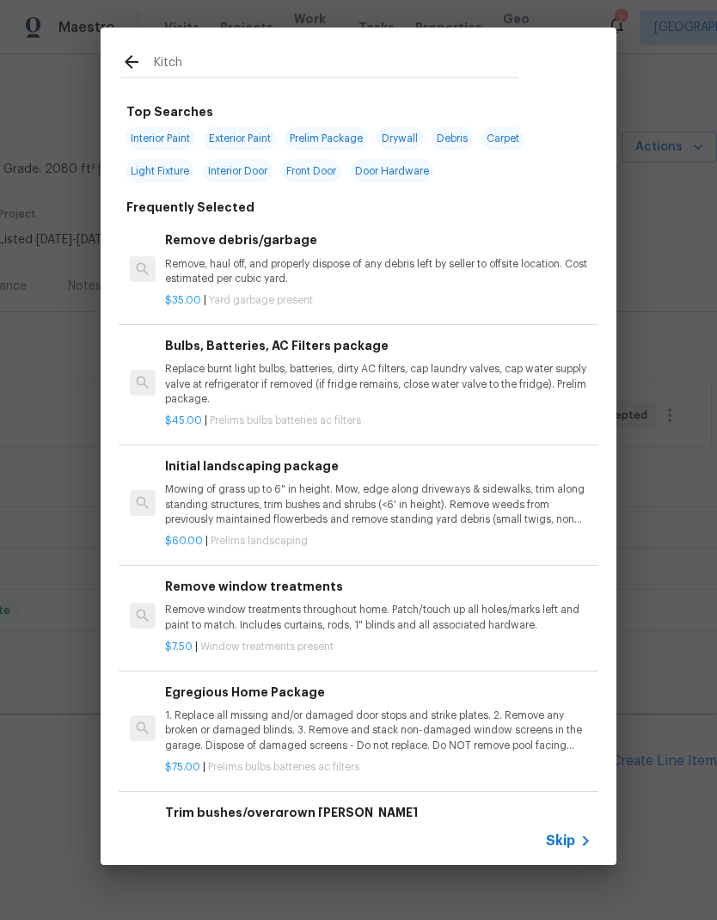
type input "Kitche"
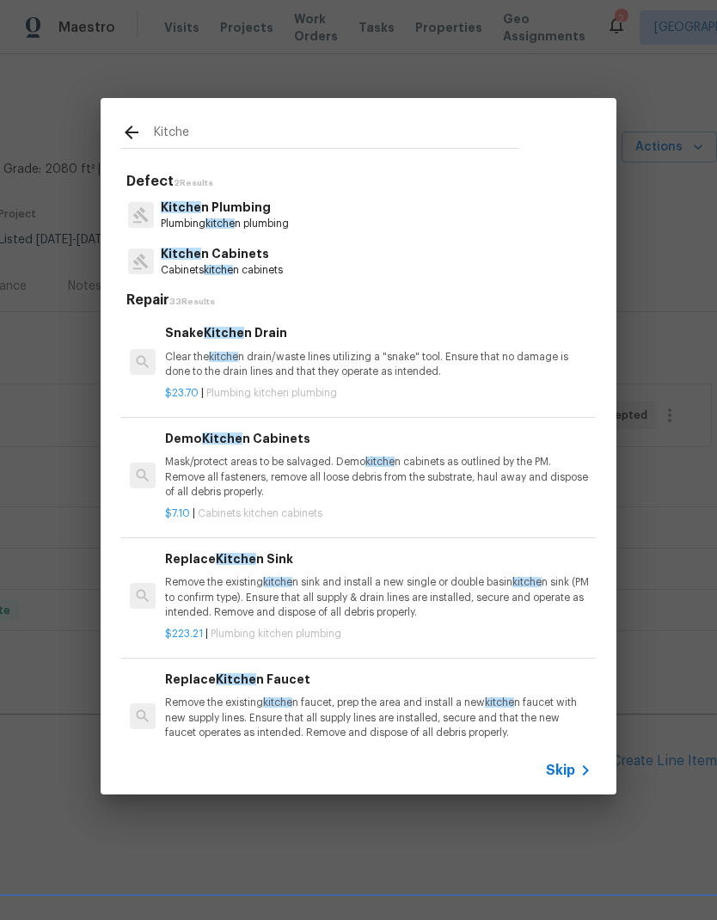
click at [285, 230] on p "Plumbing kitche n plumbing" at bounding box center [225, 224] width 128 height 15
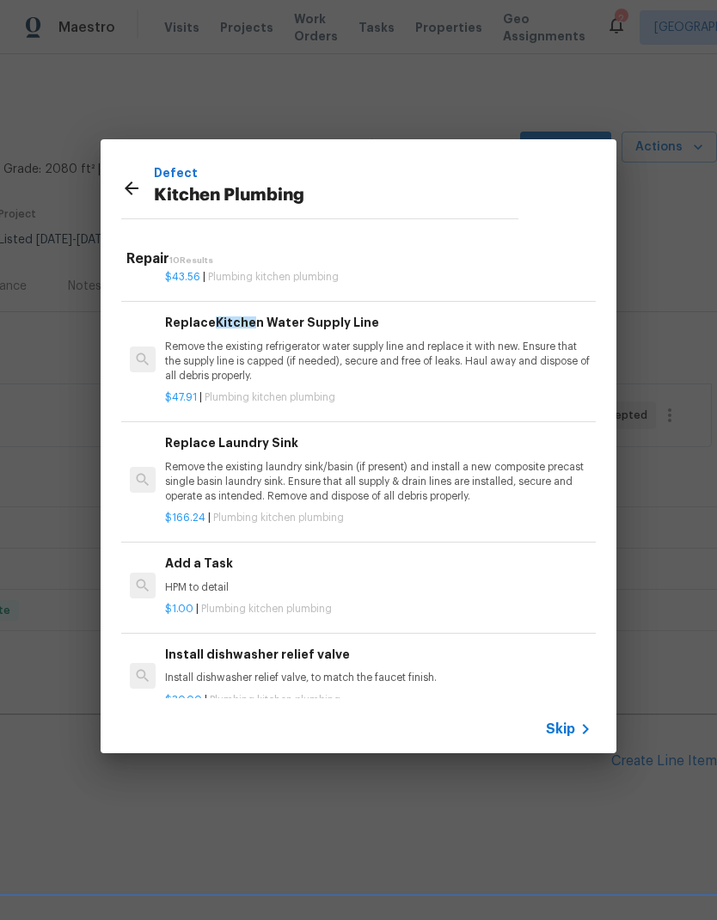
scroll to position [557, 0]
click at [298, 579] on p "HPM to detail" at bounding box center [378, 586] width 426 height 15
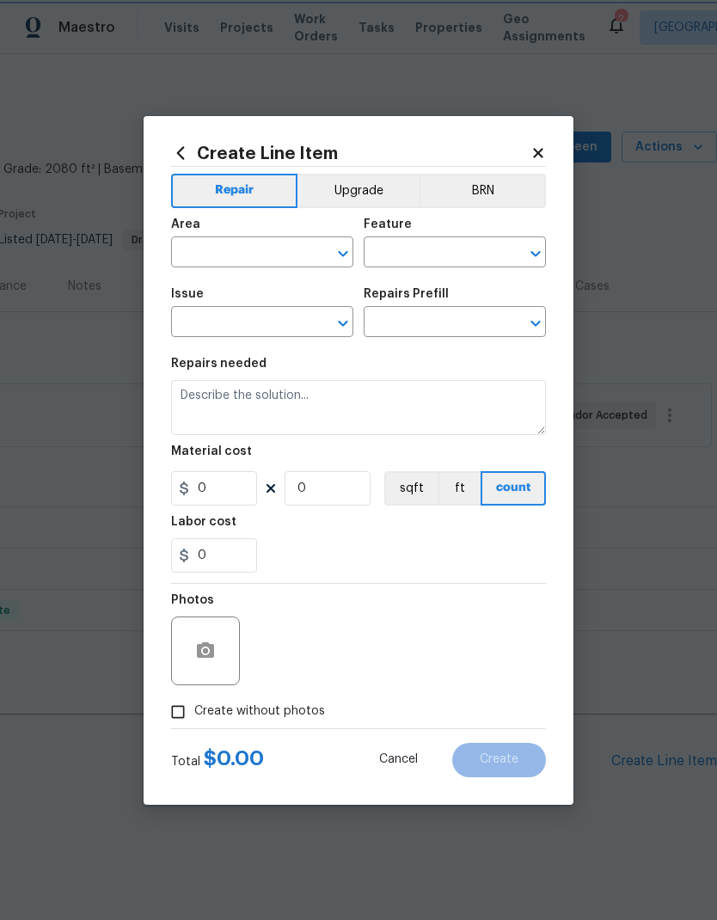
type input "Plumbing"
type input "Kitchen Plumbing"
type input "Add a Task $1.00"
type textarea "HPM to detail"
type input "1"
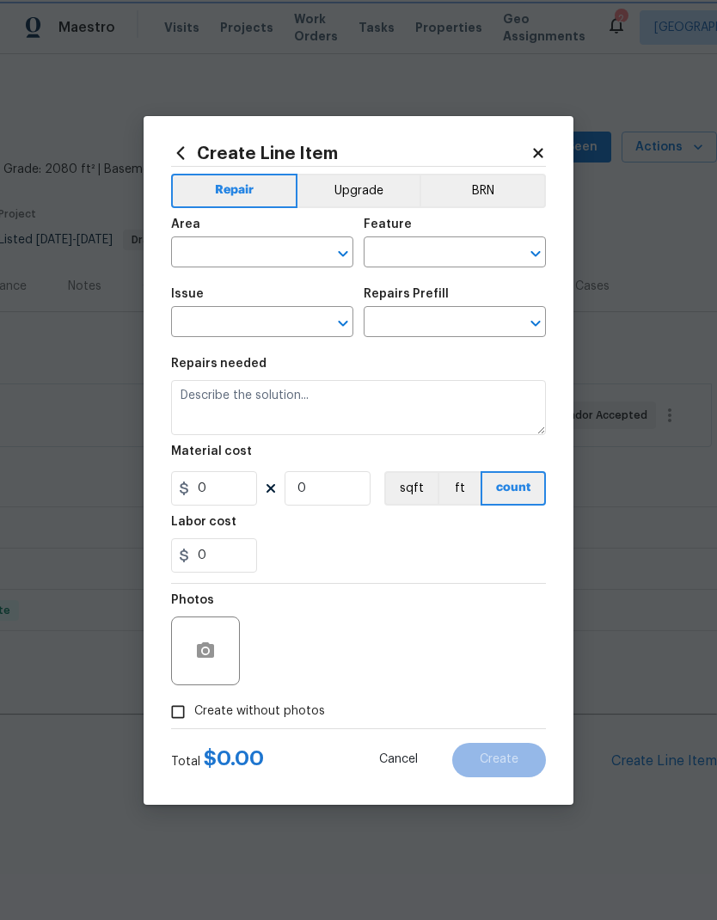
type input "1"
click at [280, 583] on section "Repairs needed HPM to detail Material cost 1 1 sqft ft count Labor cost 0" at bounding box center [358, 465] width 375 height 236
click at [266, 253] on input "text" at bounding box center [238, 254] width 134 height 27
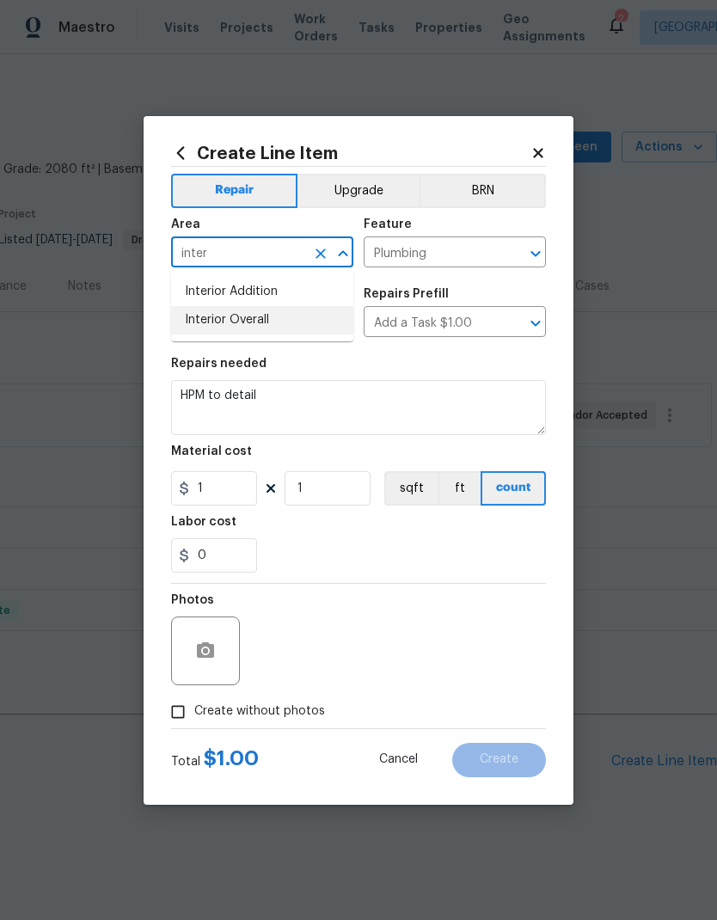
click at [280, 315] on li "Interior Overall" at bounding box center [262, 320] width 182 height 28
type input "Interior Overall"
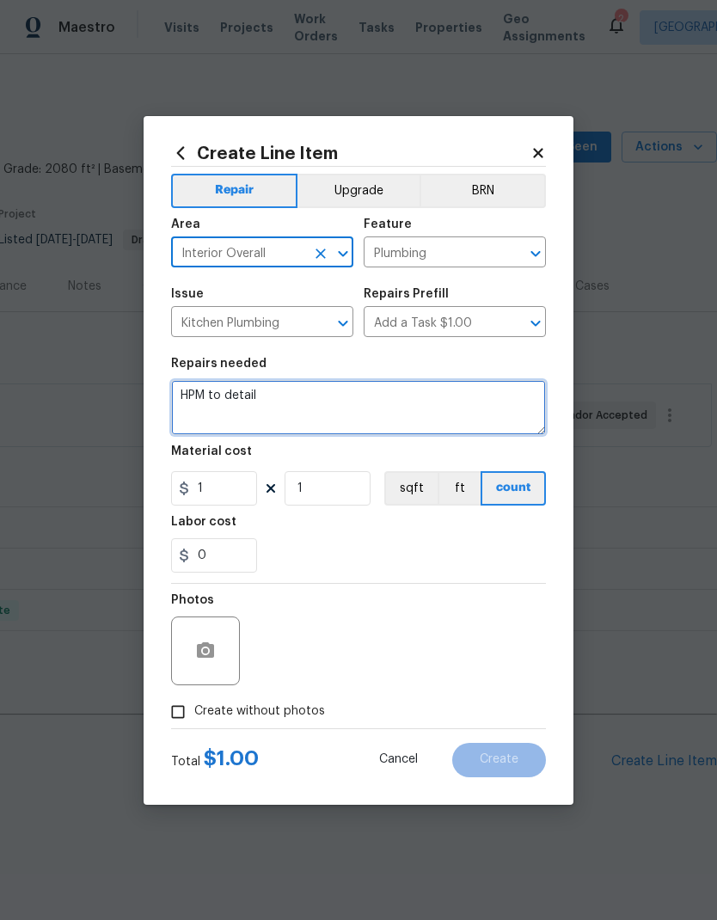
click at [316, 402] on textarea "HPM to detail" at bounding box center [358, 407] width 375 height 55
type textarea "H"
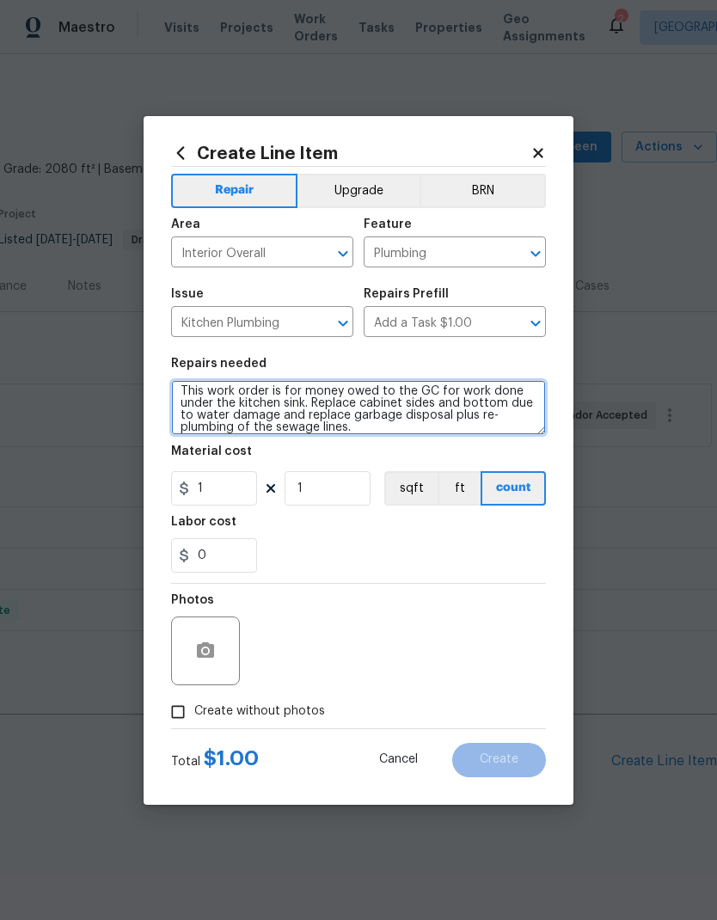
scroll to position [4, 0]
type textarea "This work order is for money owed to the GC for work done under the kitchen sin…"
click at [407, 542] on div "0" at bounding box center [358, 555] width 375 height 34
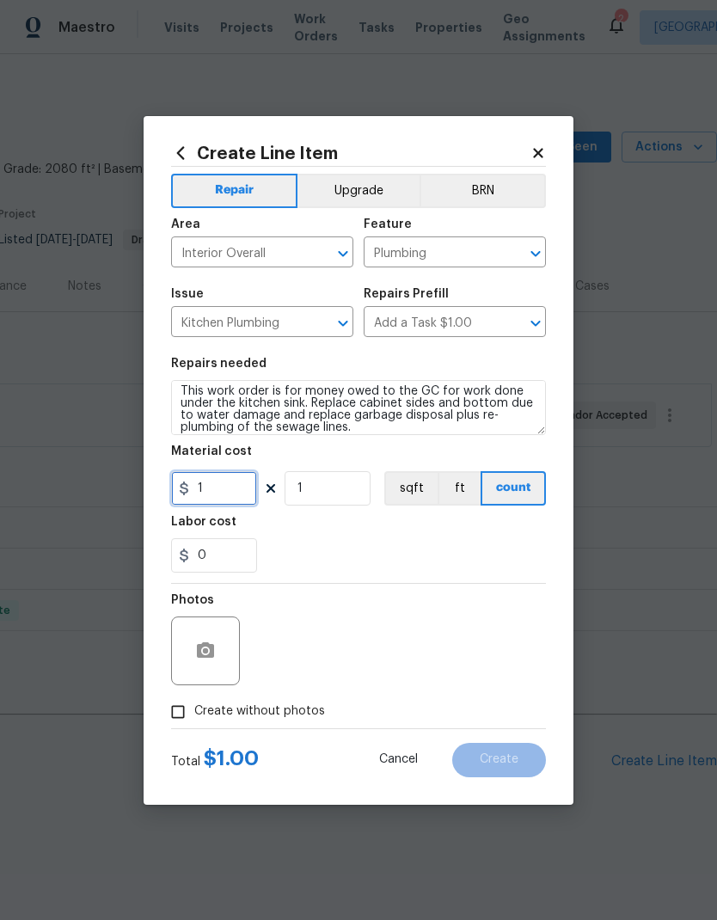
click at [238, 489] on input "1" at bounding box center [214, 488] width 86 height 34
type input "910"
click at [437, 559] on div "0" at bounding box center [358, 555] width 375 height 34
click at [170, 727] on input "Create without photos" at bounding box center [178, 712] width 33 height 33
checkbox input "true"
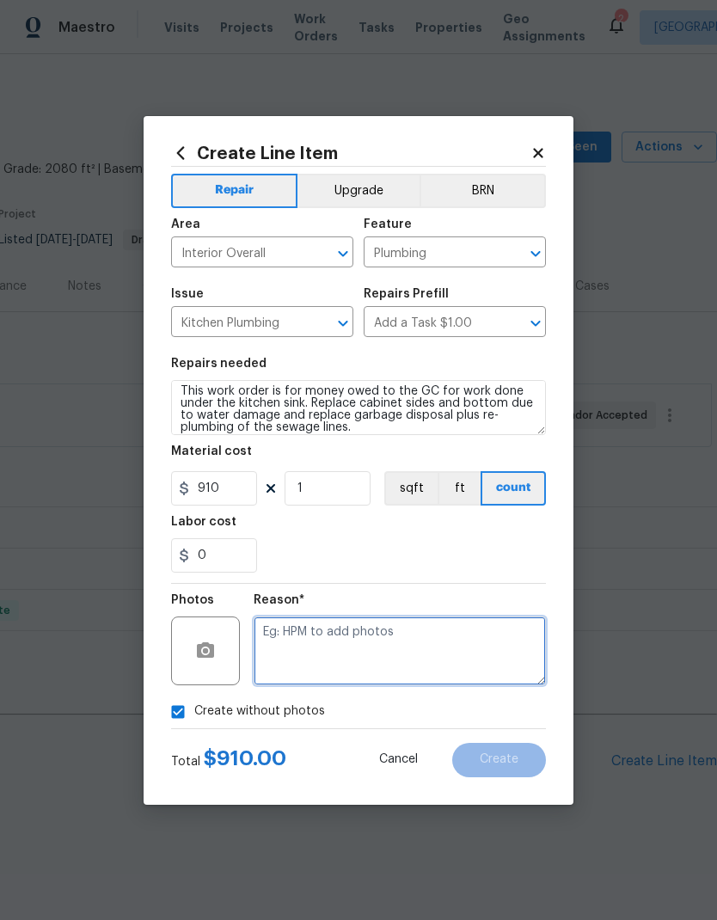
click at [321, 649] on textarea at bounding box center [400, 650] width 292 height 69
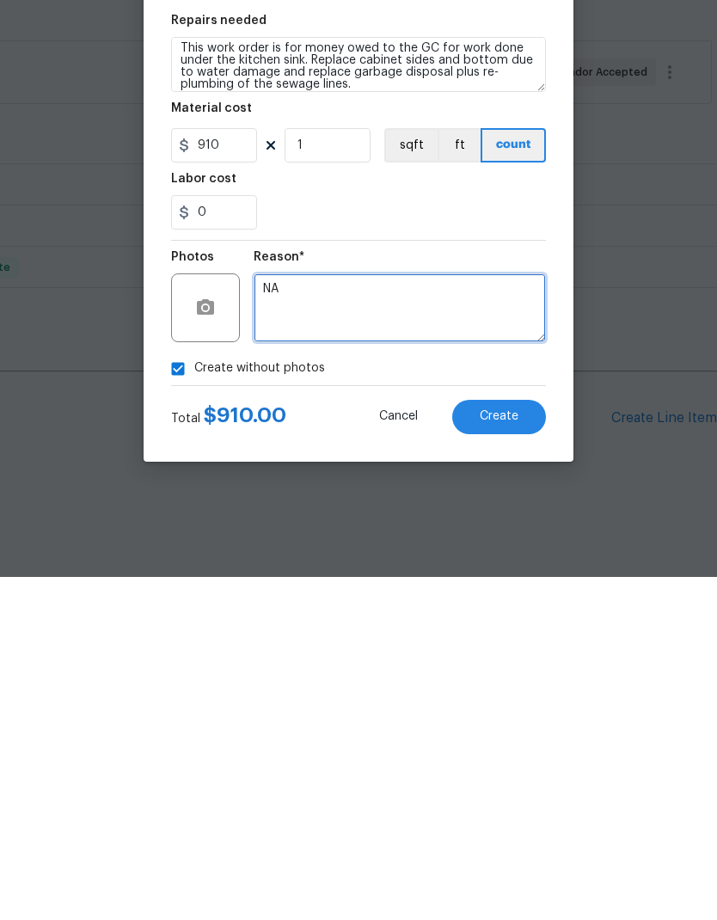
type textarea "NA"
click at [493, 743] on button "Create" at bounding box center [499, 760] width 94 height 34
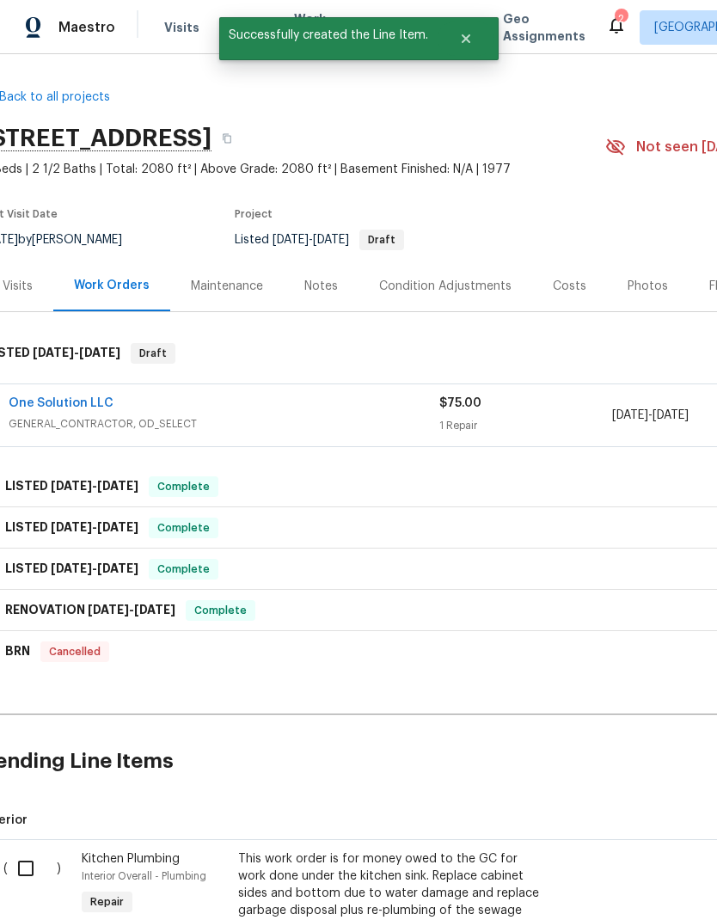
scroll to position [0, 22]
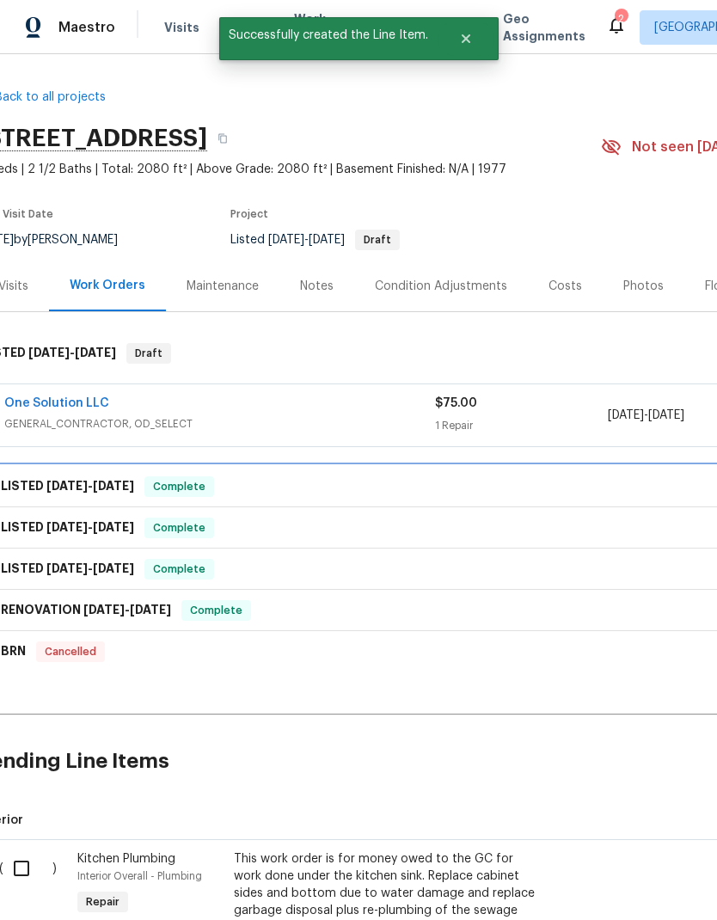
click at [251, 476] on div "LISTED 8/8/25 - 8/13/25 Complete" at bounding box center [463, 486] width 961 height 21
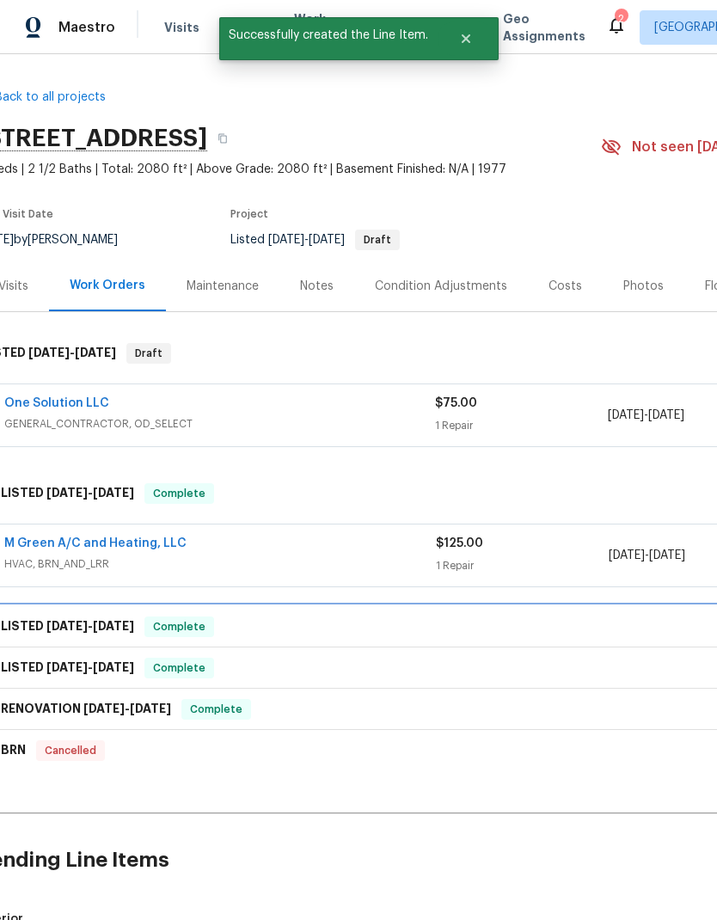
click at [176, 618] on span "Complete" at bounding box center [179, 626] width 66 height 17
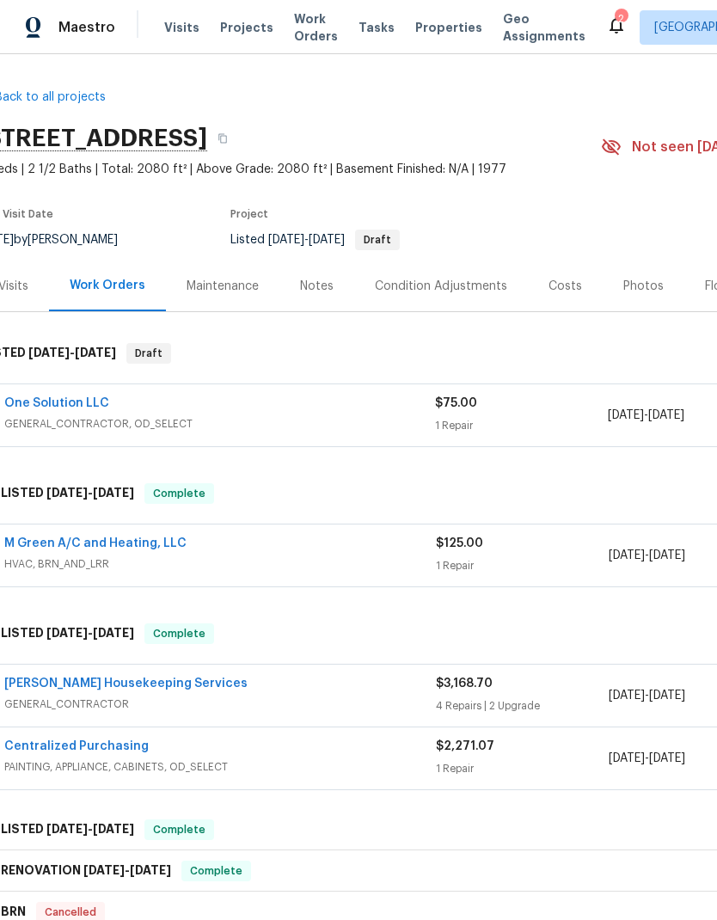
click at [160, 696] on span "GENERAL_CONTRACTOR" at bounding box center [220, 704] width 432 height 17
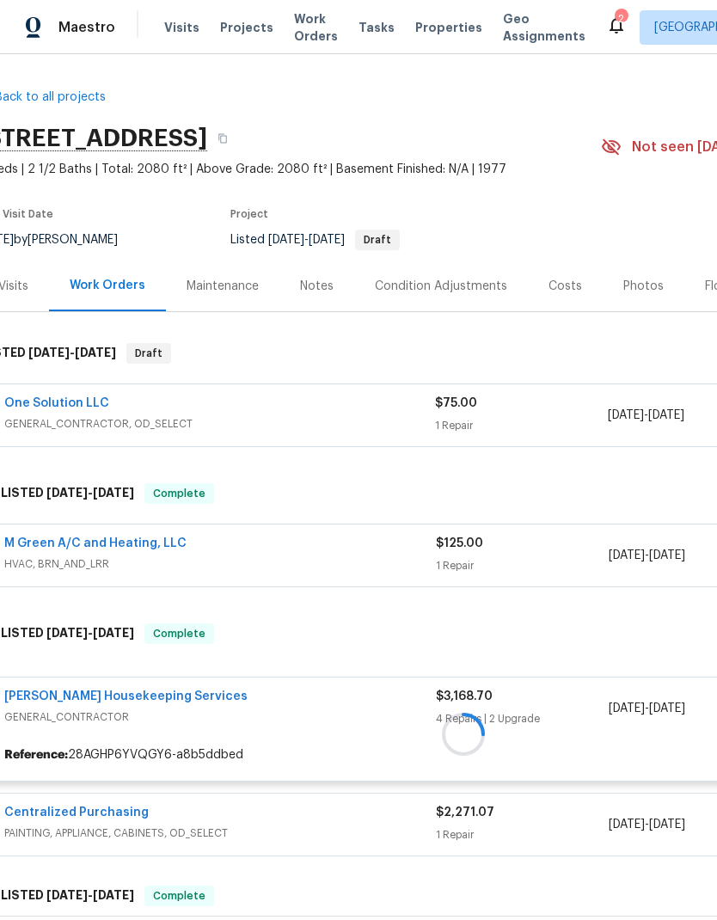
click at [162, 690] on link "[PERSON_NAME] Housekeeping Services" at bounding box center [125, 696] width 243 height 12
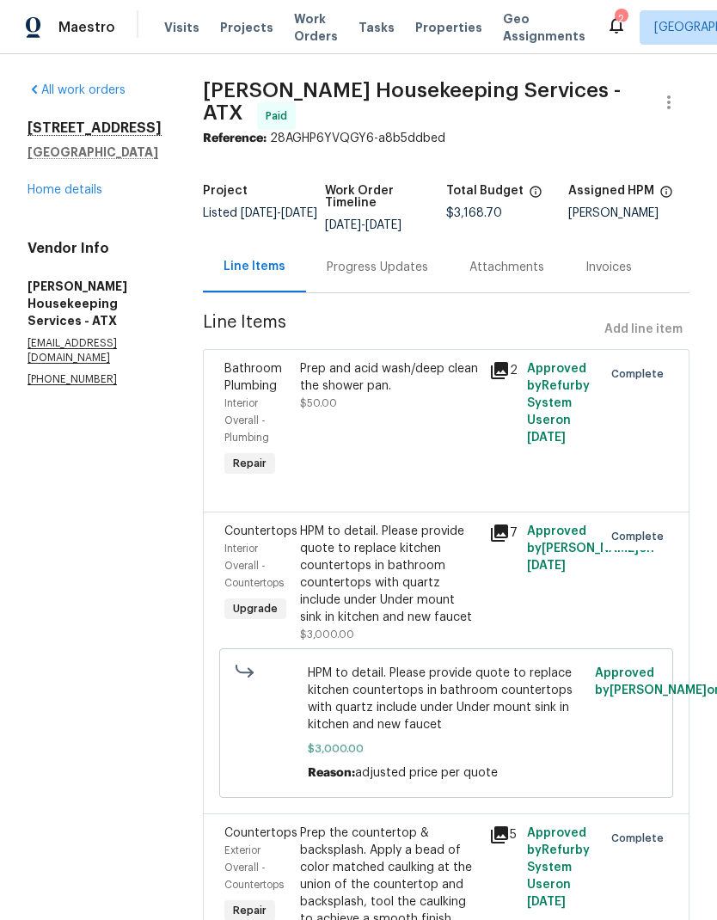
click at [412, 259] on div "Progress Updates" at bounding box center [377, 267] width 101 height 17
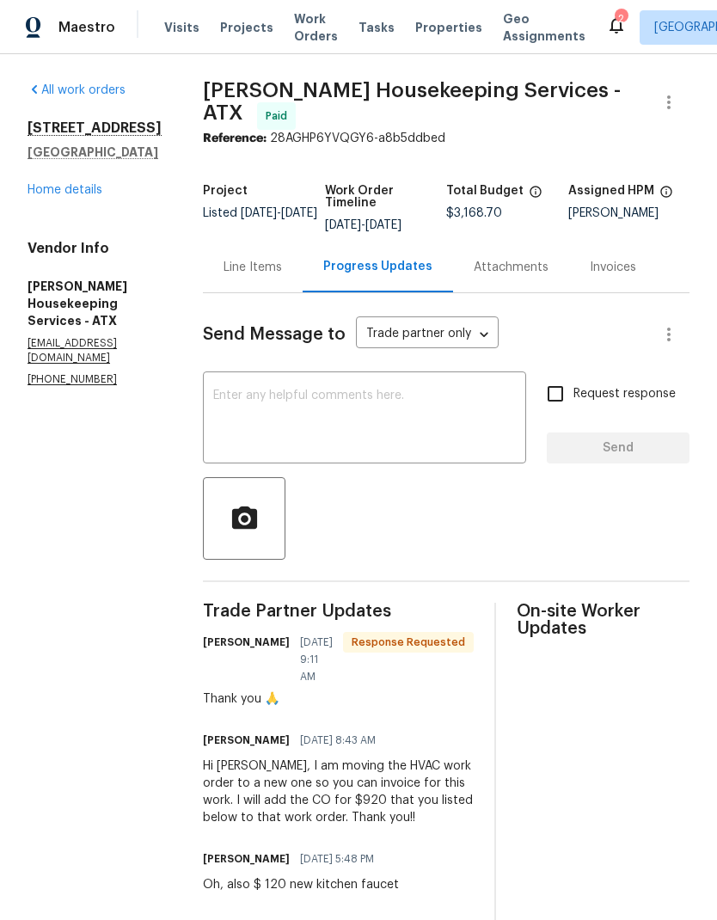
click at [89, 195] on link "Home details" at bounding box center [65, 190] width 75 height 12
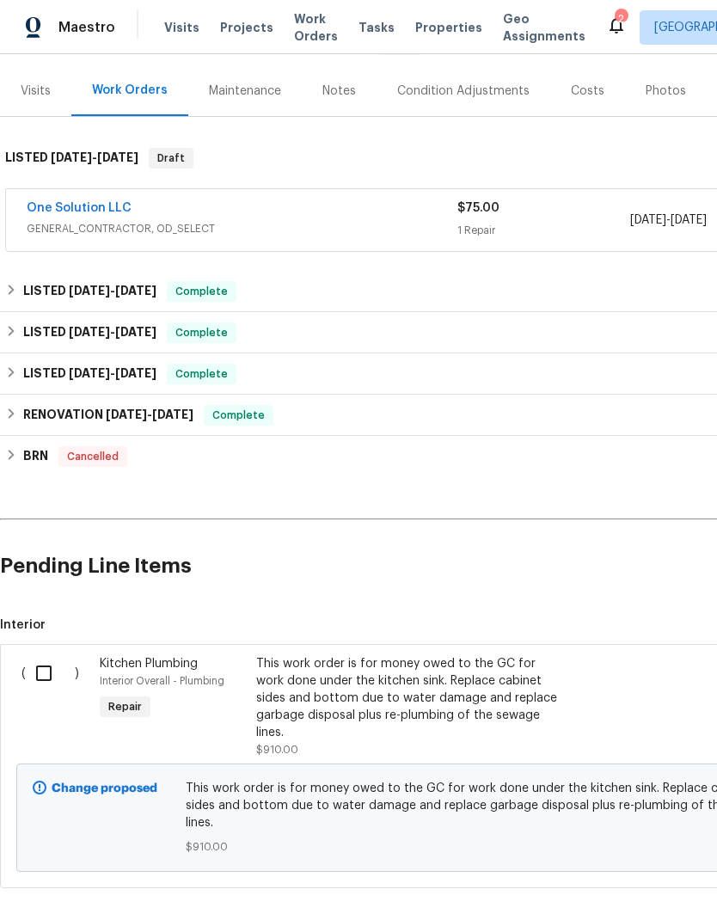
scroll to position [194, 0]
click at [412, 704] on div "This work order is for money owed to the GC for work done under the kitchen sin…" at bounding box center [407, 699] width 303 height 86
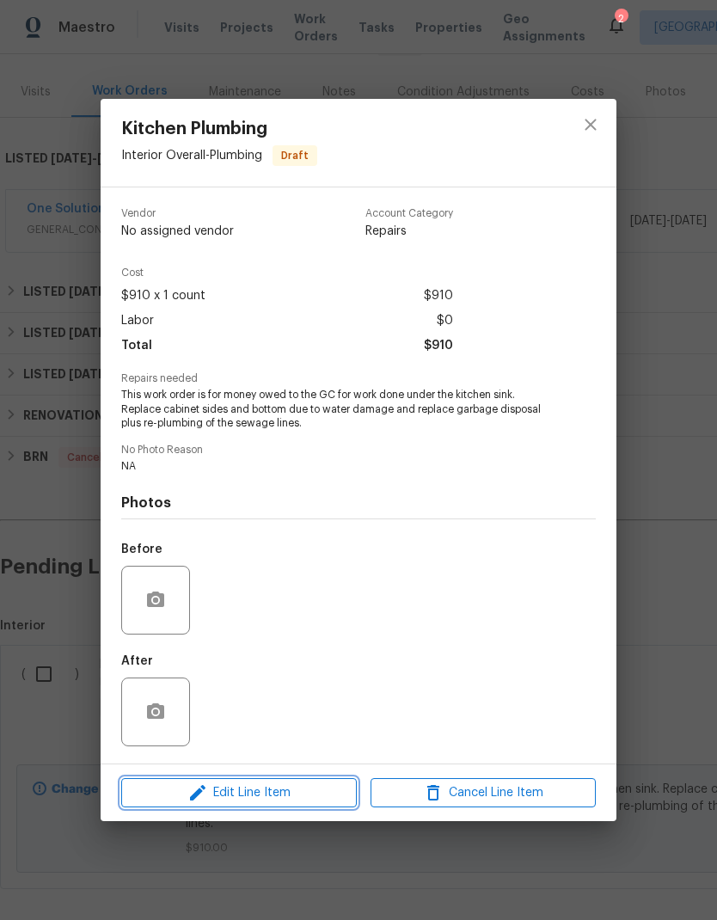
click at [282, 793] on span "Edit Line Item" at bounding box center [238, 792] width 225 height 21
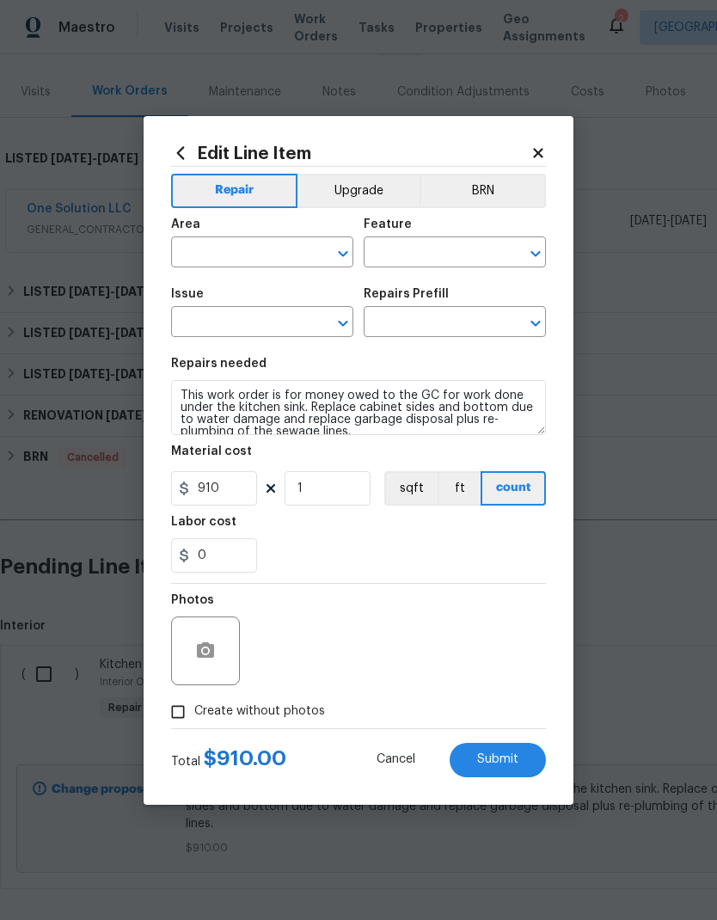
type input "Interior Overall"
type input "Plumbing"
type input "Kitchen Plumbing"
type input "Add a Task $1.00"
click at [233, 499] on input "910" at bounding box center [214, 488] width 86 height 34
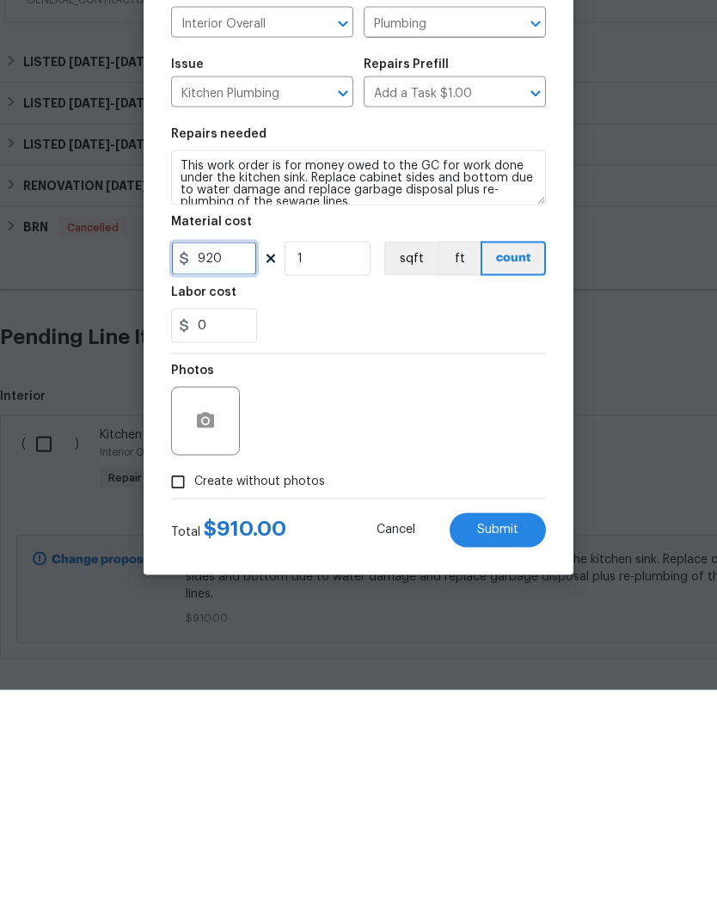
type input "920"
click at [500, 743] on button "Submit" at bounding box center [498, 760] width 96 height 34
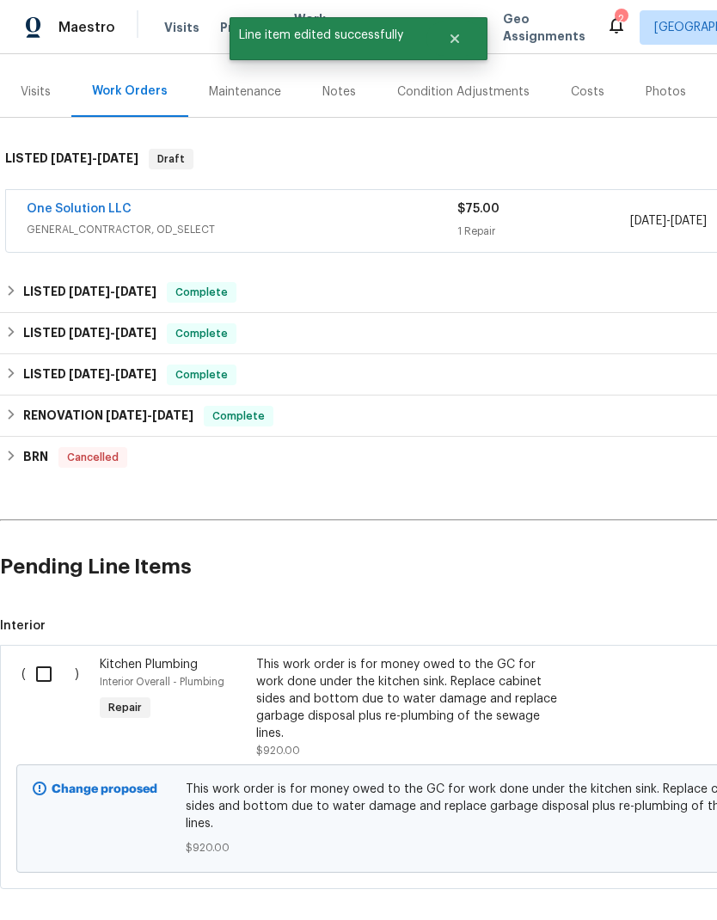
click at [514, 839] on span "$920.00" at bounding box center [486, 847] width 601 height 17
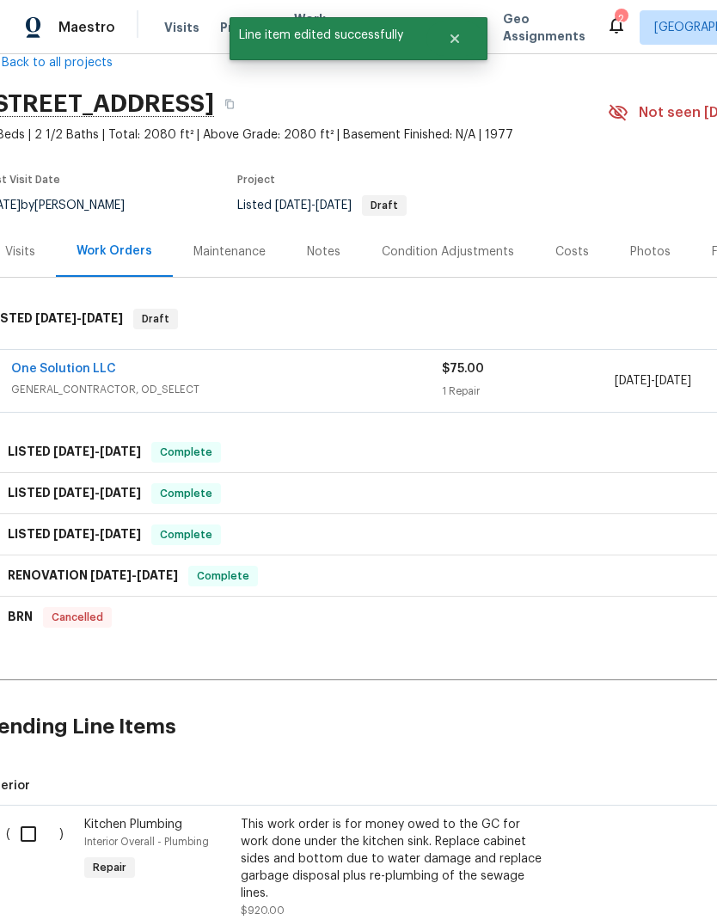
scroll to position [24, 20]
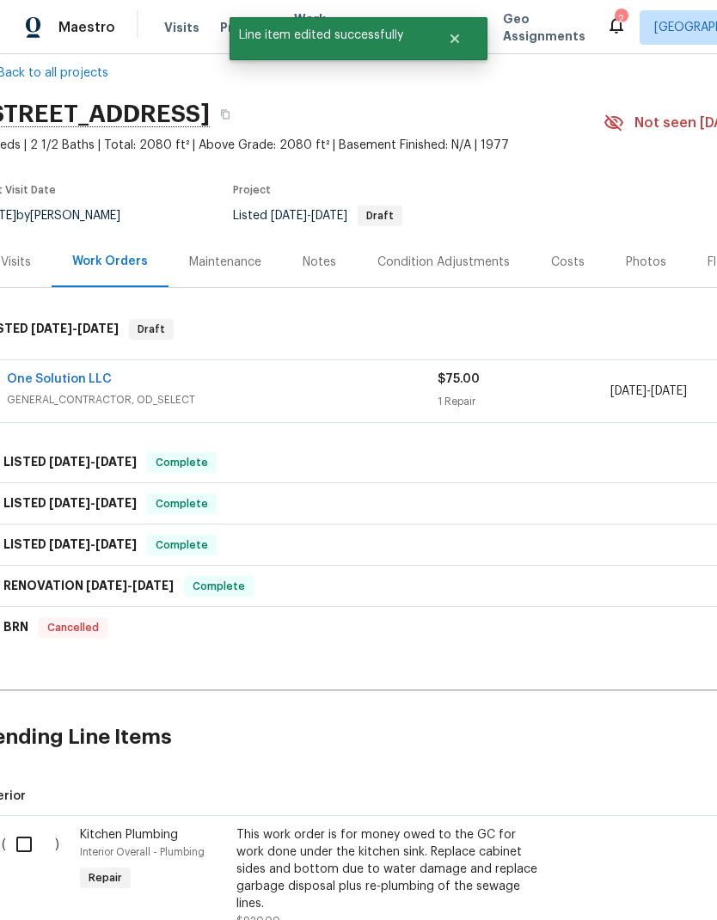
click at [24, 826] on input "checkbox" at bounding box center [30, 844] width 49 height 36
checkbox input "true"
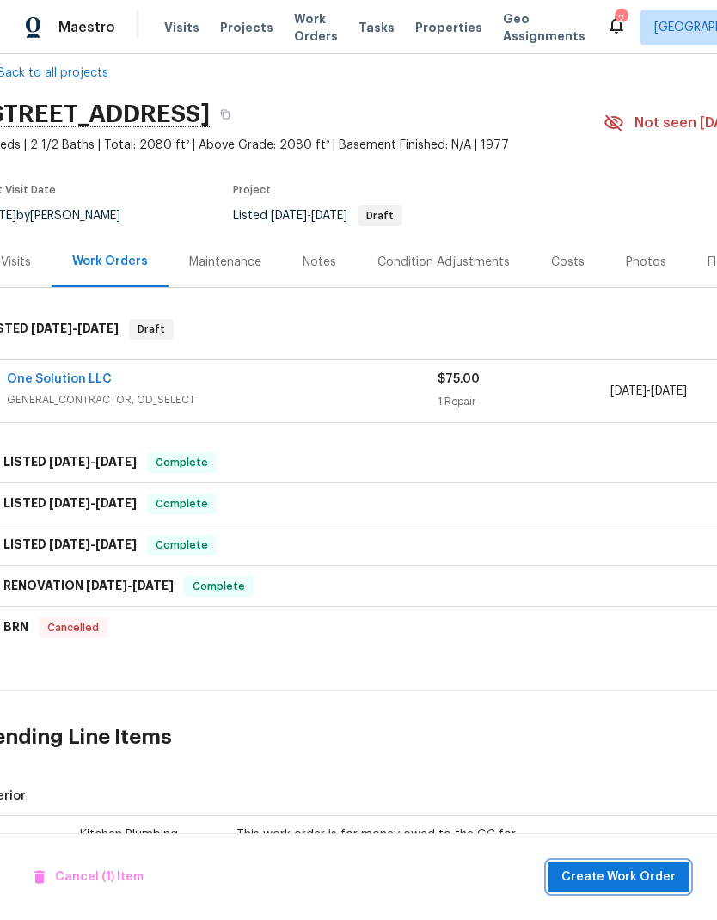
click at [623, 881] on span "Create Work Order" at bounding box center [618, 877] width 114 height 21
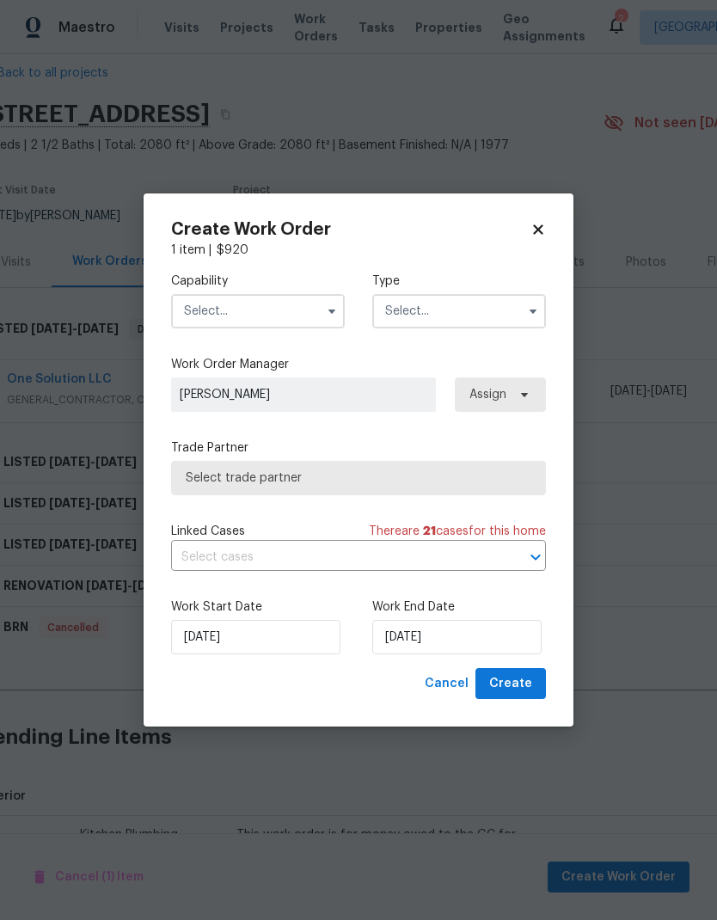
click at [311, 319] on input "text" at bounding box center [258, 311] width 174 height 34
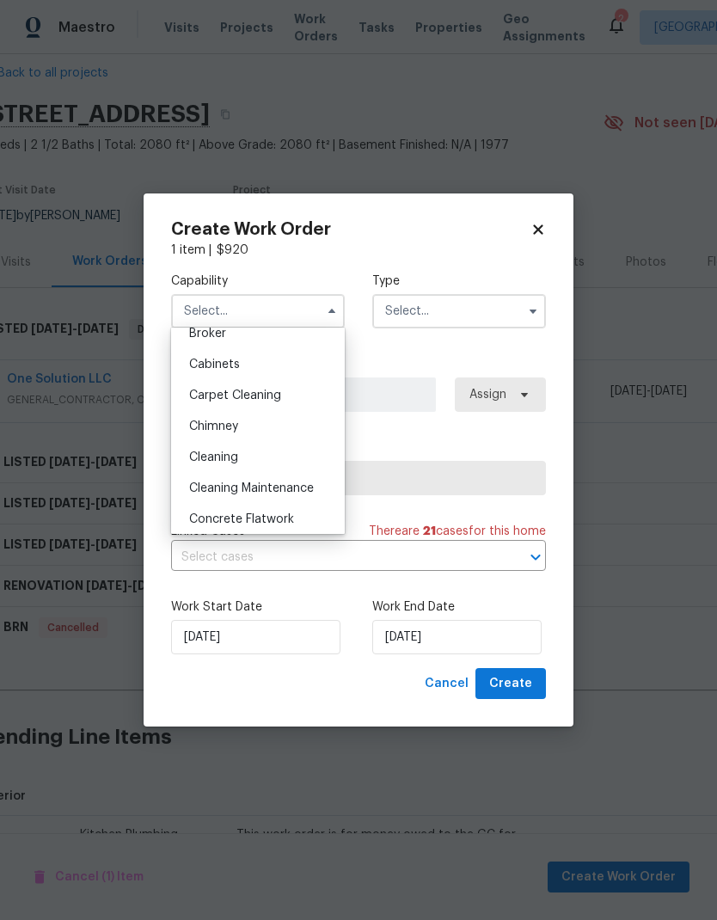
scroll to position [147, 0]
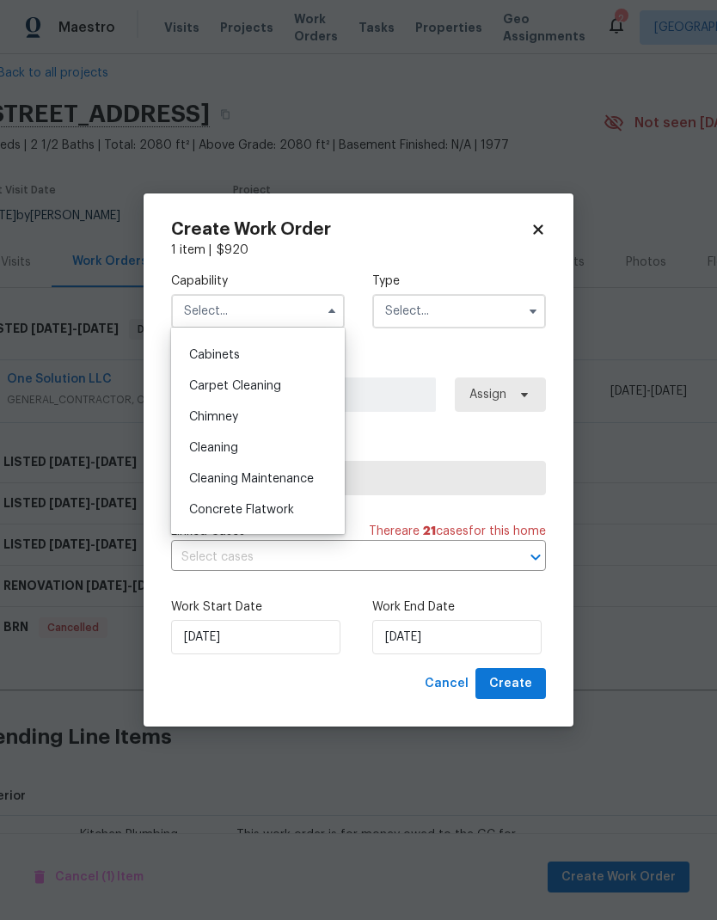
click at [291, 444] on div "Cleaning" at bounding box center [257, 447] width 165 height 31
type input "Cleaning"
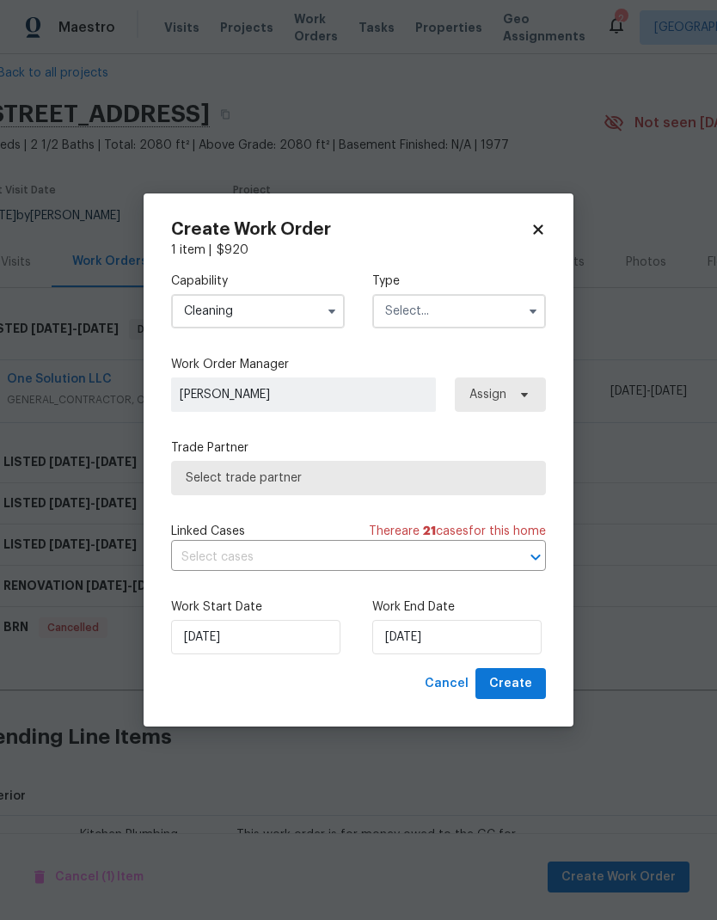
click at [463, 316] on input "text" at bounding box center [459, 311] width 174 height 34
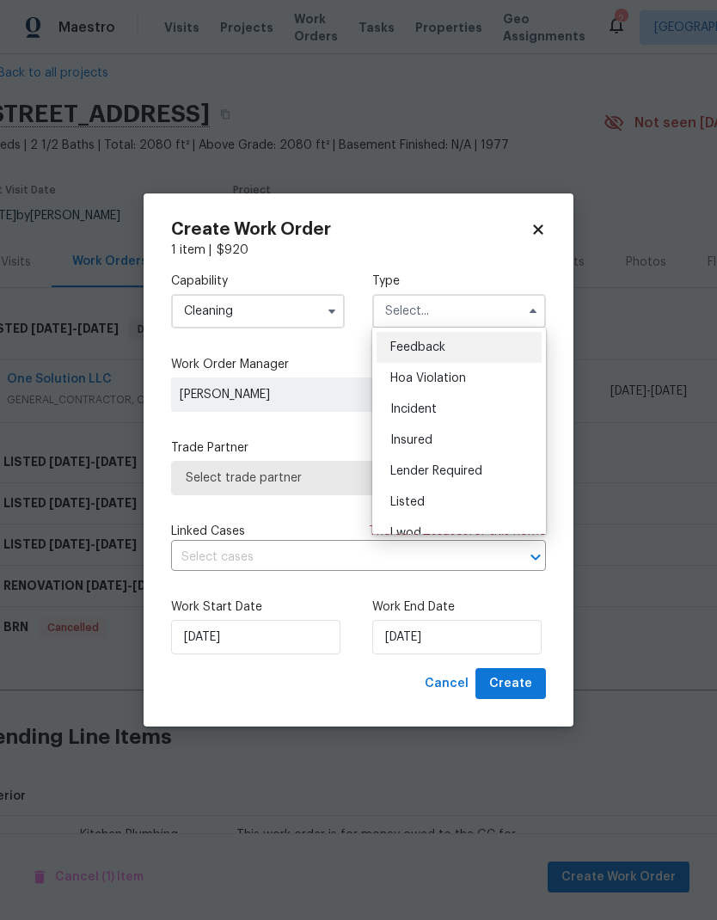
click at [464, 496] on div "Listed" at bounding box center [459, 502] width 165 height 31
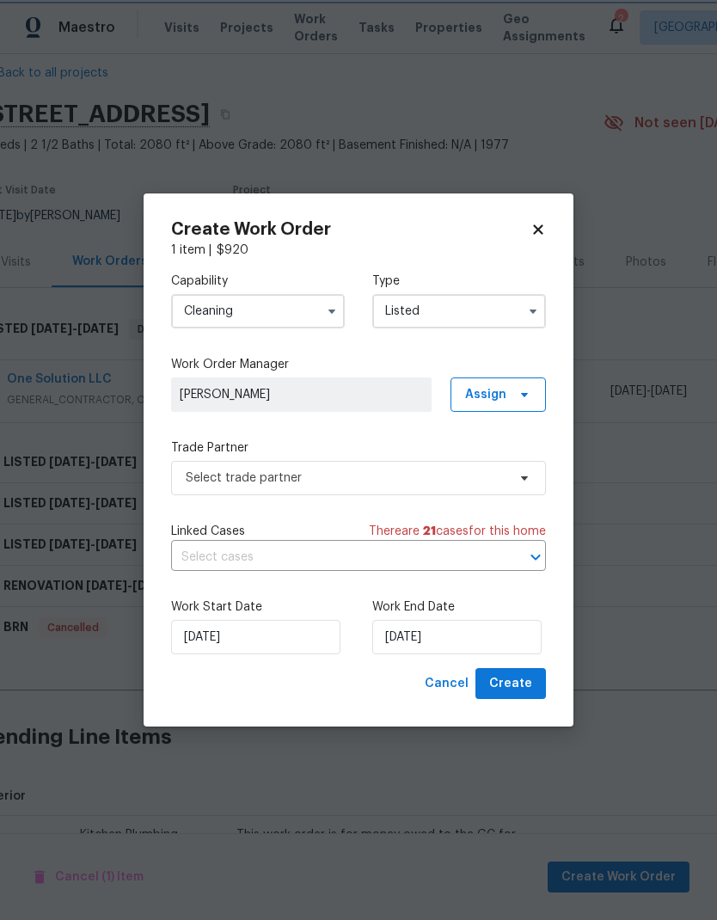
type input "Listed"
click at [491, 395] on span "Assign" at bounding box center [485, 394] width 41 height 17
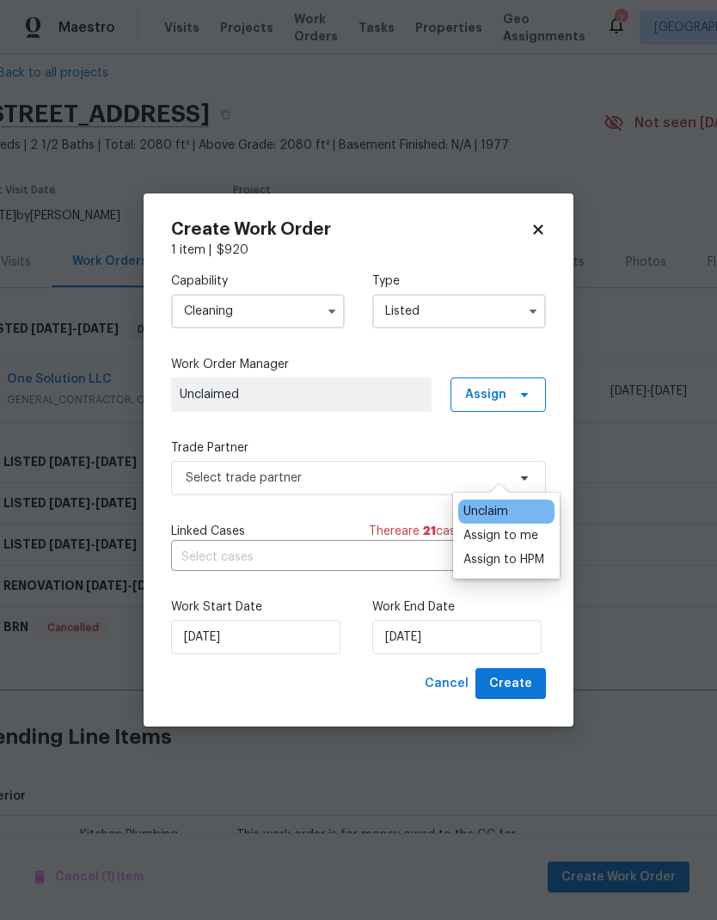
click at [514, 527] on div "Assign to me" at bounding box center [500, 535] width 75 height 17
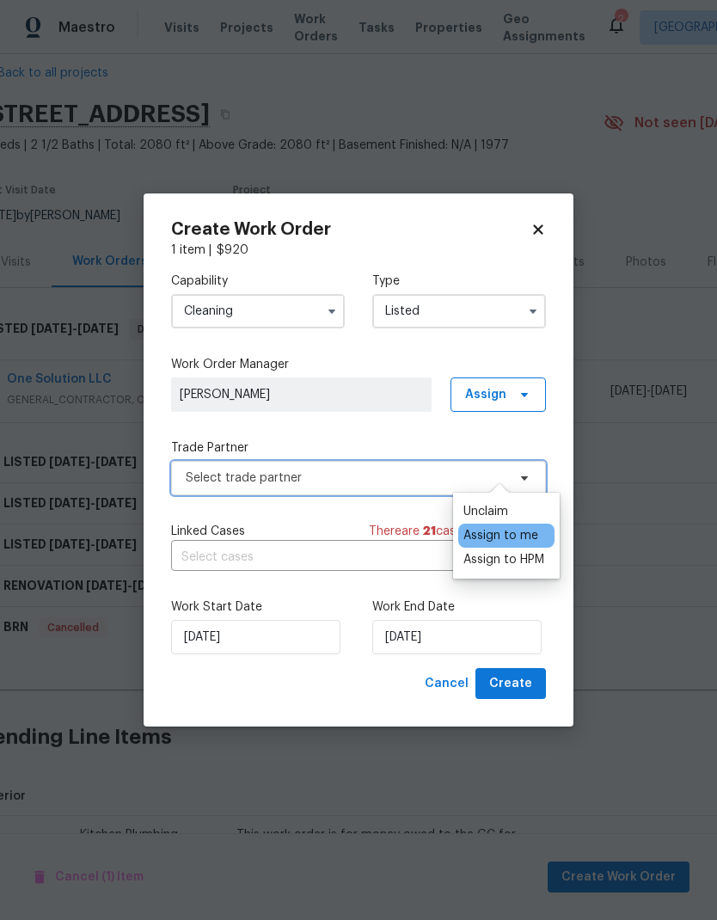
click at [384, 489] on span "Select trade partner" at bounding box center [358, 478] width 375 height 34
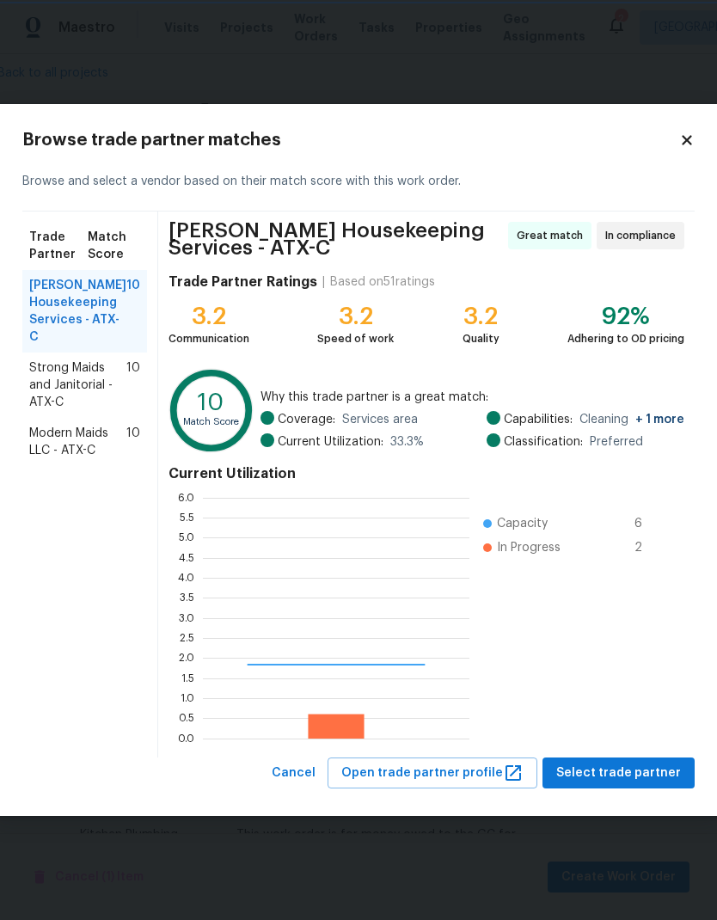
scroll to position [241, 267]
click at [640, 751] on div "Arelis Housekeeping Services - ATX-C Great match In compliance Trade Partner Ra…" at bounding box center [426, 484] width 536 height 546
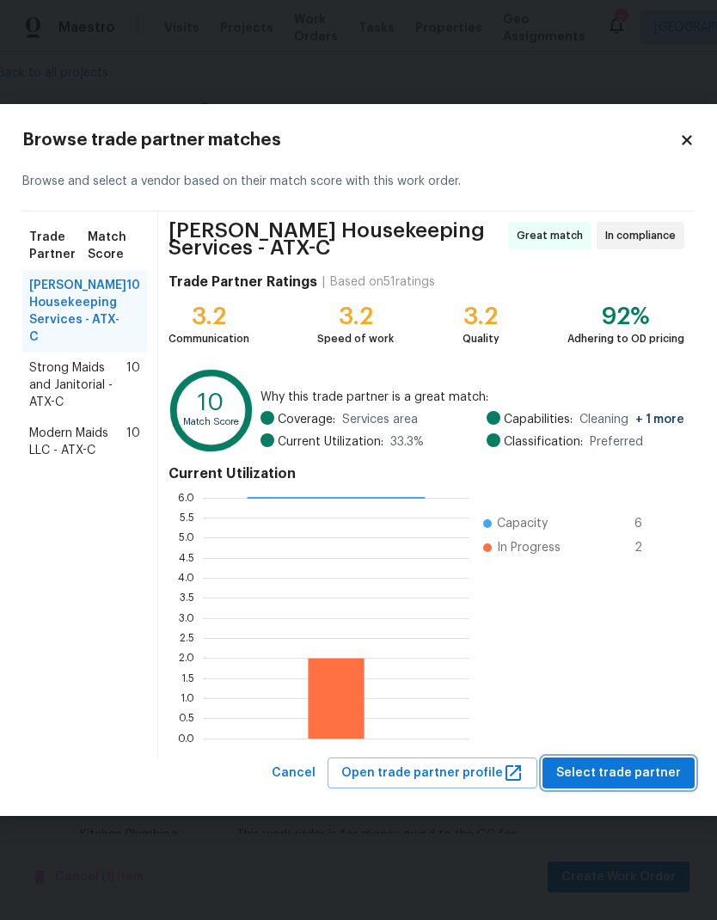
click at [642, 757] on button "Select trade partner" at bounding box center [618, 773] width 152 height 32
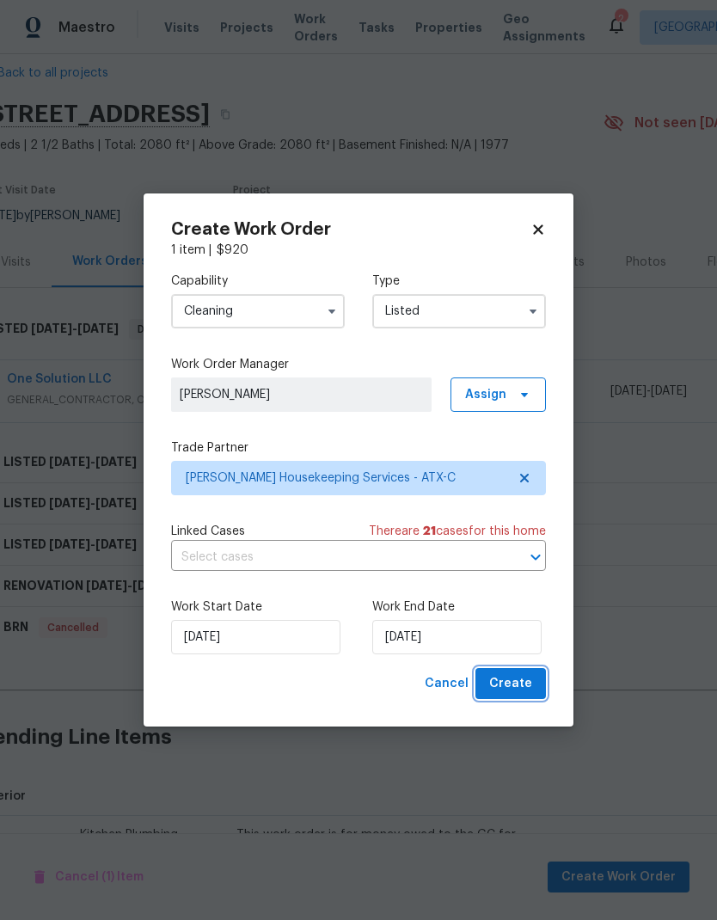
click at [510, 700] on button "Create" at bounding box center [510, 684] width 70 height 32
checkbox input "false"
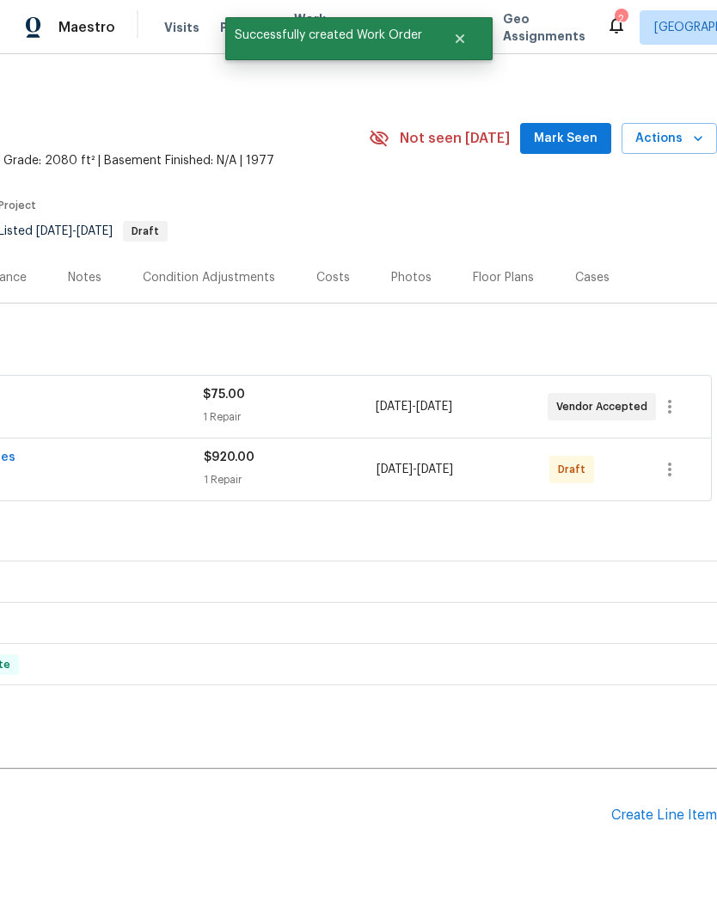
scroll to position [9, 254]
click at [673, 459] on icon "button" at bounding box center [669, 469] width 21 height 21
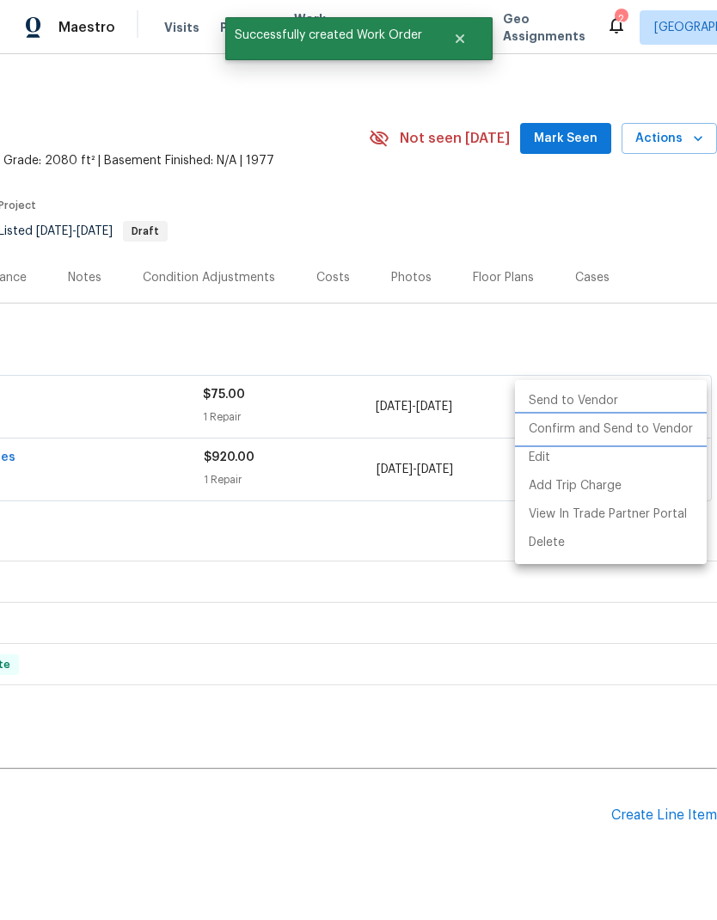
click at [637, 440] on li "Confirm and Send to Vendor" at bounding box center [611, 429] width 192 height 28
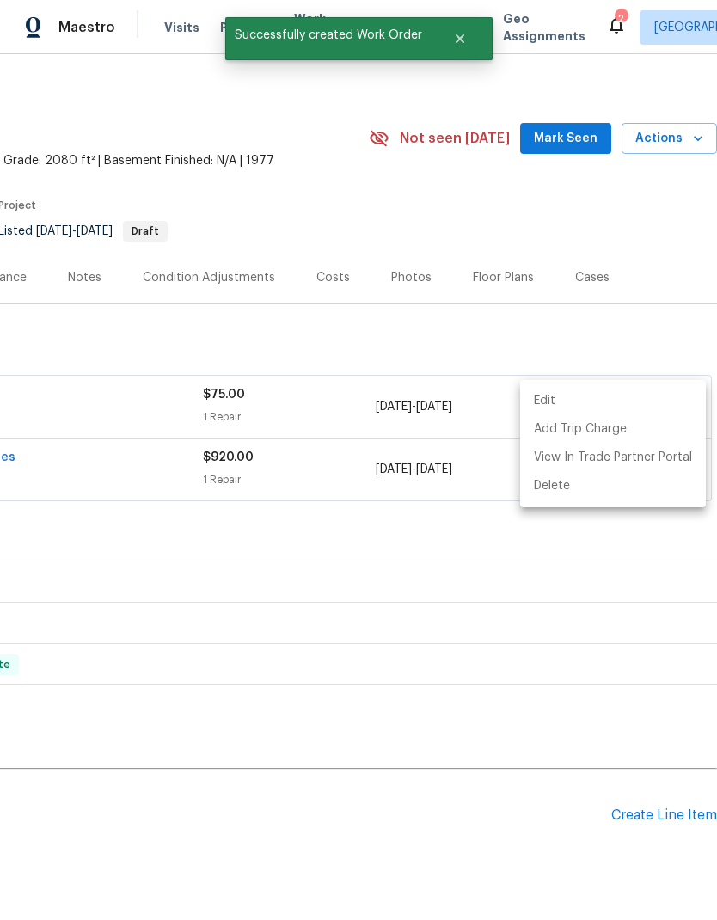
click at [466, 814] on div at bounding box center [358, 460] width 717 height 920
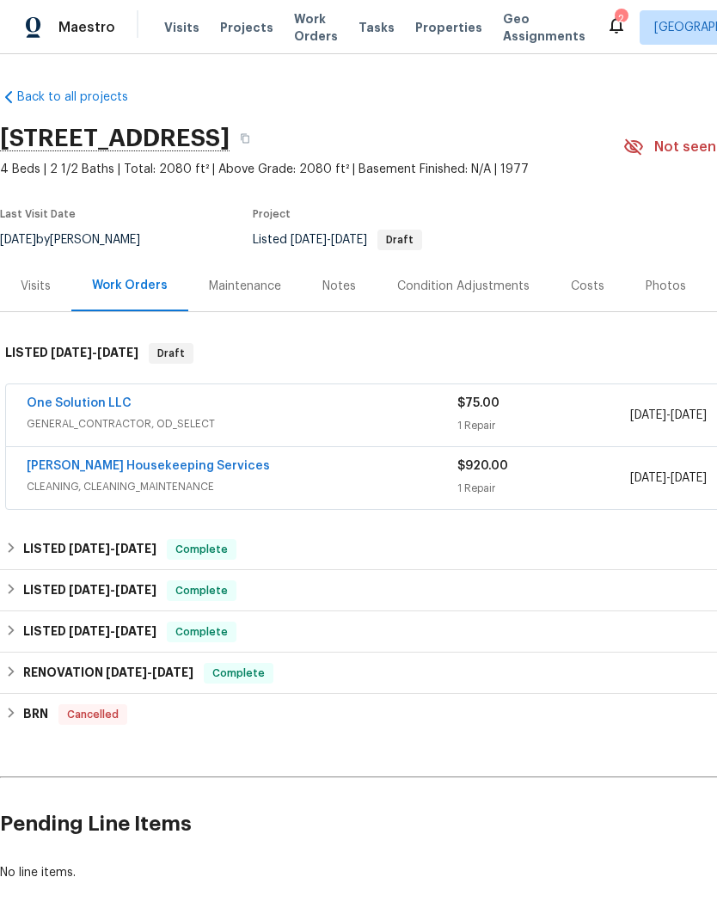
scroll to position [0, 0]
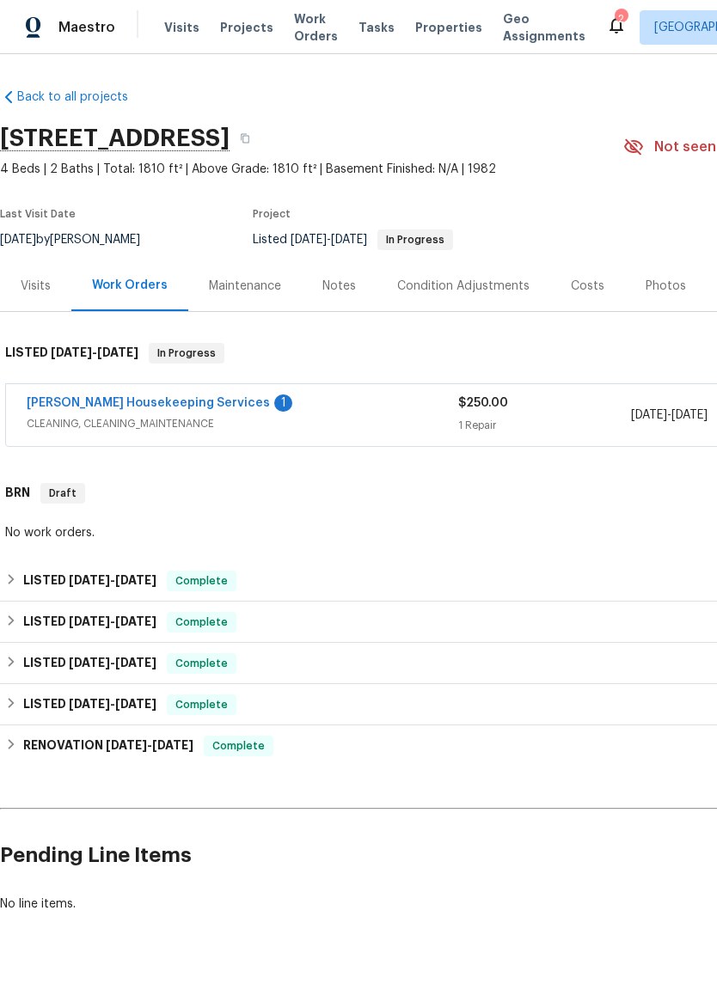
click at [92, 408] on link "[PERSON_NAME] Housekeeping Services" at bounding box center [148, 403] width 243 height 12
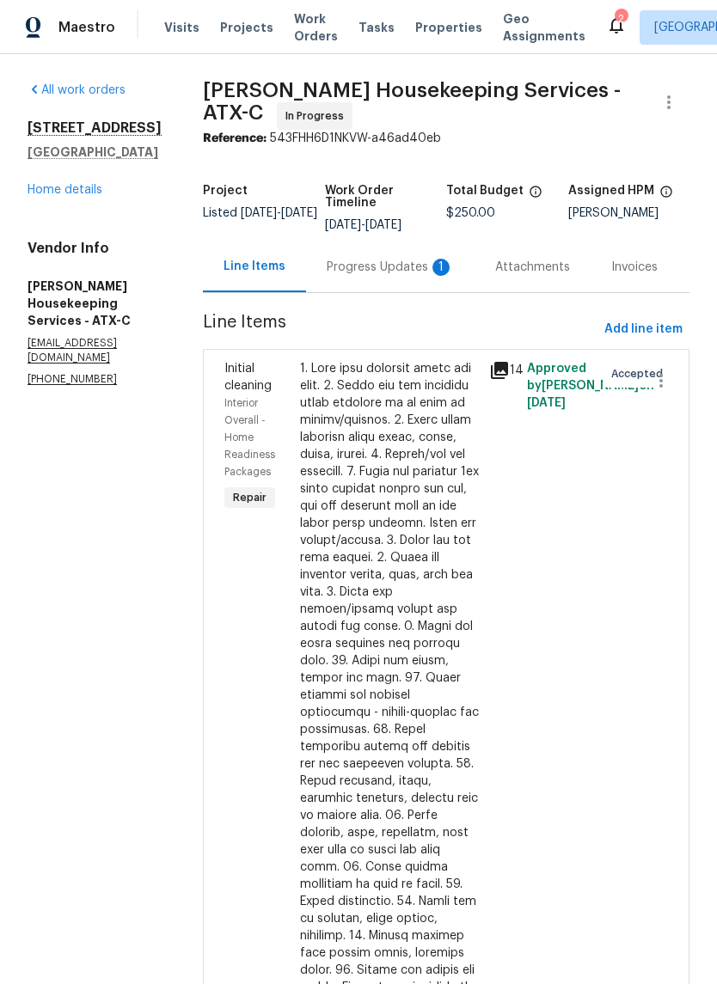
click at [373, 276] on div "Progress Updates 1" at bounding box center [390, 267] width 127 height 17
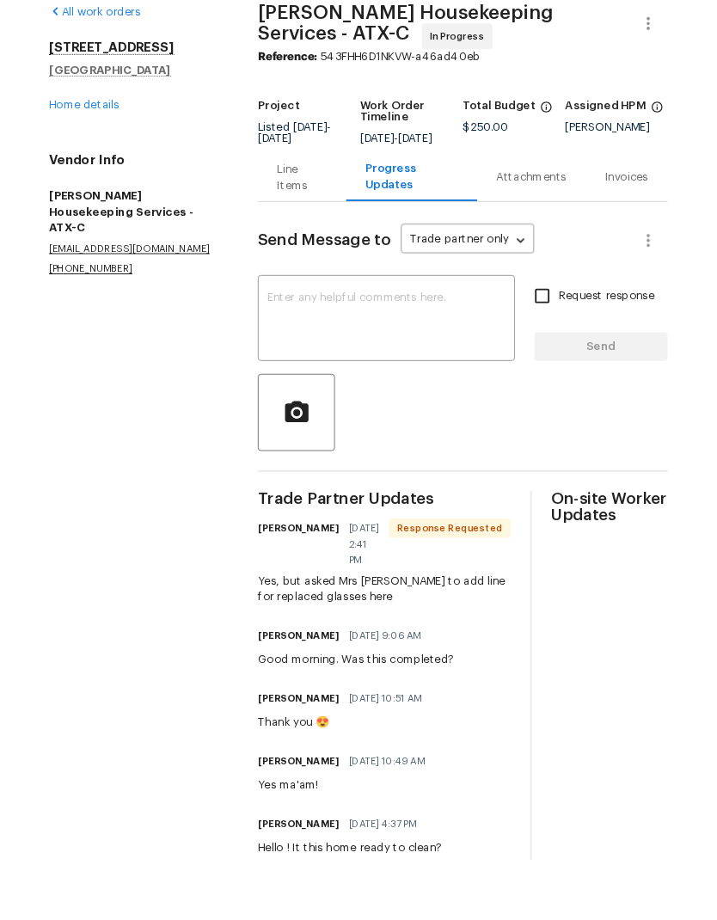
scroll to position [42, 0]
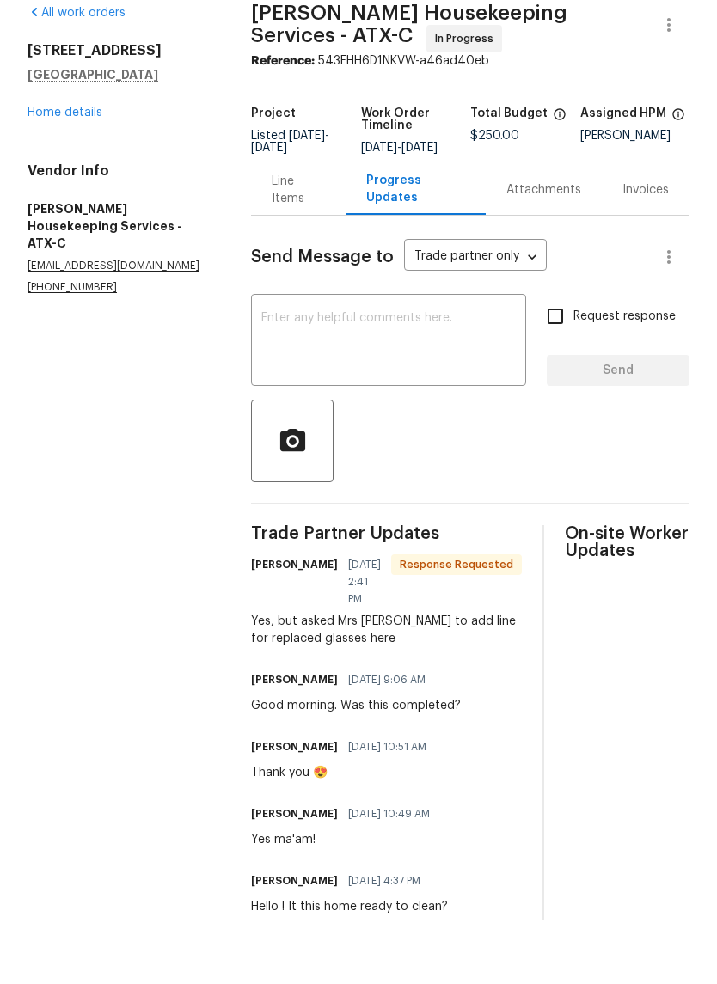
click at [295, 237] on div "Line Items" at bounding box center [298, 254] width 53 height 34
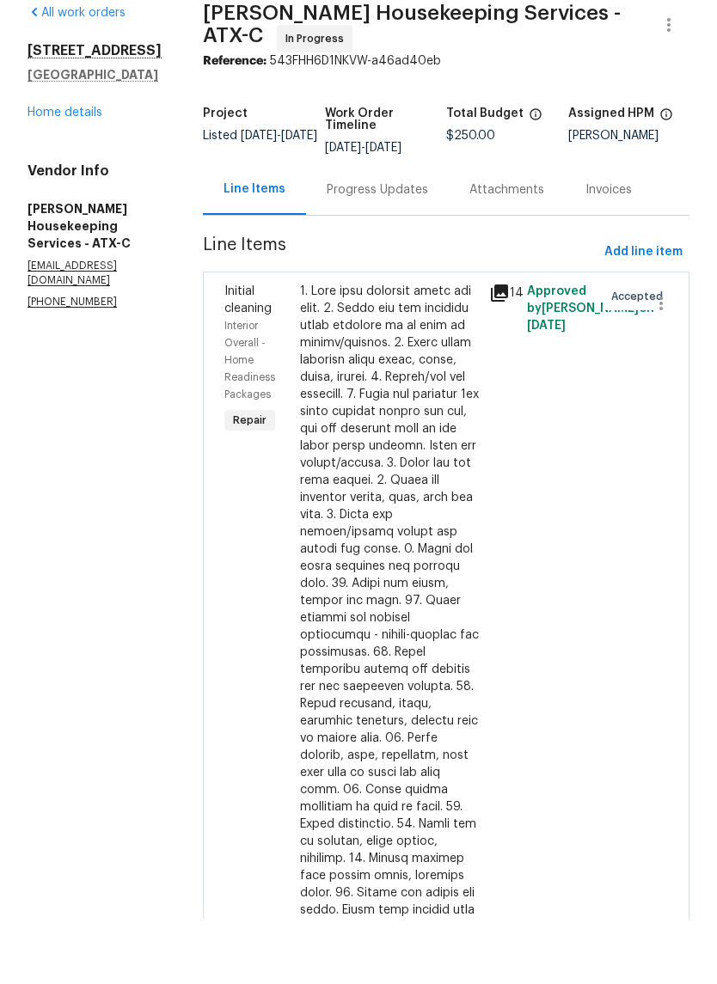
click at [405, 391] on div at bounding box center [389, 759] width 179 height 825
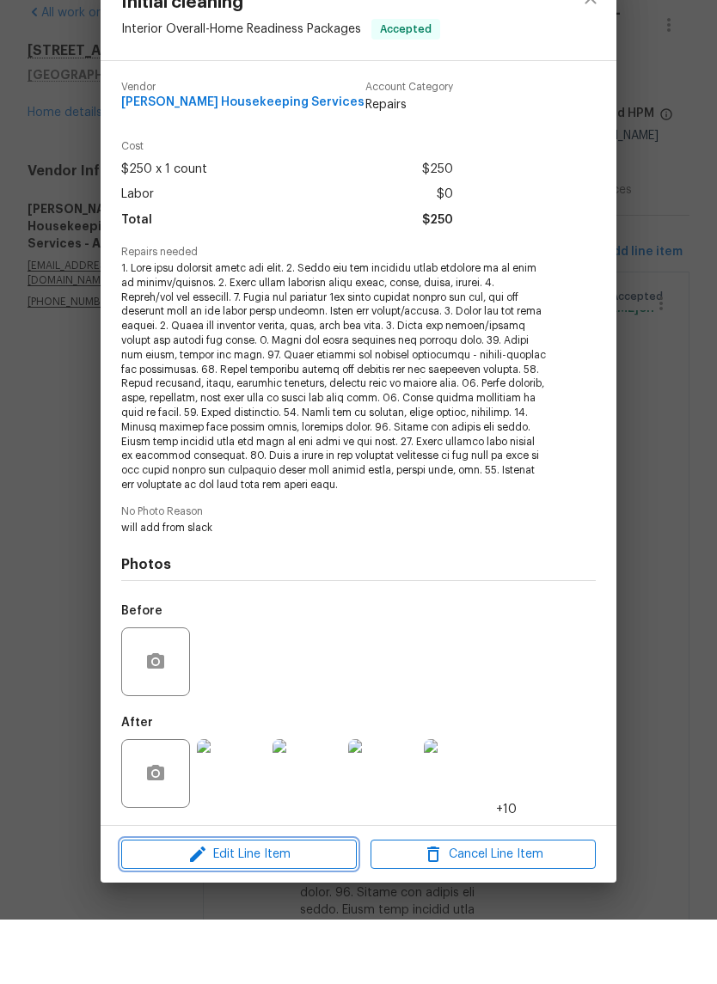
click at [245, 909] on span "Edit Line Item" at bounding box center [238, 919] width 225 height 21
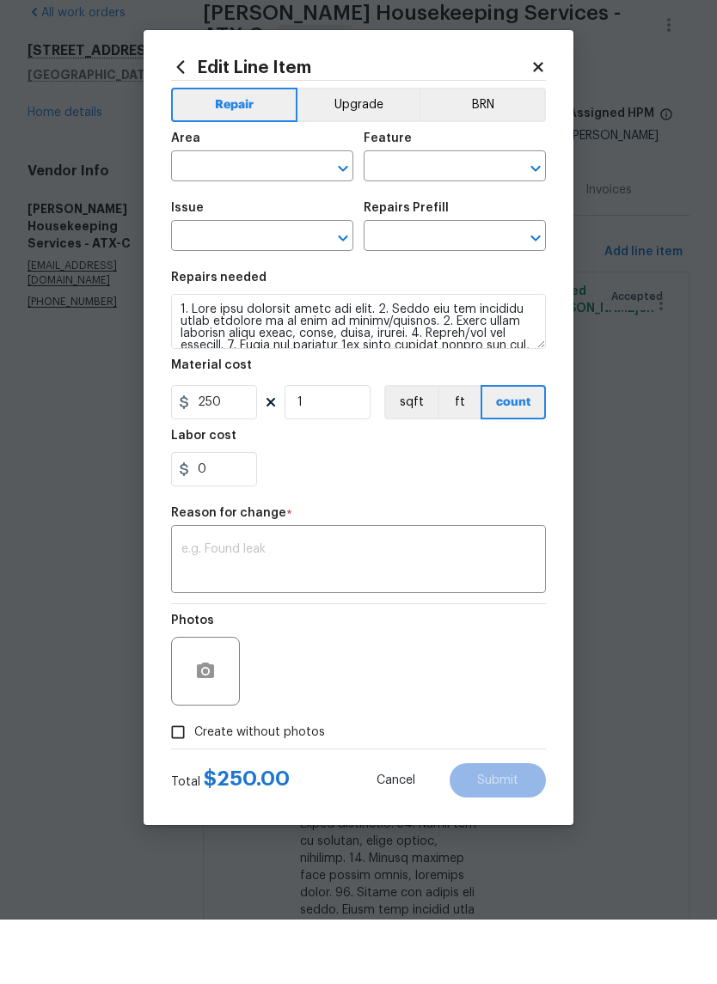
type input "Interior Overall"
type input "Home Readiness Packages"
type input "Initial cleaning"
type input "Initial cleaning $250.00"
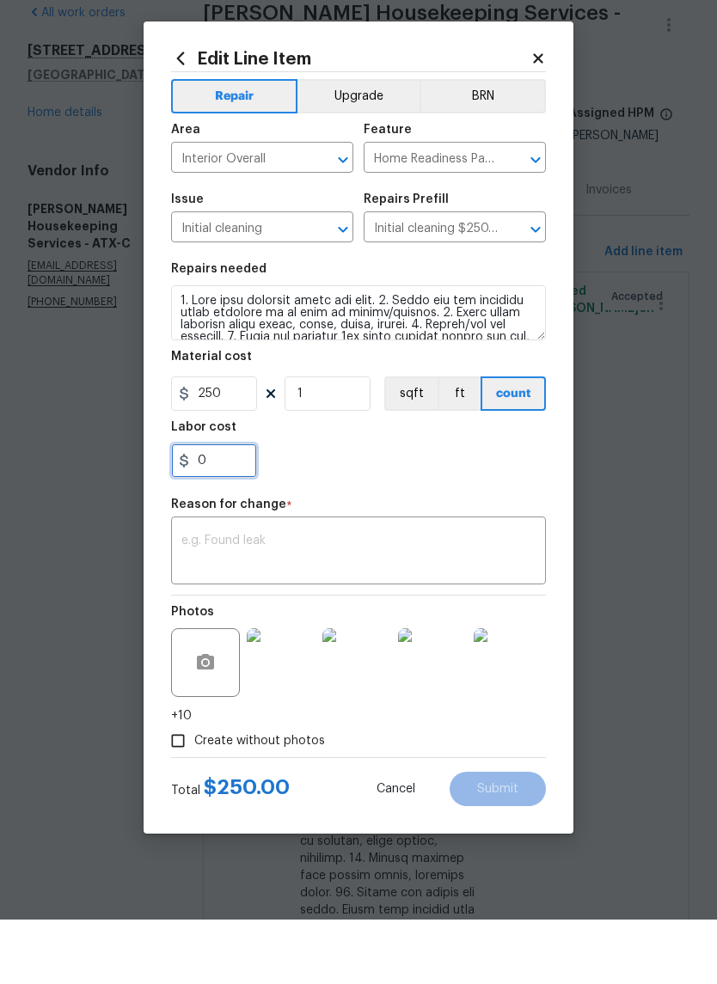
click at [215, 508] on input "0" at bounding box center [214, 525] width 86 height 34
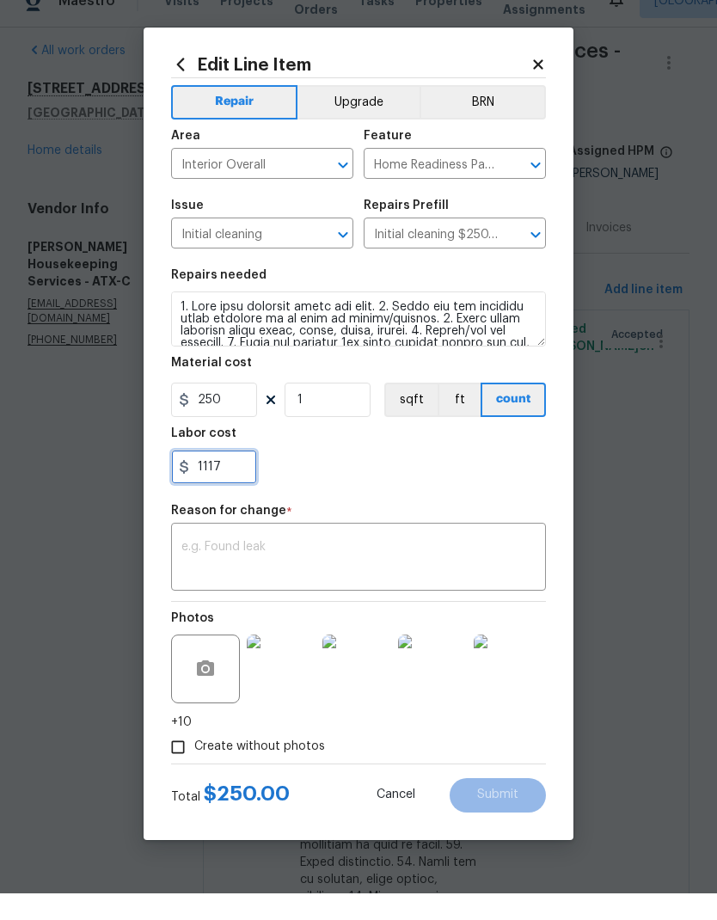
type input "1117"
click at [420, 567] on textarea at bounding box center [358, 585] width 354 height 36
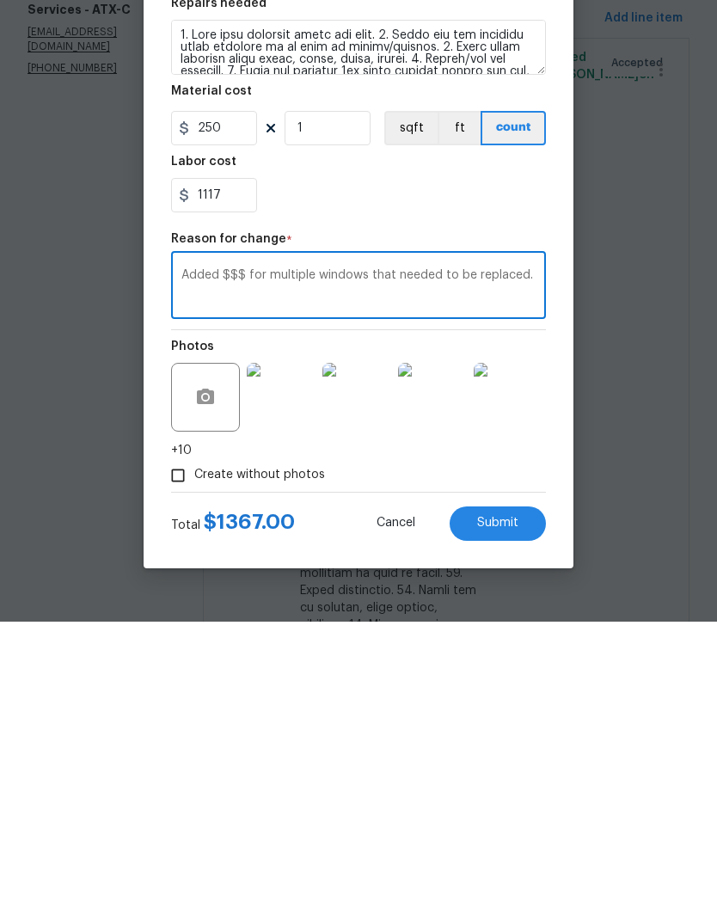
type textarea "Added $$$ for multiple windows that needed to be replaced."
click at [501, 815] on span "Submit" at bounding box center [497, 821] width 41 height 13
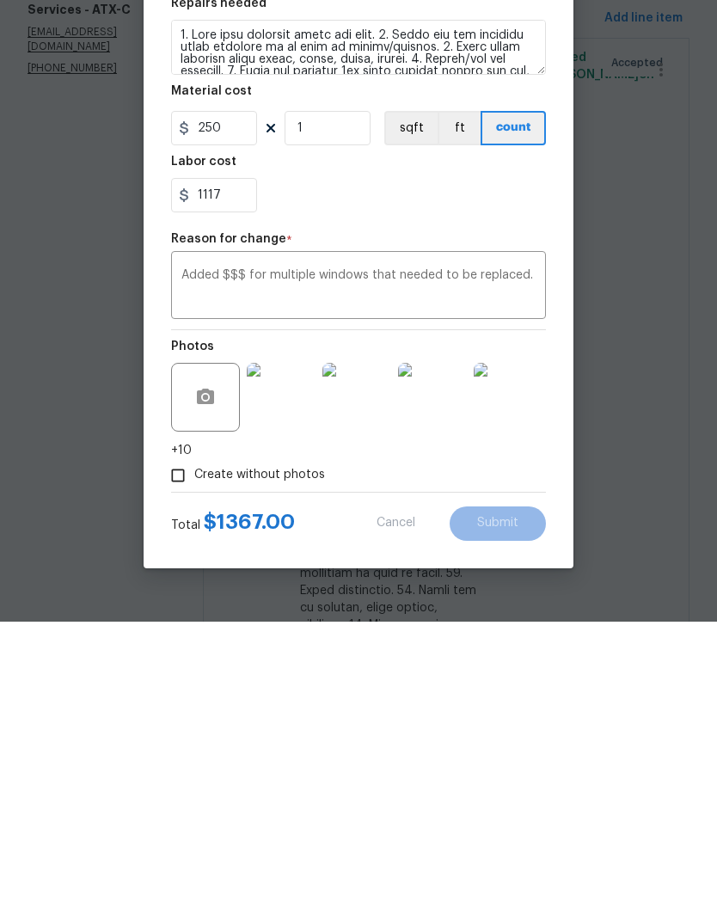
scroll to position [69, 0]
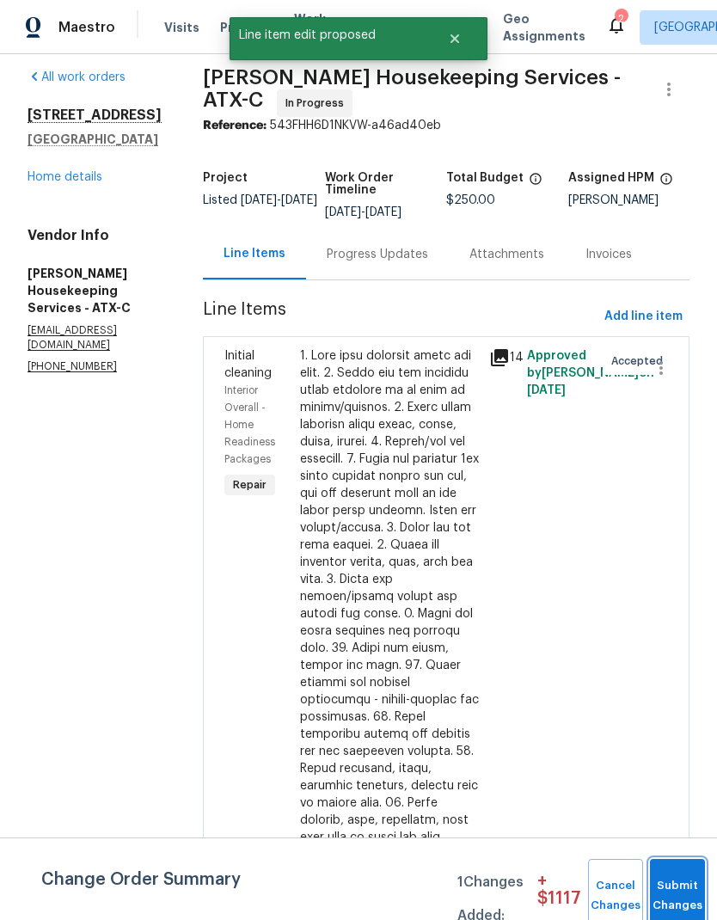
click at [684, 893] on span "Submit Changes" at bounding box center [678, 896] width 38 height 40
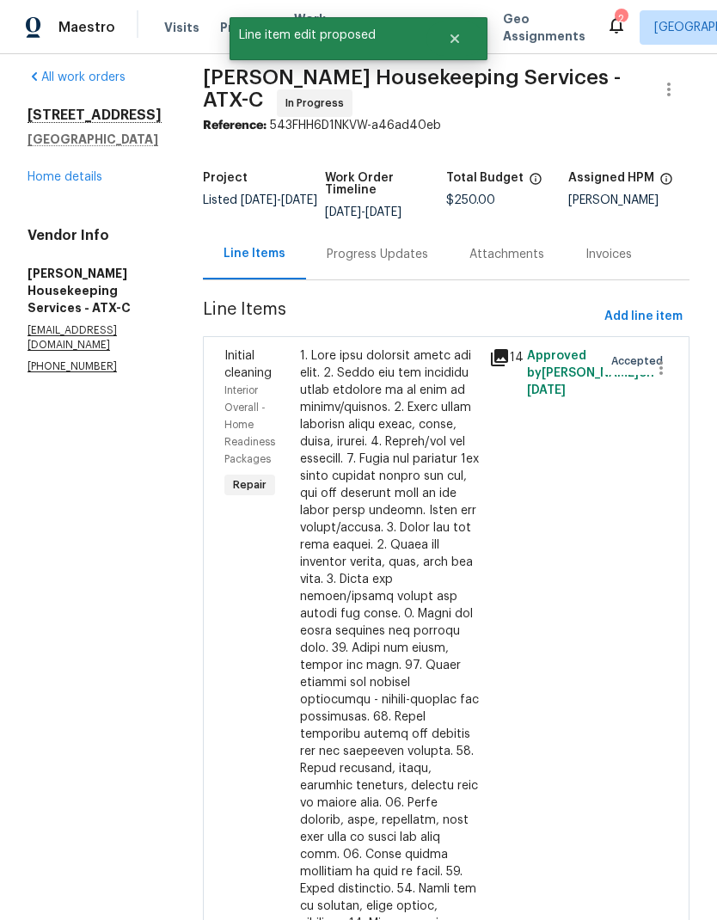
click at [569, 612] on div "Approved by [PERSON_NAME] on [DATE]" at bounding box center [560, 768] width 76 height 853
click at [81, 171] on link "Home details" at bounding box center [65, 177] width 75 height 12
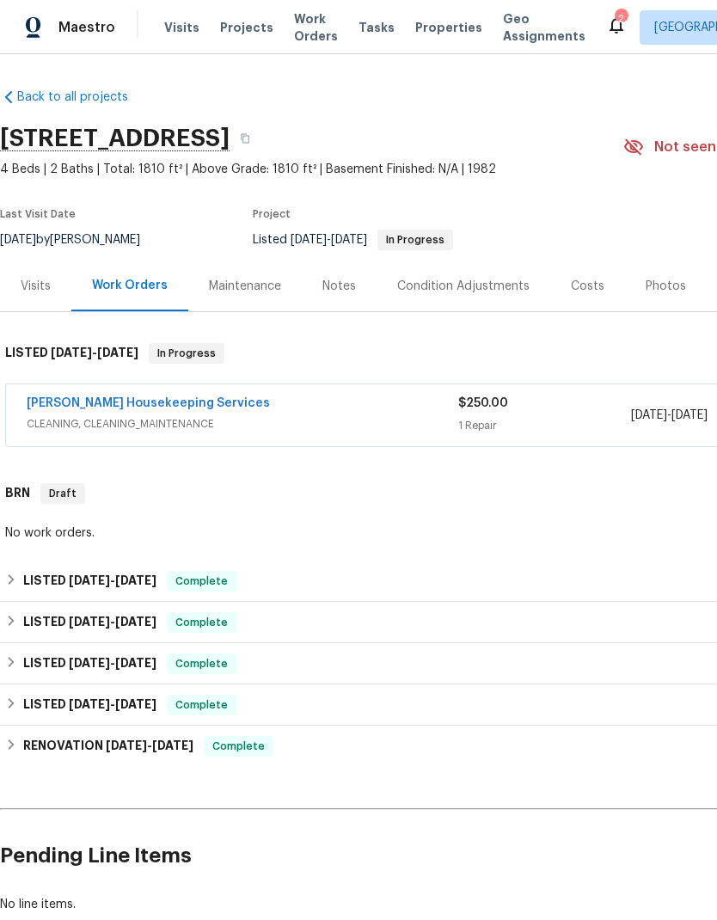
click at [350, 415] on span "CLEANING, CLEANING_MAINTENANCE" at bounding box center [243, 423] width 432 height 17
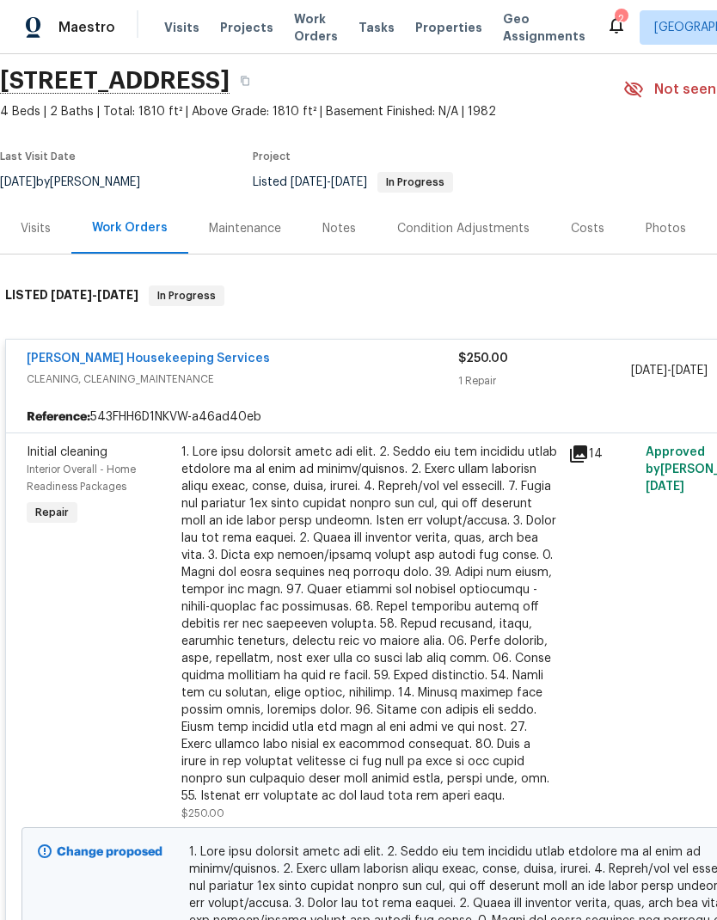
scroll to position [53, 0]
